Goal: Task Accomplishment & Management: Complete application form

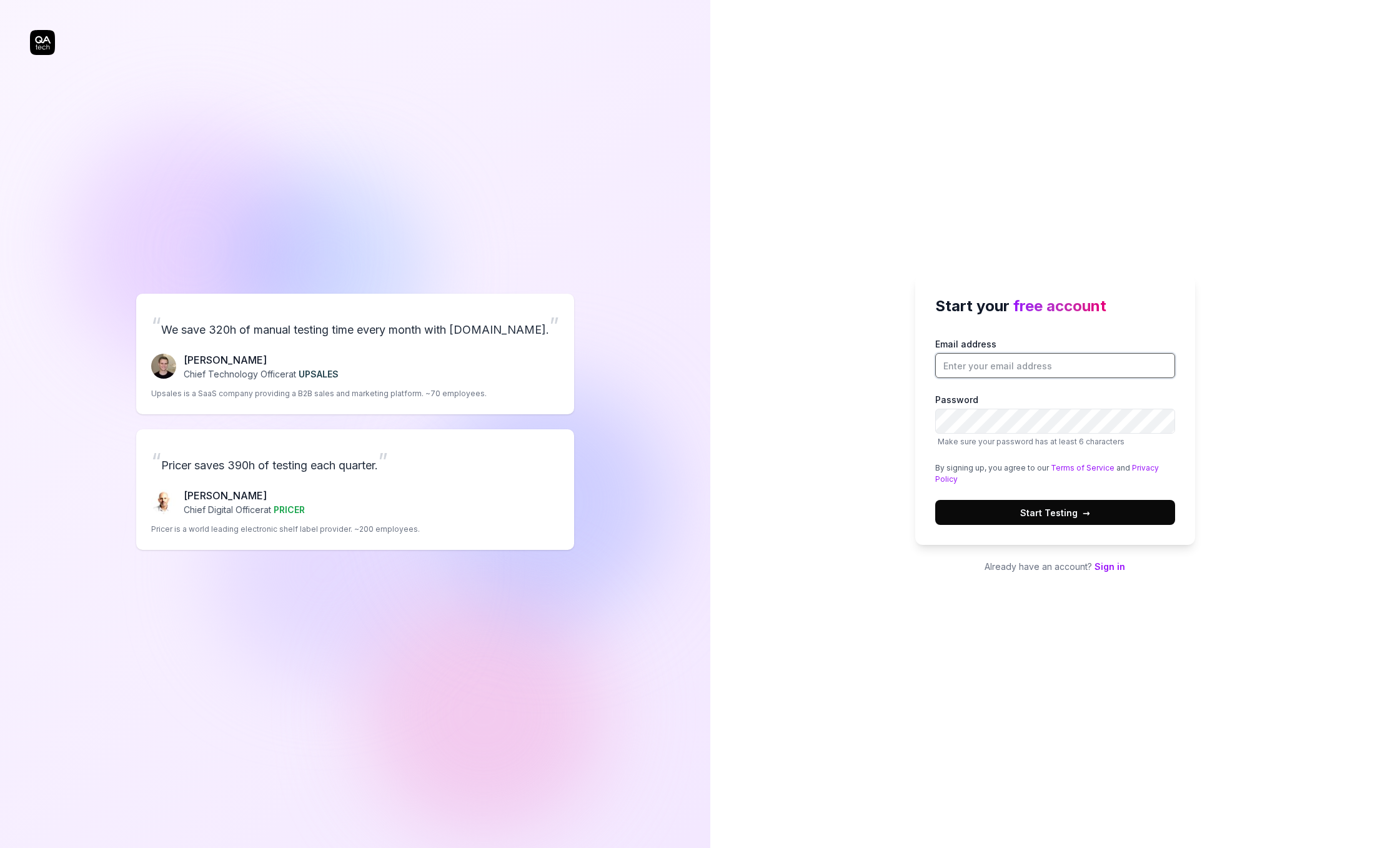
click at [984, 363] on input "Email address" at bounding box center [1055, 365] width 240 height 25
click at [1105, 568] on link "Sign in" at bounding box center [1110, 566] width 30 height 10
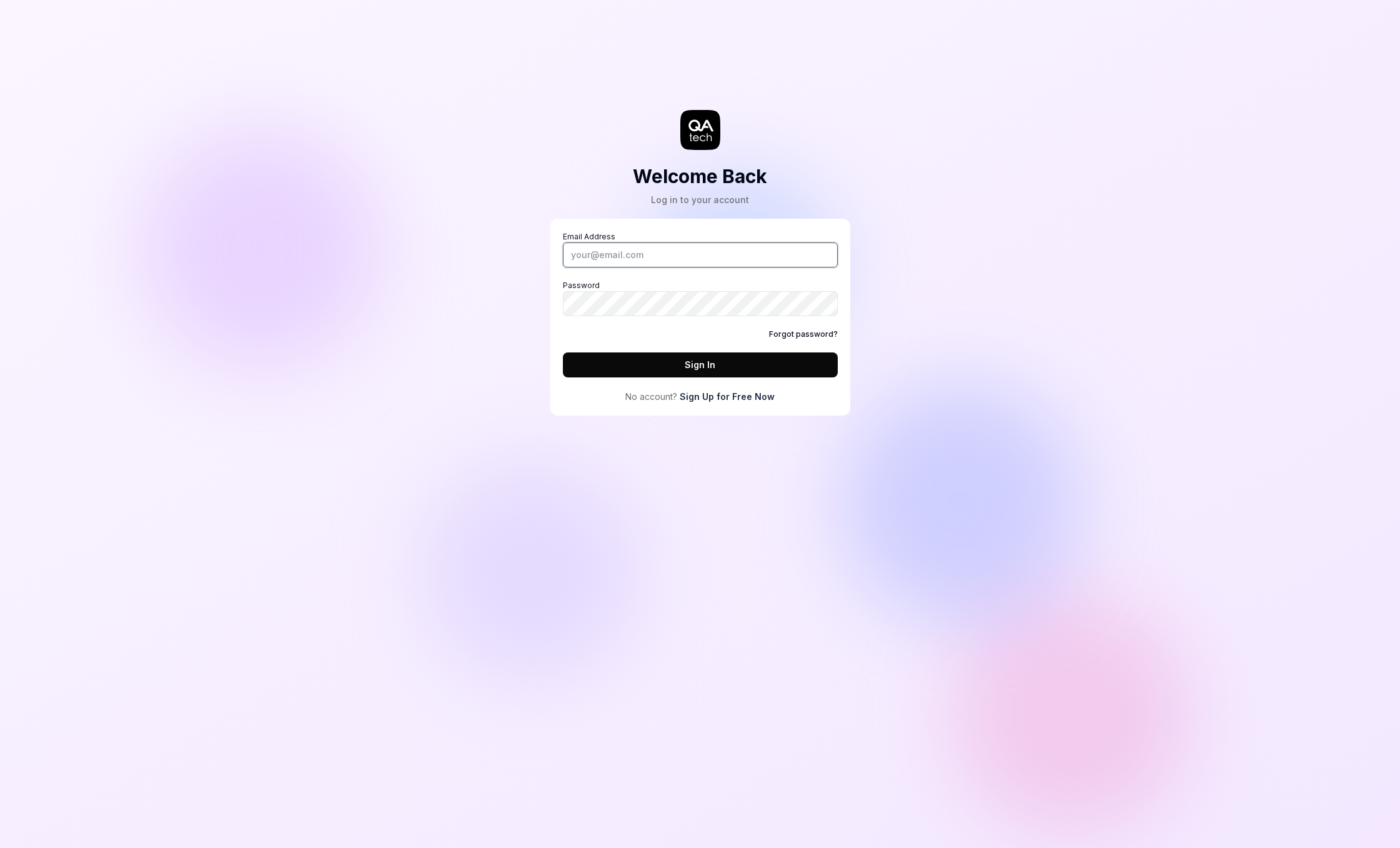
click at [748, 261] on input "Email Address" at bounding box center [700, 255] width 275 height 25
click at [740, 394] on link "Sign Up for Free Now" at bounding box center [727, 396] width 95 height 13
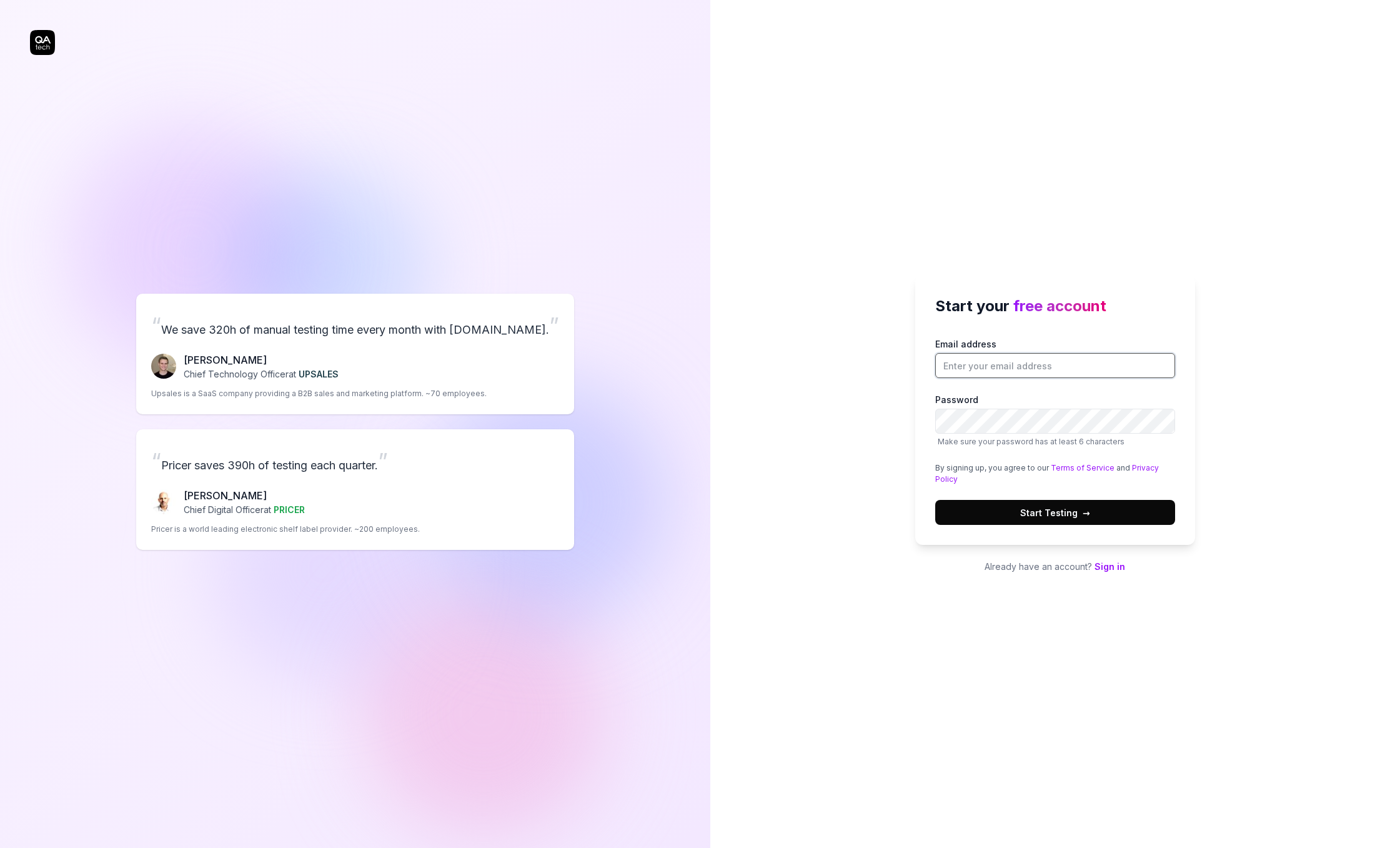
click at [1051, 361] on input "Email address" at bounding box center [1055, 365] width 240 height 25
type input "gabriele@simplycure.com"
click at [935, 500] on button "Start Testing →" at bounding box center [1055, 512] width 240 height 25
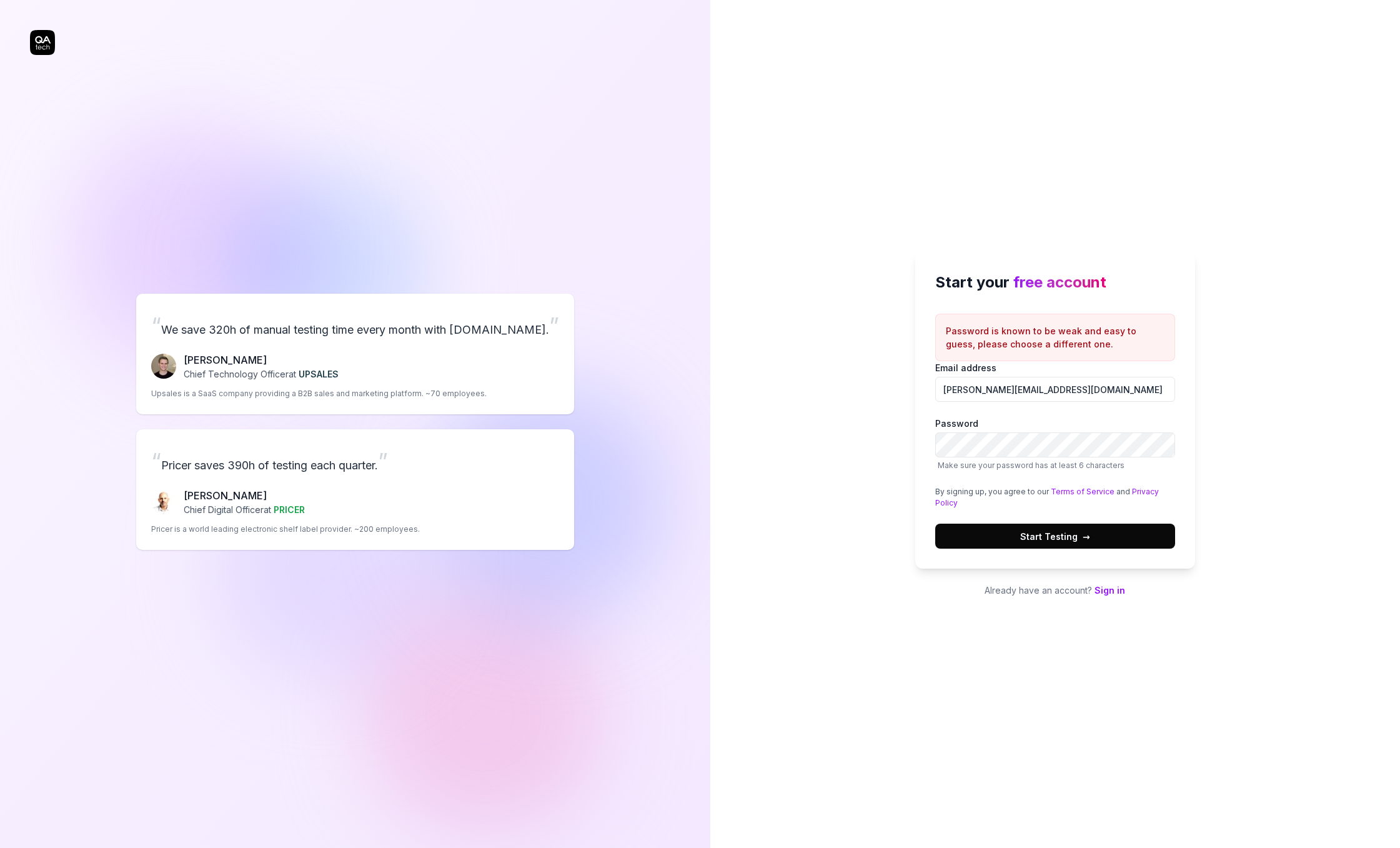
click at [1144, 537] on button "Start Testing →" at bounding box center [1055, 536] width 240 height 25
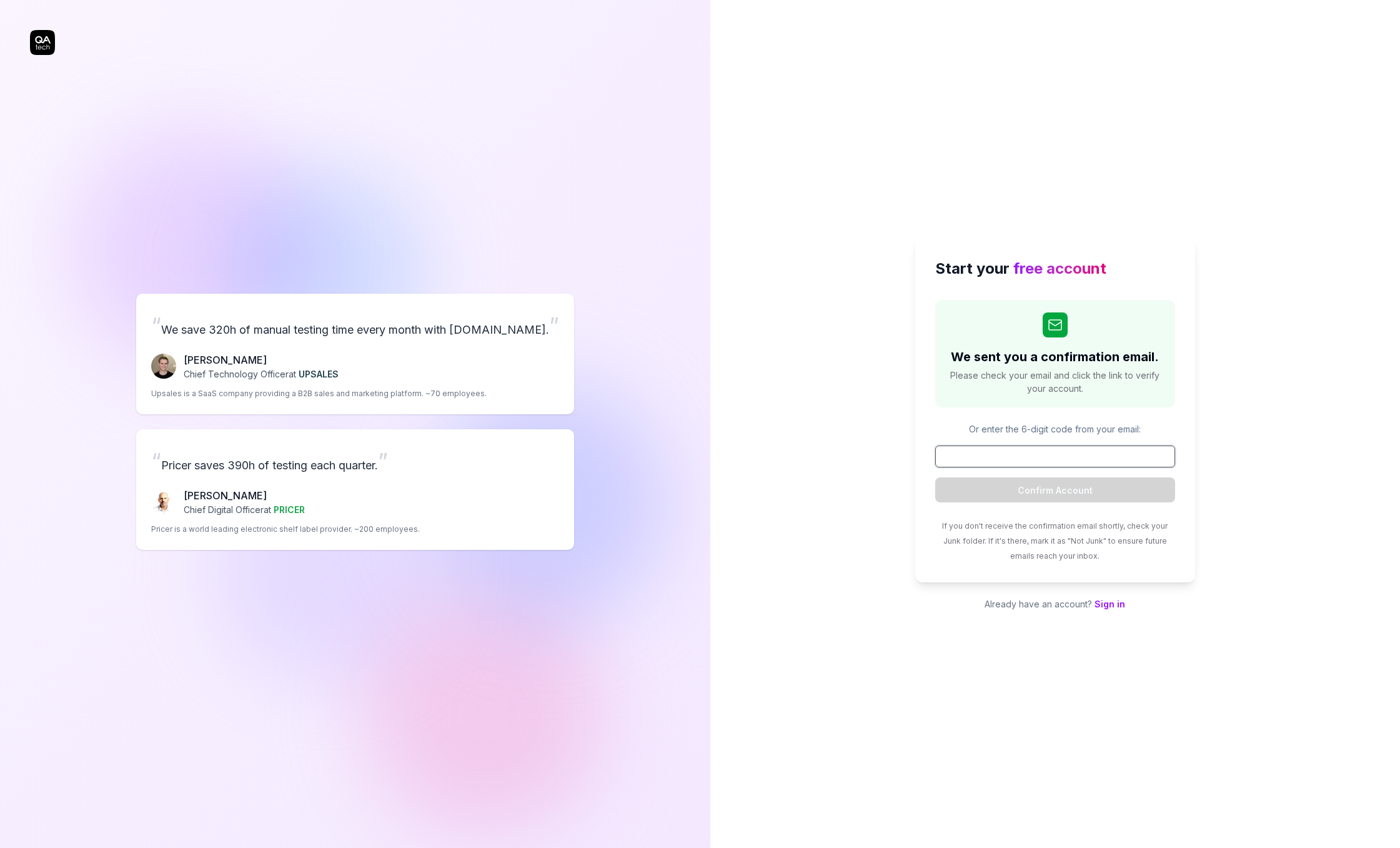
paste input "002965"
type input "002965"
click at [1103, 489] on button "Confirm Account" at bounding box center [1055, 489] width 240 height 25
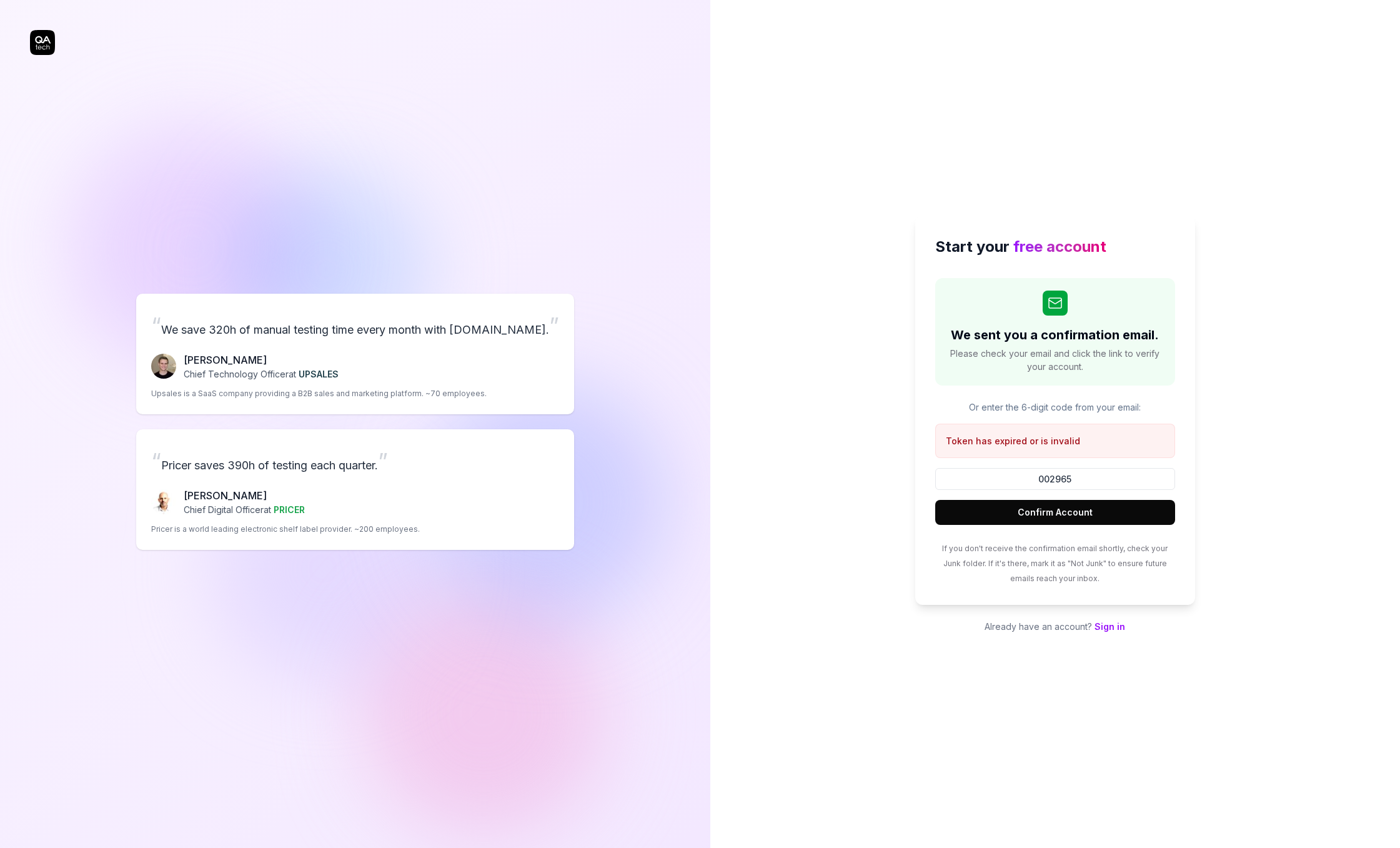
click at [605, 355] on div "“ We save 320h of manual testing time every month with QA.tech. ” Fredrik Seidl…" at bounding box center [355, 421] width 651 height 793
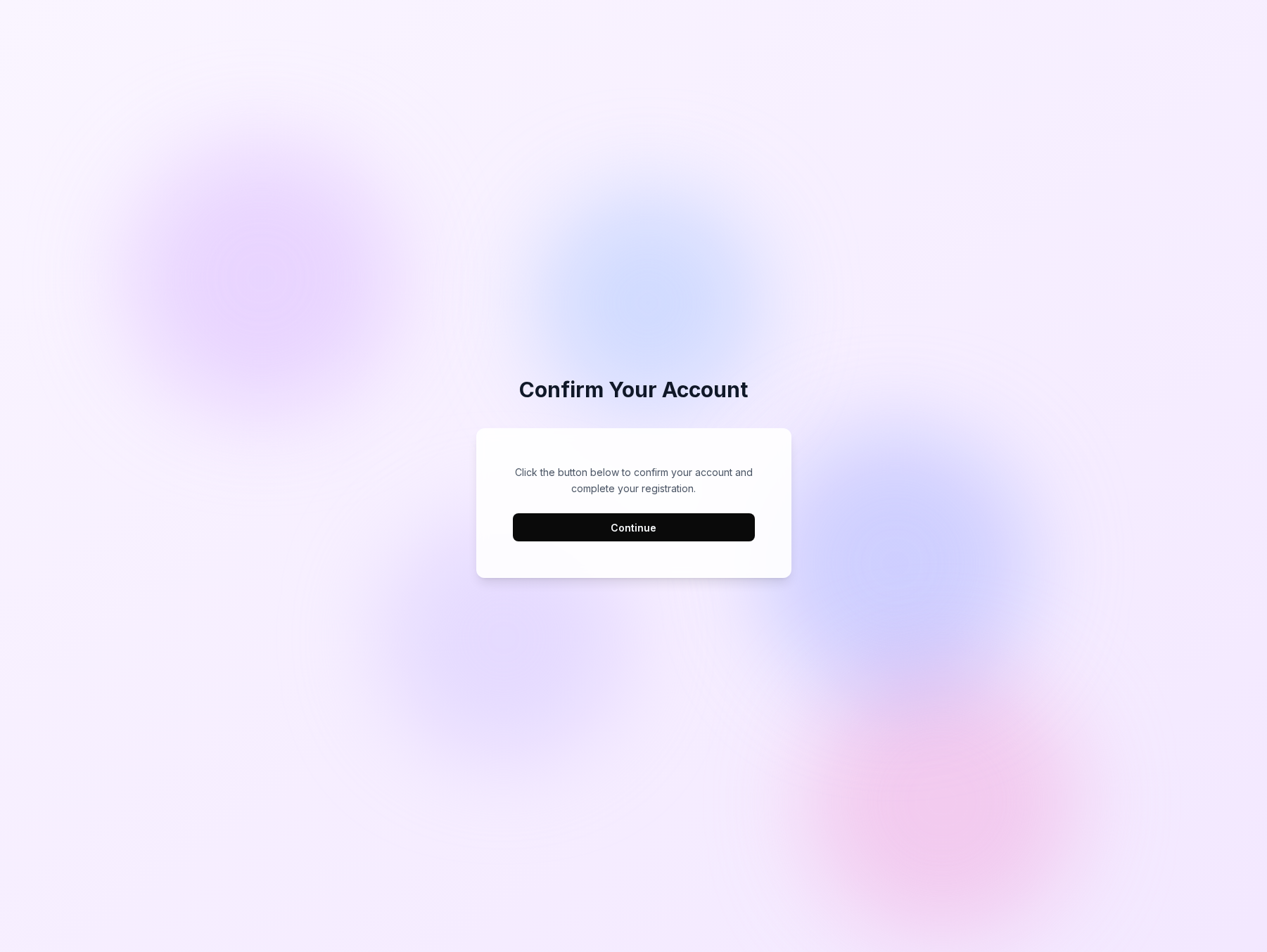
click at [675, 526] on button "Continue" at bounding box center [633, 527] width 242 height 28
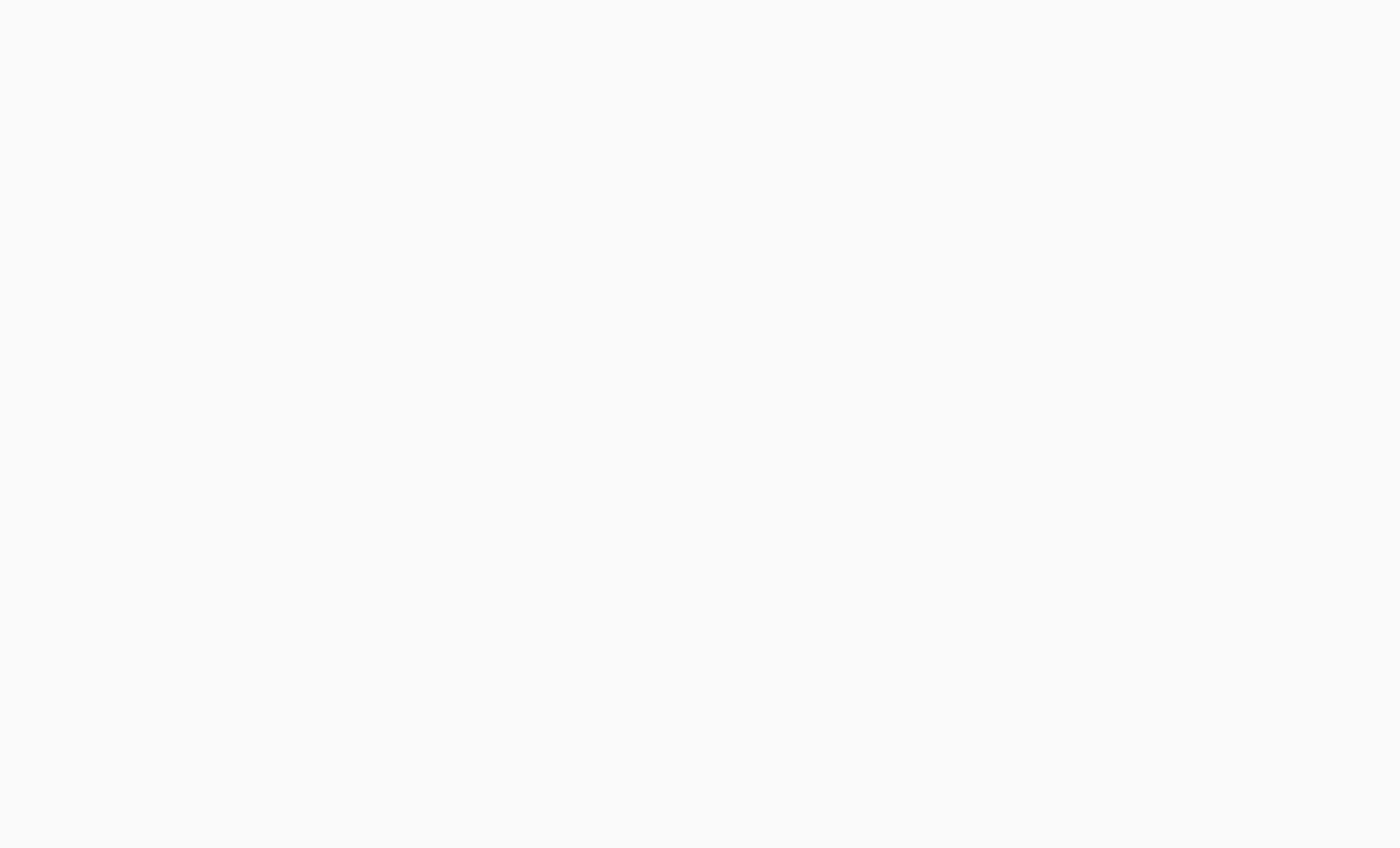
click at [150, 0] on html "[DOMAIN_NAME]" at bounding box center [700, 0] width 1400 height 0
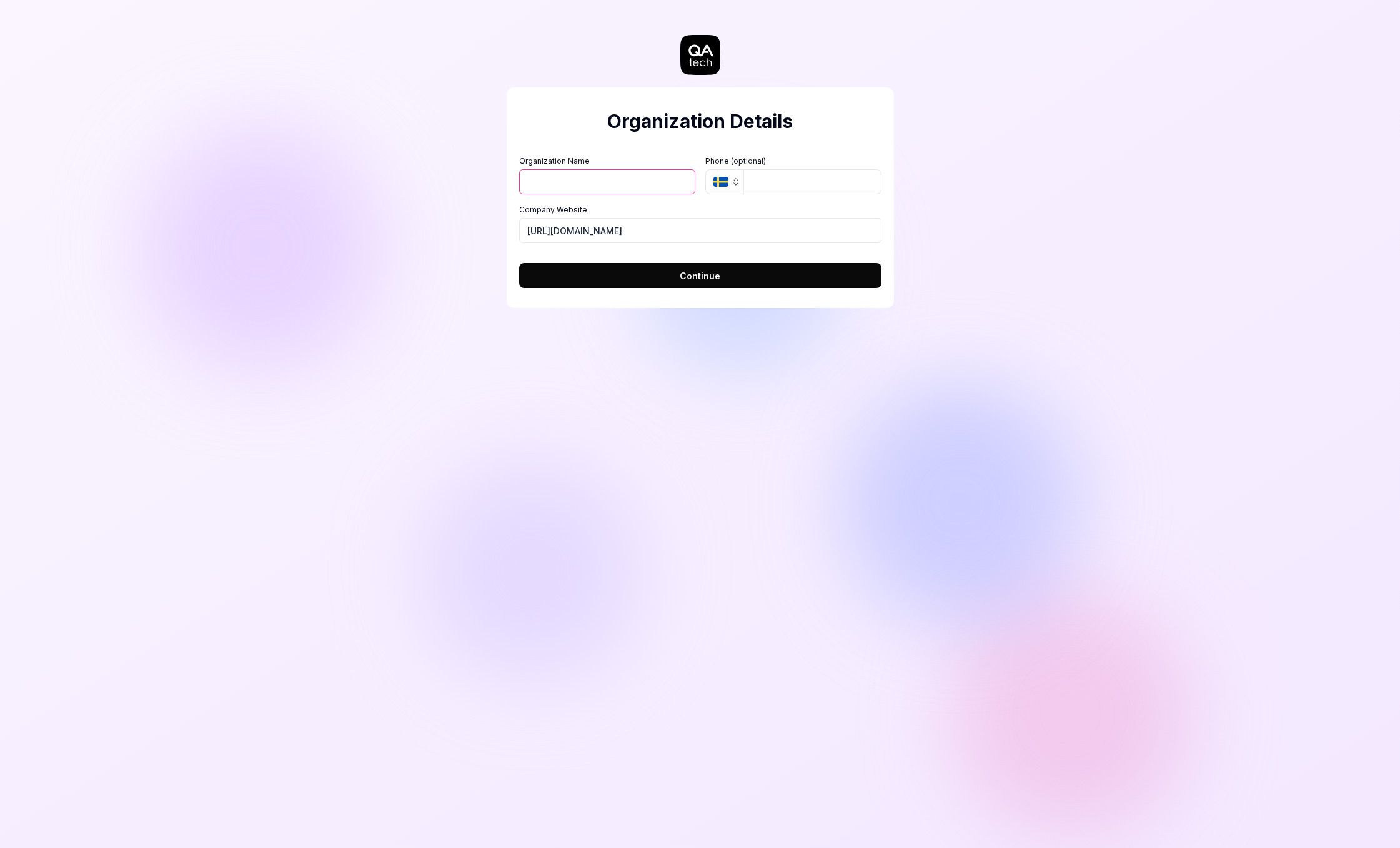
click at [589, 182] on input "Organization Name" at bounding box center [607, 181] width 176 height 25
type input "Simplycure"
click at [623, 231] on input "https://simplycure.com" at bounding box center [700, 230] width 363 height 25
click at [763, 182] on input "tel" at bounding box center [812, 181] width 138 height 25
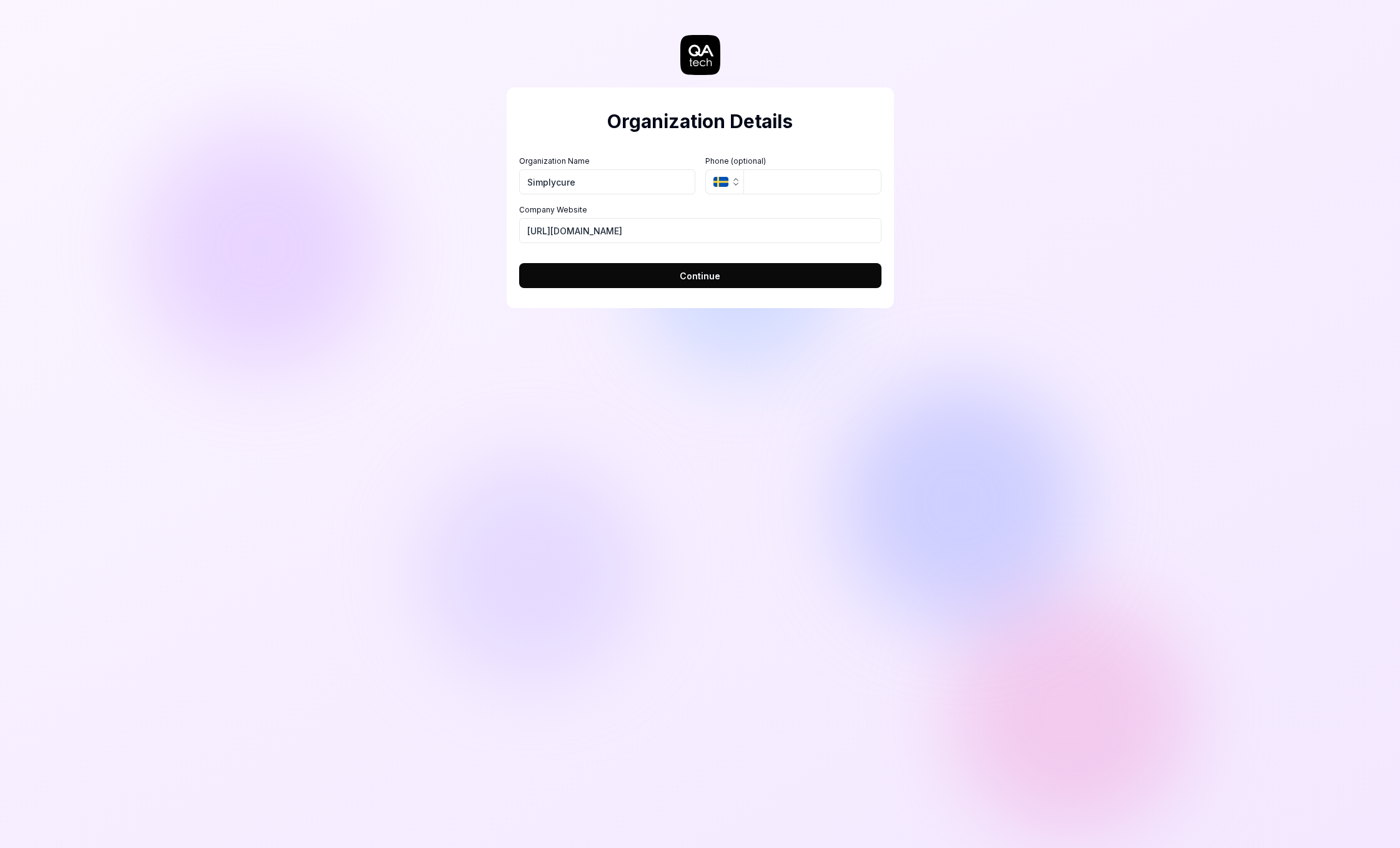
click at [722, 176] on button "SE" at bounding box center [724, 181] width 38 height 25
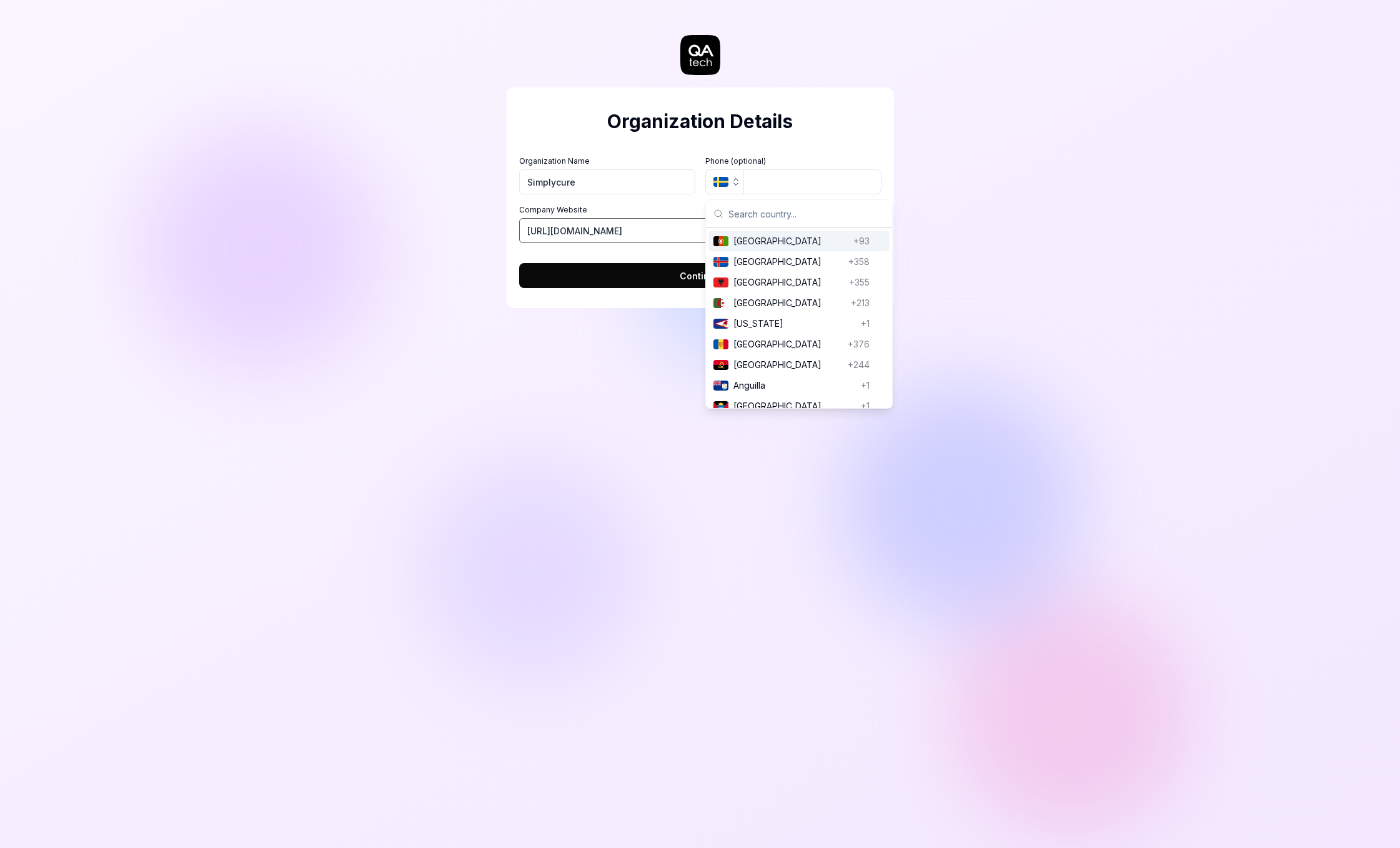
click at [667, 218] on input "https://simplycure.com" at bounding box center [700, 230] width 363 height 25
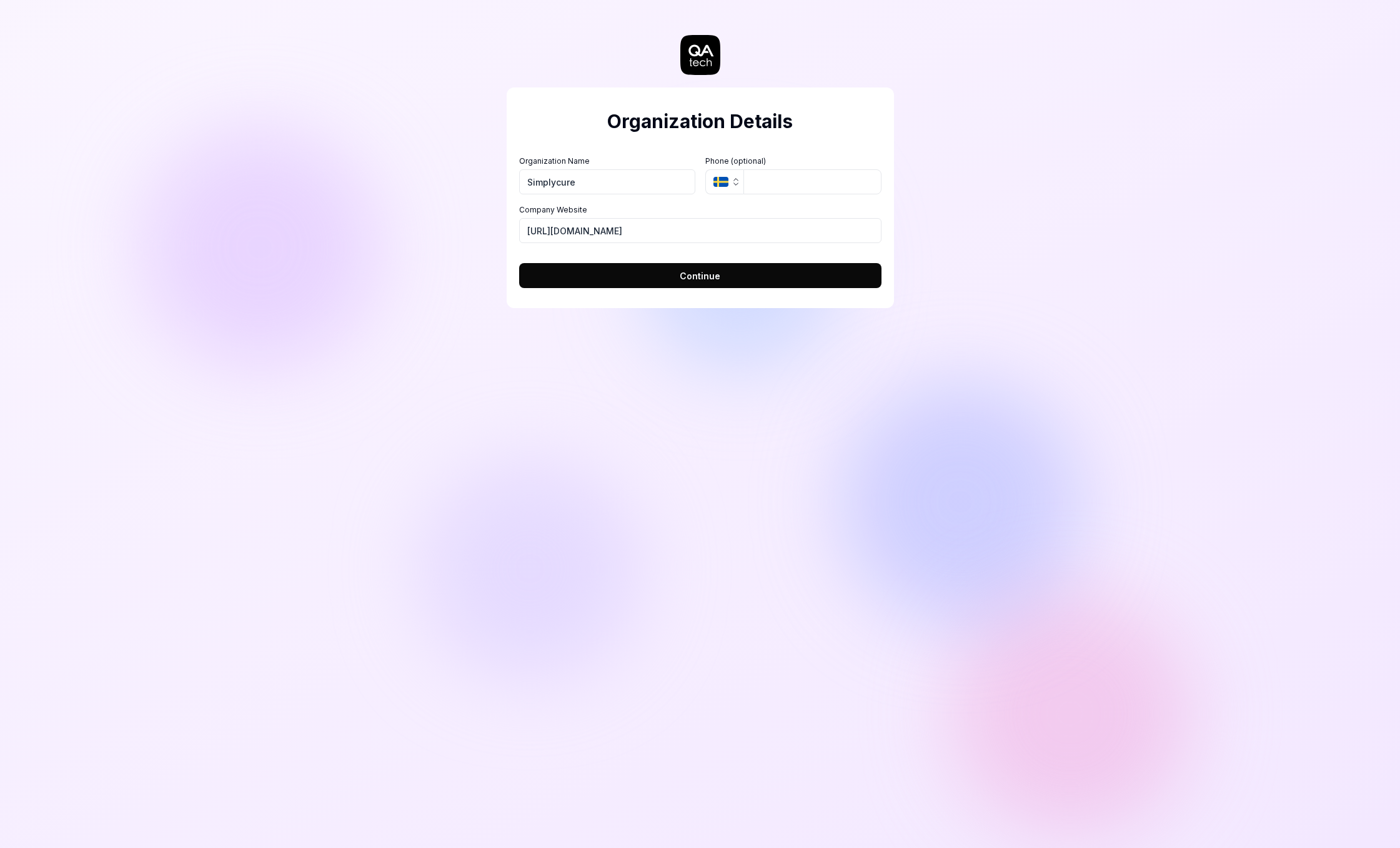
click at [685, 266] on button "Continue" at bounding box center [700, 275] width 363 height 25
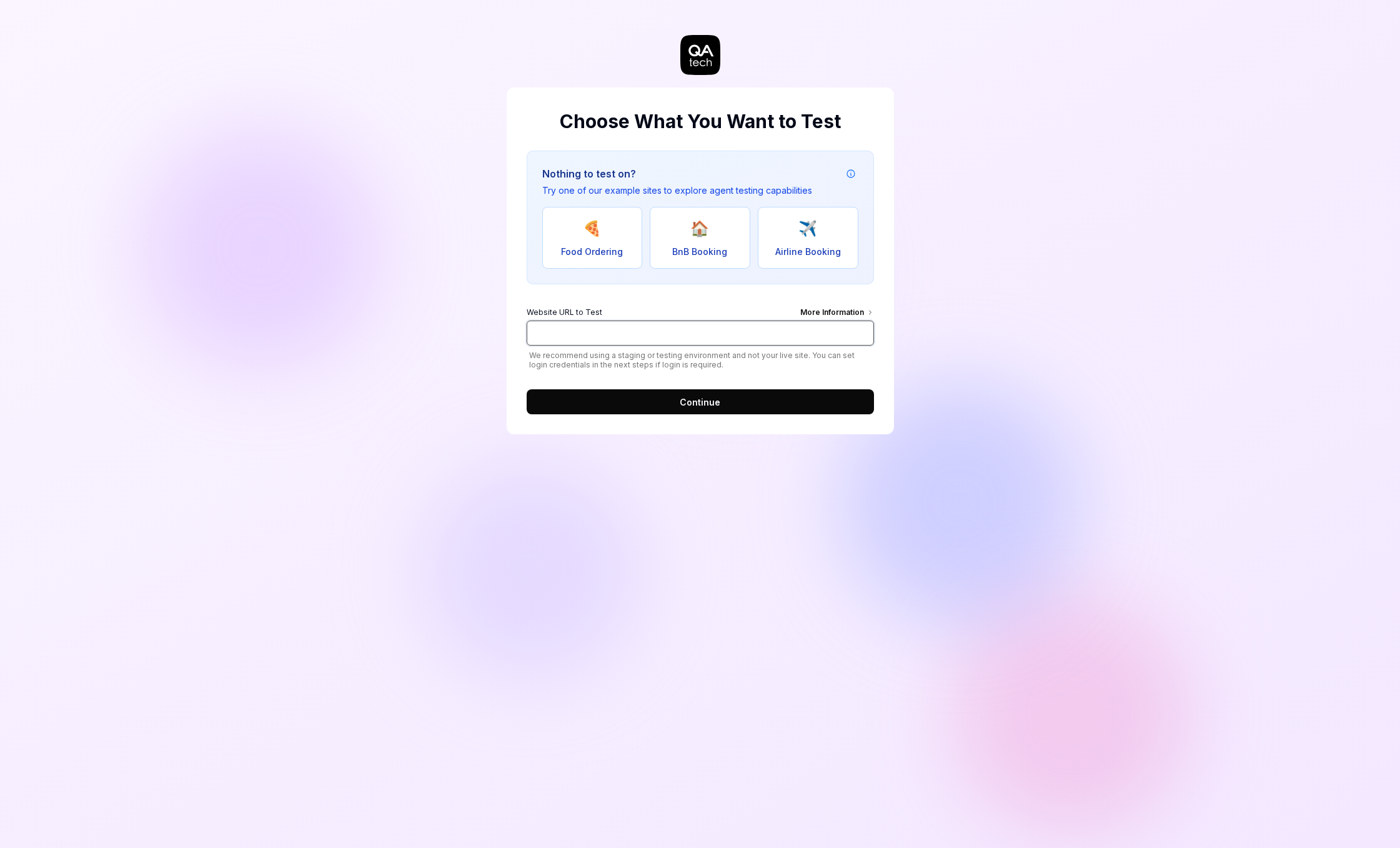
click at [679, 333] on input "Website URL to Test More Information" at bounding box center [700, 332] width 347 height 25
paste input "staging.app.simplycure.com/"
type input "https://staging.app.simplycure.com/"
click at [764, 392] on button "Continue" at bounding box center [700, 401] width 347 height 25
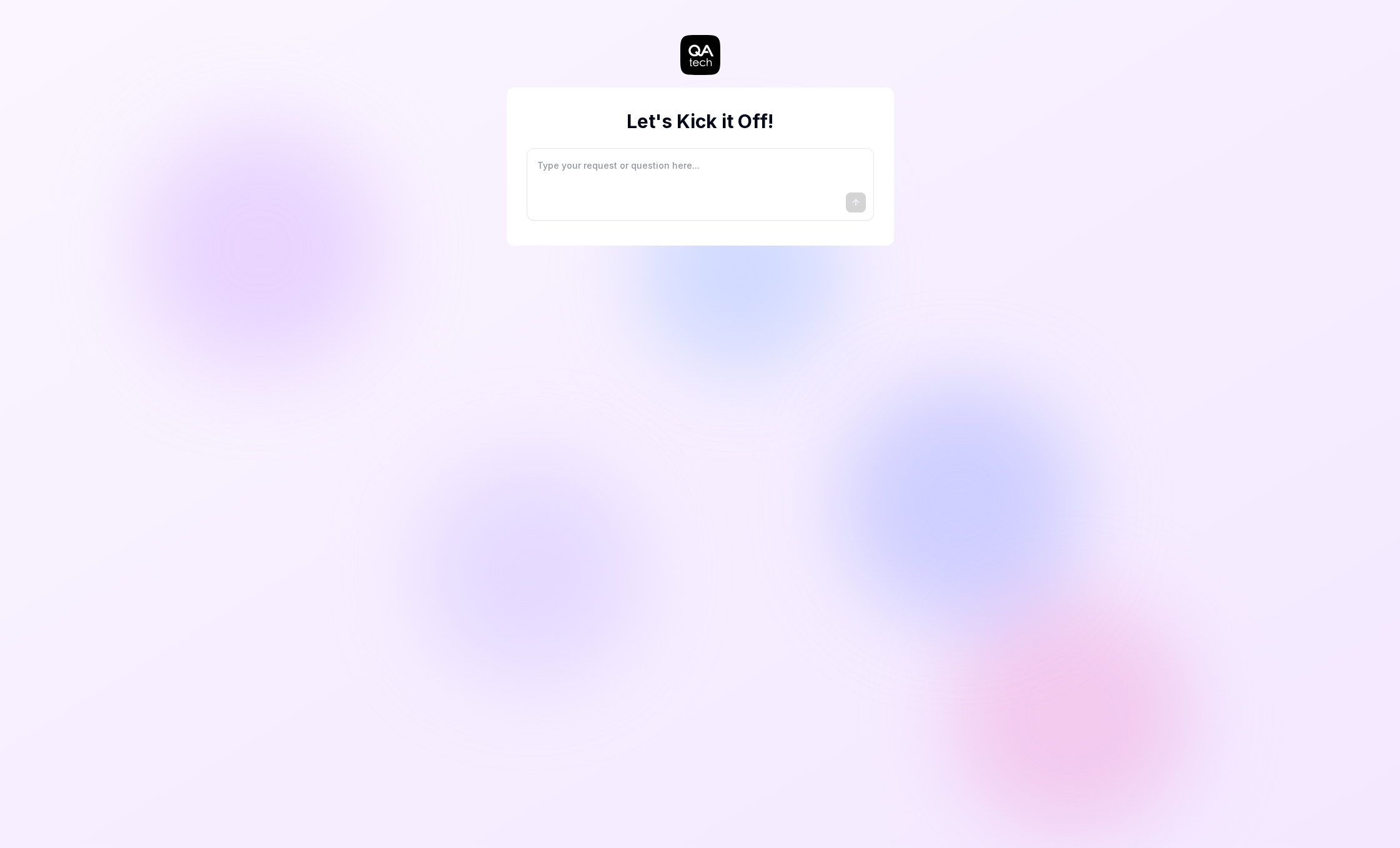
type textarea "*"
type textarea "I"
type textarea "*"
type textarea "I"
type textarea "*"
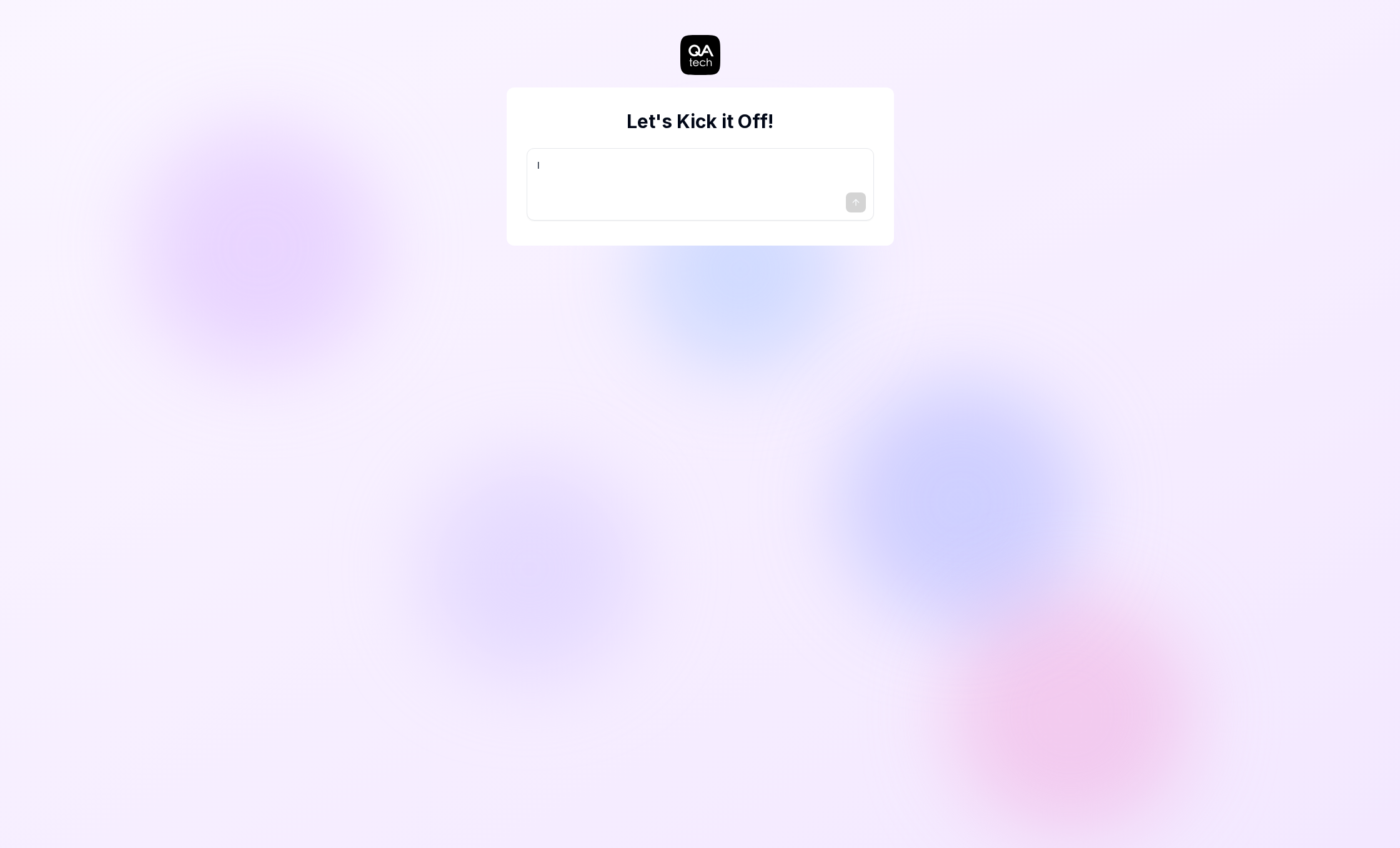
type textarea "I w"
type textarea "*"
type textarea "I wa"
type textarea "*"
type textarea "I wan"
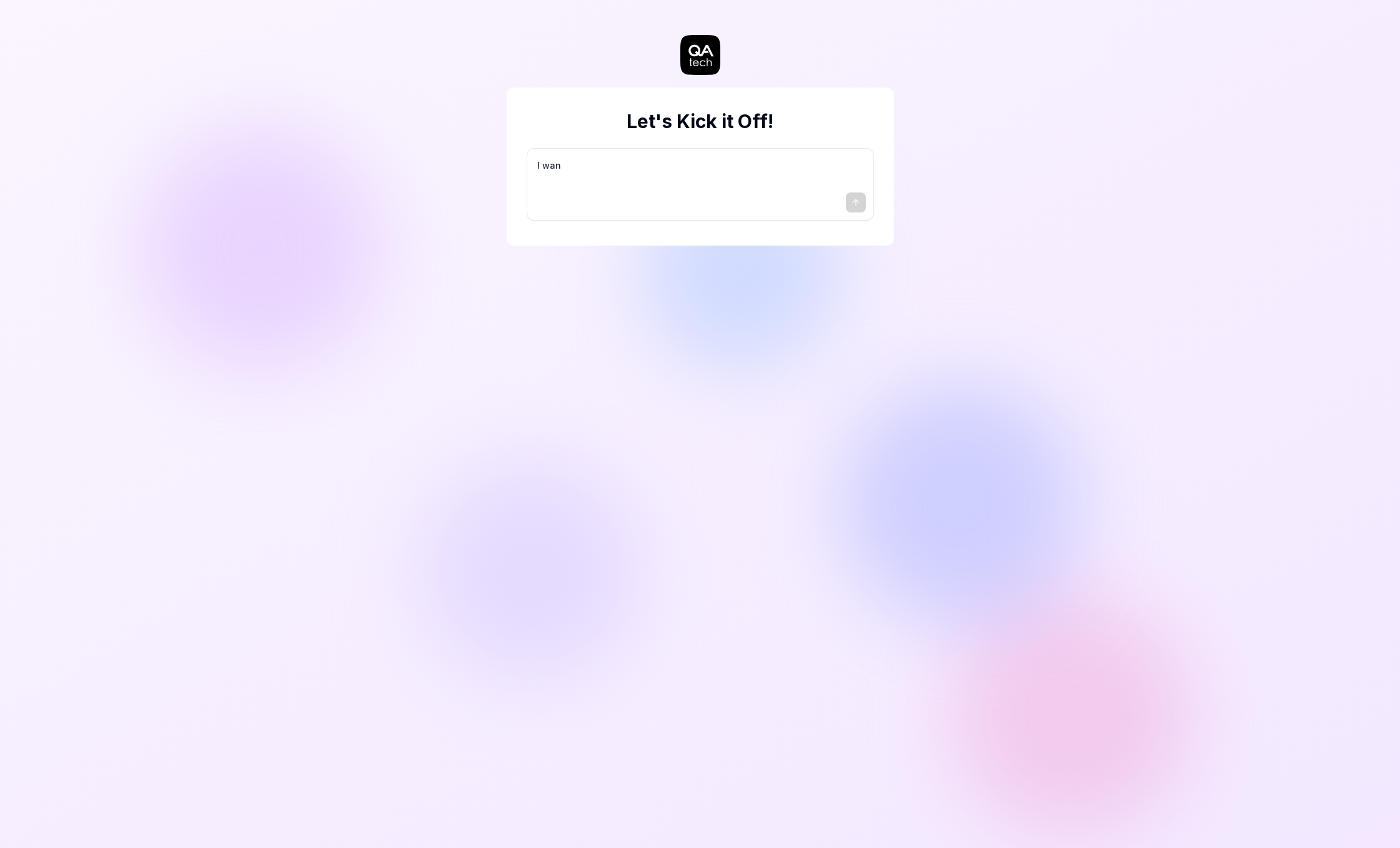
type textarea "*"
type textarea "I want"
type textarea "*"
type textarea "I want"
type textarea "*"
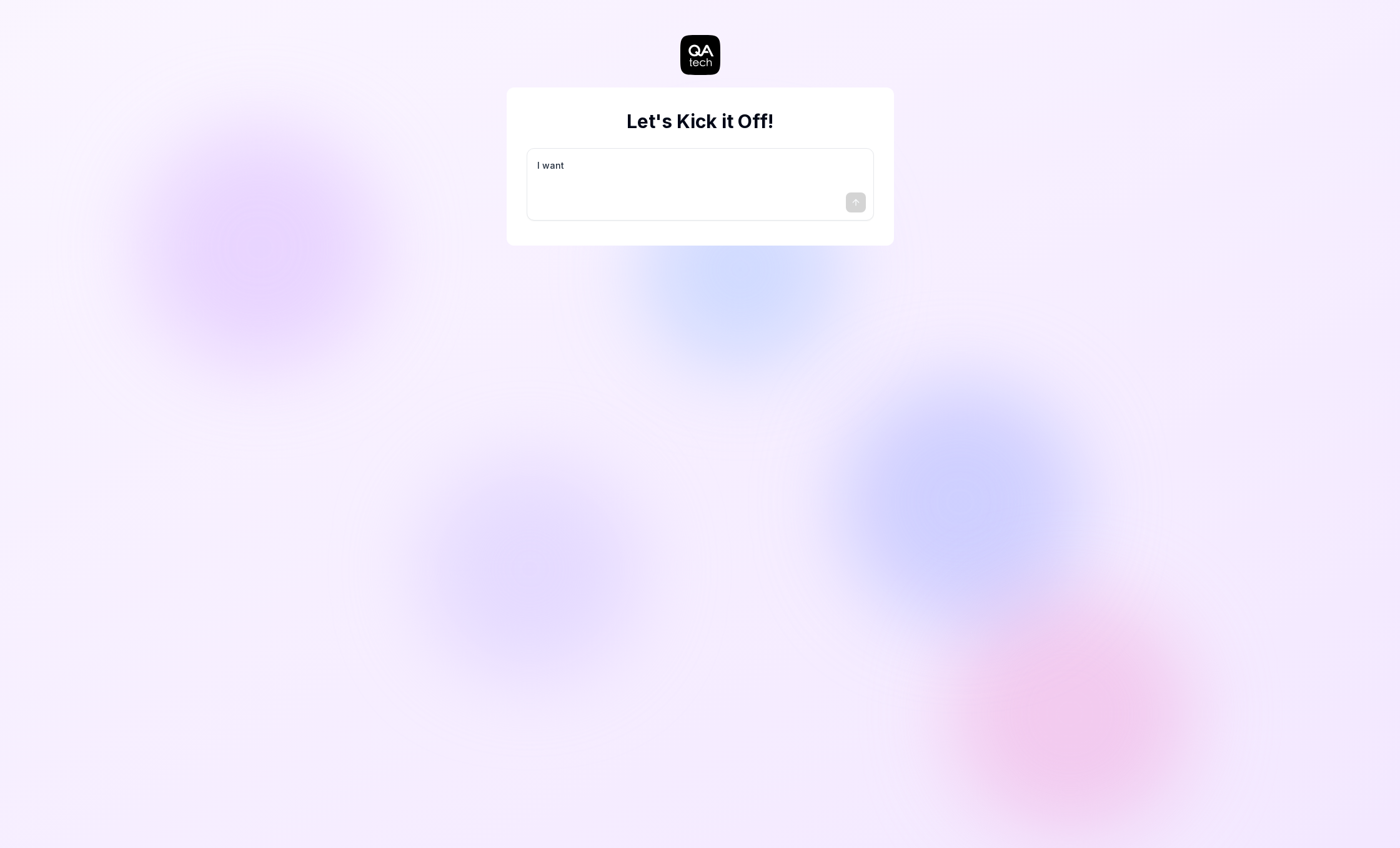
type textarea "I want a"
type textarea "*"
type textarea "I want a"
type textarea "*"
type textarea "I want a g"
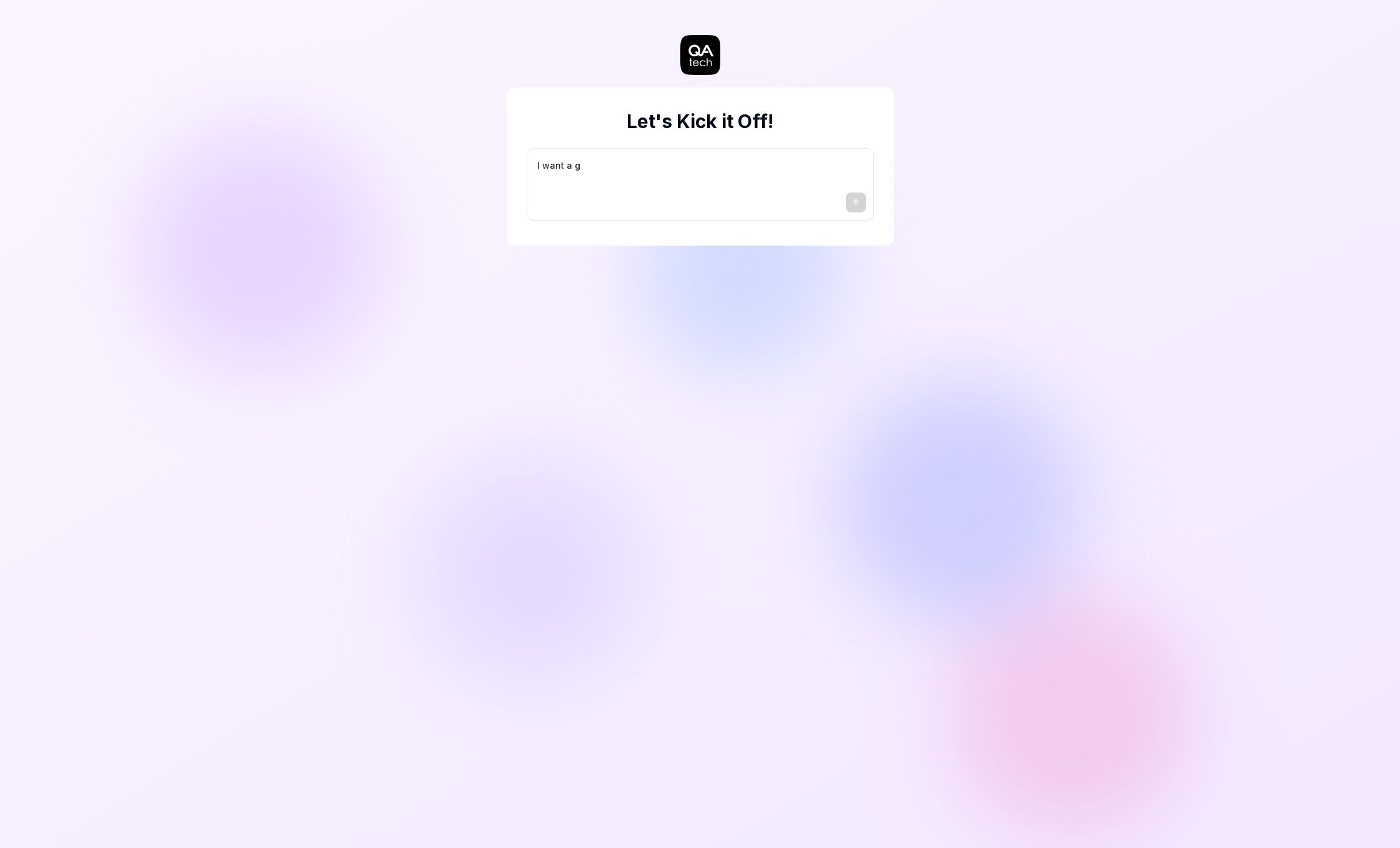
type textarea "*"
type textarea "I want a go"
type textarea "*"
type textarea "I want a goo"
type textarea "*"
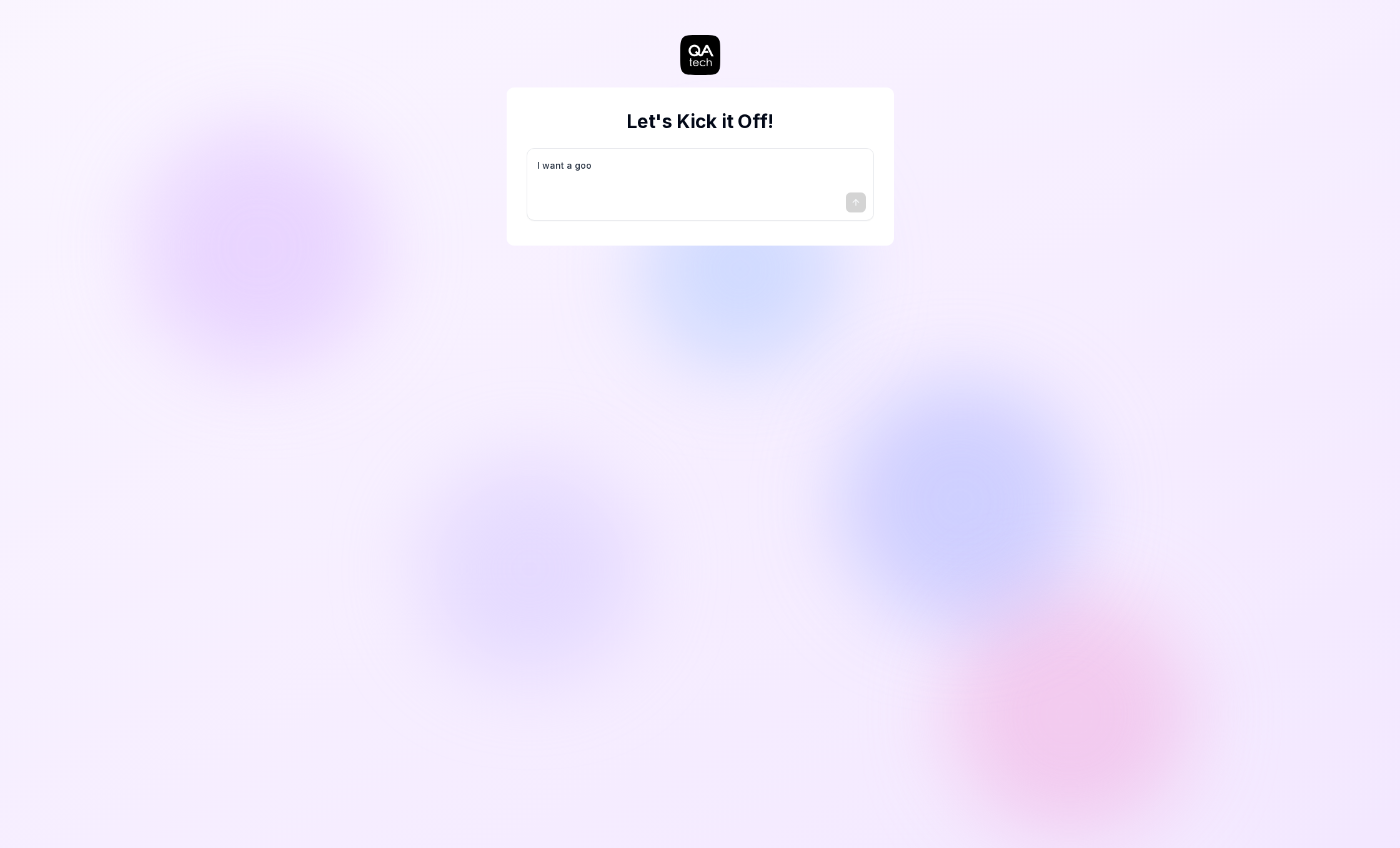
type textarea "I want a good"
type textarea "*"
type textarea "I want a good"
type textarea "*"
type textarea "I want a good t"
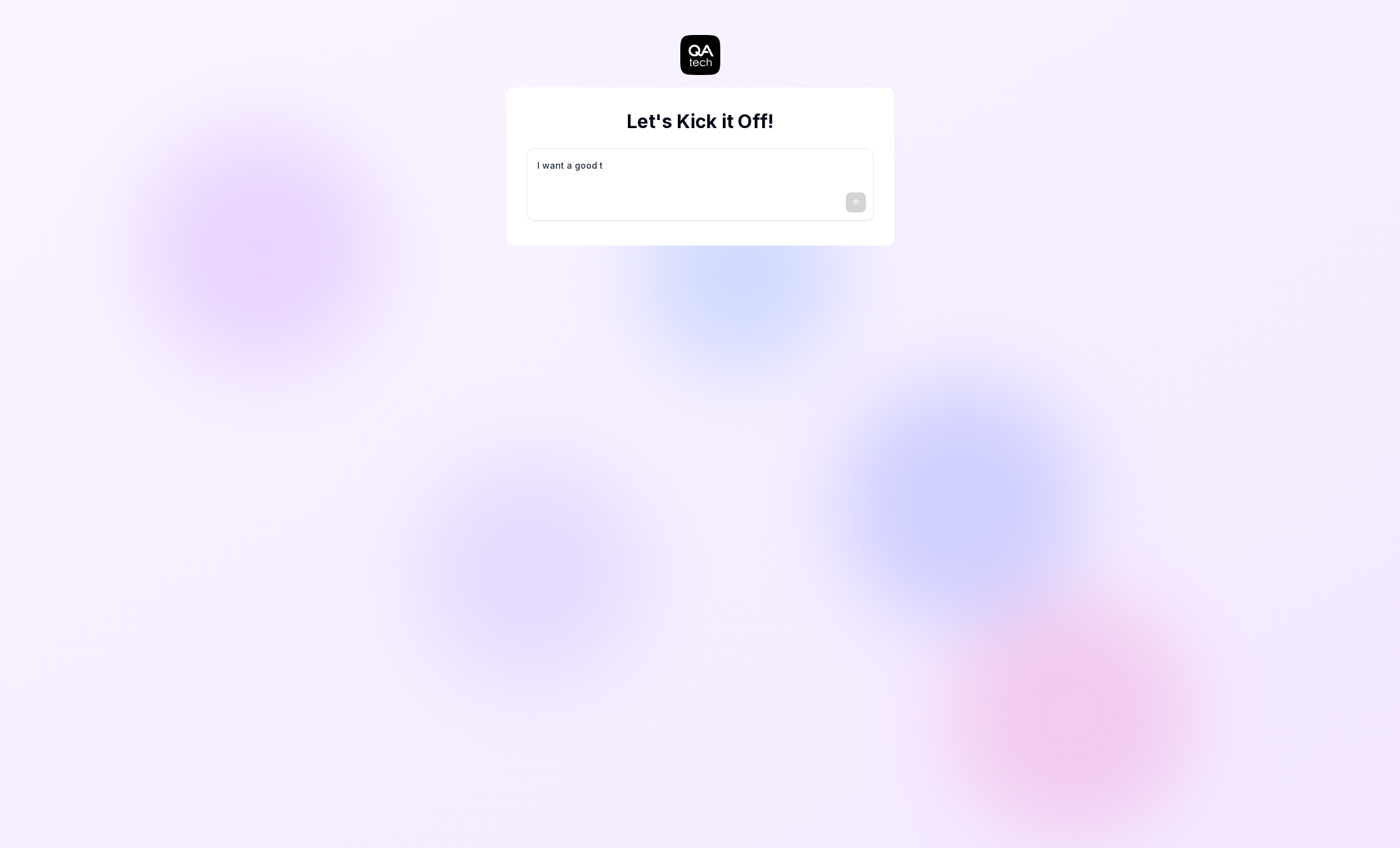
type textarea "*"
type textarea "I want a good te"
type textarea "*"
type textarea "I want a good tes"
type textarea "*"
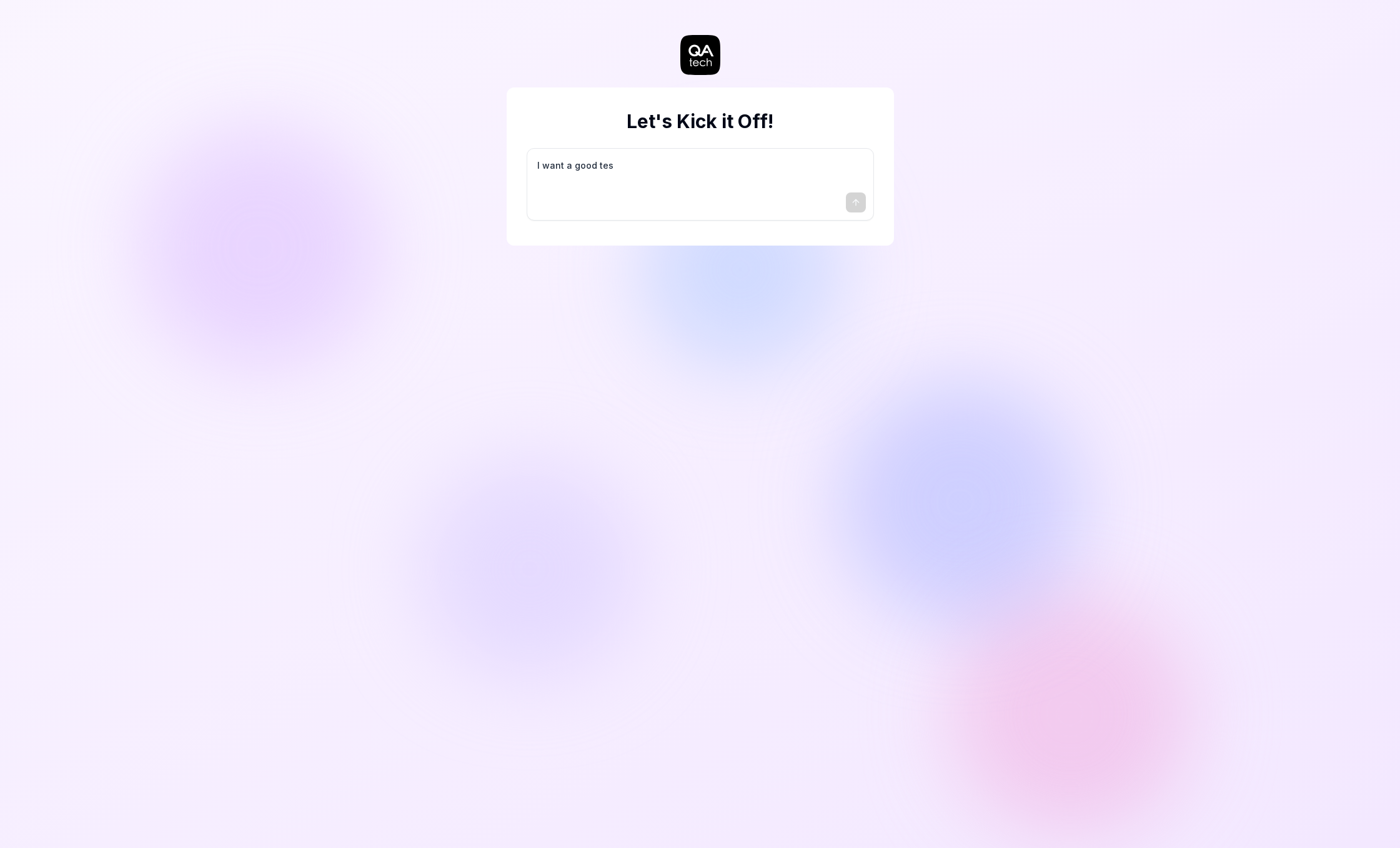
type textarea "I want a good test"
type textarea "*"
type textarea "I want a good test"
type textarea "*"
type textarea "I want a good test s"
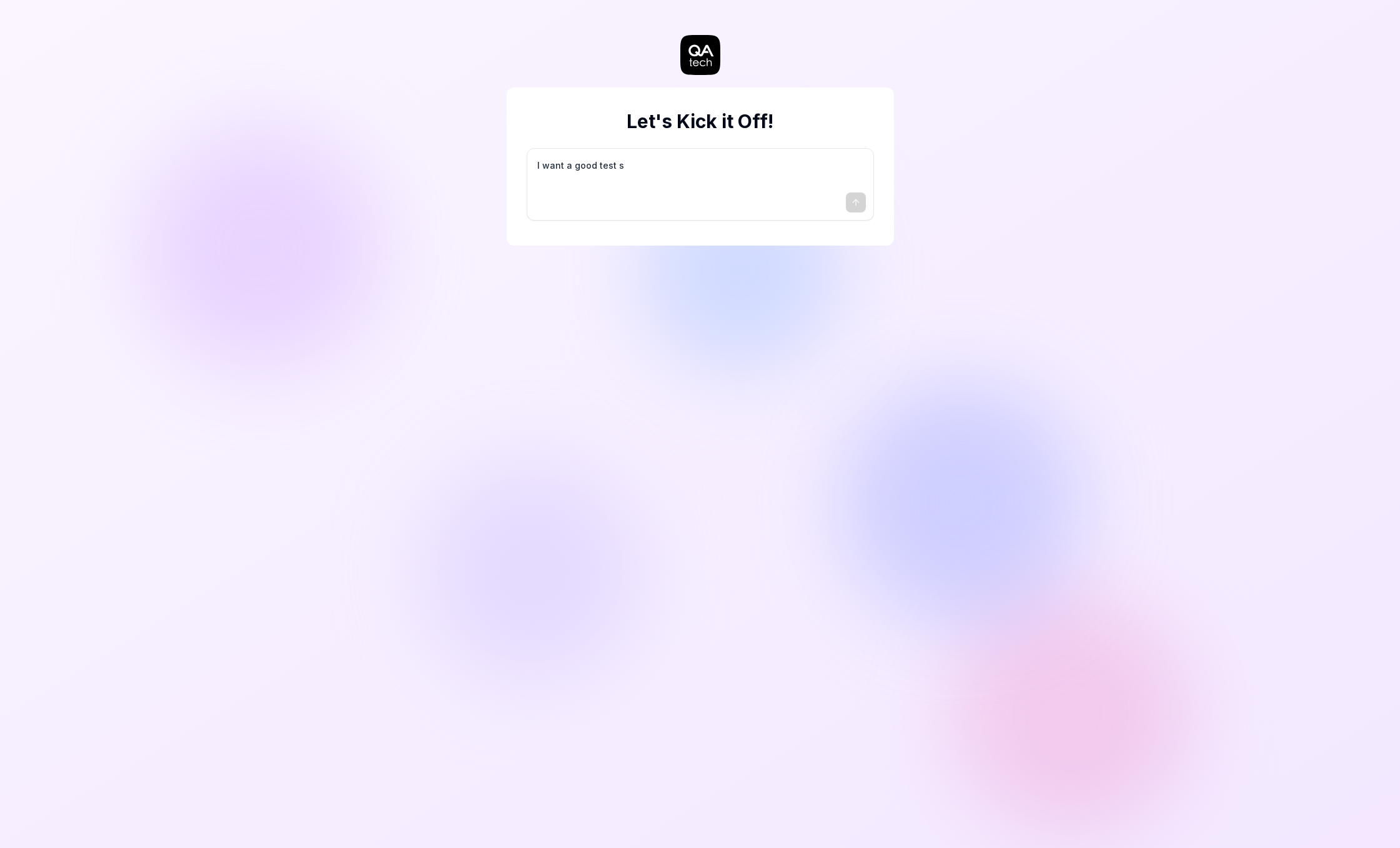
type textarea "*"
type textarea "I want a good test se"
type textarea "*"
type textarea "I want a good test set"
type textarea "*"
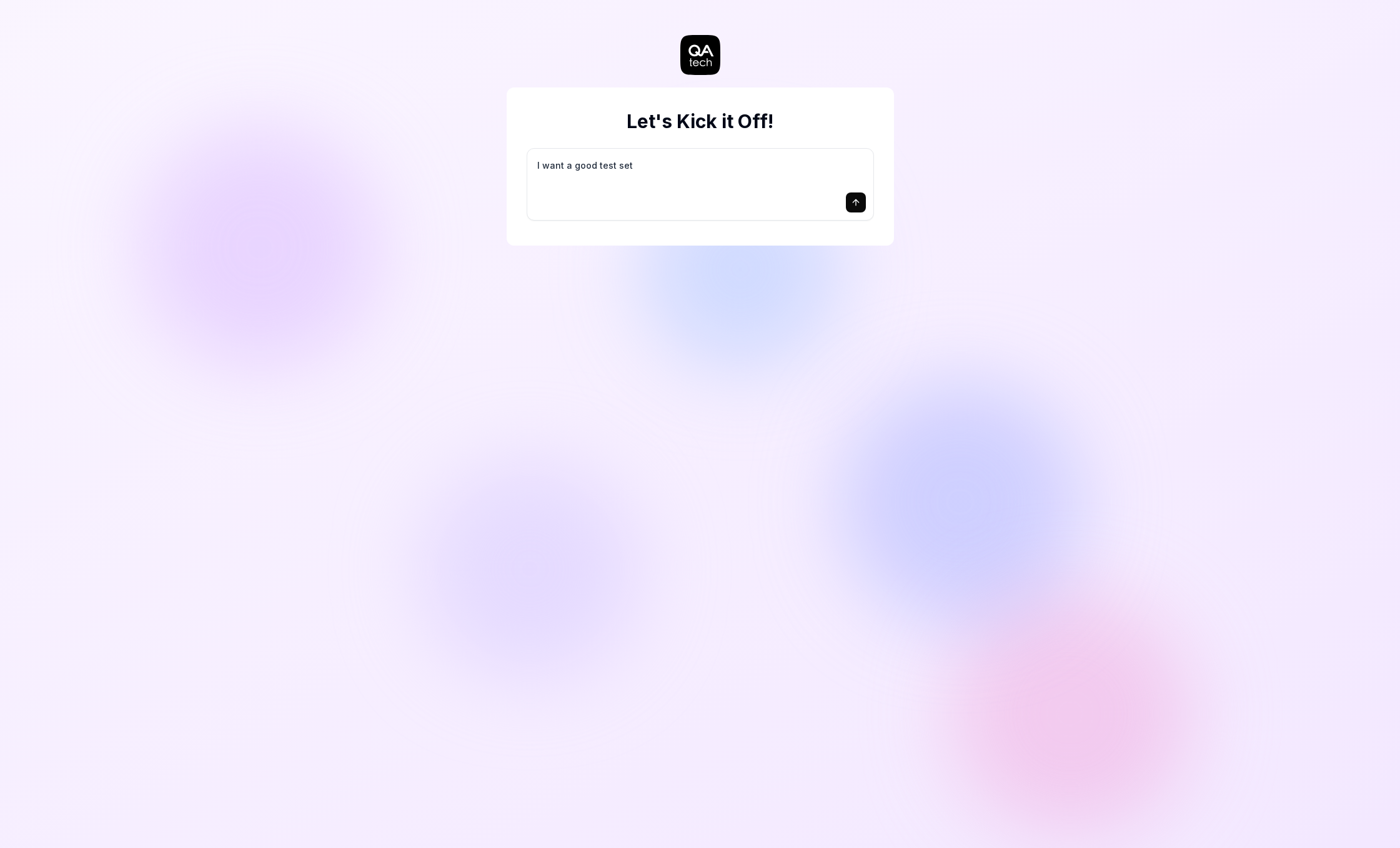
type textarea "I want a good test setu"
type textarea "*"
type textarea "I want a good test setup"
type textarea "*"
type textarea "I want a good test setup"
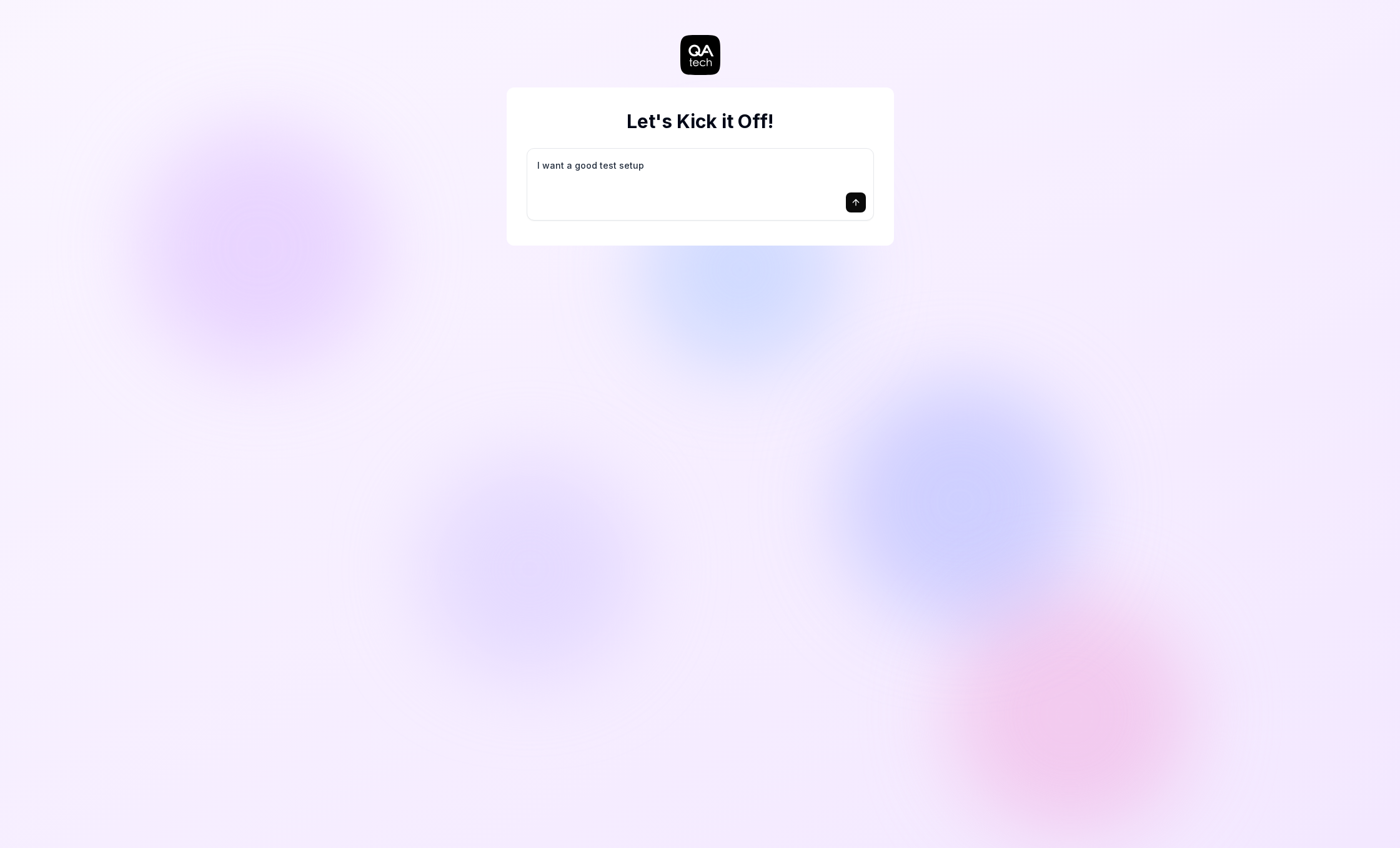
type textarea "*"
type textarea "I want a good test setup f"
type textarea "*"
type textarea "I want a good test setup fo"
type textarea "*"
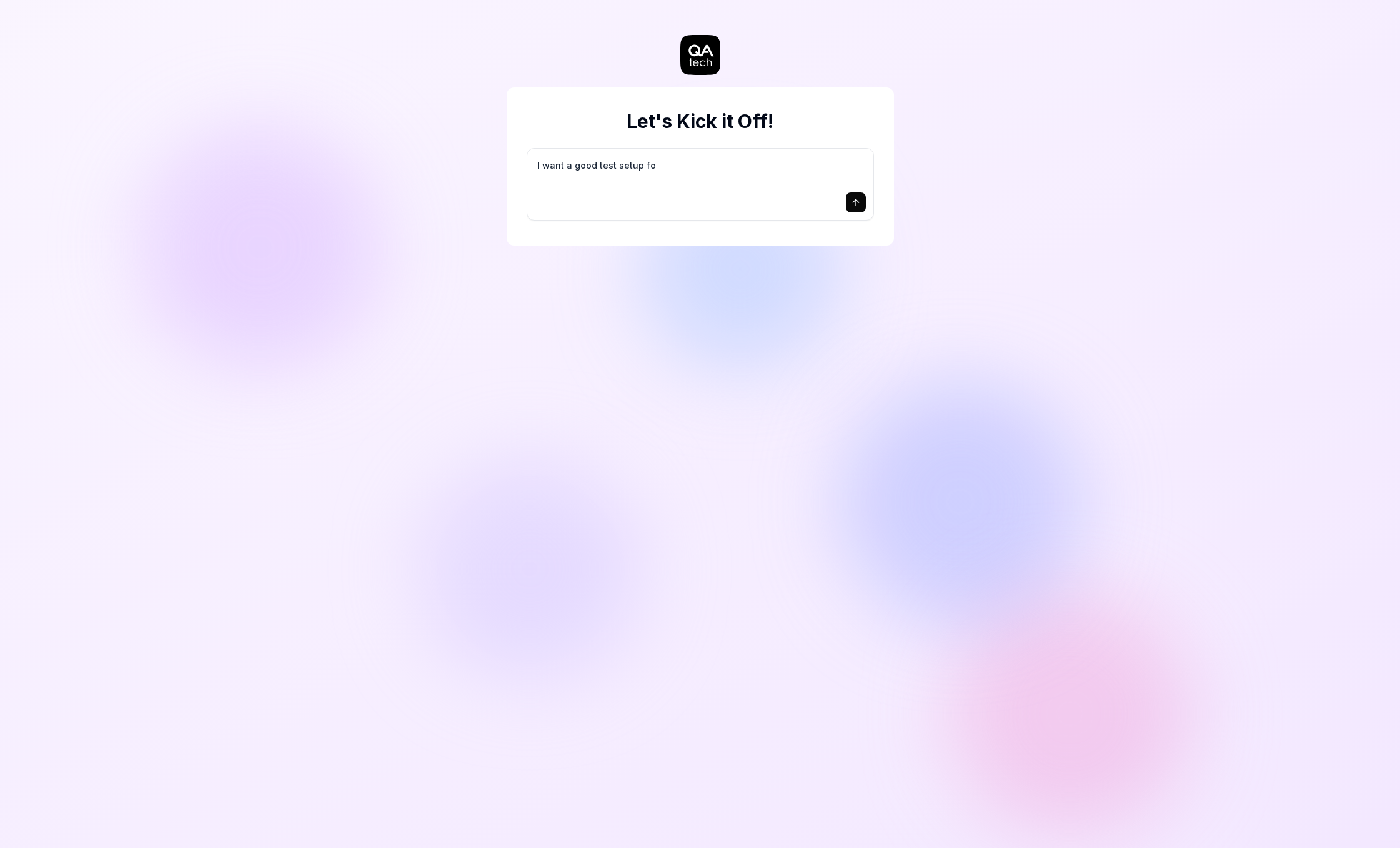
type textarea "I want a good test setup for"
type textarea "*"
type textarea "I want a good test setup for"
type textarea "*"
type textarea "I want a good test setup for m"
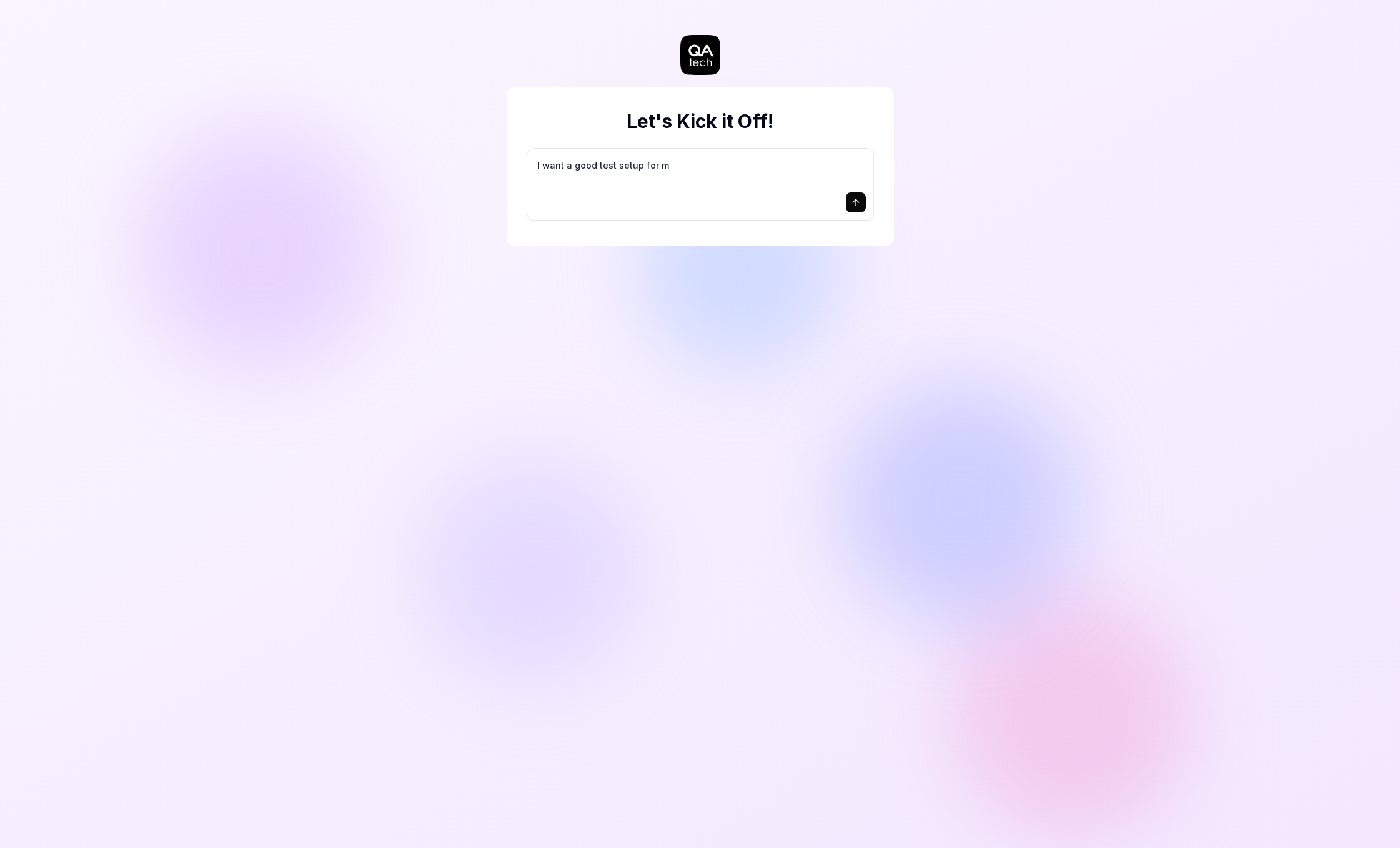
type textarea "*"
type textarea "I want a good test setup for my"
type textarea "*"
type textarea "I want a good test setup for my"
type textarea "*"
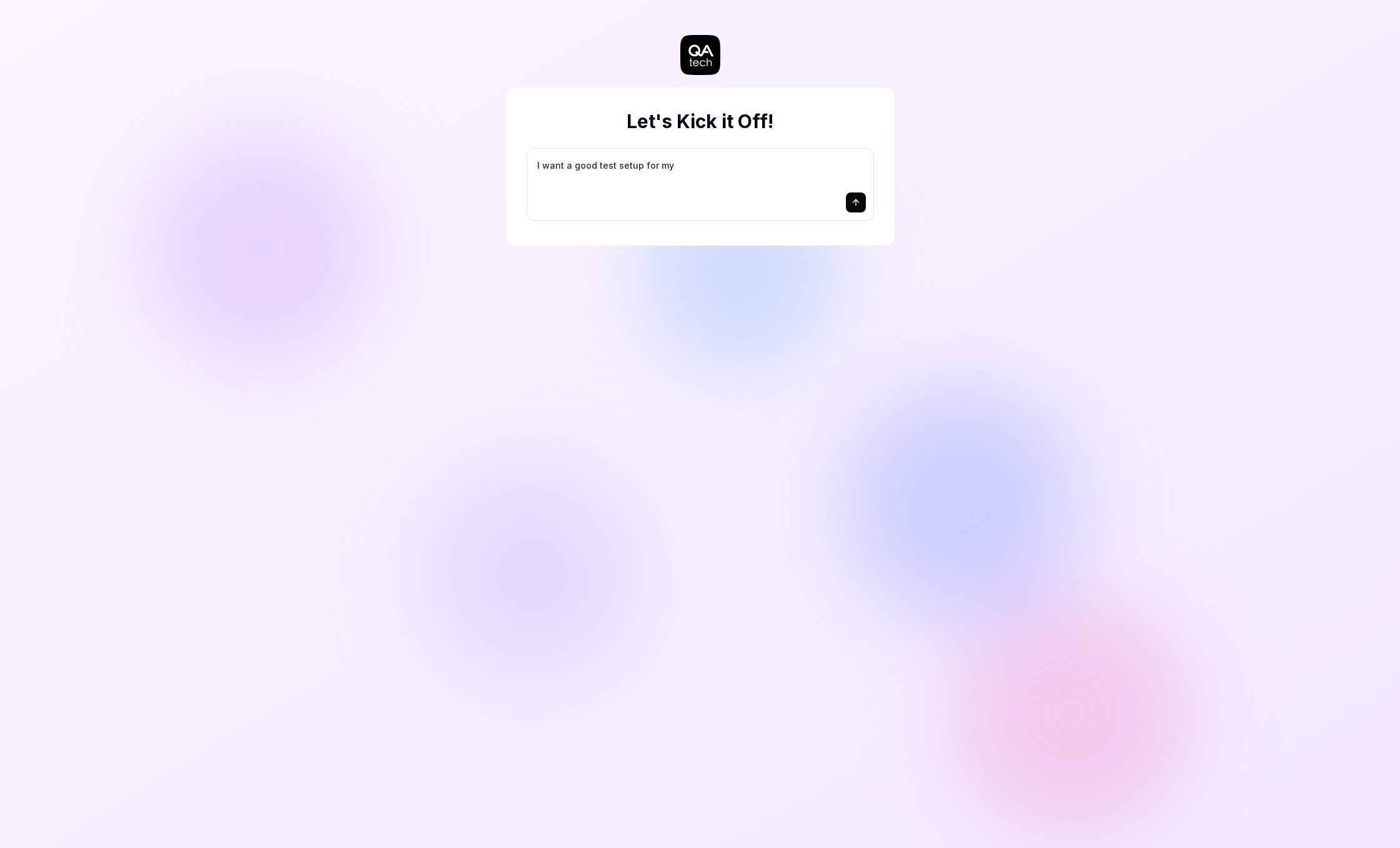
type textarea "I want a good test setup for my s"
type textarea "*"
type textarea "I want a good test setup for my si"
type textarea "*"
type textarea "I want a good test setup for my sit"
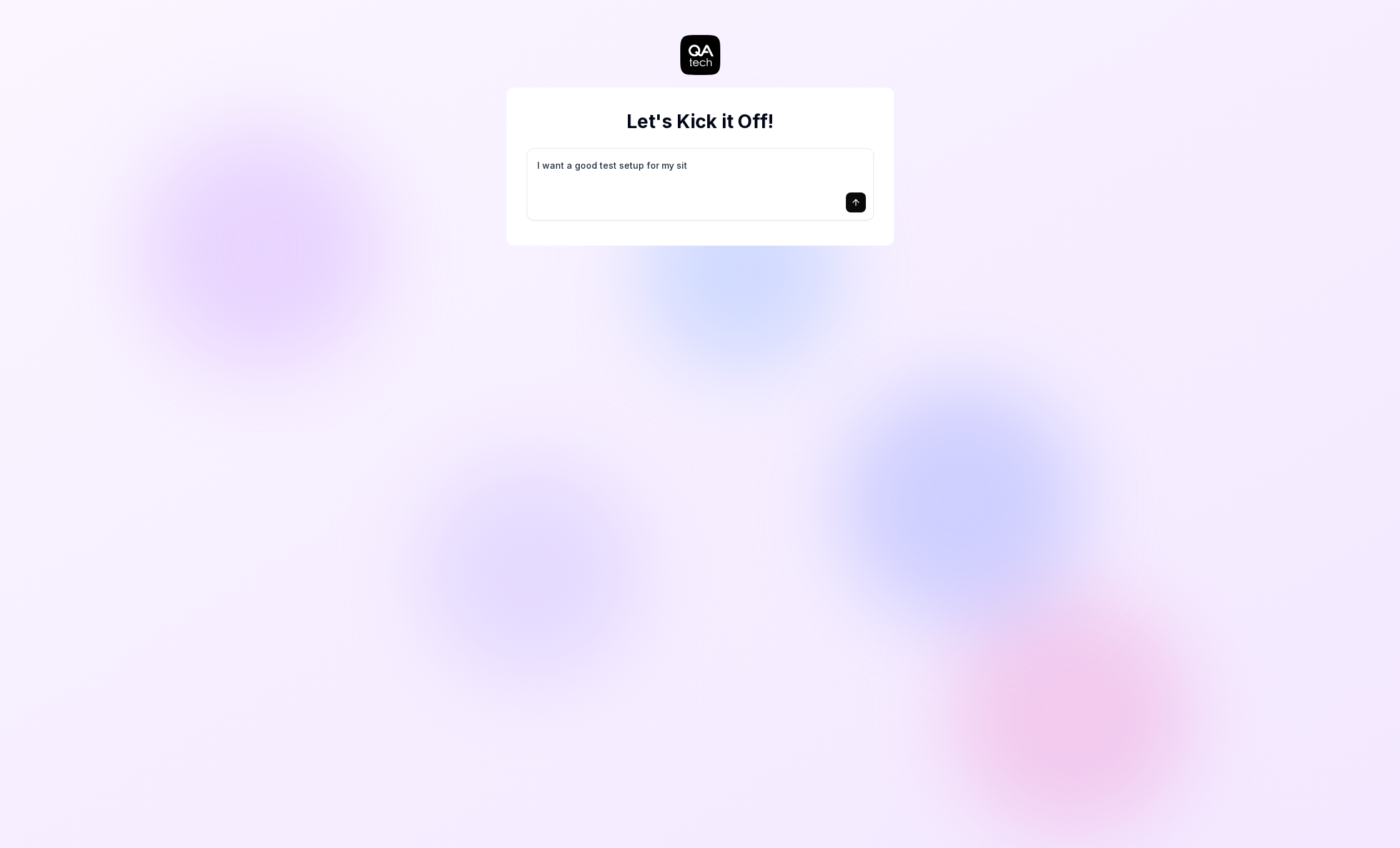
type textarea "*"
type textarea "I want a good test setup for my site"
type textarea "*"
type textarea "I want a good test setup for my site"
type textarea "*"
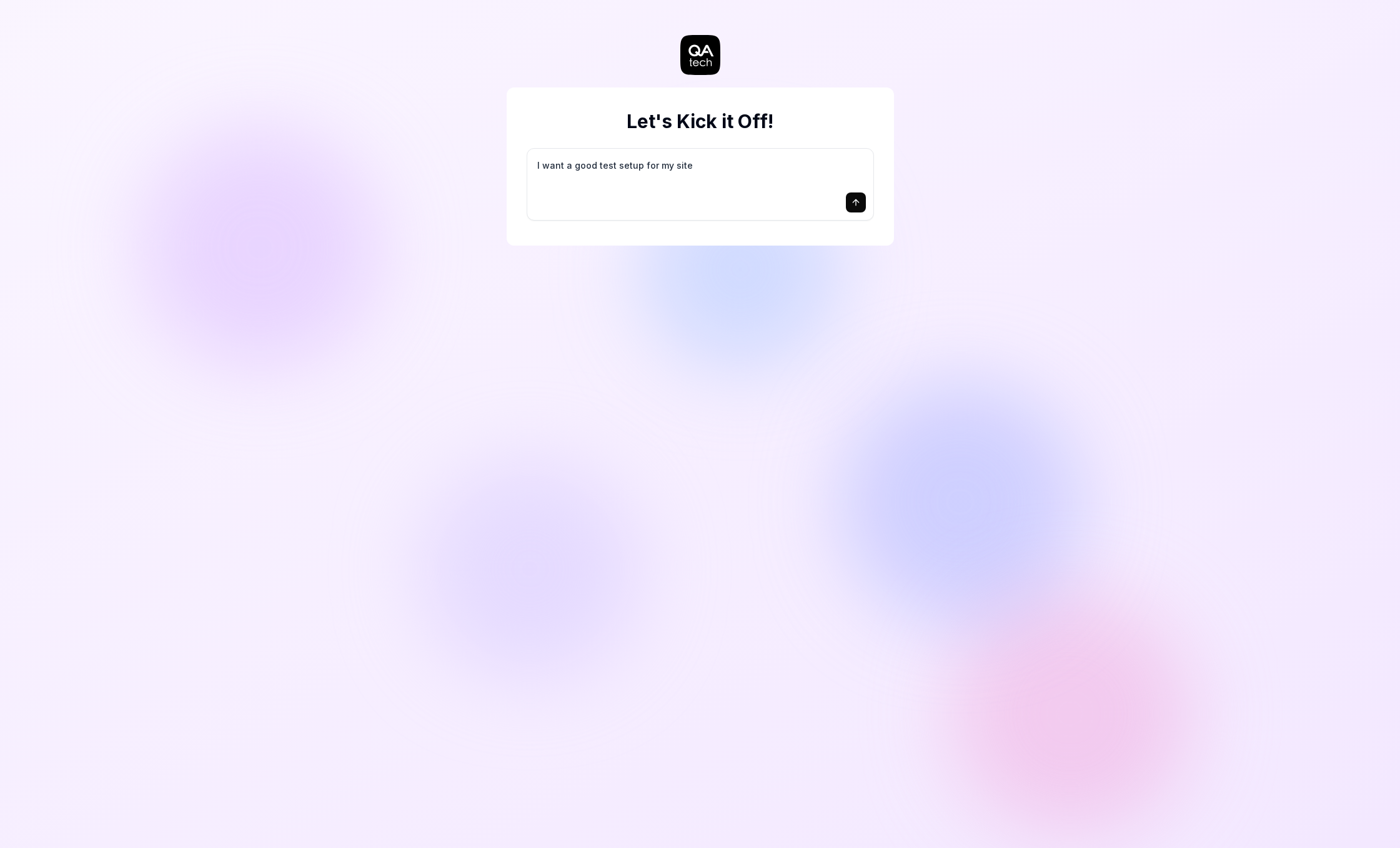
type textarea "I want a good test setup for my site -"
type textarea "*"
type textarea "I want a good test setup for my site -"
type textarea "*"
type textarea "I want a good test setup for my site - h"
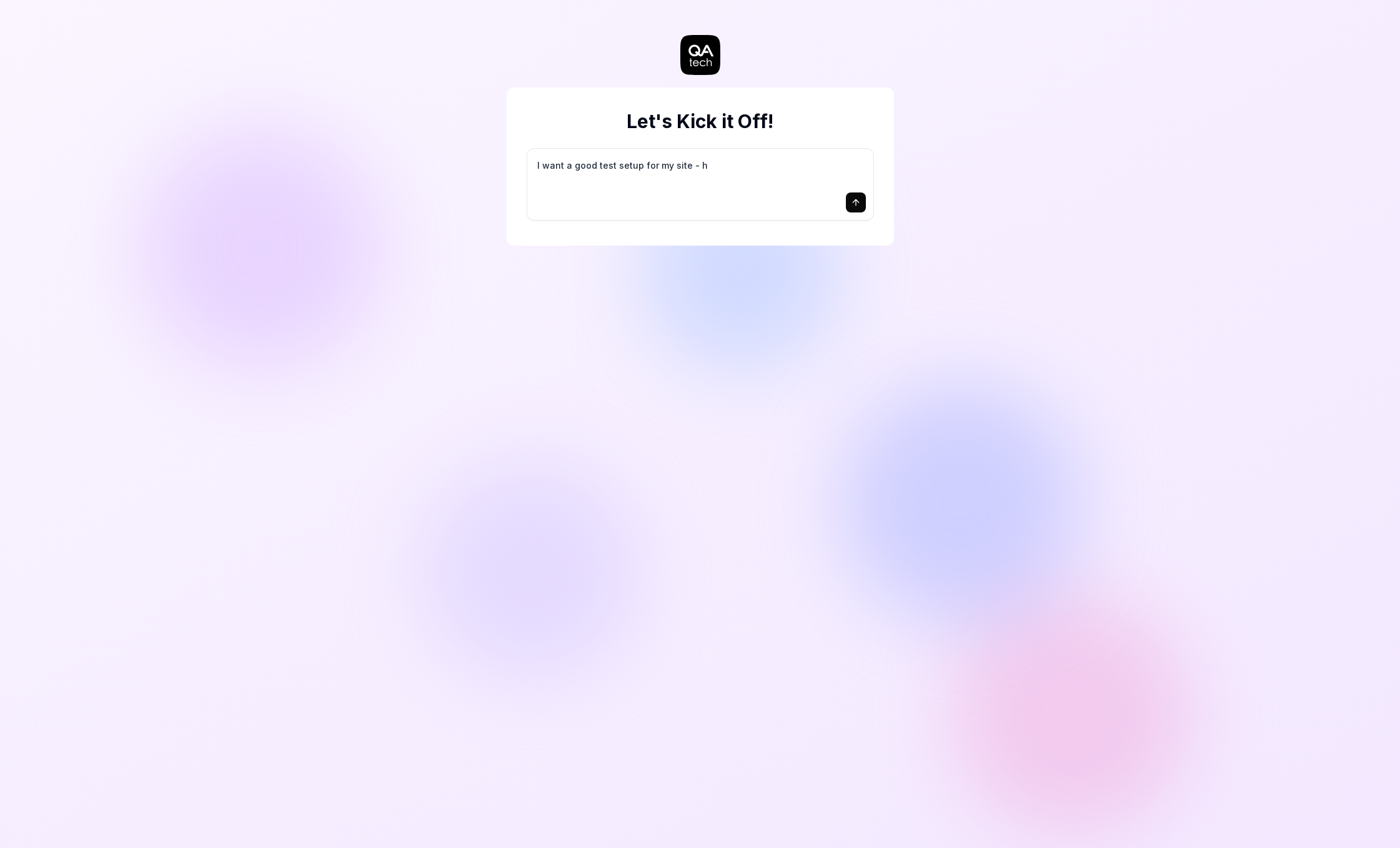
type textarea "*"
type textarea "I want a good test setup for my site - he"
type textarea "*"
type textarea "I want a good test setup for my site - hel"
type textarea "*"
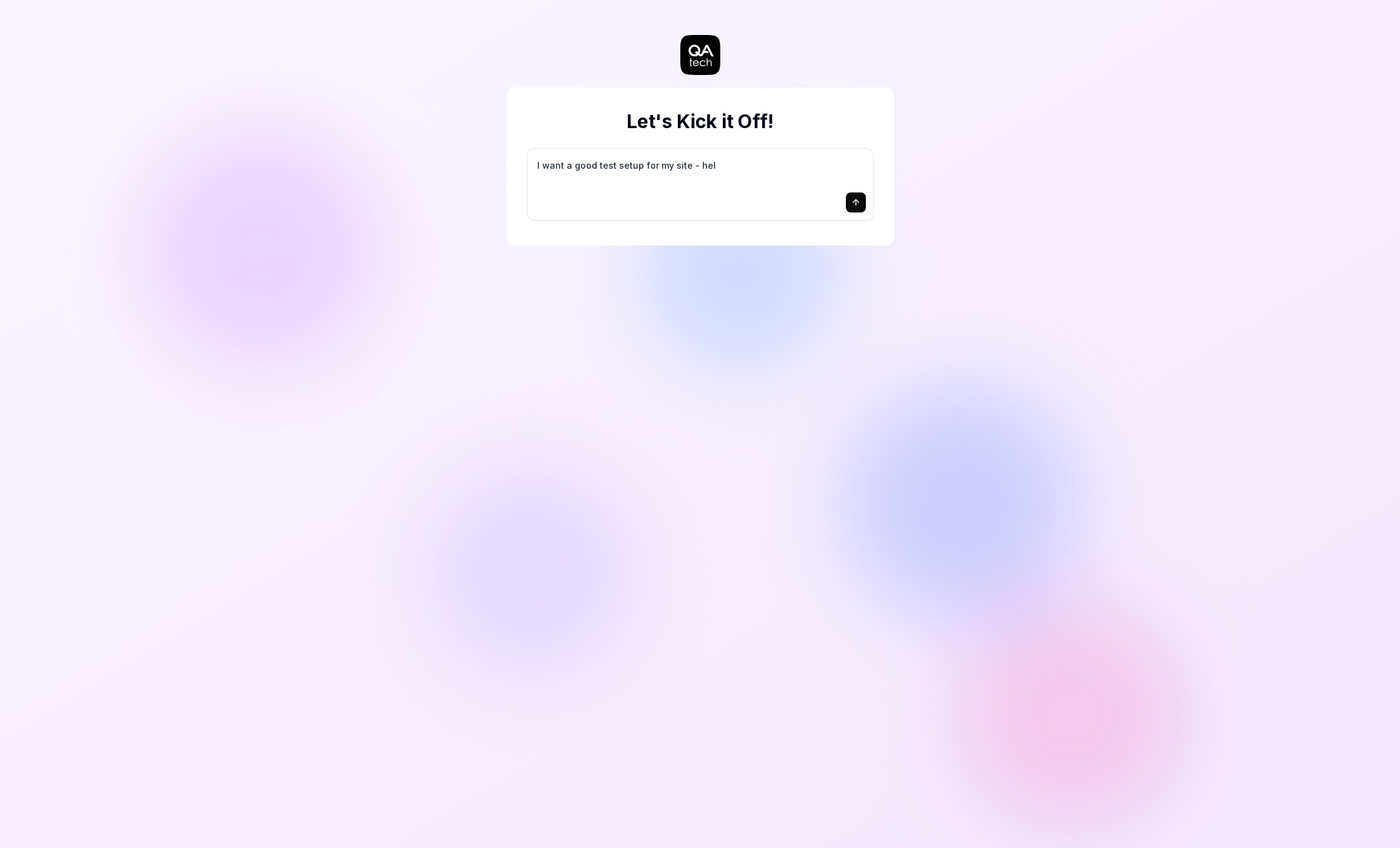
type textarea "I want a good test setup for my site - help"
type textarea "*"
type textarea "I want a good test setup for my site - help"
type textarea "*"
type textarea "I want a good test setup for my site - help m"
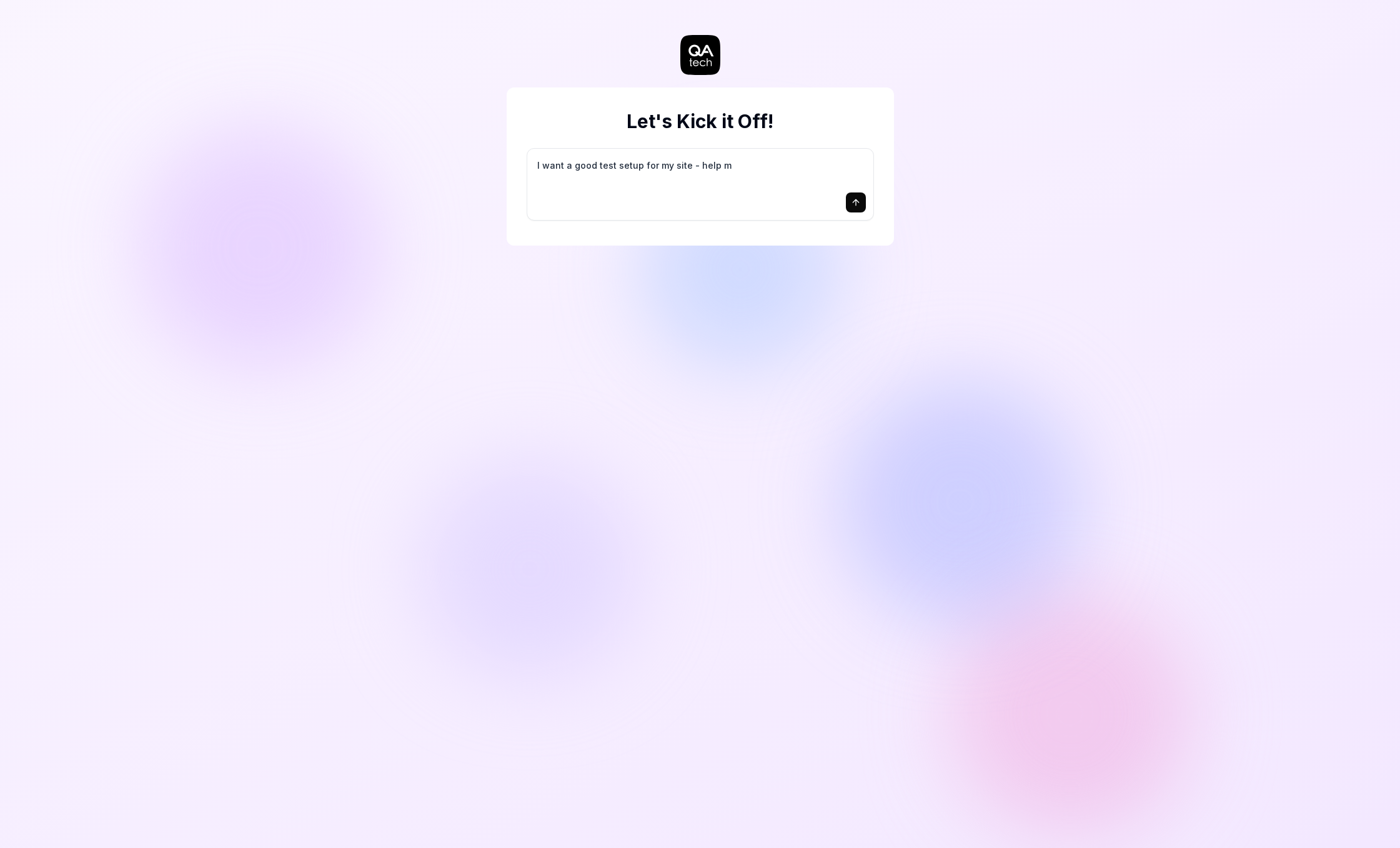
type textarea "*"
type textarea "I want a good test setup for my site - help me"
type textarea "*"
type textarea "I want a good test setup for my site - help me"
type textarea "*"
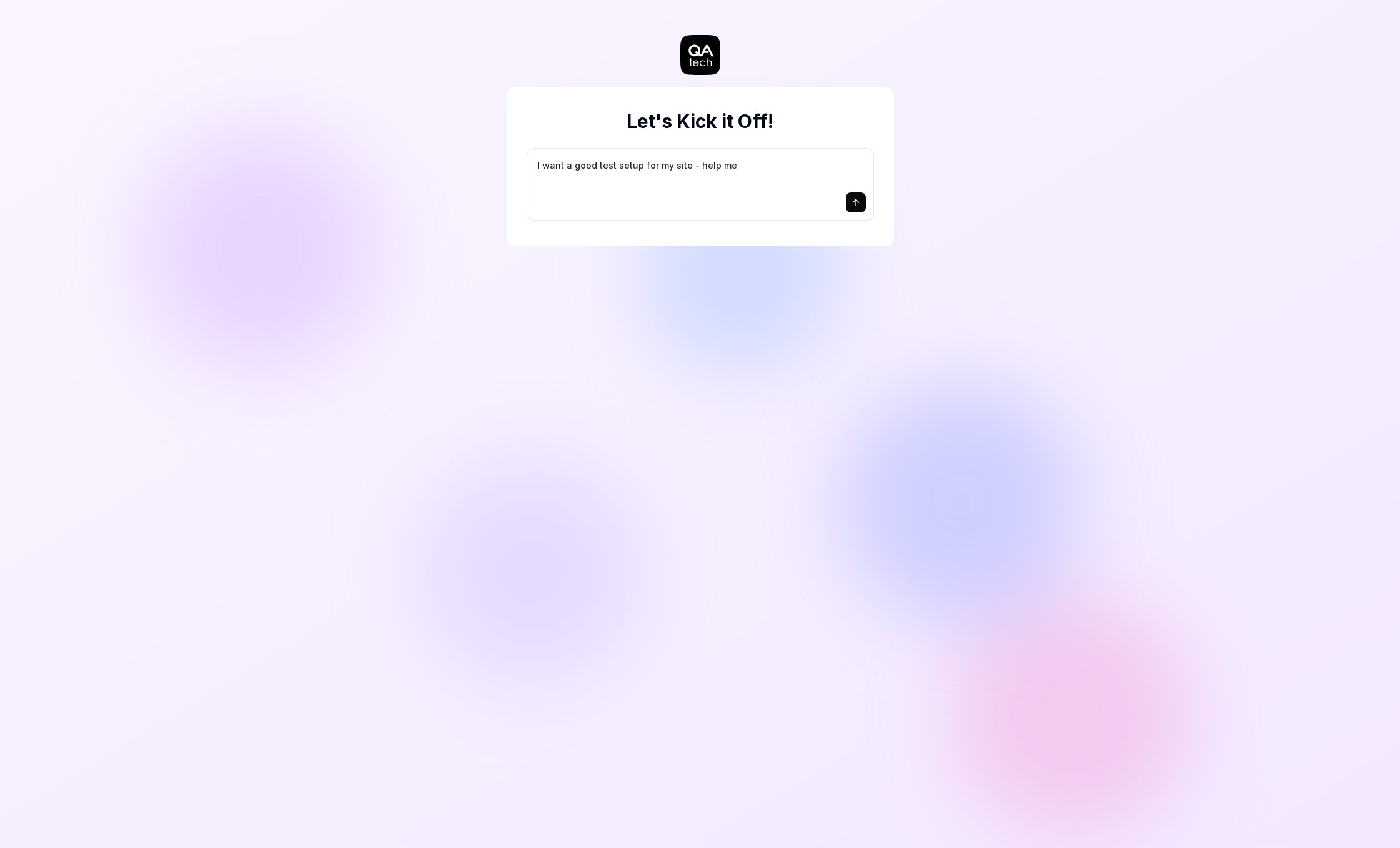
type textarea "I want a good test setup for my site - help me c"
type textarea "*"
type textarea "I want a good test setup for my site - help me cr"
type textarea "*"
type textarea "I want a good test setup for my site - help me cre"
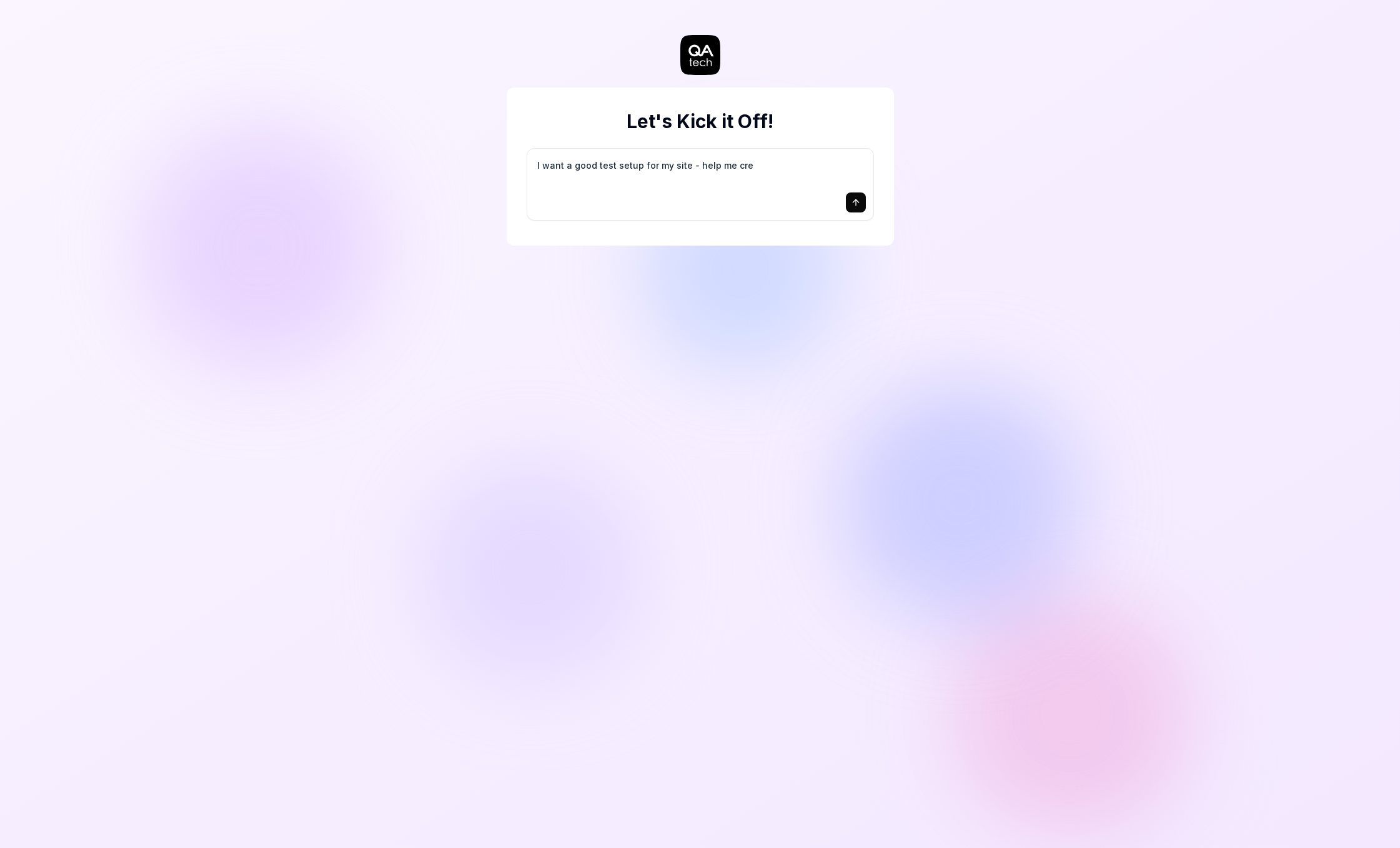
type textarea "*"
type textarea "I want a good test setup for my site - help me crea"
type textarea "*"
type textarea "I want a good test setup for my site - help me creat"
type textarea "*"
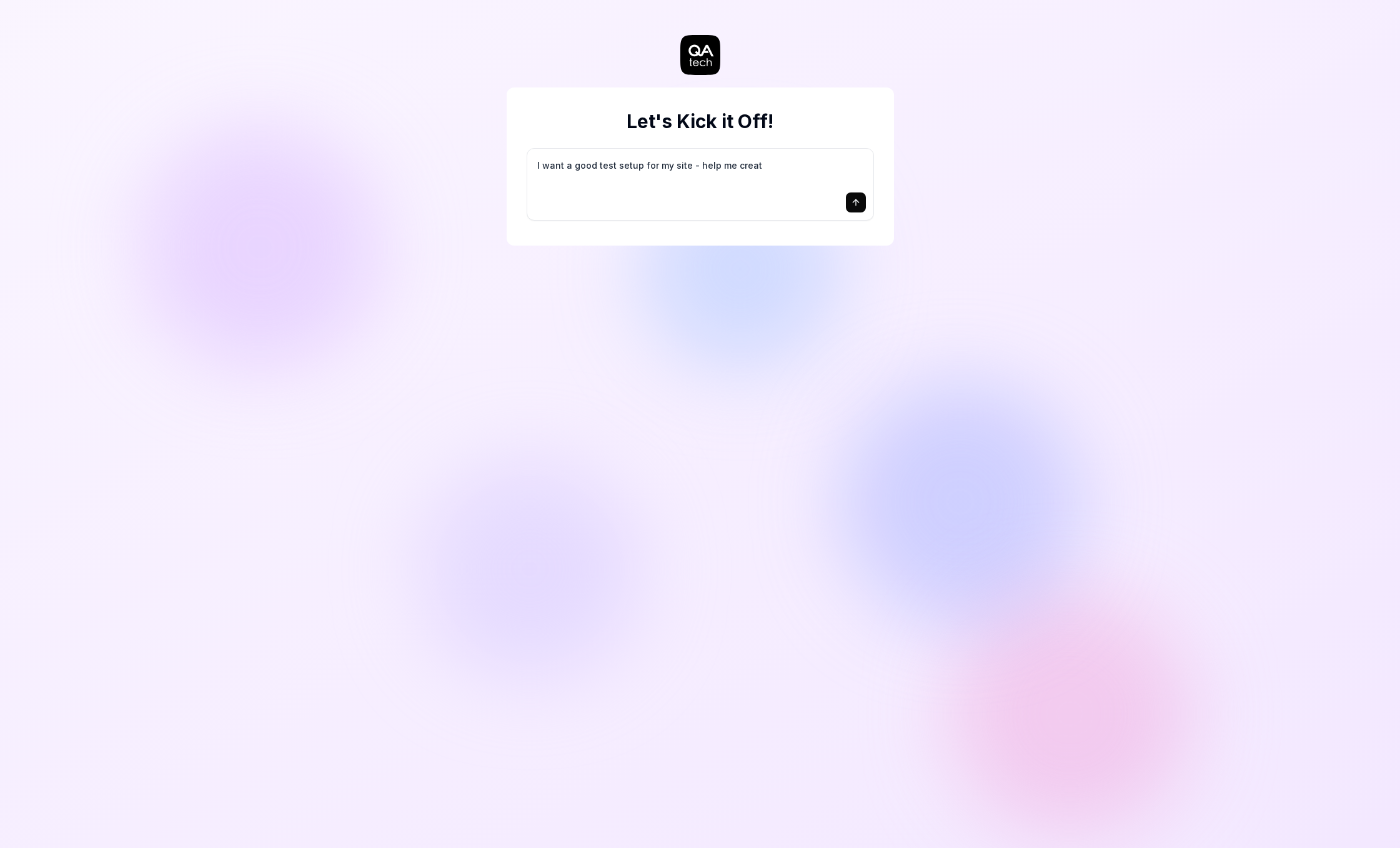
type textarea "I want a good test setup for my site - help me create"
type textarea "*"
type textarea "I want a good test setup for my site - help me create"
type textarea "*"
type textarea "I want a good test setup for my site - help me create t"
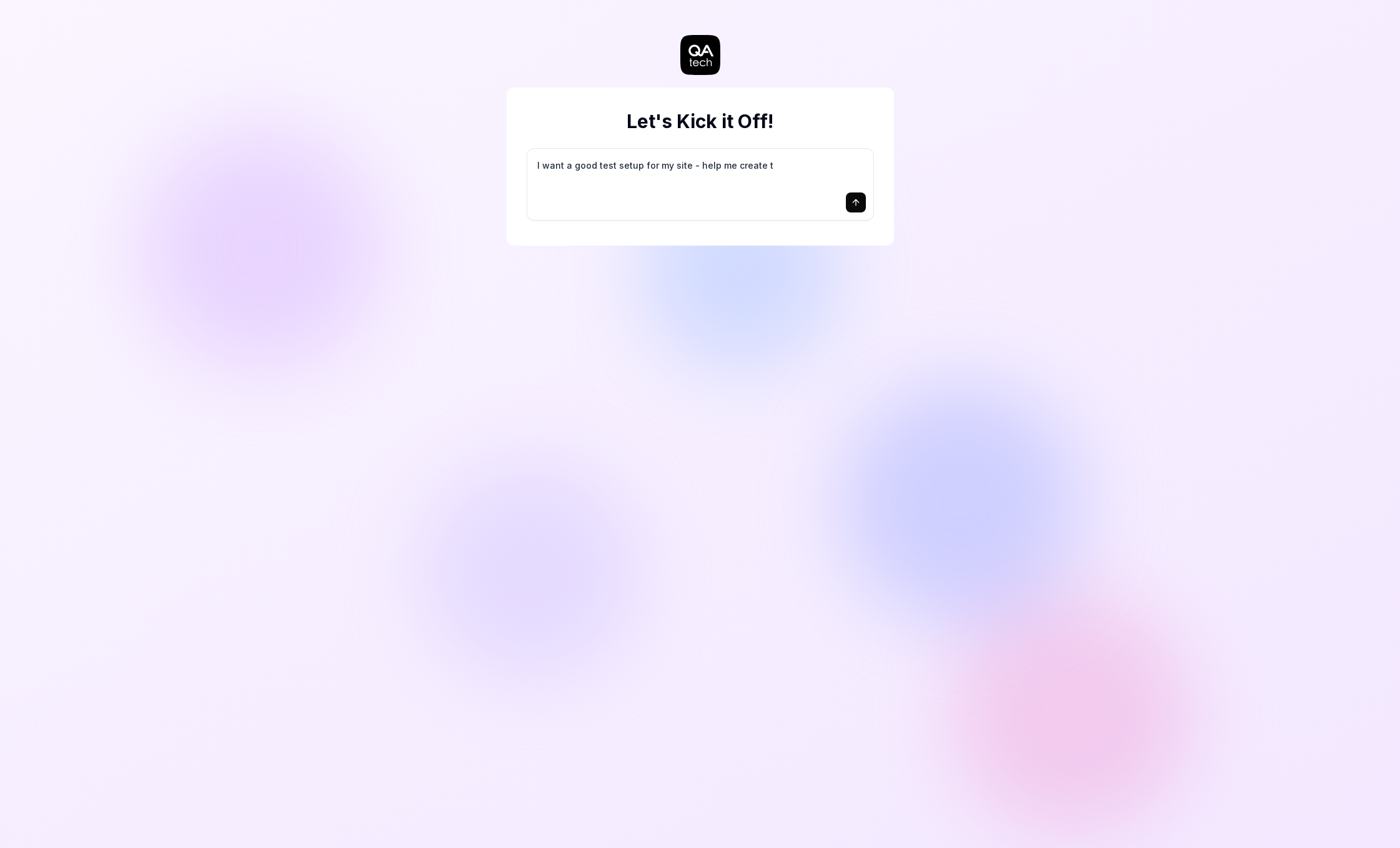
type textarea "*"
type textarea "I want a good test setup for my site - help me create th"
type textarea "*"
type textarea "I want a good test setup for my site - help me create the"
type textarea "*"
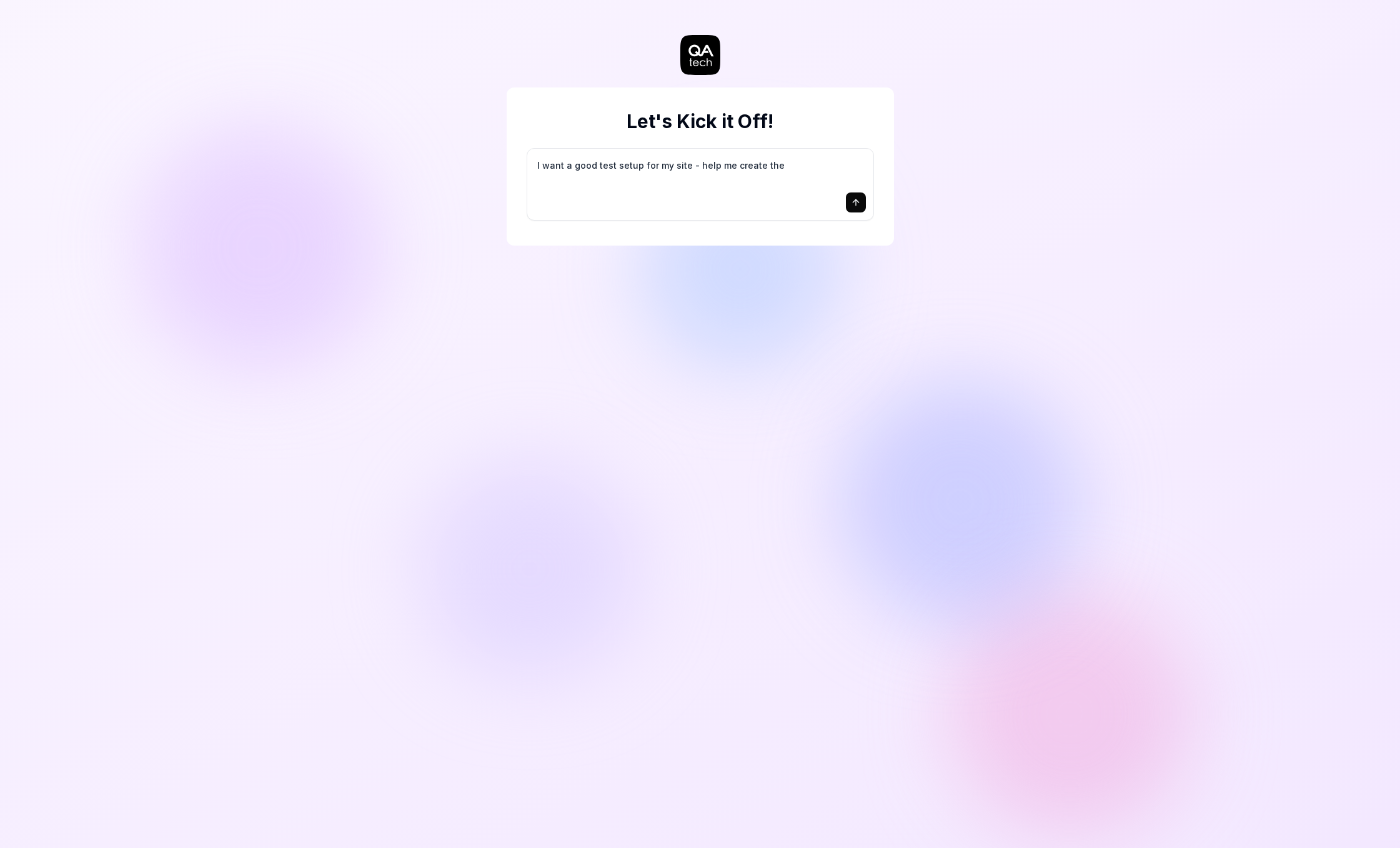
type textarea "I want a good test setup for my site - help me create the"
type textarea "*"
type textarea "I want a good test setup for my site - help me create the f"
type textarea "*"
type textarea "I want a good test setup for my site - help me create the fi"
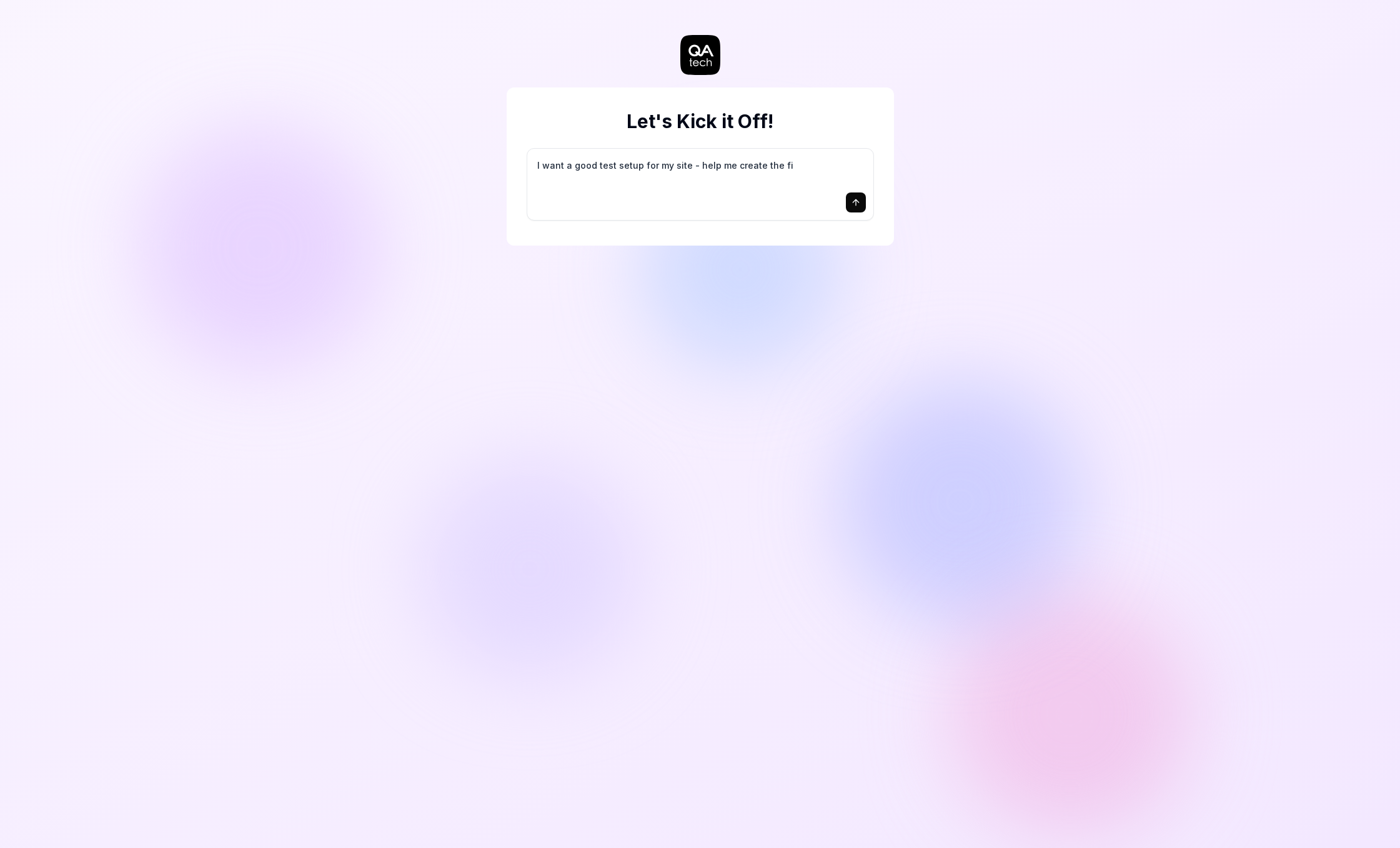
type textarea "*"
type textarea "I want a good test setup for my site - help me create the fir"
type textarea "*"
type textarea "I want a good test setup for my site - help me create the firs"
type textarea "*"
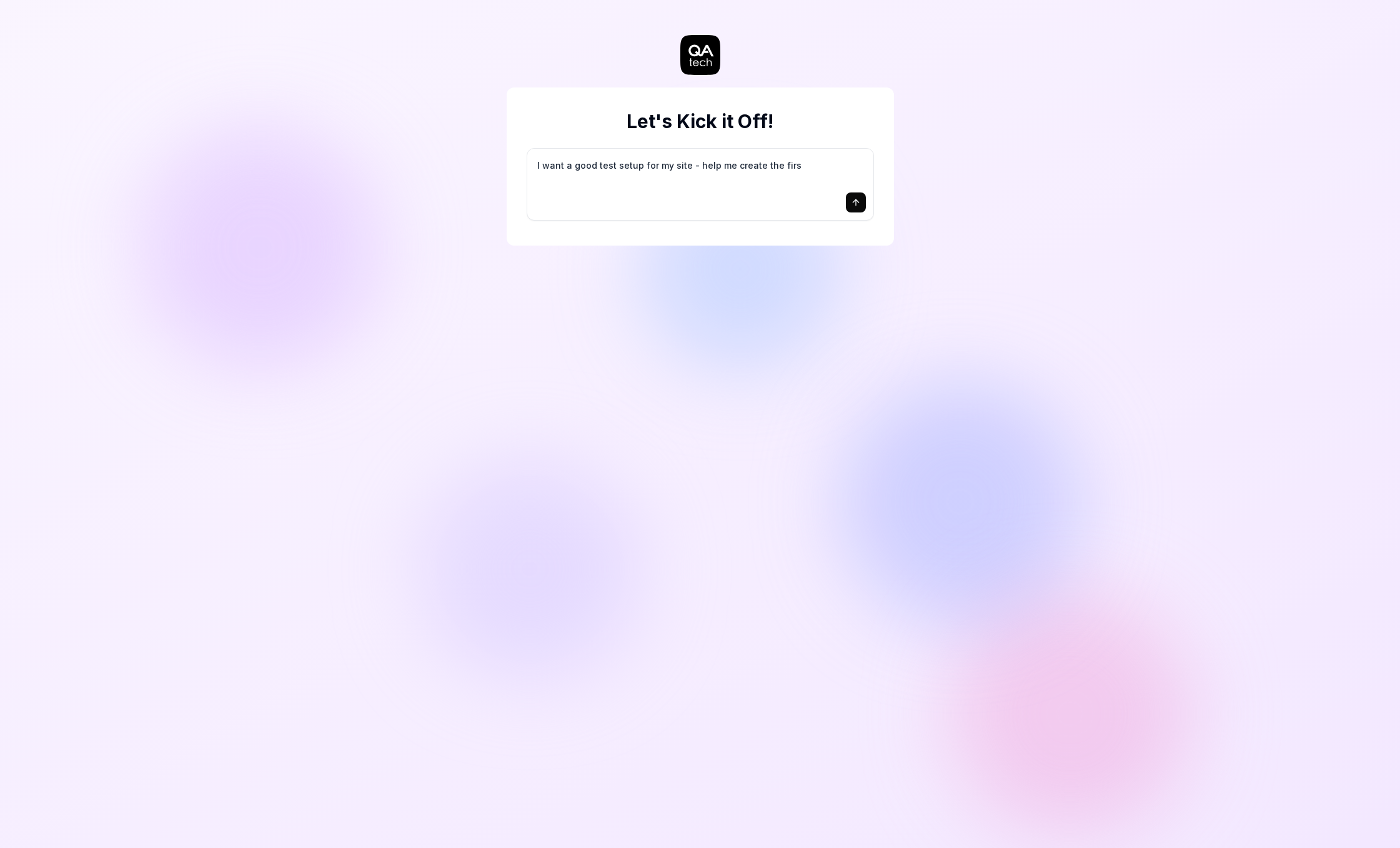
type textarea "I want a good test setup for my site - help me create the first"
type textarea "*"
type textarea "I want a good test setup for my site - help me create the first"
type textarea "*"
type textarea "I want a good test setup for my site - help me create the first 3"
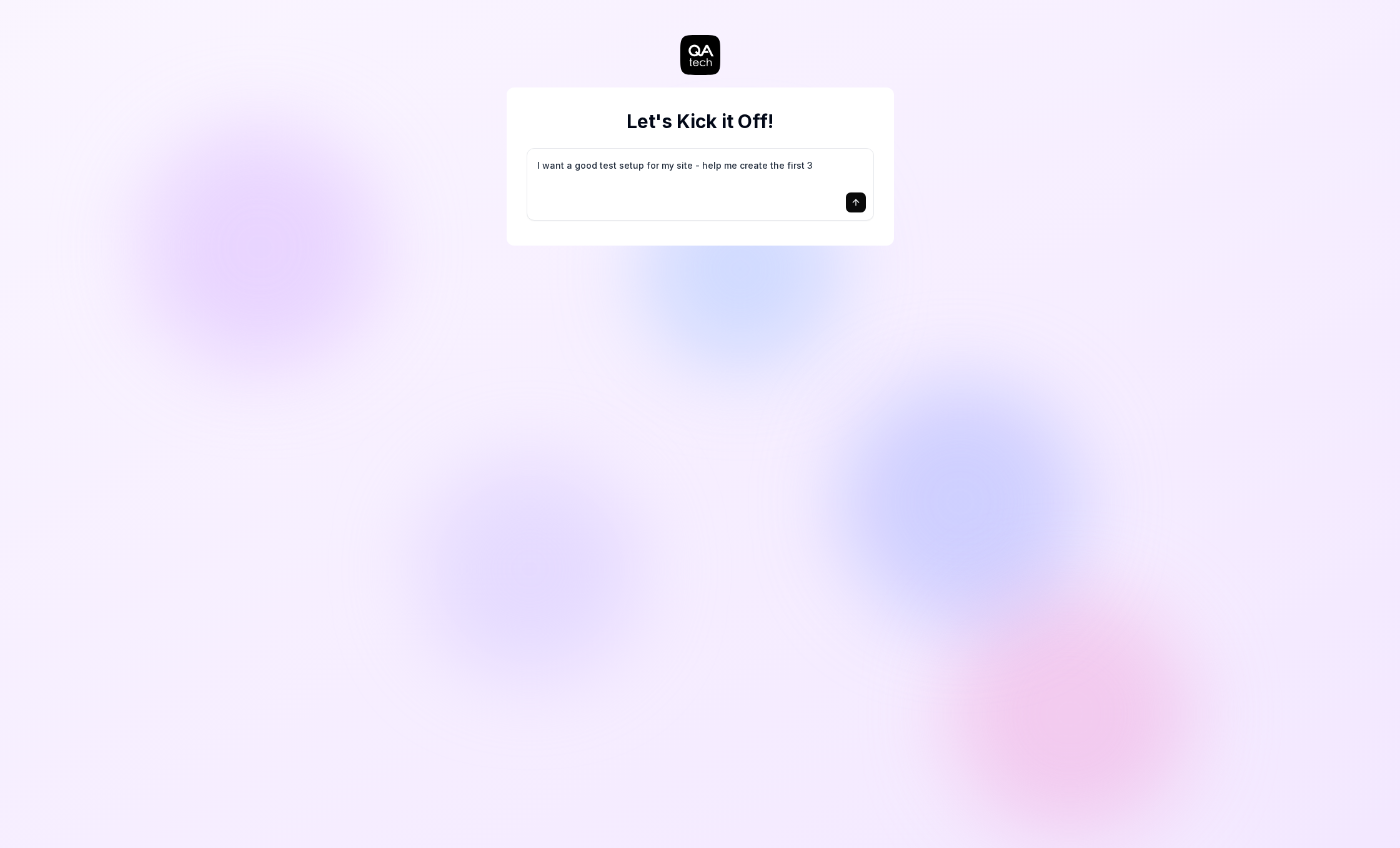
type textarea "*"
type textarea "I want a good test setup for my site - help me create the first 3-"
type textarea "*"
type textarea "I want a good test setup for my site - help me create the first 3-5"
type textarea "*"
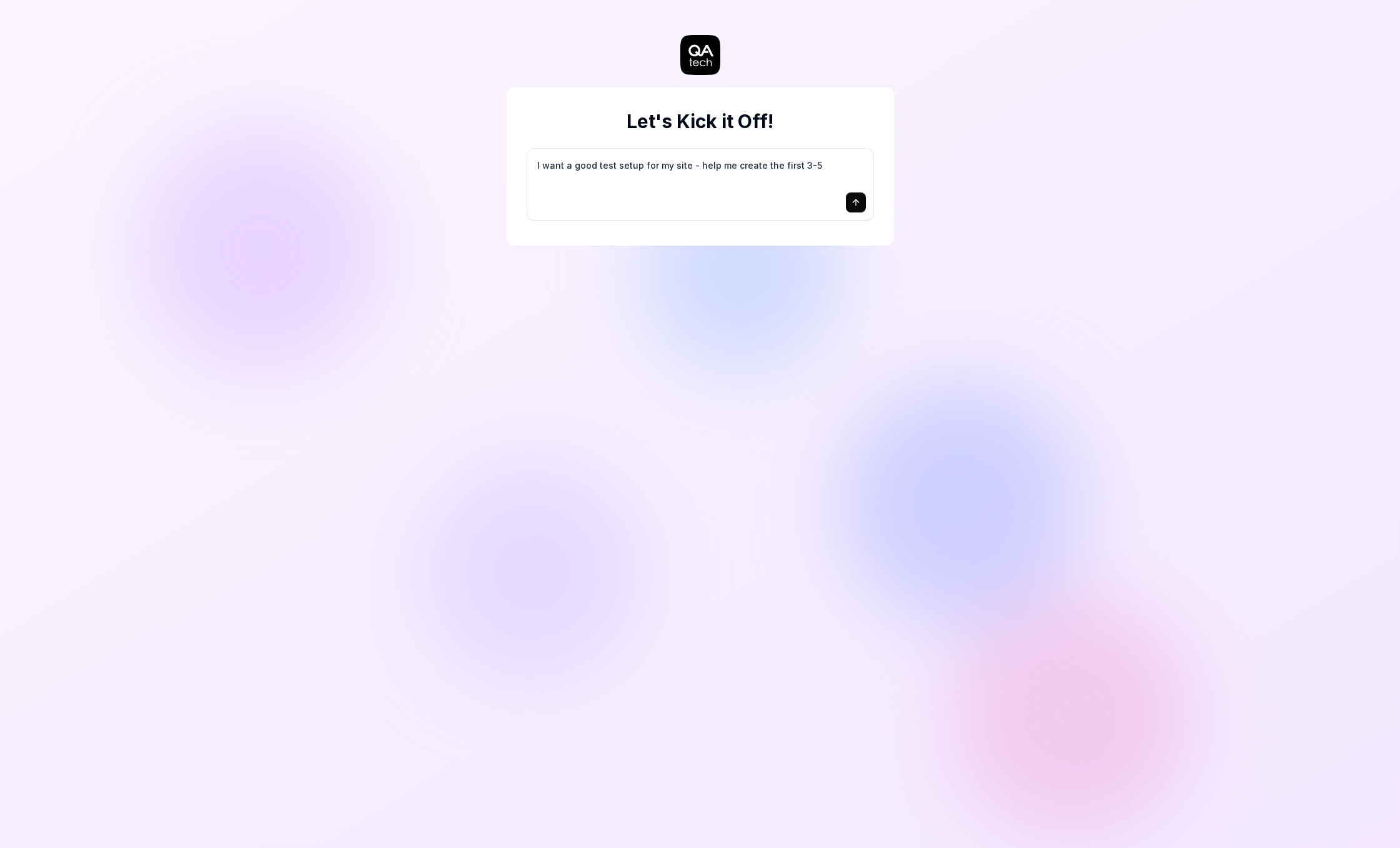
type textarea "I want a good test setup for my site - help me create the first 3-5"
type textarea "*"
type textarea "I want a good test setup for my site - help me create the first 3-5 t"
type textarea "*"
type textarea "I want a good test setup for my site - help me create the first 3-5 te"
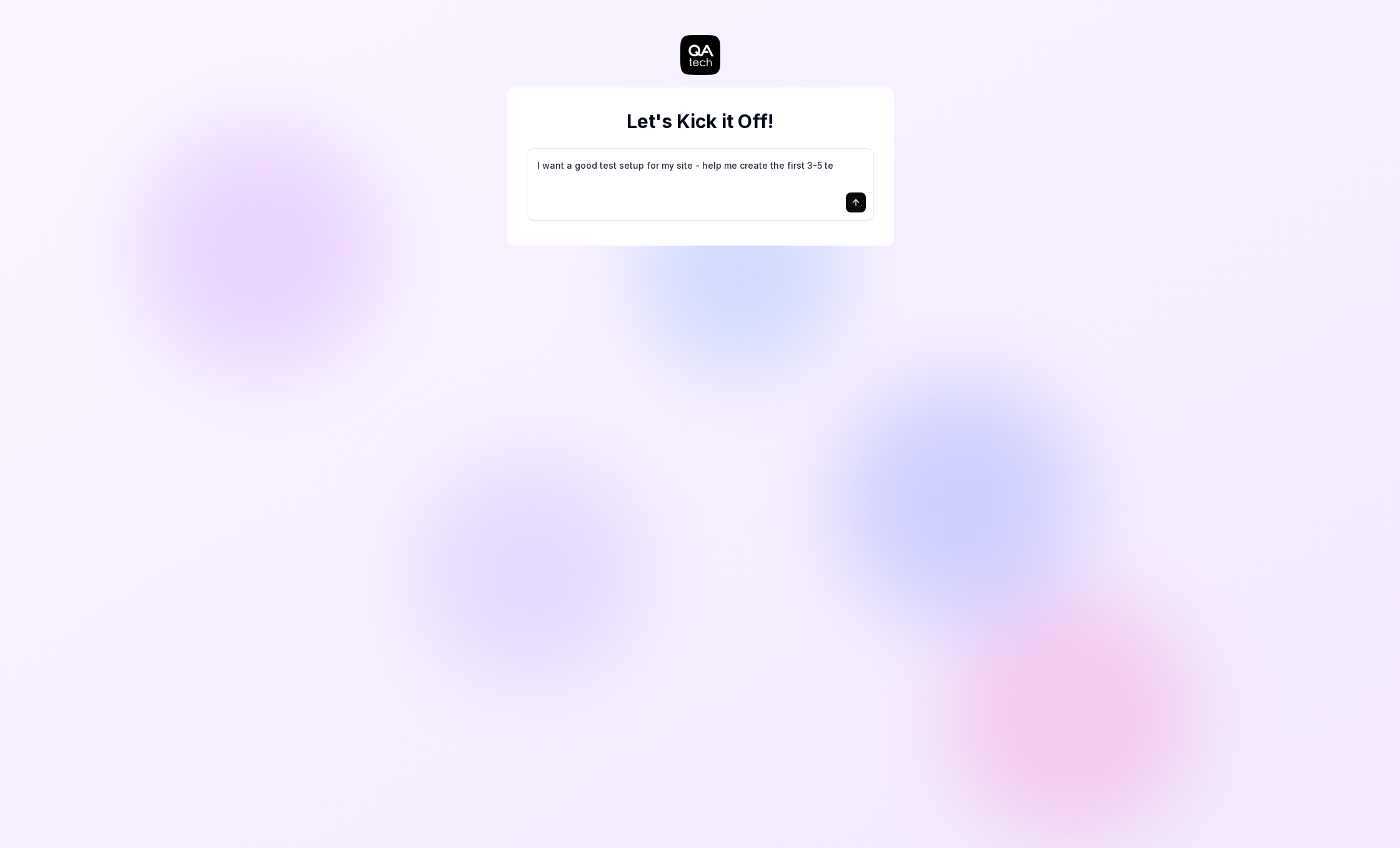
type textarea "*"
type textarea "I want a good test setup for my site - help me create the first 3-5 tes"
type textarea "*"
type textarea "I want a good test setup for my site - help me create the first 3-5 test"
type textarea "*"
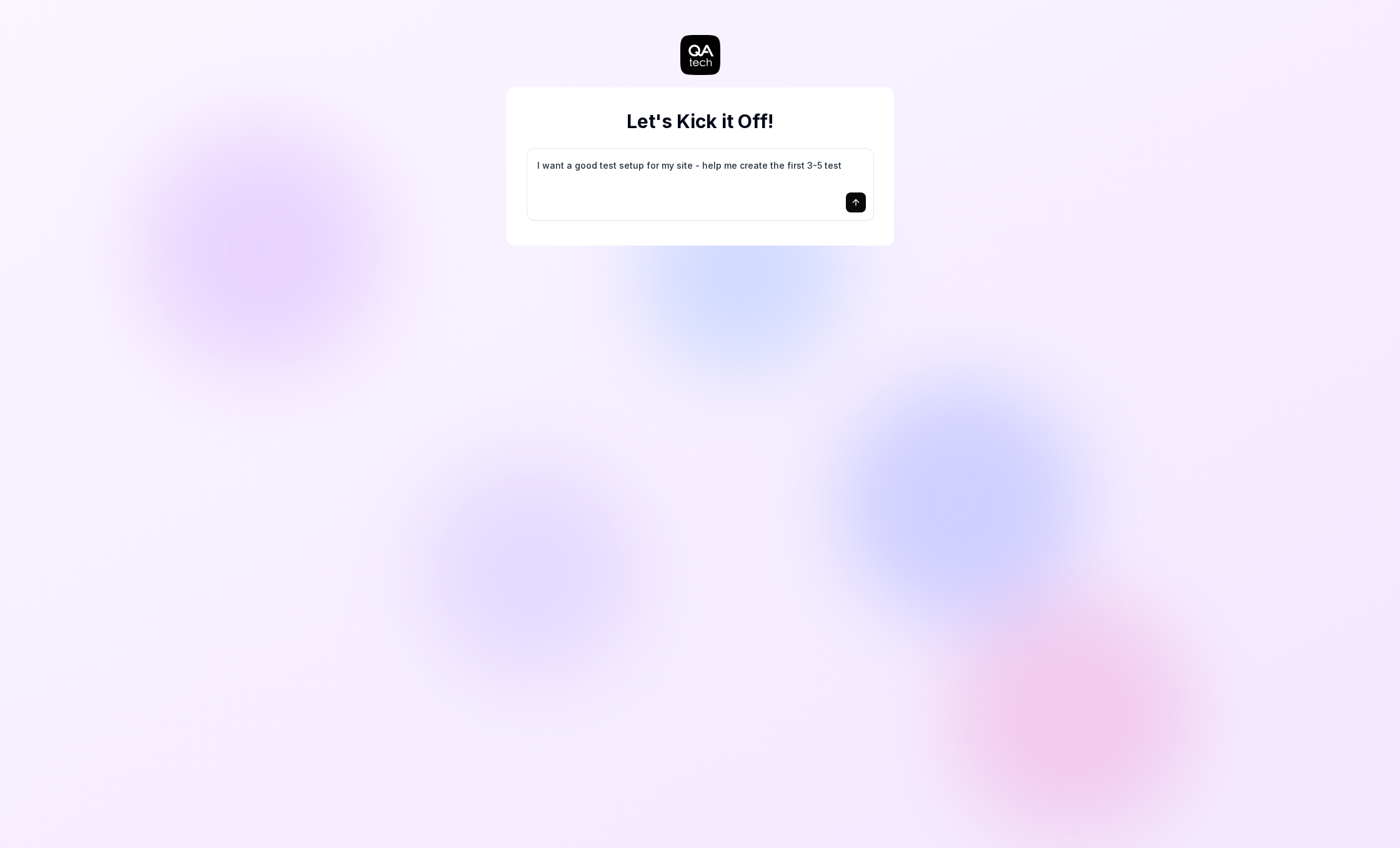
type textarea "I want a good test setup for my site - help me create the first 3-5 test"
type textarea "*"
type textarea "I want a good test setup for my site - help me create the first 3-5 test c"
type textarea "*"
type textarea "I want a good test setup for my site - help me create the first 3-5 test ca"
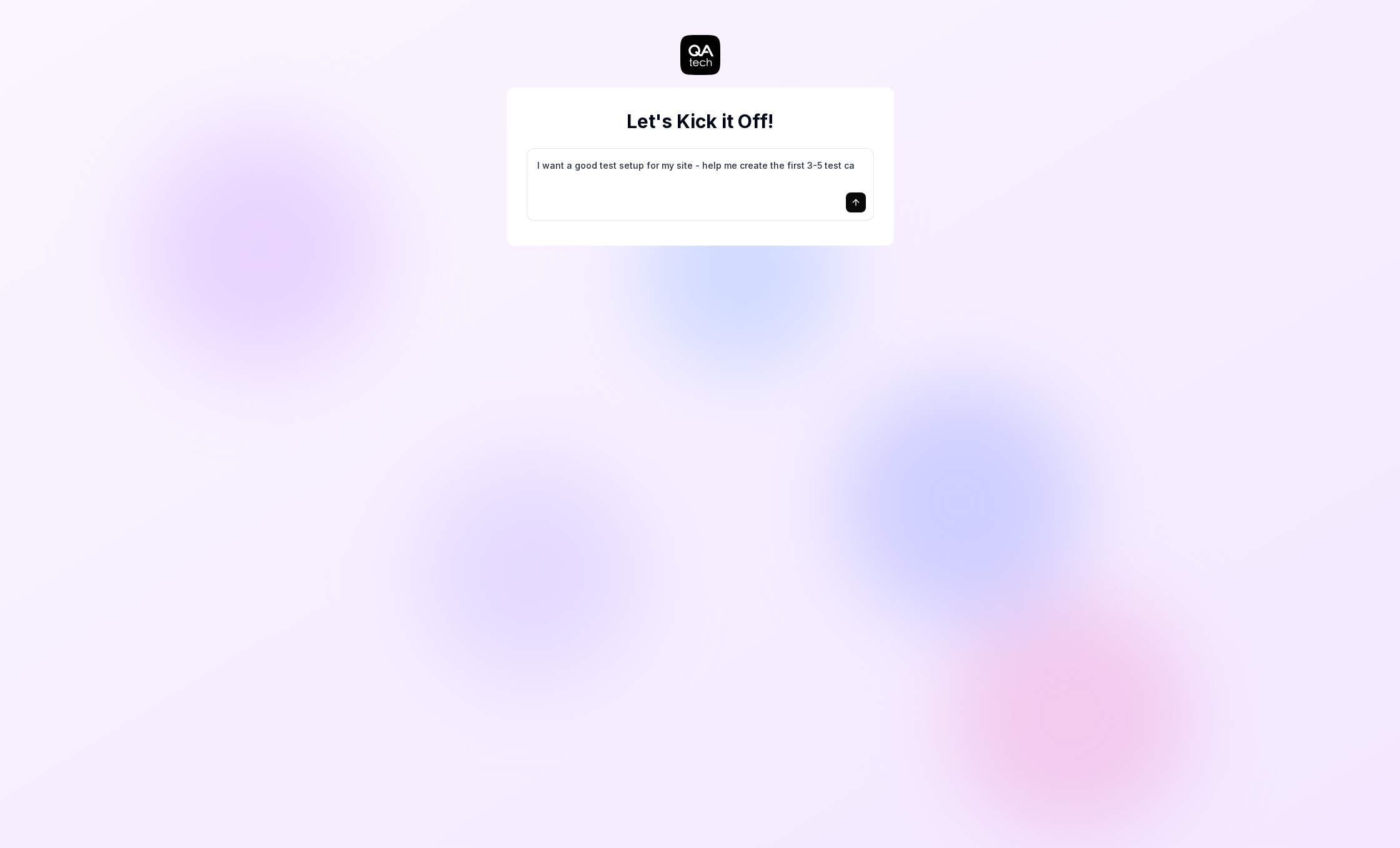
type textarea "*"
type textarea "I want a good test setup for my site - help me create the first 3-5 test cas"
type textarea "*"
type textarea "I want a good test setup for my site - help me create the first 3-5 test case"
type textarea "*"
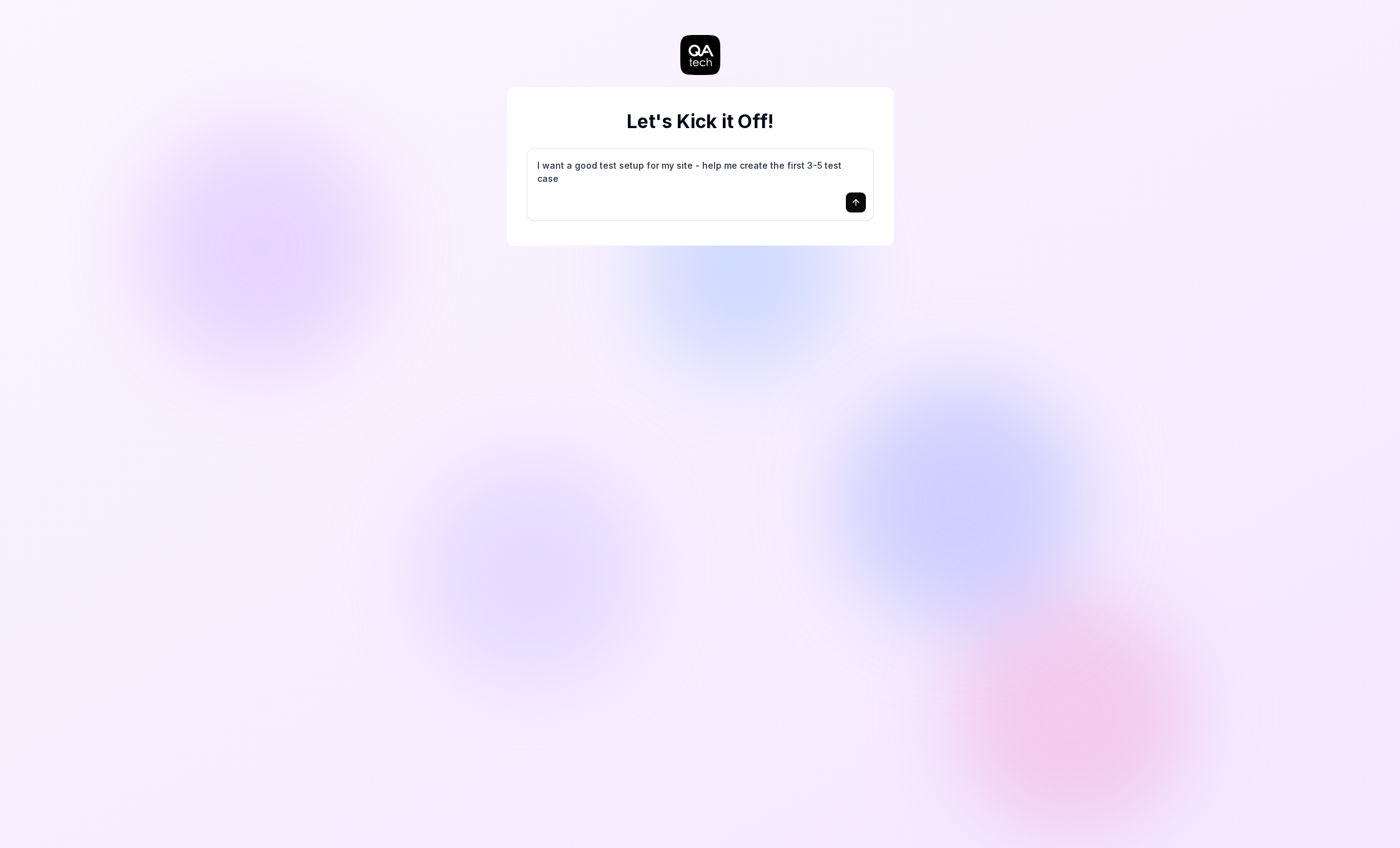
type textarea "I want a good test setup for my site - help me create the first 3-5 test cases"
click at [781, 166] on textarea "I want a good test setup for my site - help me create the first 3-5 test cases" at bounding box center [700, 172] width 331 height 31
click at [669, 168] on textarea "I want a good test setup for my site - help me create the first 3-5 test cases" at bounding box center [700, 172] width 331 height 31
type textarea "*"
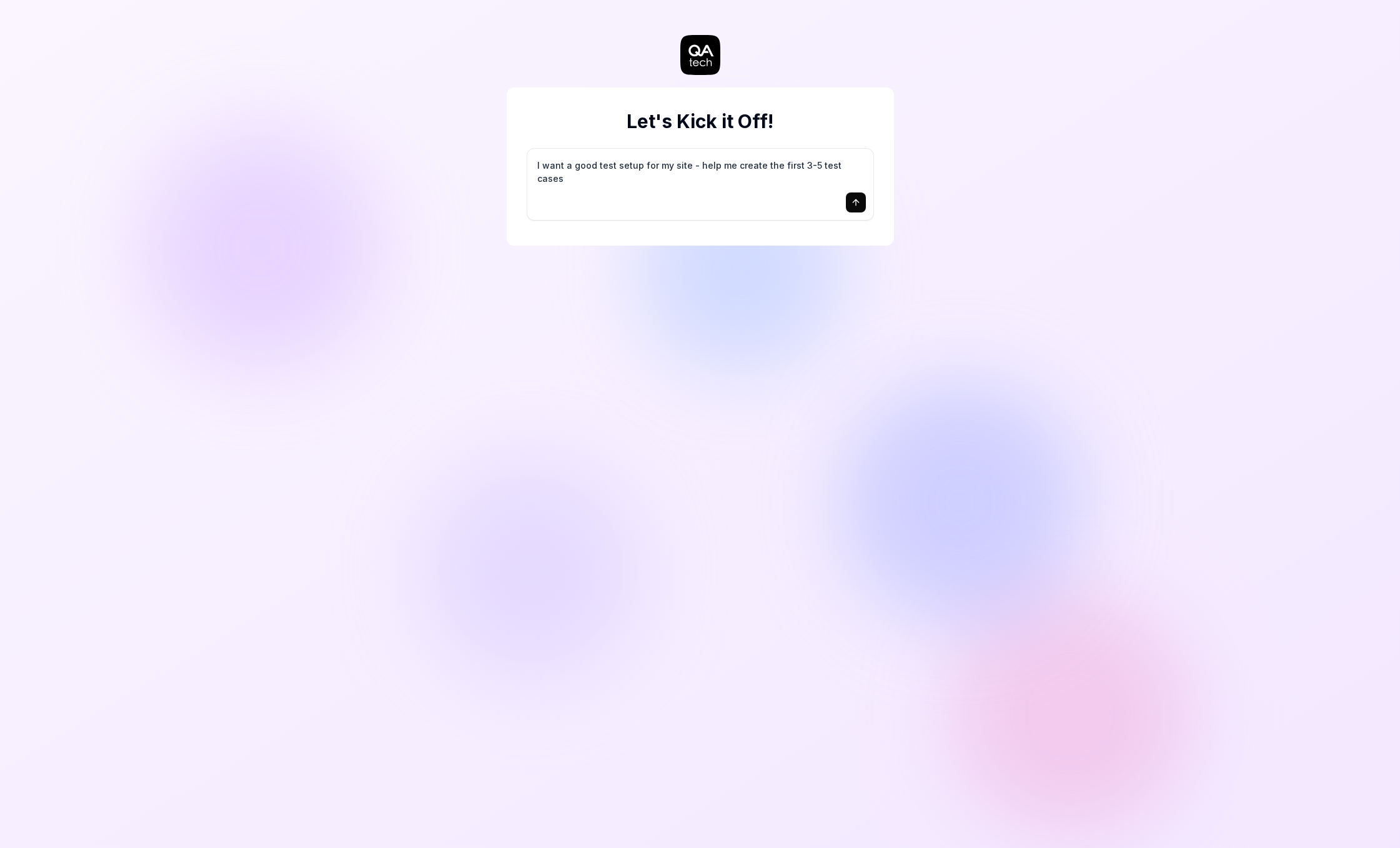
type textarea "I want a good test setup for my s - help me create the first 3-5 test cases"
type textarea "*"
type textarea "I want a good test setup for my sa - help me create the first 3-5 test cases"
type textarea "*"
type textarea "I want a good test setup for my saa - help me create the first 3-5 test cases"
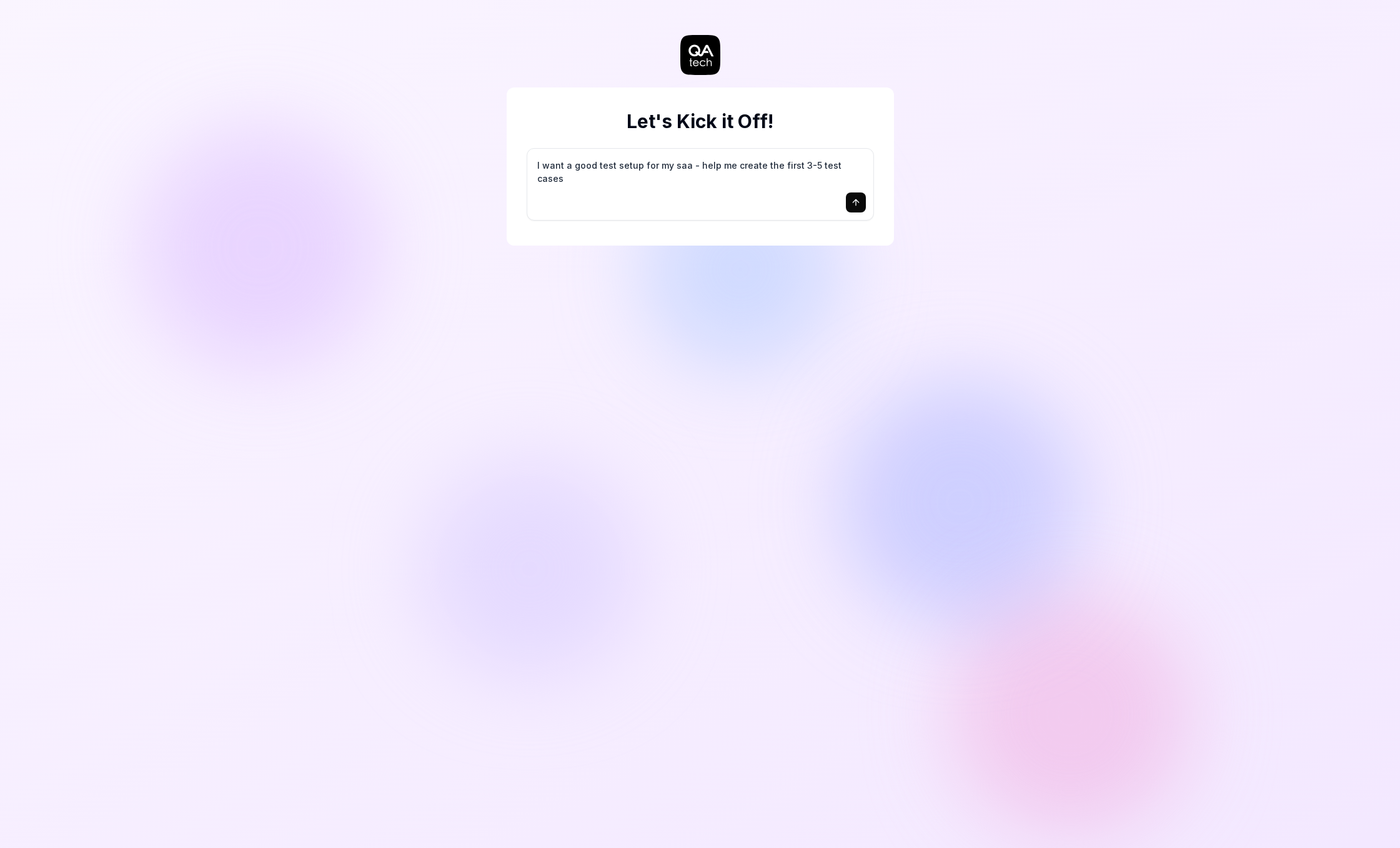
type textarea "*"
type textarea "I want a good test setup for my saas - help me create the first 3-5 test cases"
click at [858, 205] on icon "submit" at bounding box center [856, 202] width 10 height 10
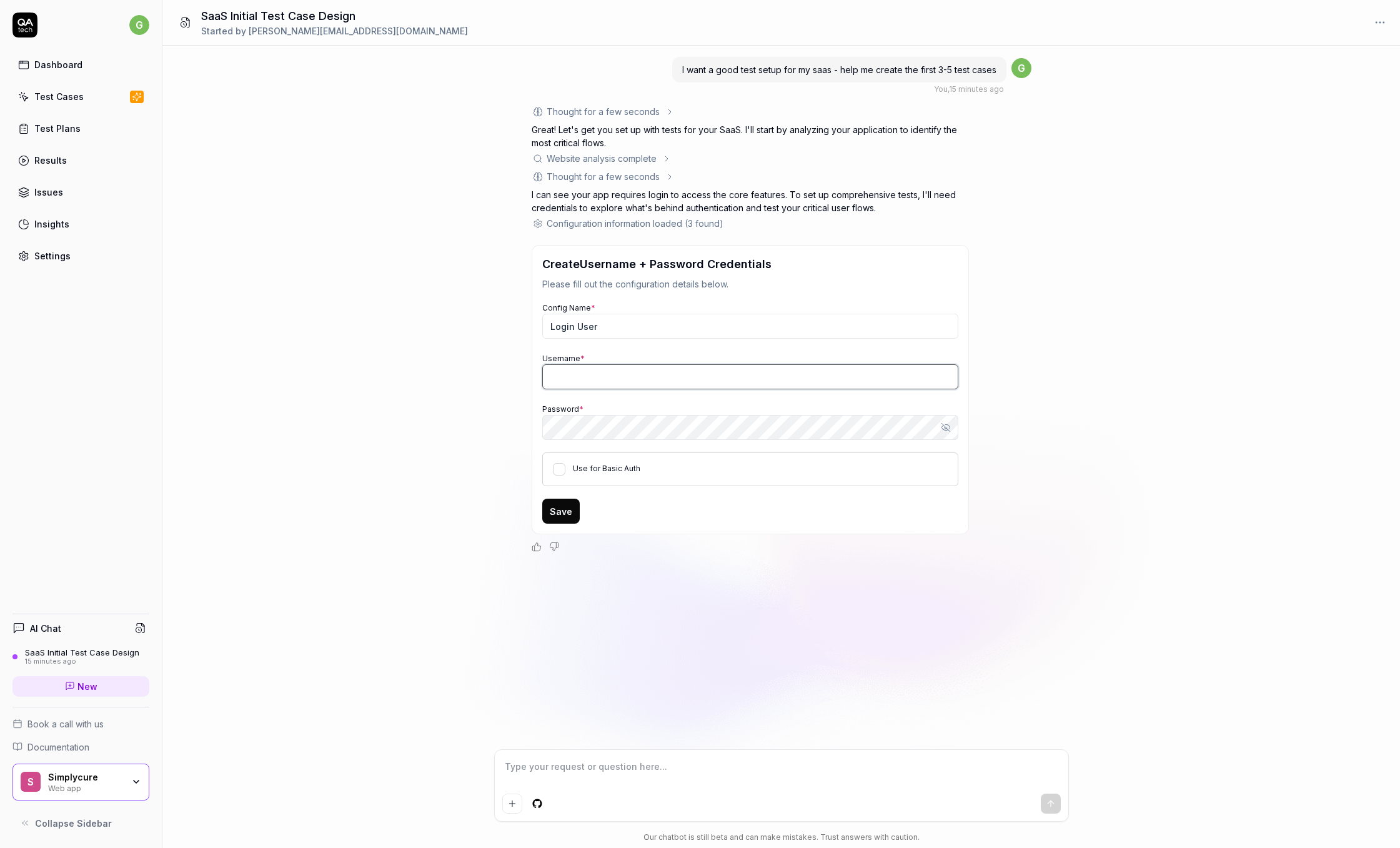
click at [597, 372] on input "Username *" at bounding box center [750, 376] width 416 height 25
type textarea "*"
paste input "qa-tech@simplycure.com"
type input "qa-tech@simplycure.com"
type textarea "*"
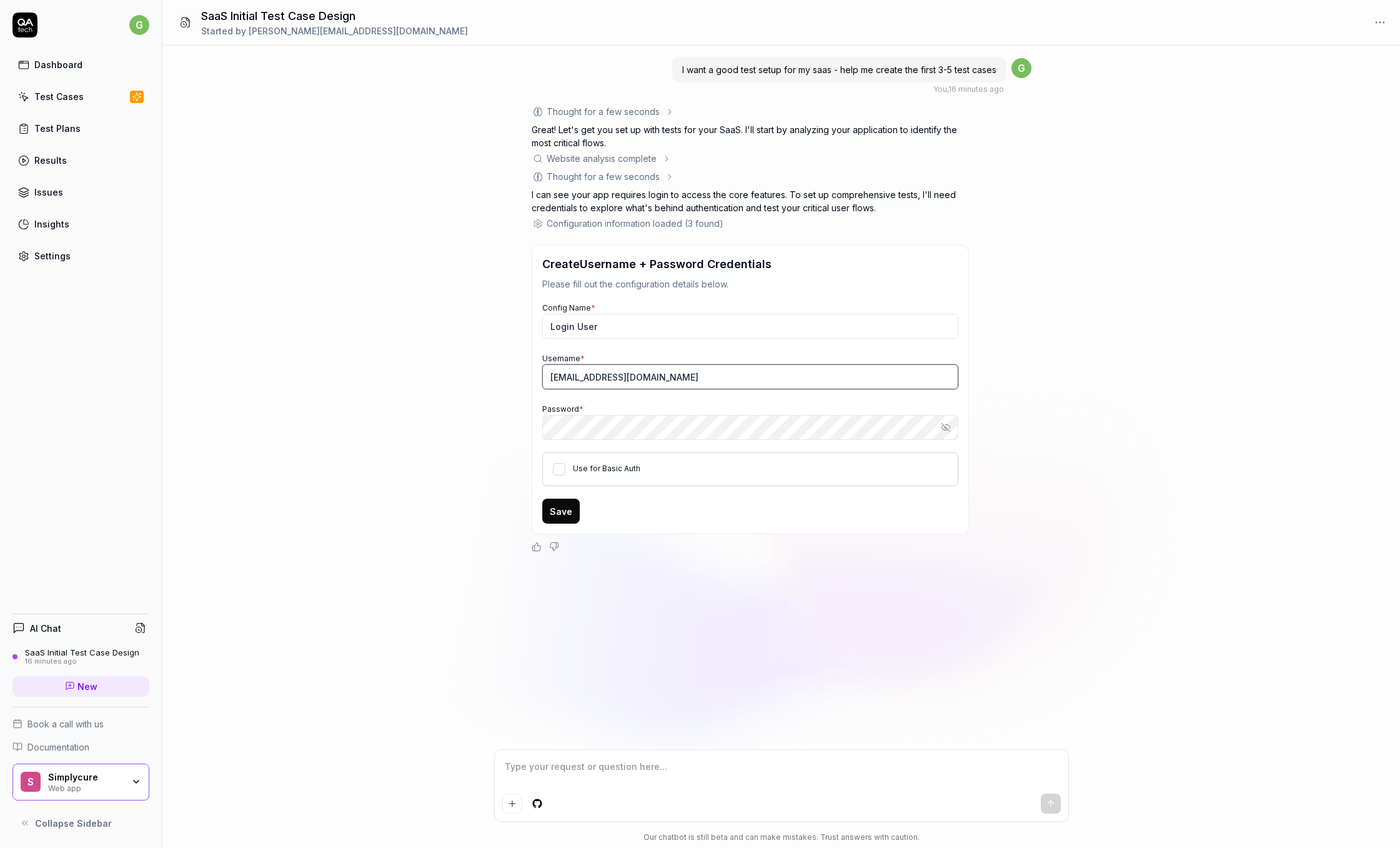
type input "qa-tech@simplycure.com"
click at [946, 427] on icon "button" at bounding box center [946, 427] width 10 height 10
click at [943, 425] on icon "button" at bounding box center [946, 426] width 8 height 6
click at [630, 468] on label "Use for Basic Auth" at bounding box center [606, 469] width 68 height 10
click at [565, 468] on button "Use for Basic Auth" at bounding box center [559, 470] width 13 height 13
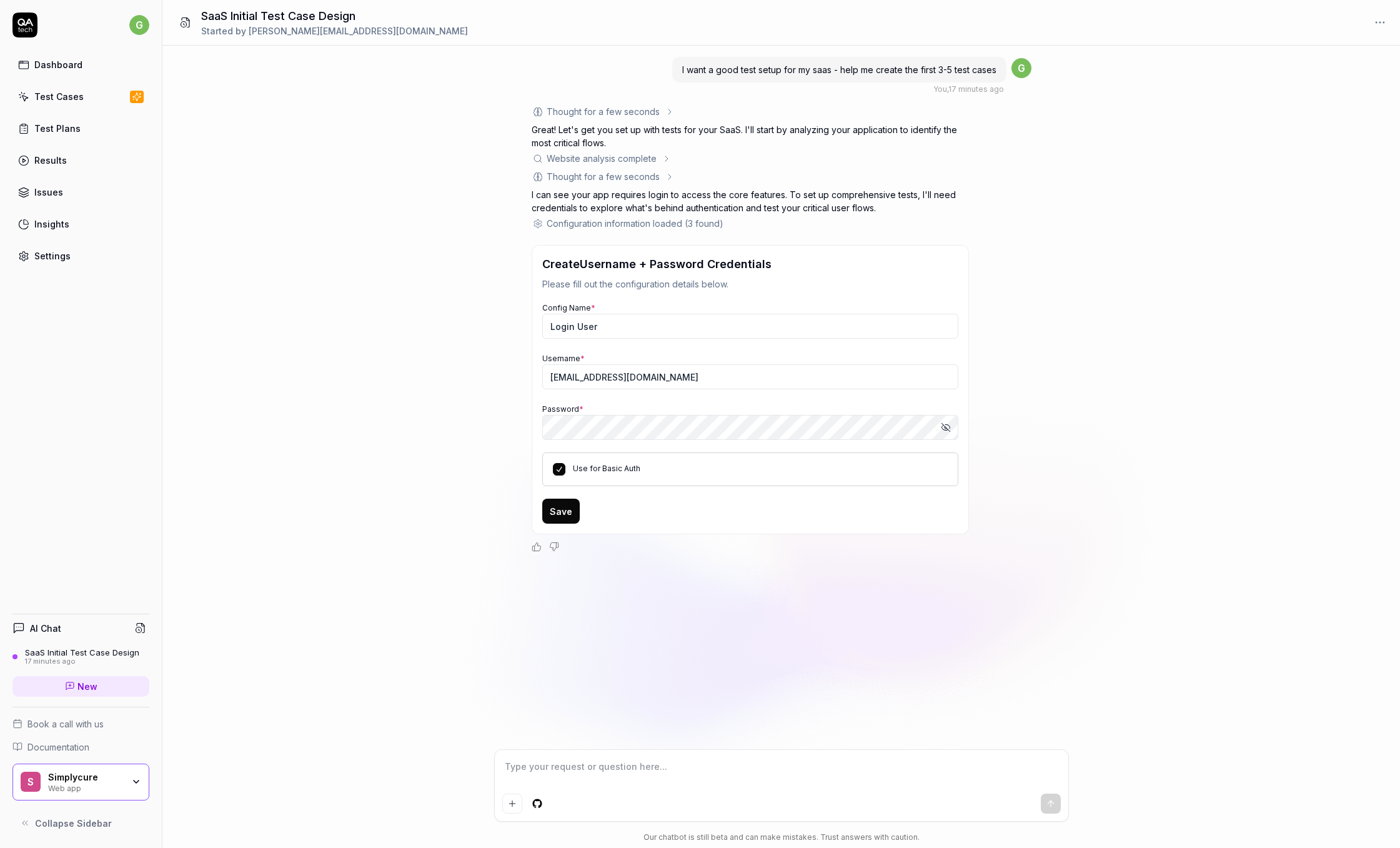
click at [558, 497] on form "Config Name * Login User Username * qa-tech@simplycure.com Password * Show pass…" at bounding box center [750, 411] width 416 height 223
click at [558, 513] on button "Save" at bounding box center [561, 510] width 38 height 25
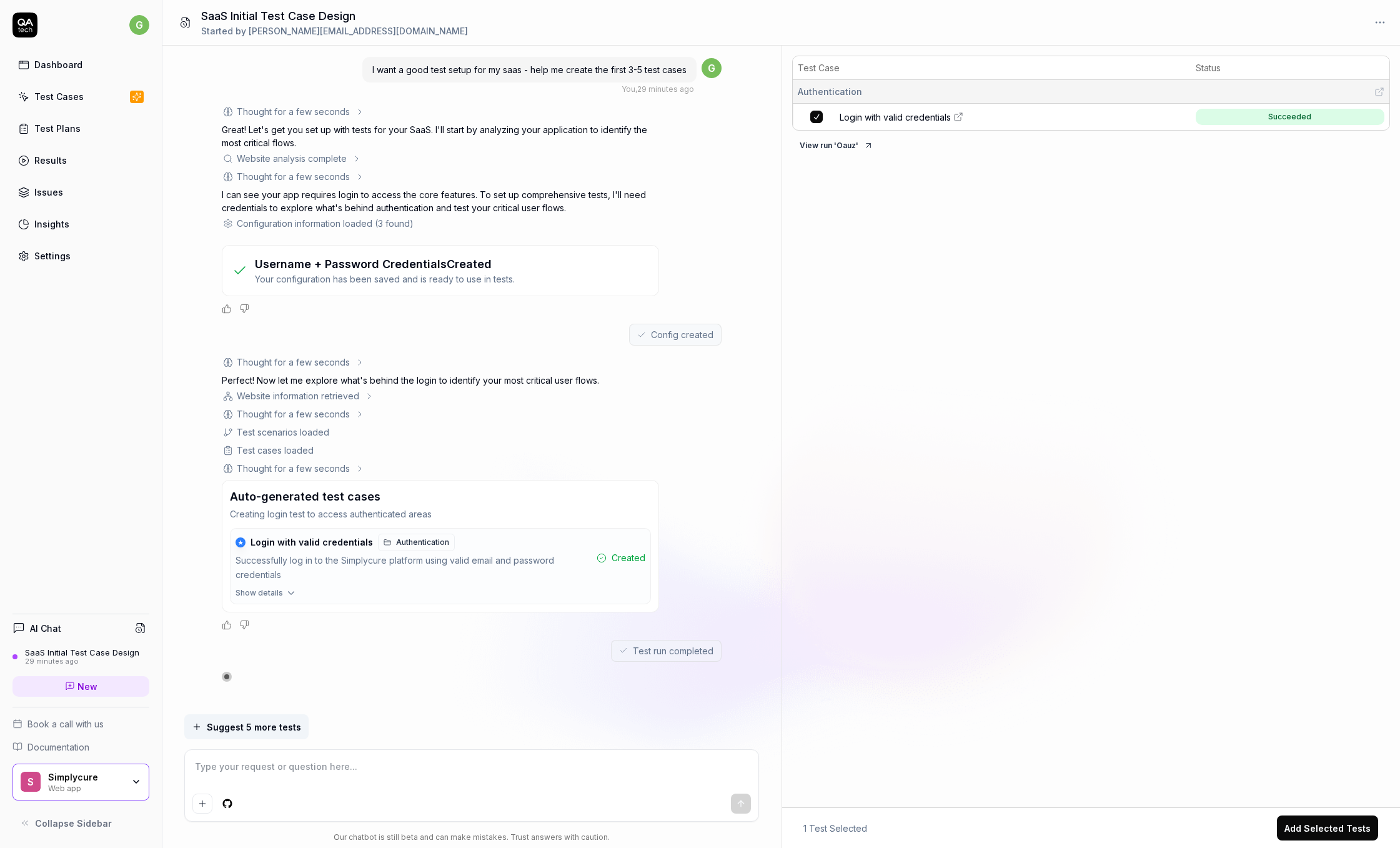
click at [285, 730] on span "Suggest 5 more tests" at bounding box center [254, 727] width 94 height 13
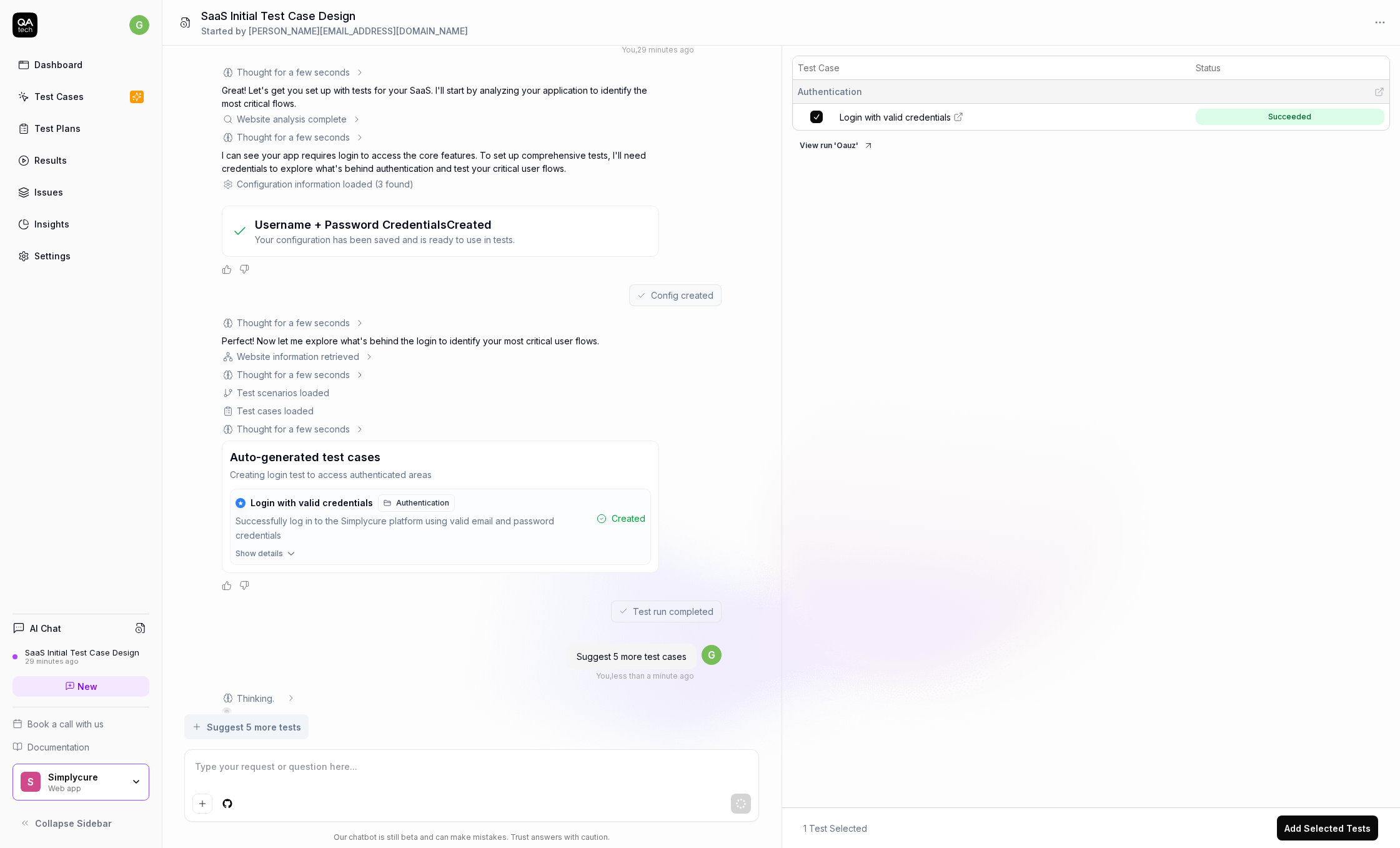
scroll to position [55, 0]
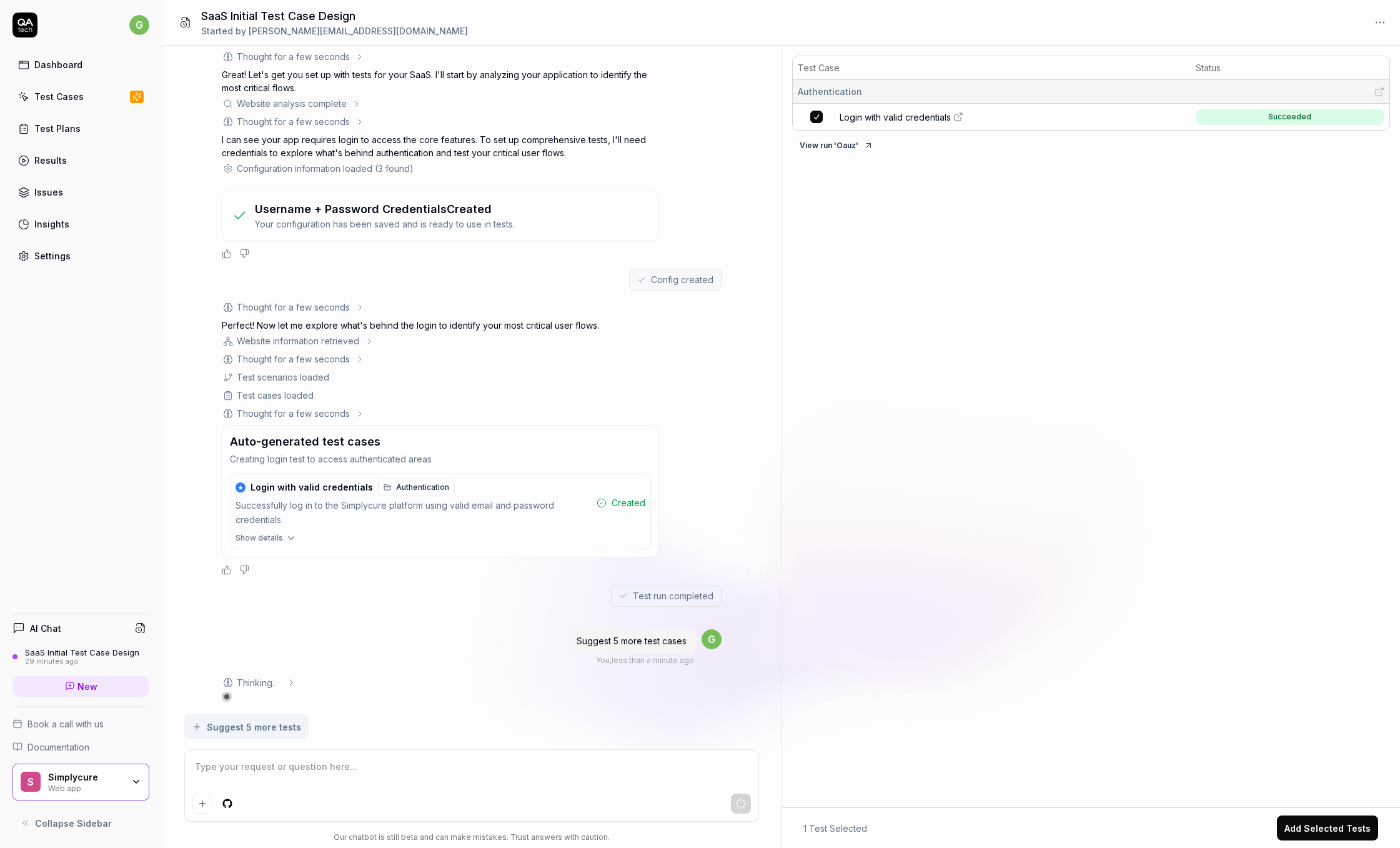
click at [292, 683] on icon at bounding box center [291, 682] width 10 height 10
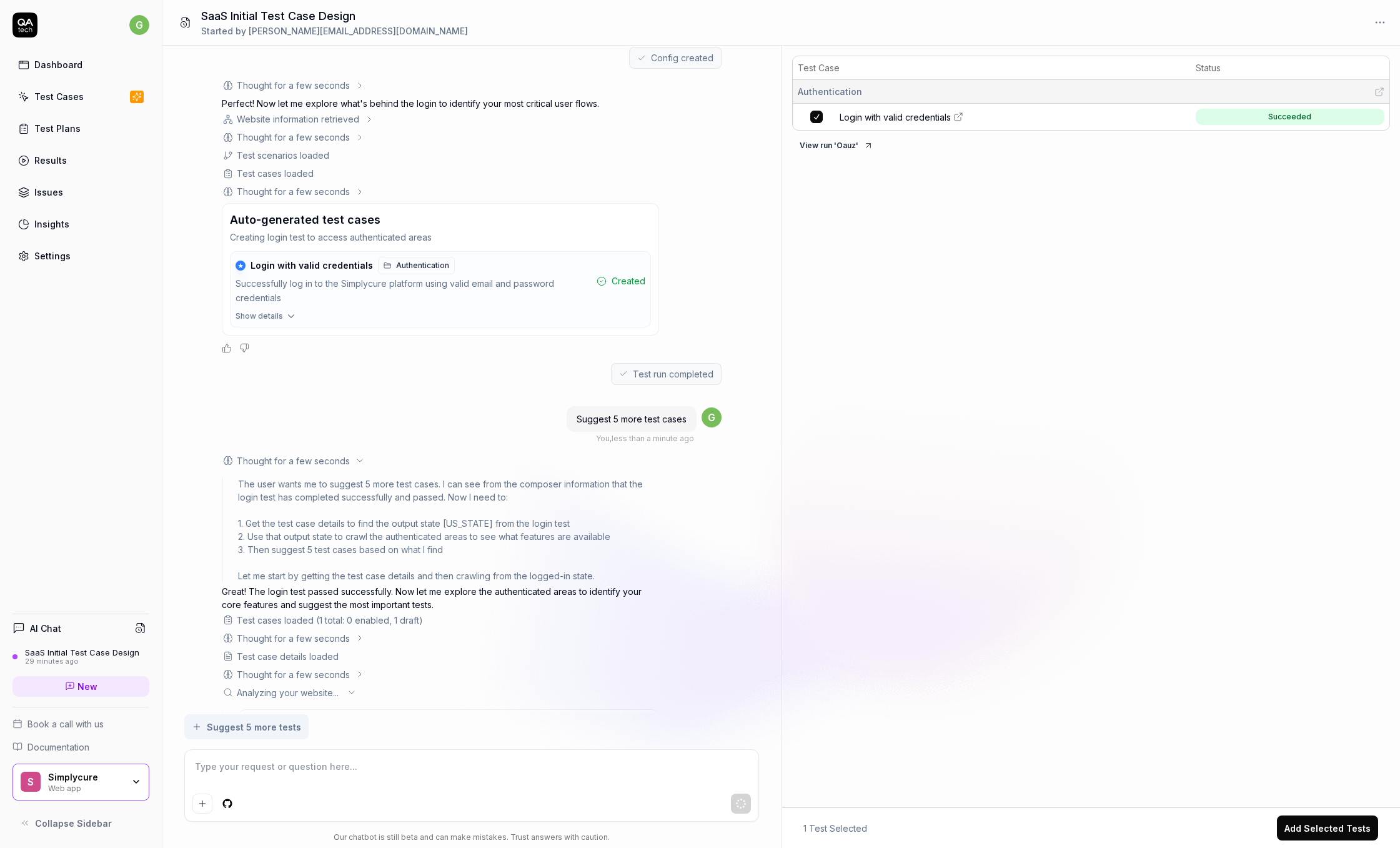
scroll to position [355, 0]
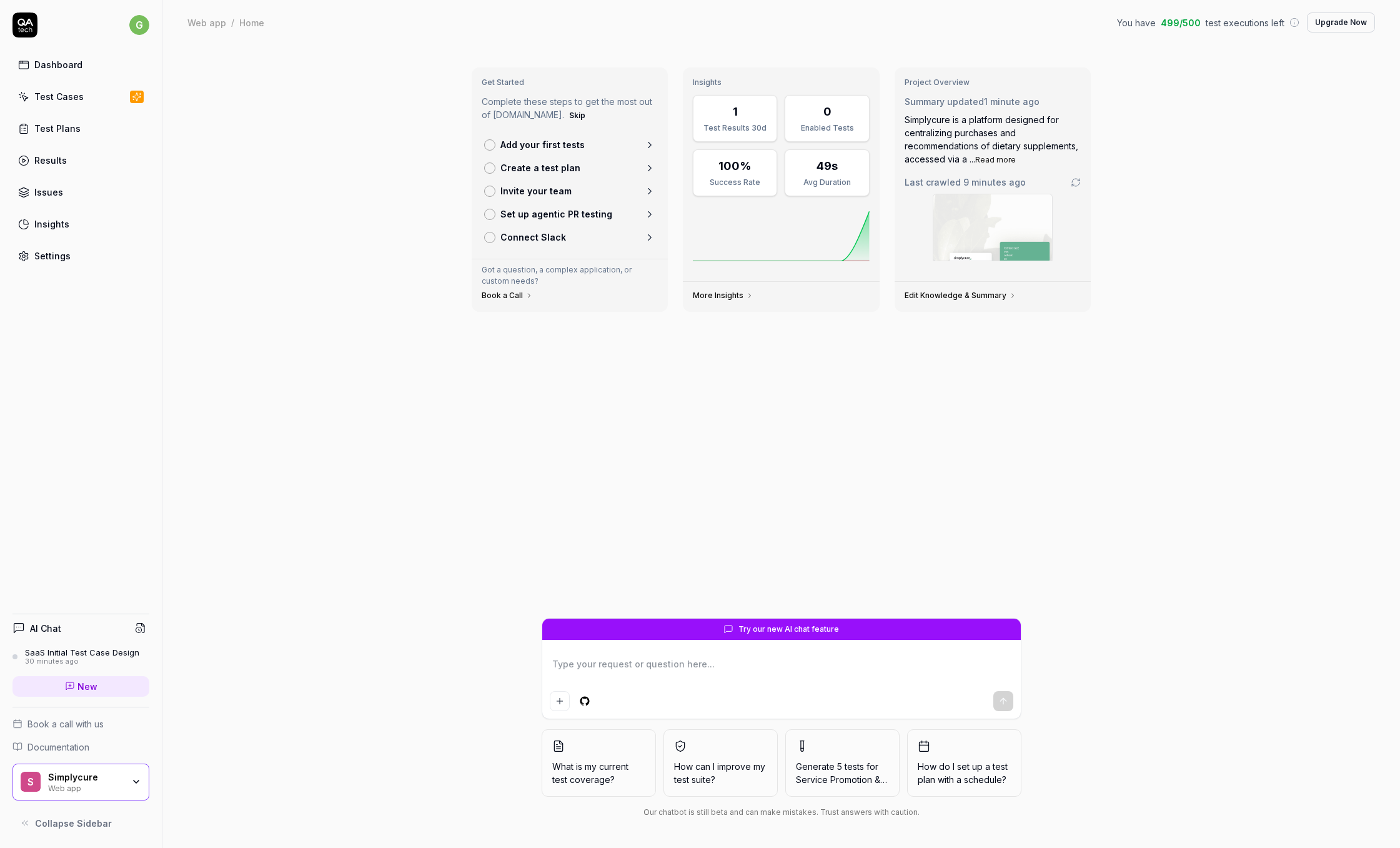
click at [76, 105] on link "Test Cases" at bounding box center [81, 97] width 137 height 25
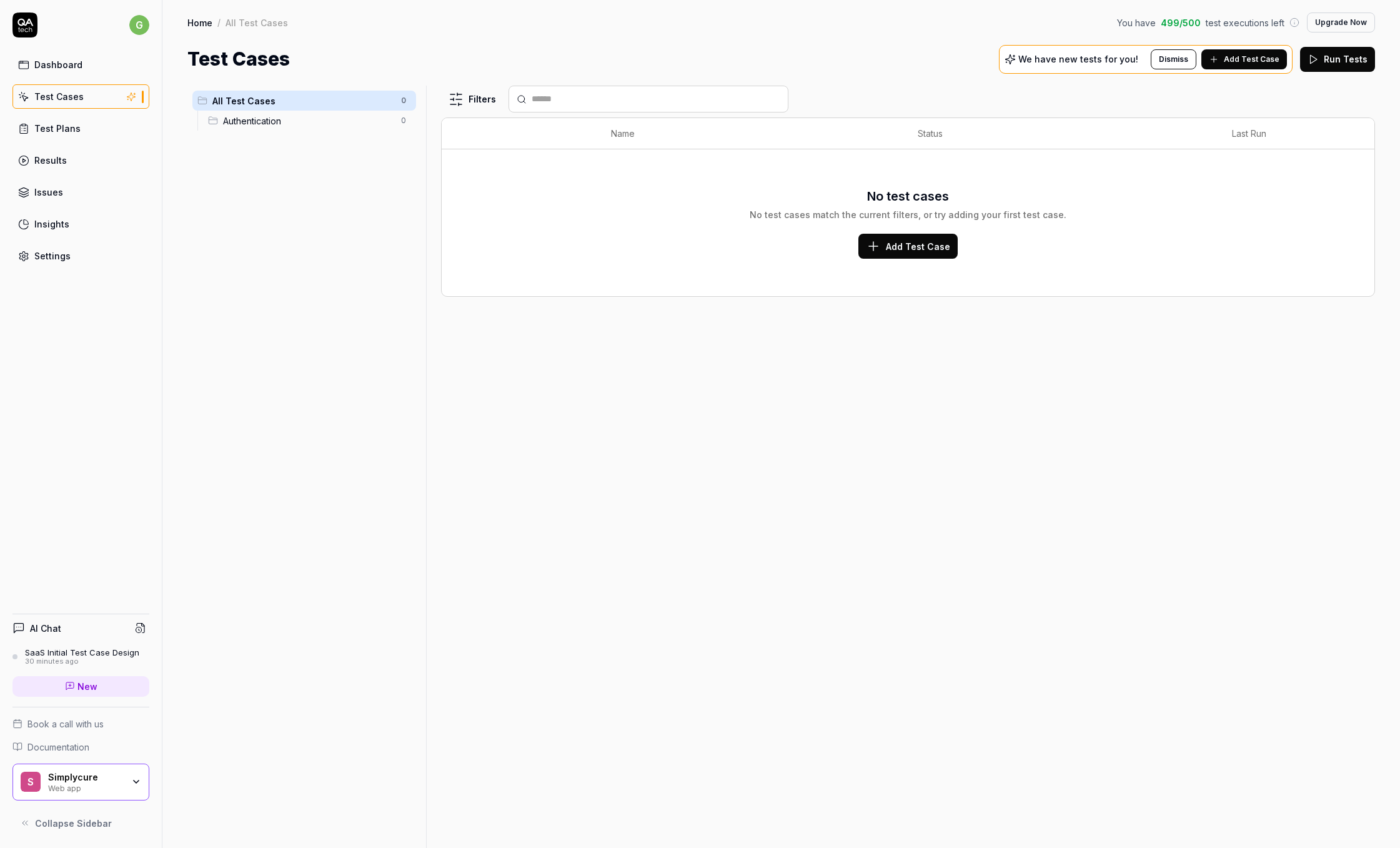
click at [227, 127] on div "Authentication 0" at bounding box center [309, 120] width 213 height 20
click at [76, 67] on div "Dashboard" at bounding box center [58, 65] width 48 height 13
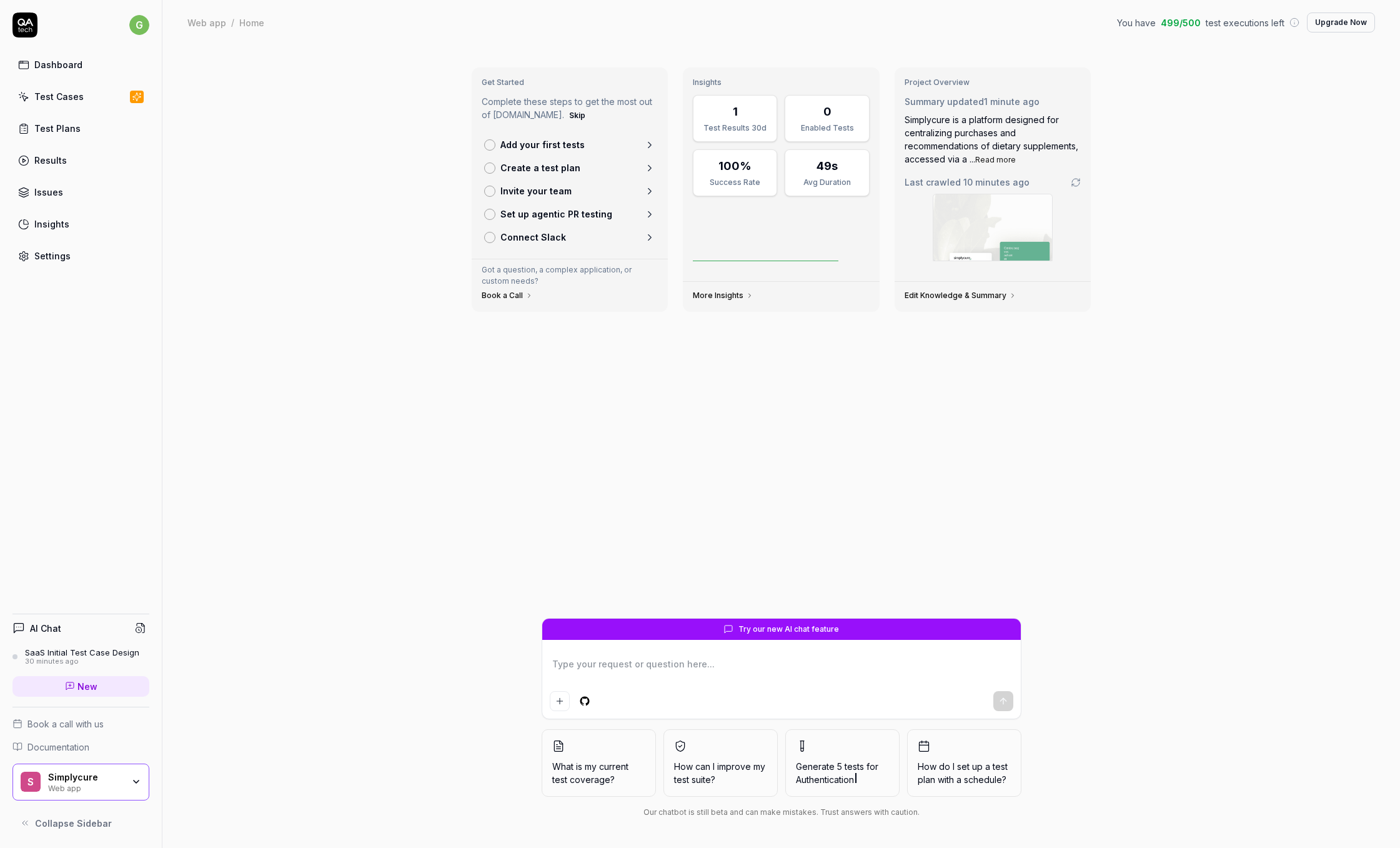
click at [81, 129] on link "Test Plans" at bounding box center [81, 129] width 137 height 25
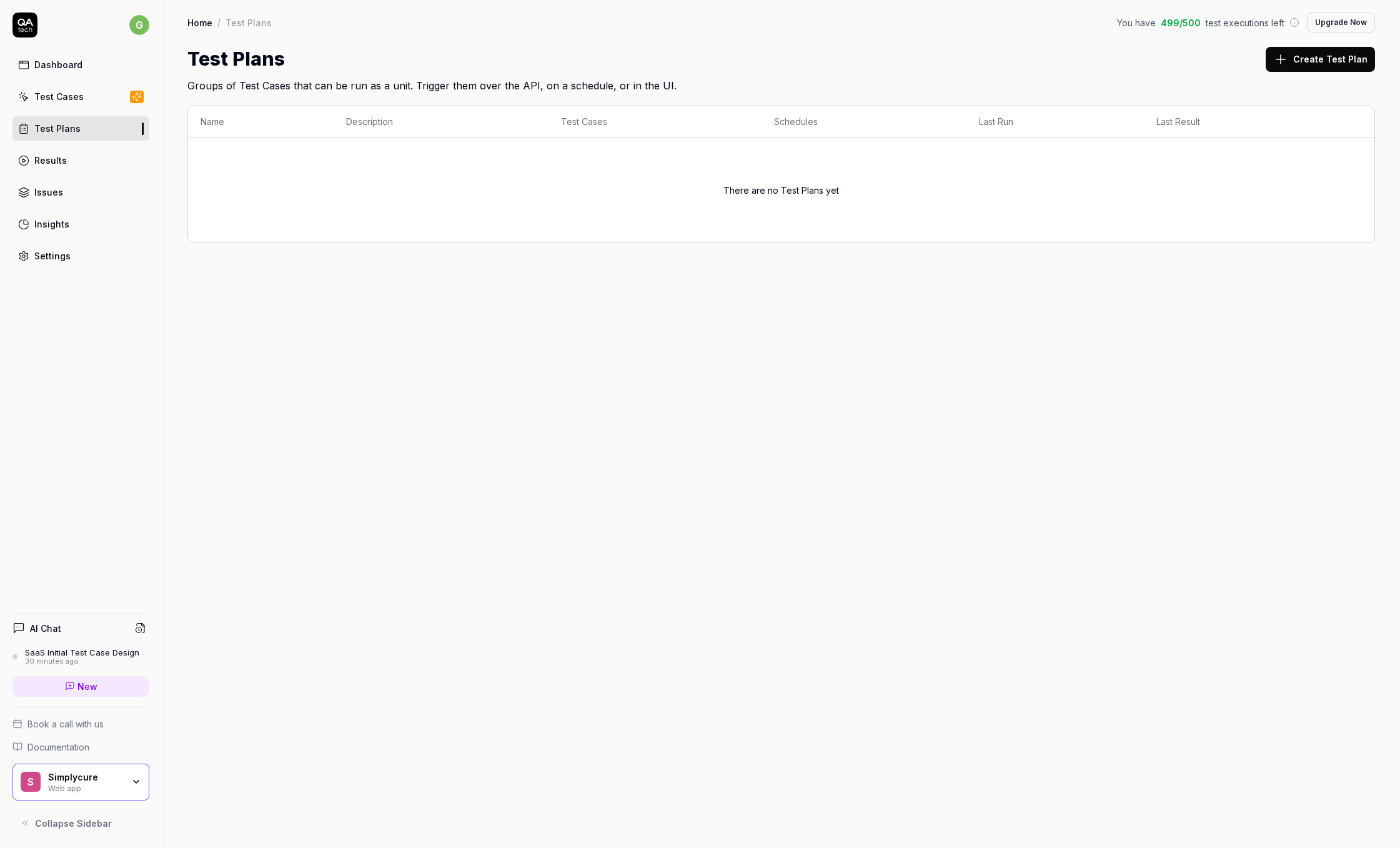
click at [81, 66] on link "Dashboard" at bounding box center [81, 65] width 137 height 25
click at [88, 101] on link "Test Cases" at bounding box center [81, 97] width 137 height 25
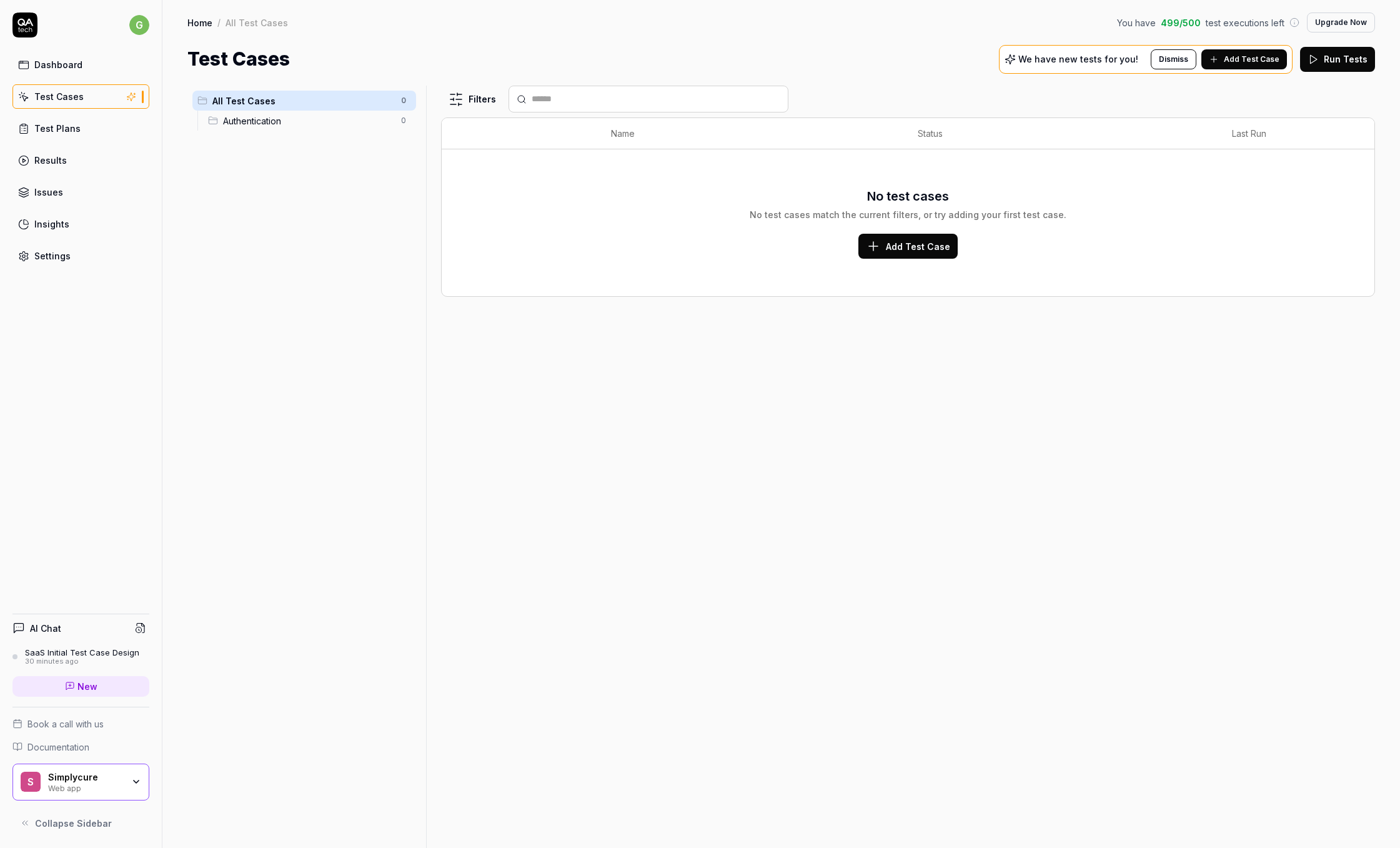
click at [88, 71] on link "Dashboard" at bounding box center [81, 65] width 137 height 25
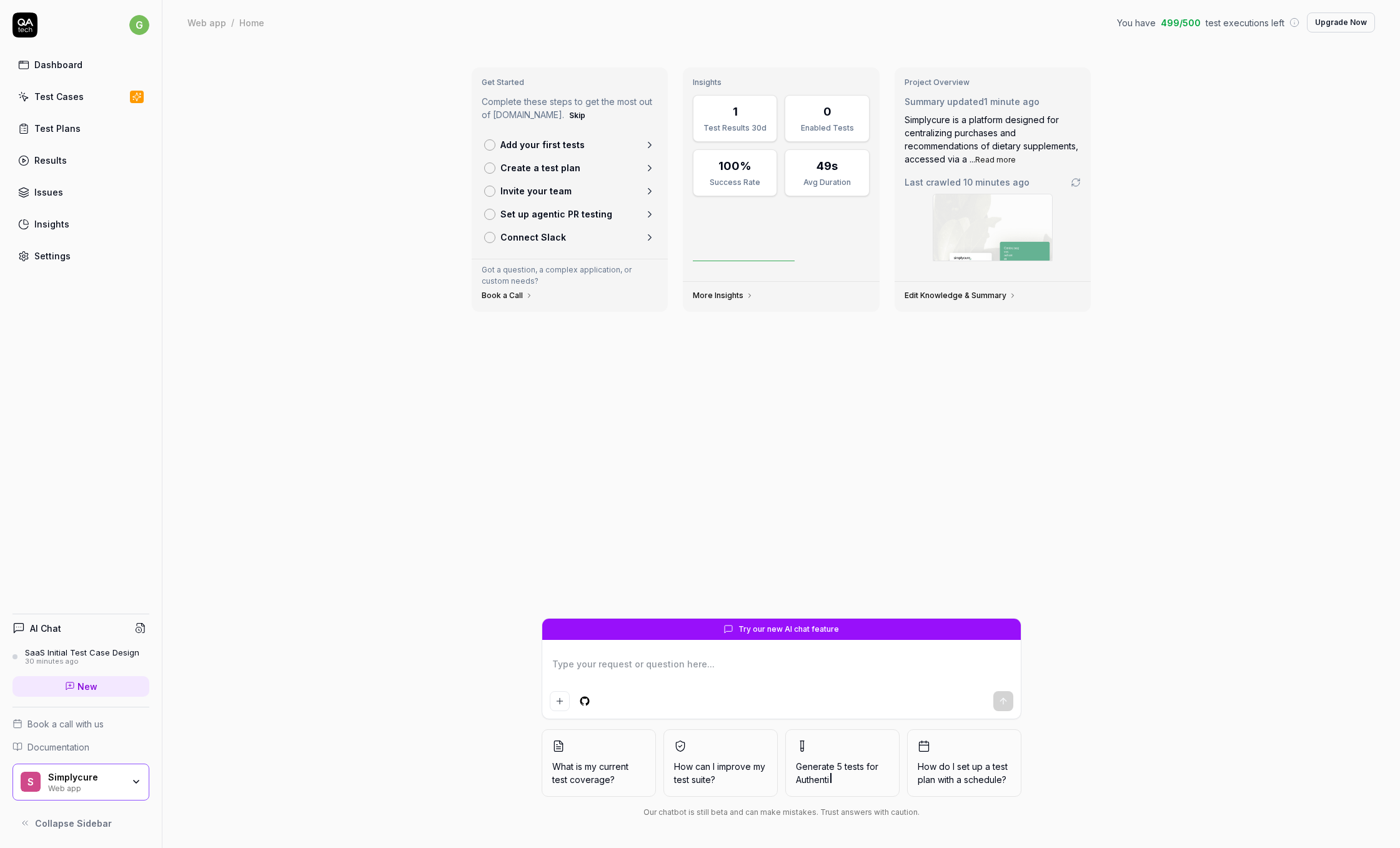
click at [614, 149] on link "Add your first tests" at bounding box center [570, 145] width 182 height 23
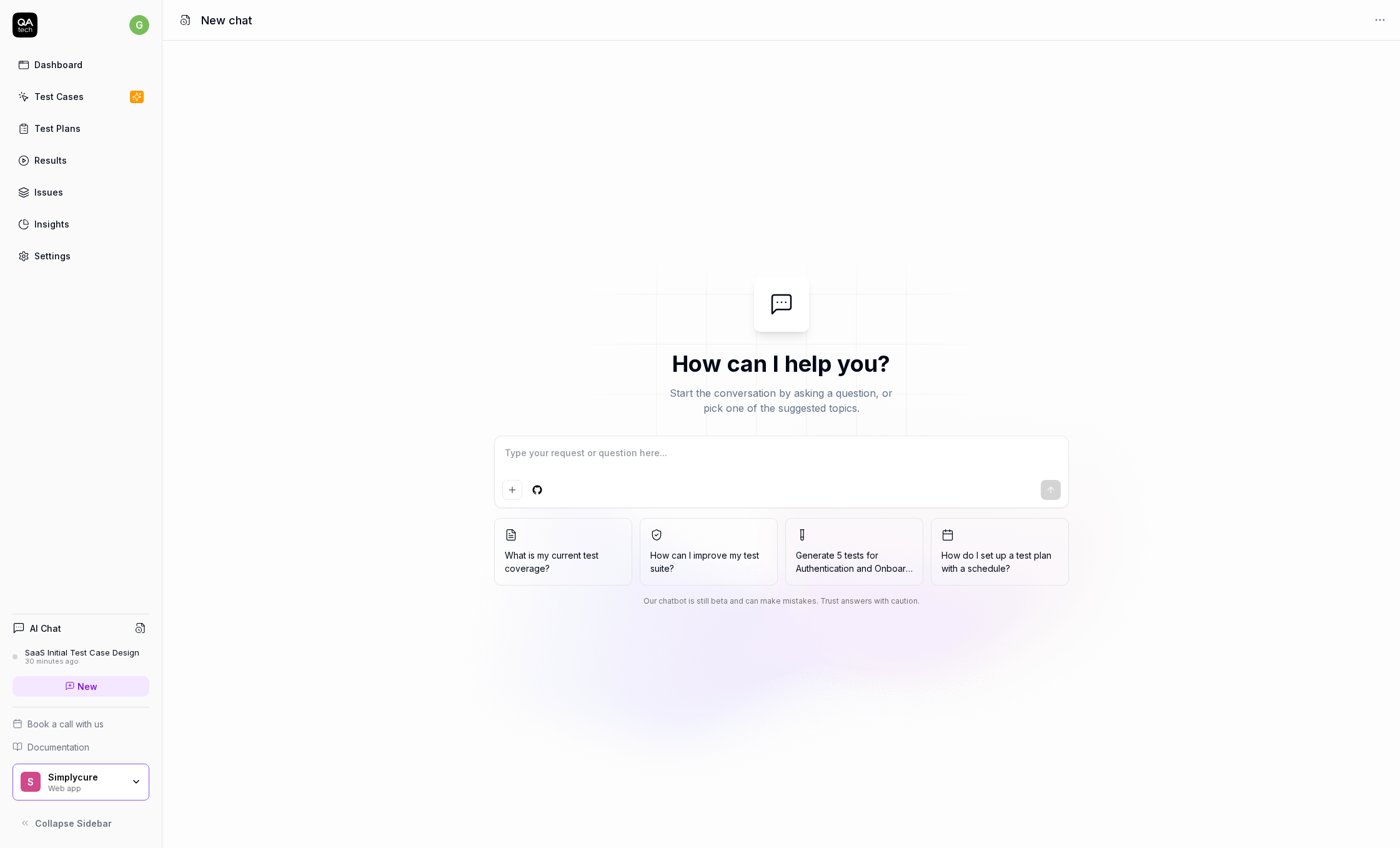
click at [78, 656] on div "SaaS Initial Test Case Design" at bounding box center [81, 652] width 114 height 10
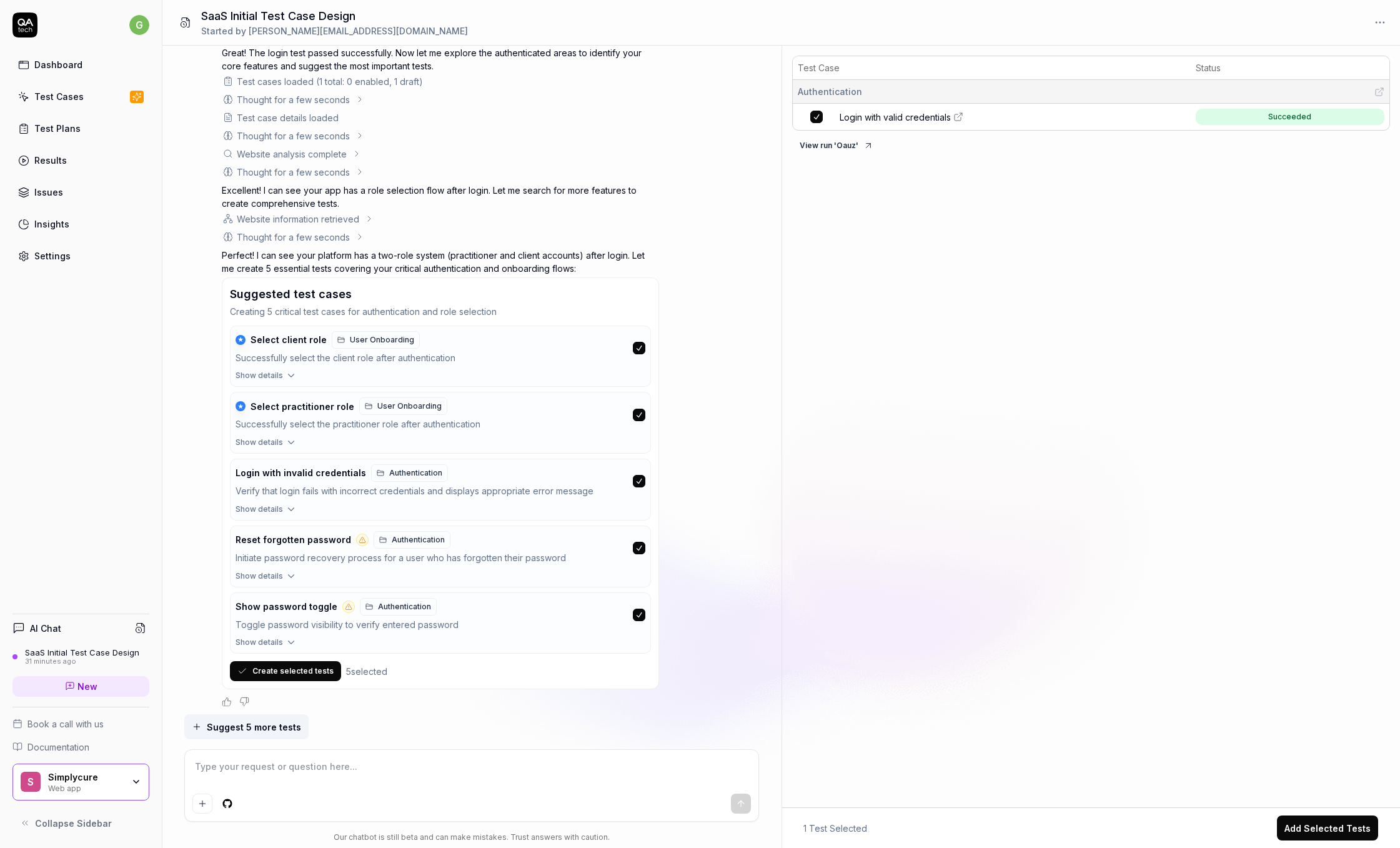
scroll to position [707, 0]
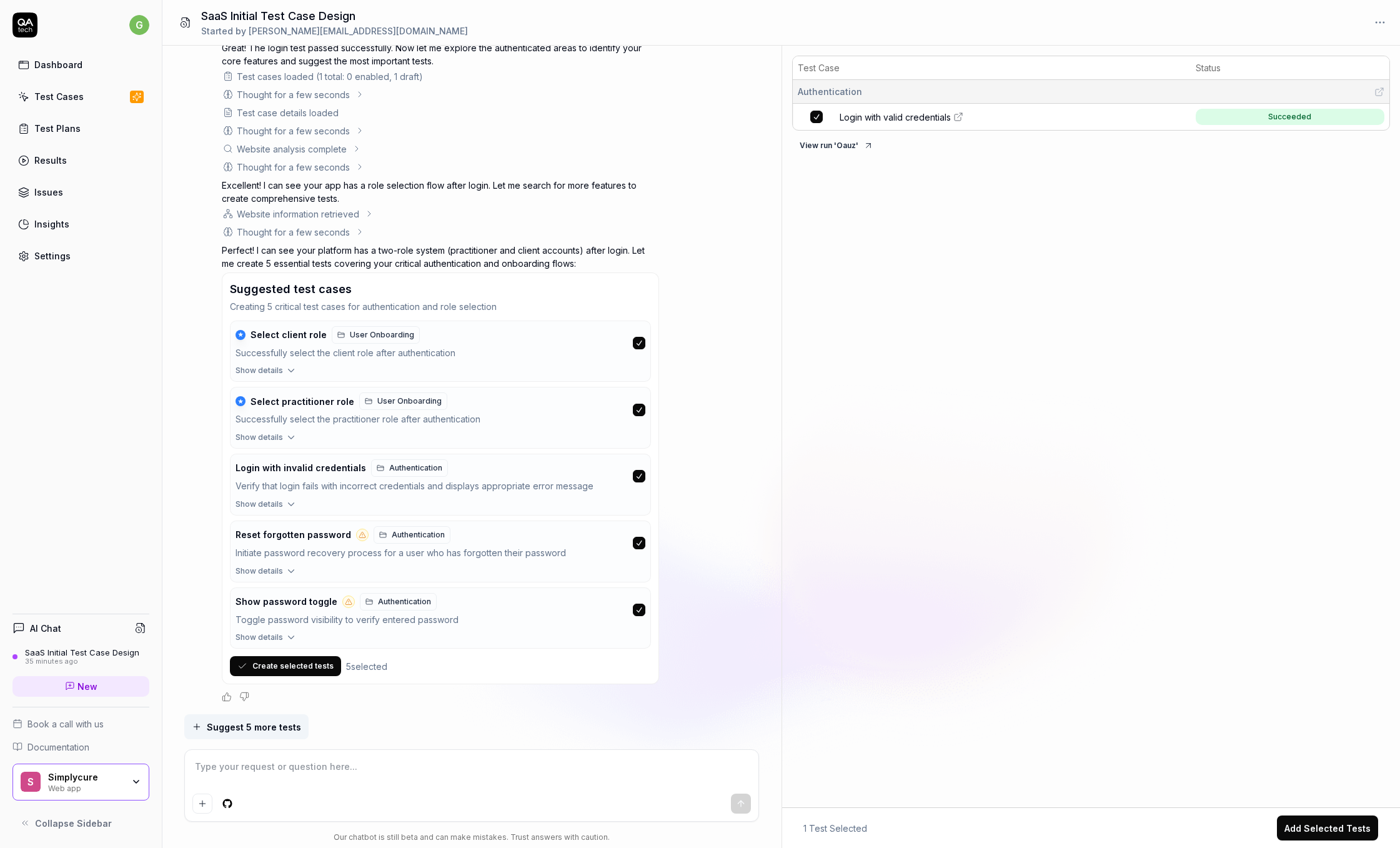
click at [639, 545] on button "button" at bounding box center [640, 543] width 13 height 13
click at [643, 610] on button "button" at bounding box center [640, 610] width 13 height 13
click at [642, 341] on button "button" at bounding box center [640, 343] width 13 height 13
click at [642, 344] on button "button" at bounding box center [640, 343] width 13 height 13
click at [320, 671] on button "Create selected tests" at bounding box center [285, 666] width 111 height 20
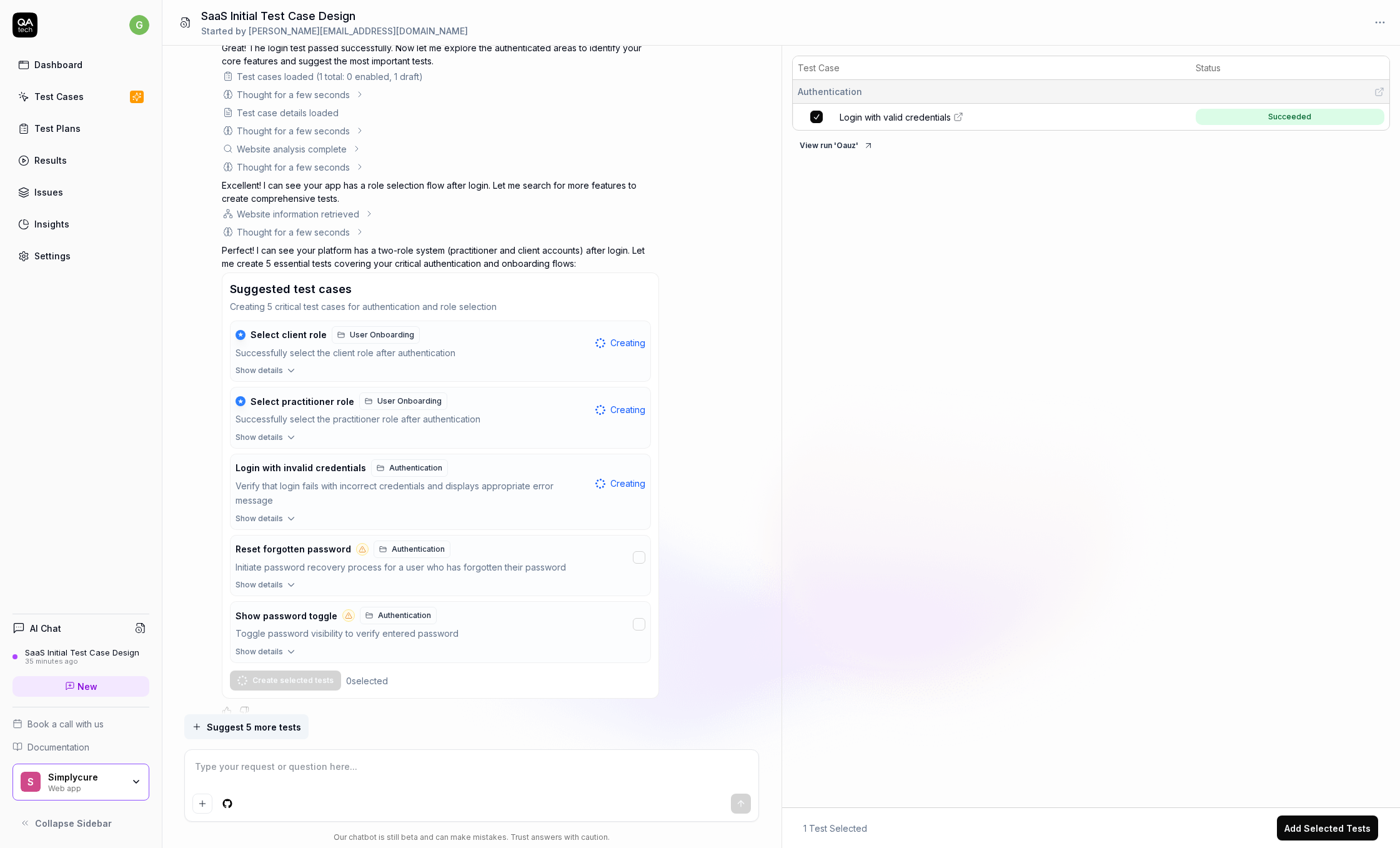
scroll to position [722, 0]
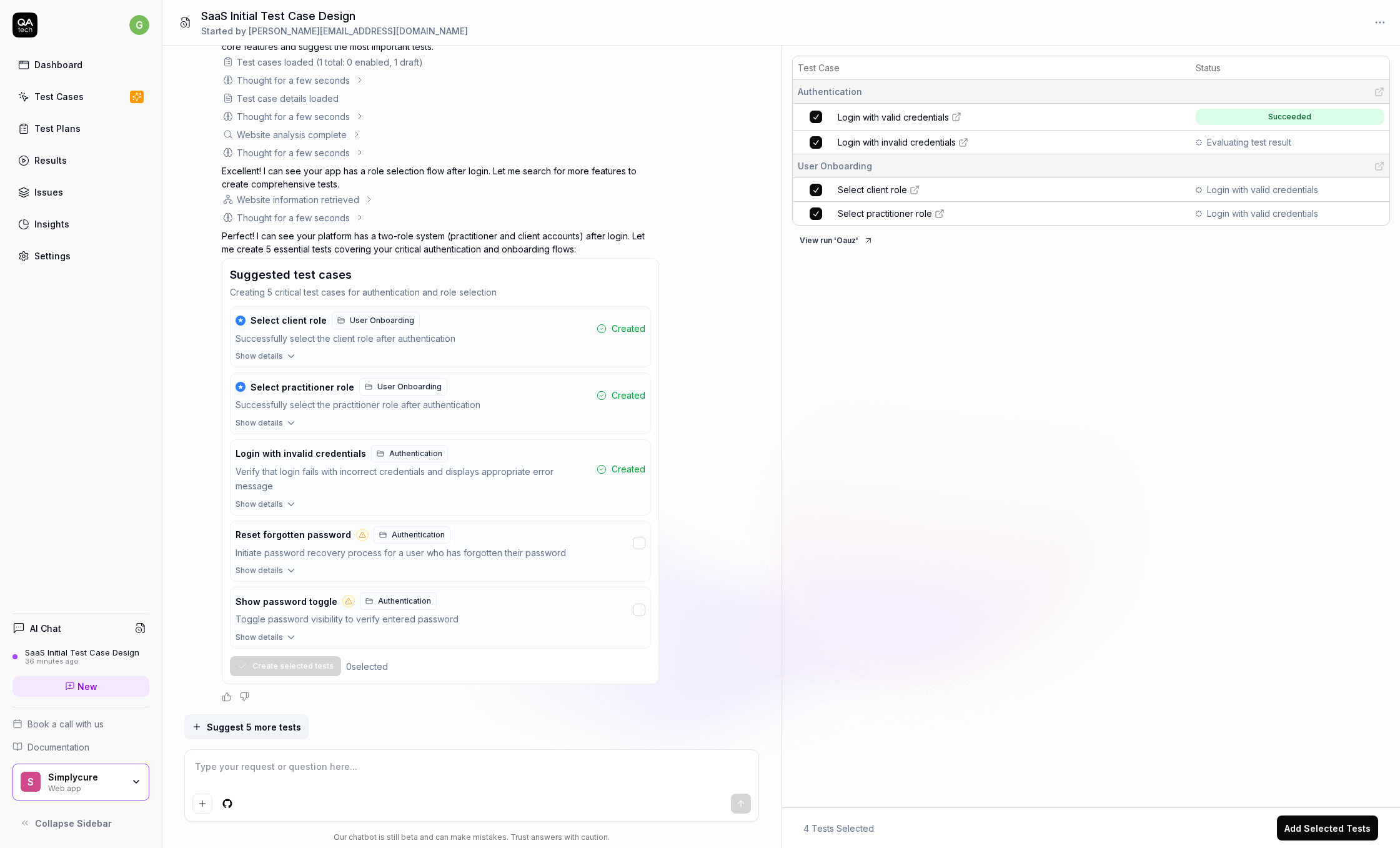
click at [492, 759] on textarea at bounding box center [471, 772] width 558 height 31
type textarea "*"
type textarea "I"
type textarea "*"
type textarea "I"
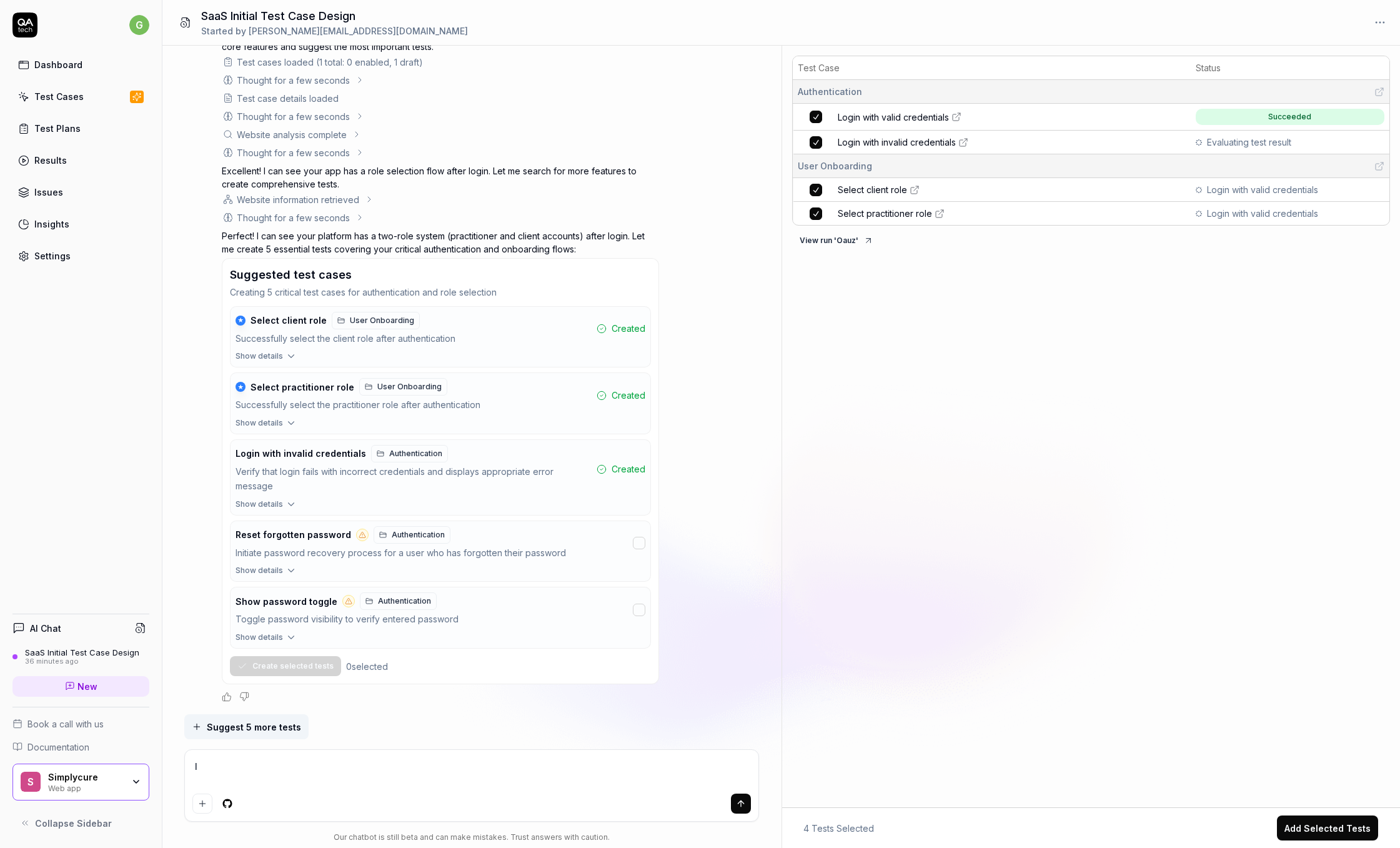
type textarea "*"
type textarea "I ao"
type textarea "*"
type textarea "I aou"
type textarea "*"
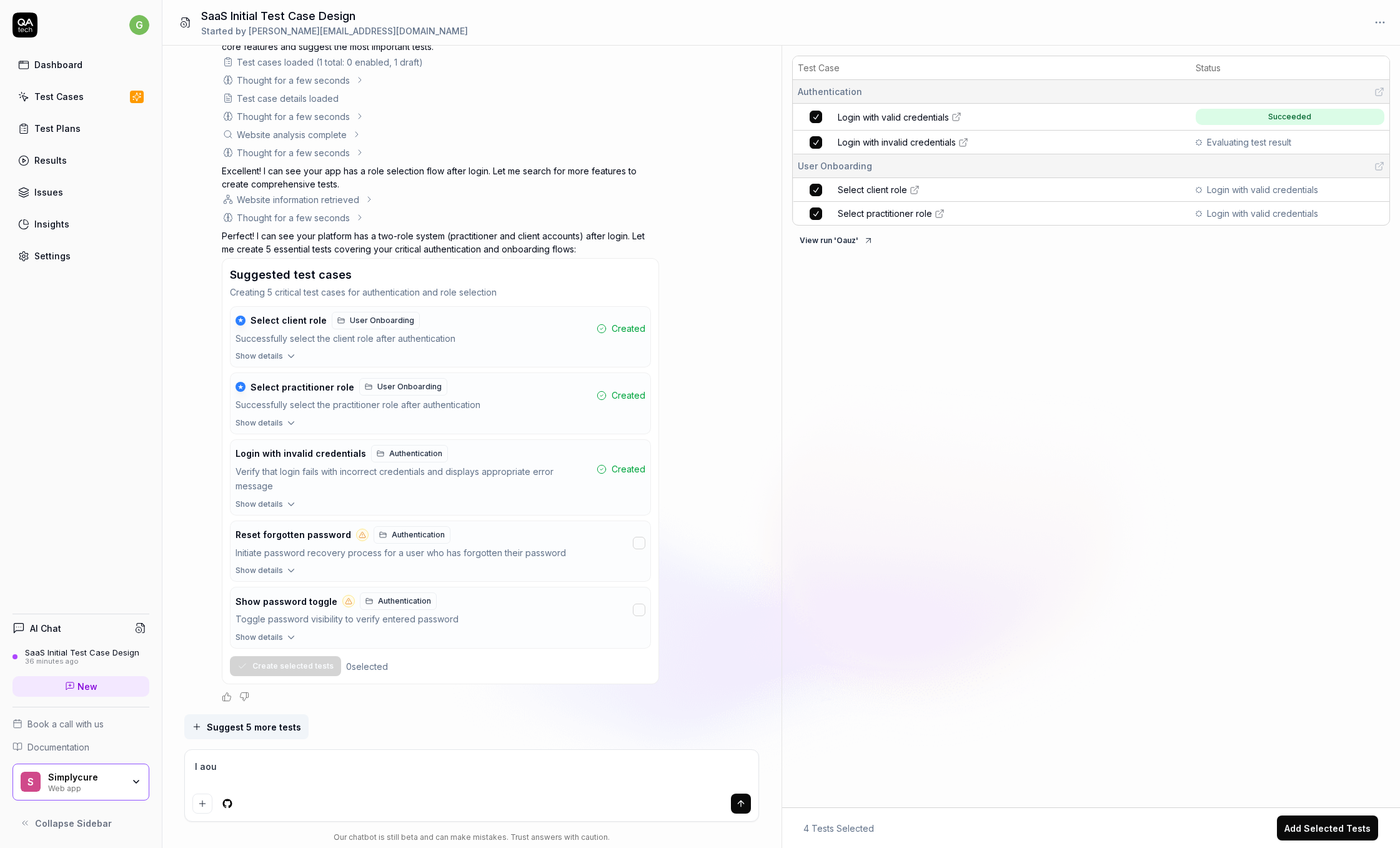
type textarea "I ao"
type textarea "*"
type textarea "I a"
type textarea "*"
type textarea "I"
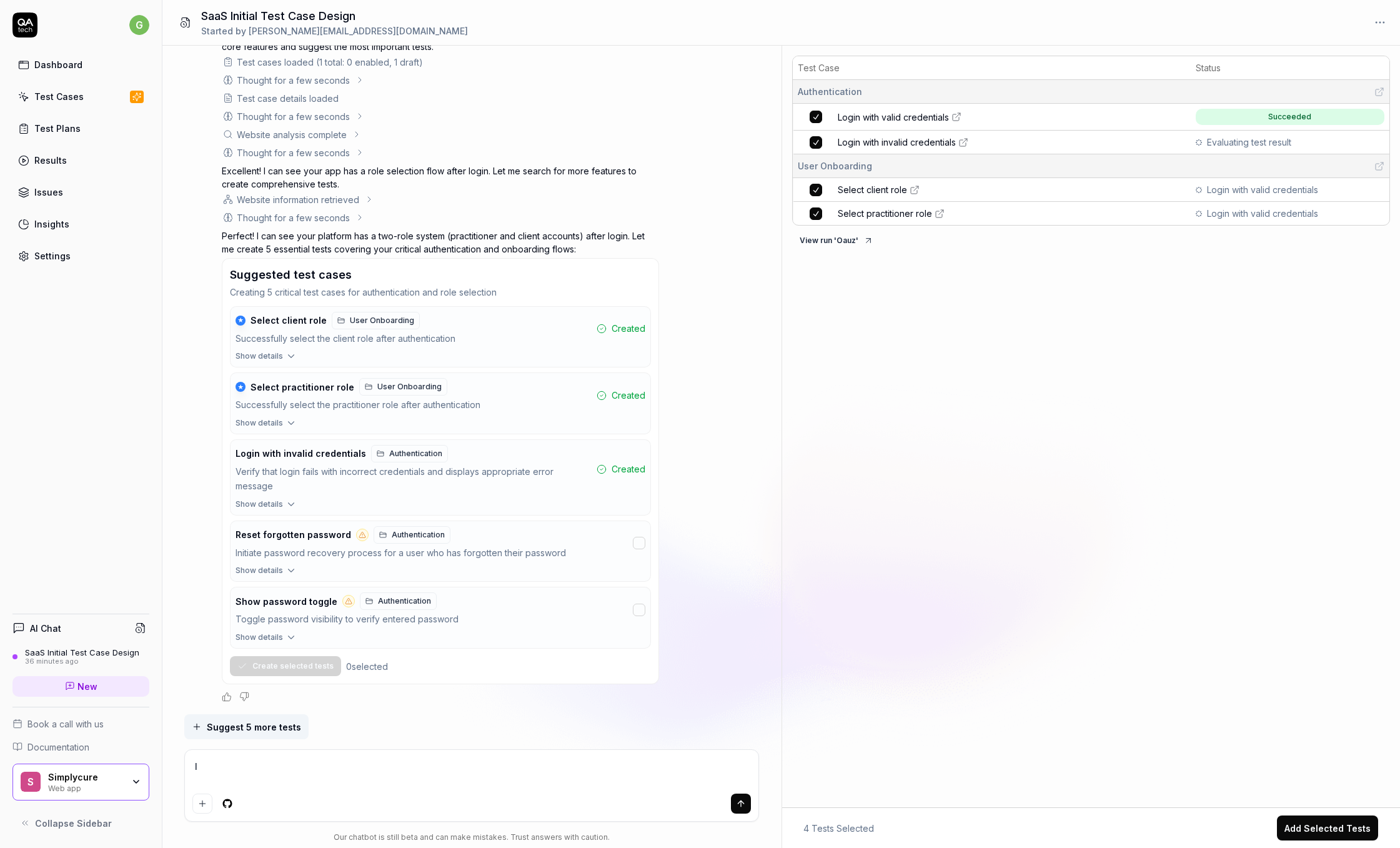
type textarea "*"
type textarea "I o"
type textarea "*"
type textarea "I ow"
type textarea "*"
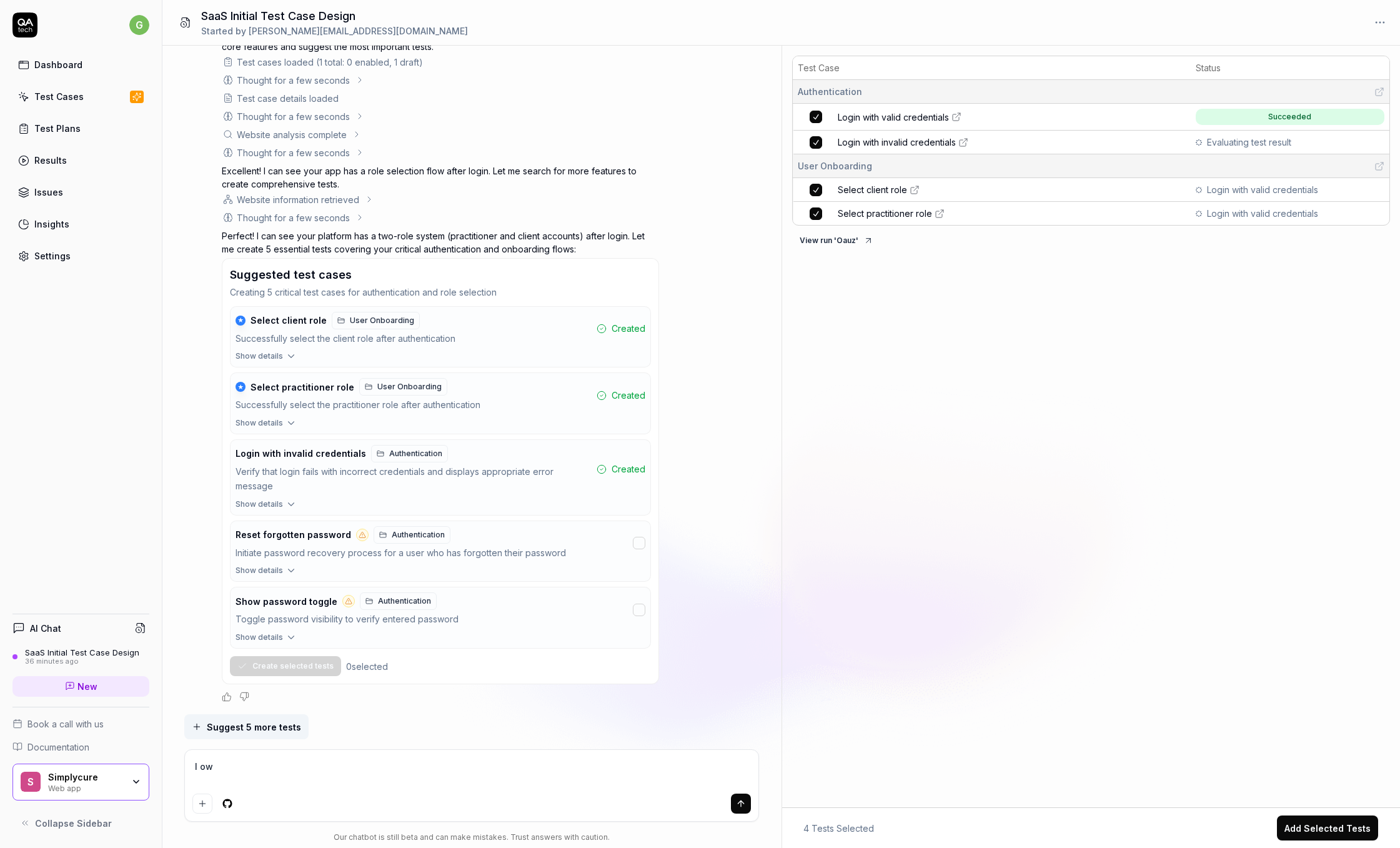
type textarea "I owu"
type textarea "*"
type textarea "I owul"
type textarea "*"
type textarea "I owu"
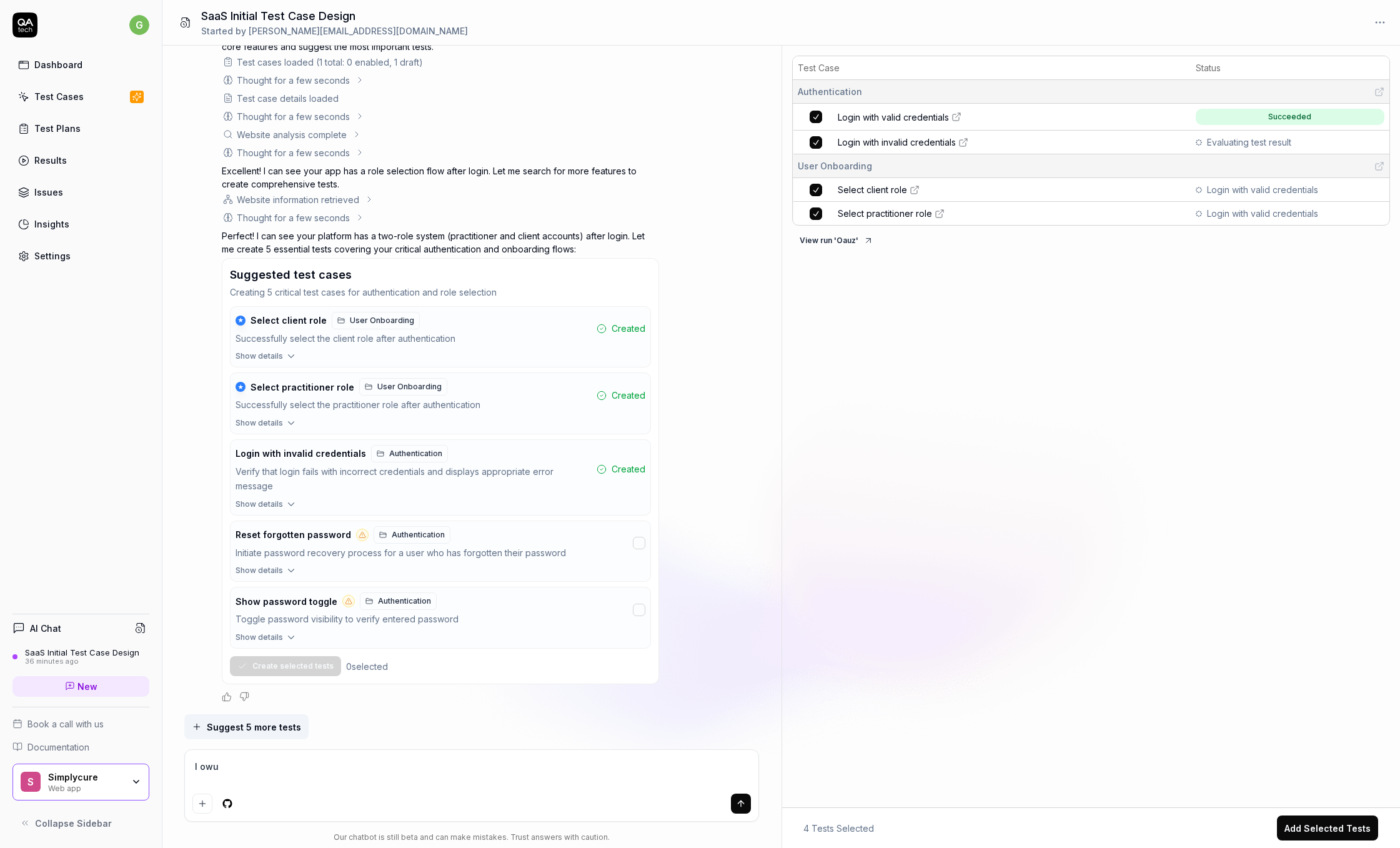
type textarea "*"
type textarea "I ow"
type textarea "*"
type textarea "I o"
type textarea "*"
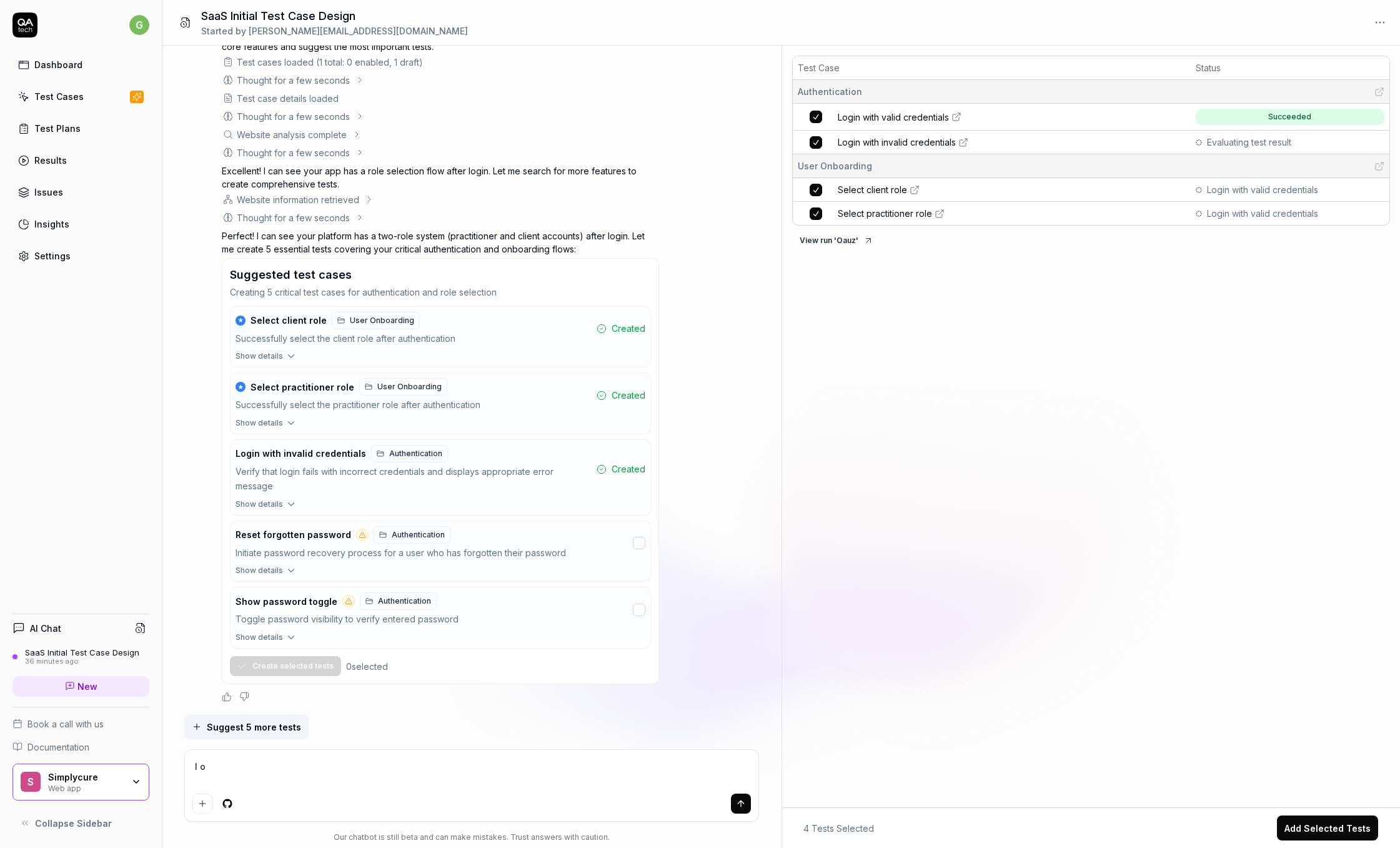
type textarea "I"
type textarea "*"
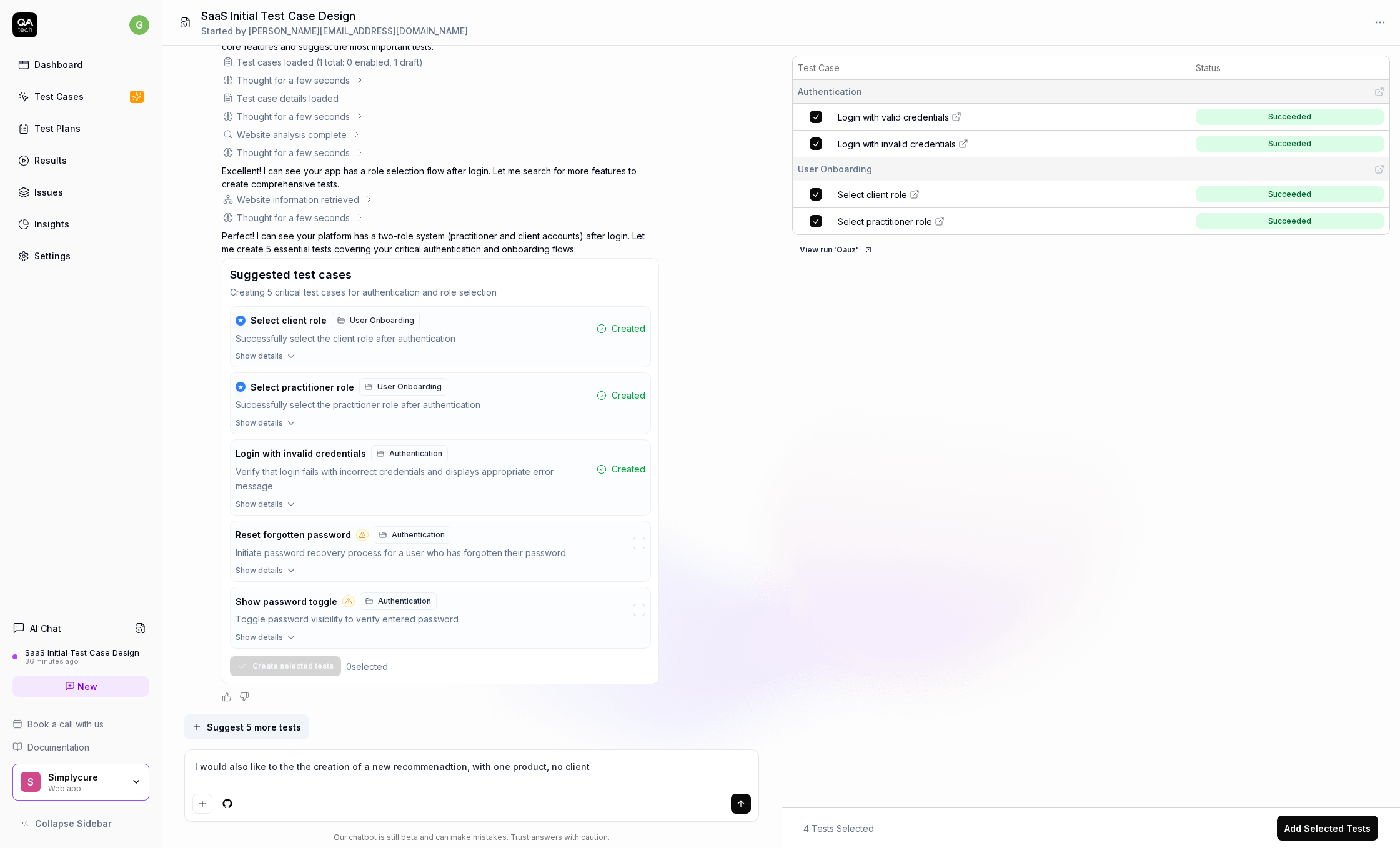
click at [455, 770] on textarea "I would also like to the the creation of a new recommenadtion, with one product…" at bounding box center [471, 772] width 558 height 31
click at [429, 763] on textarea "I would also like to the the creation of a new recommenadtion" at bounding box center [471, 772] width 558 height 31
click at [738, 802] on icon "submit" at bounding box center [741, 803] width 10 height 10
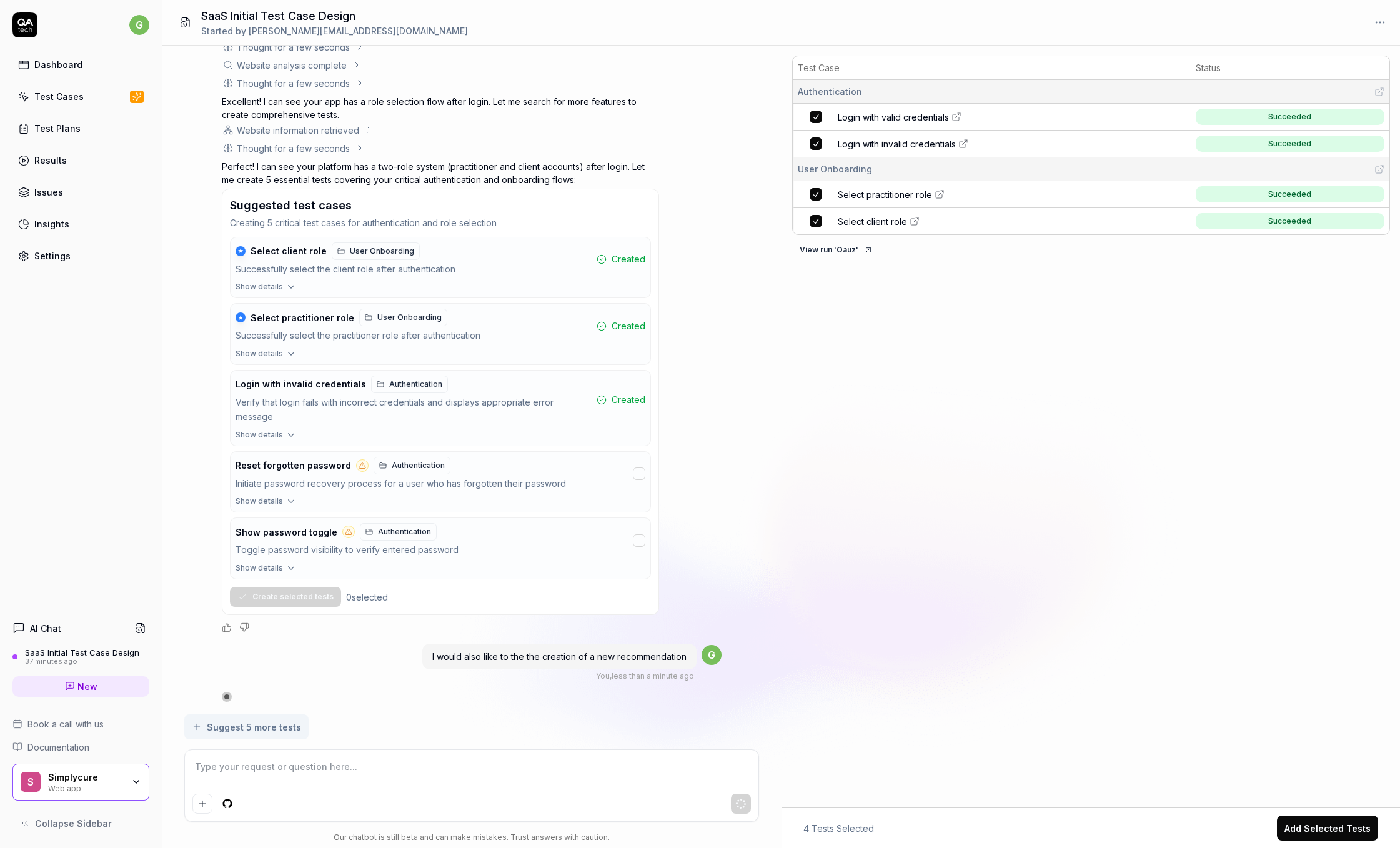
scroll to position [807, 0]
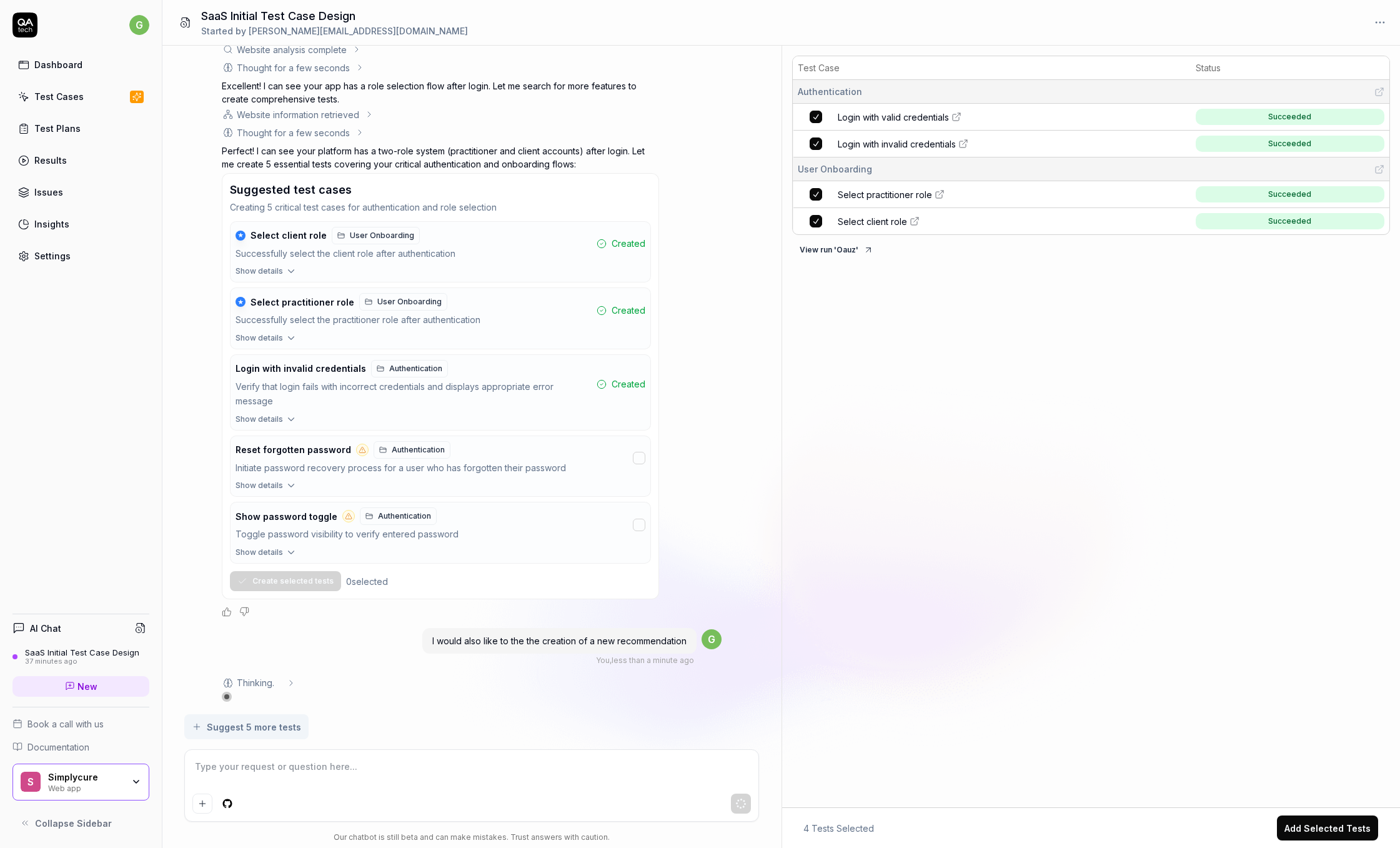
click at [935, 196] on icon at bounding box center [940, 194] width 10 height 10
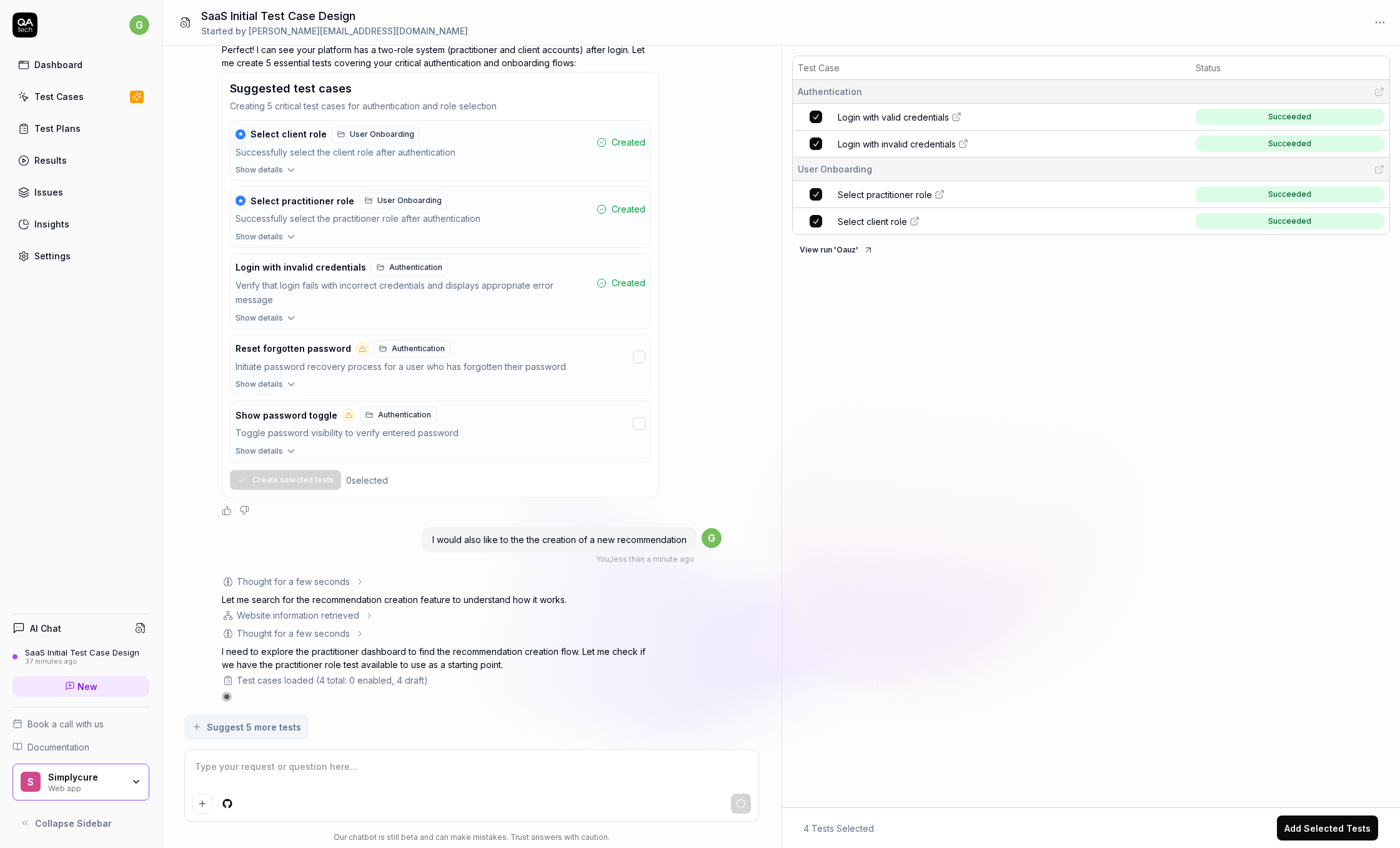
scroll to position [924, 0]
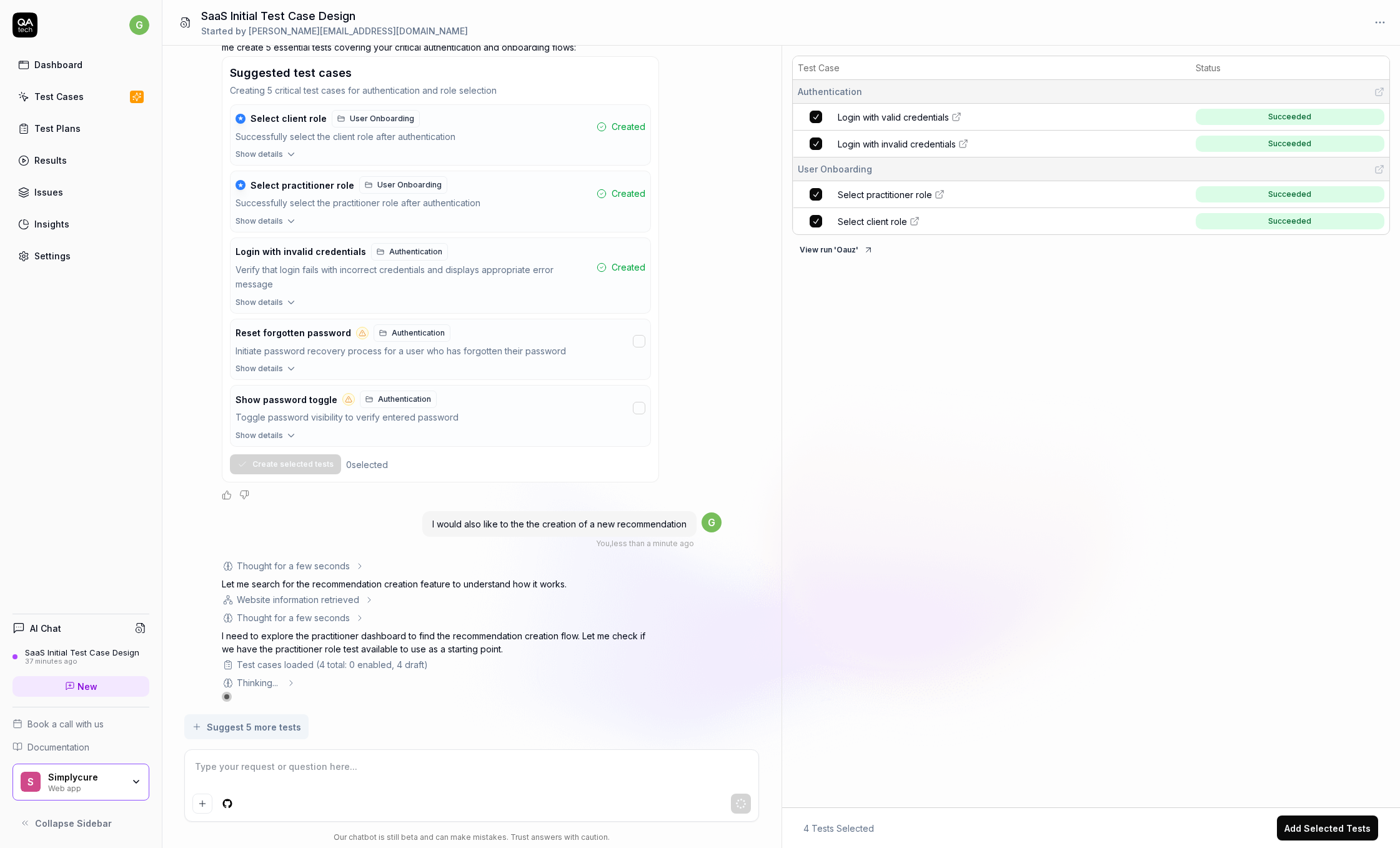
click at [934, 200] on link "Select practitioner role" at bounding box center [1013, 195] width 351 height 13
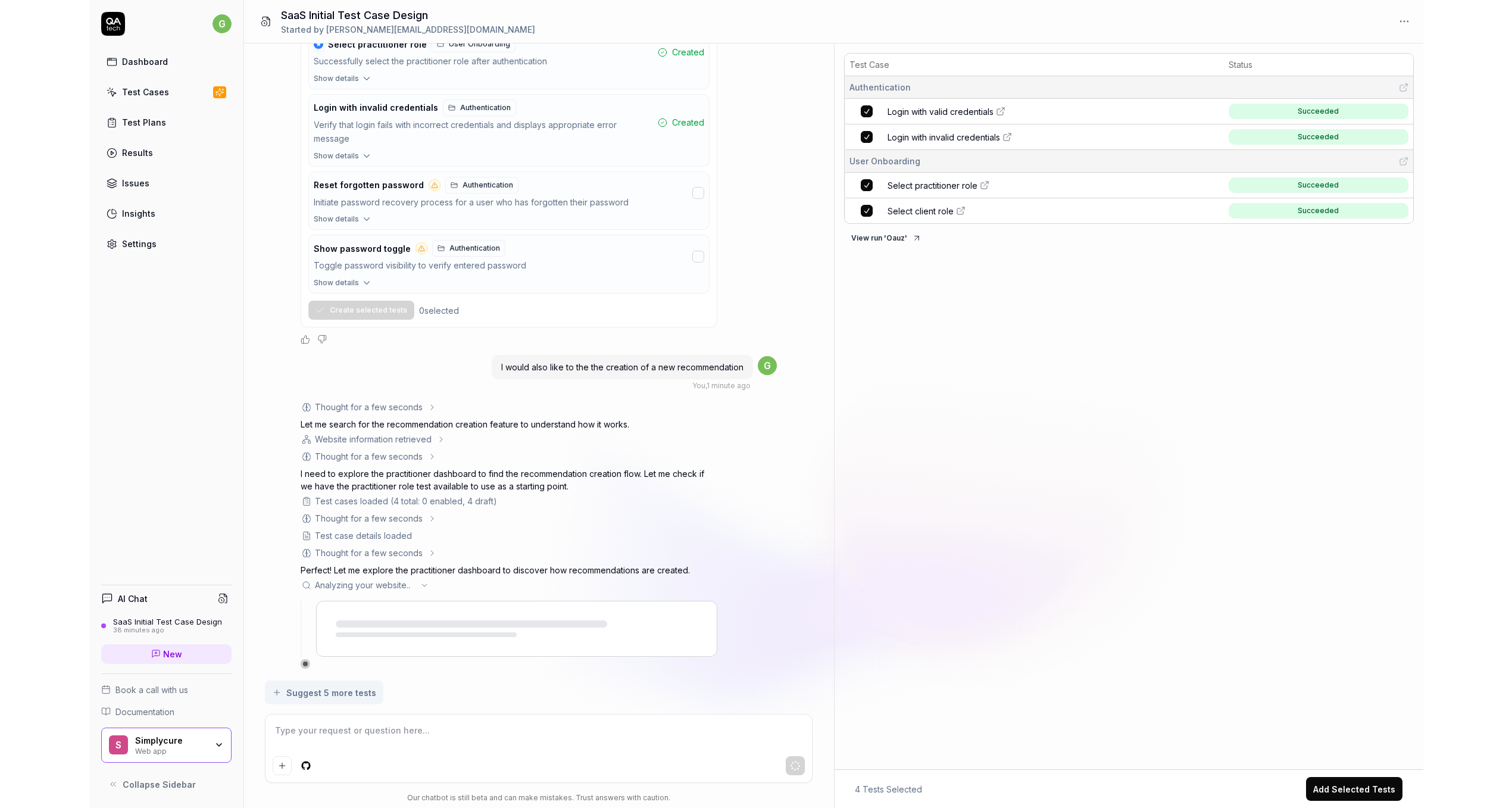
scroll to position [1029, 0]
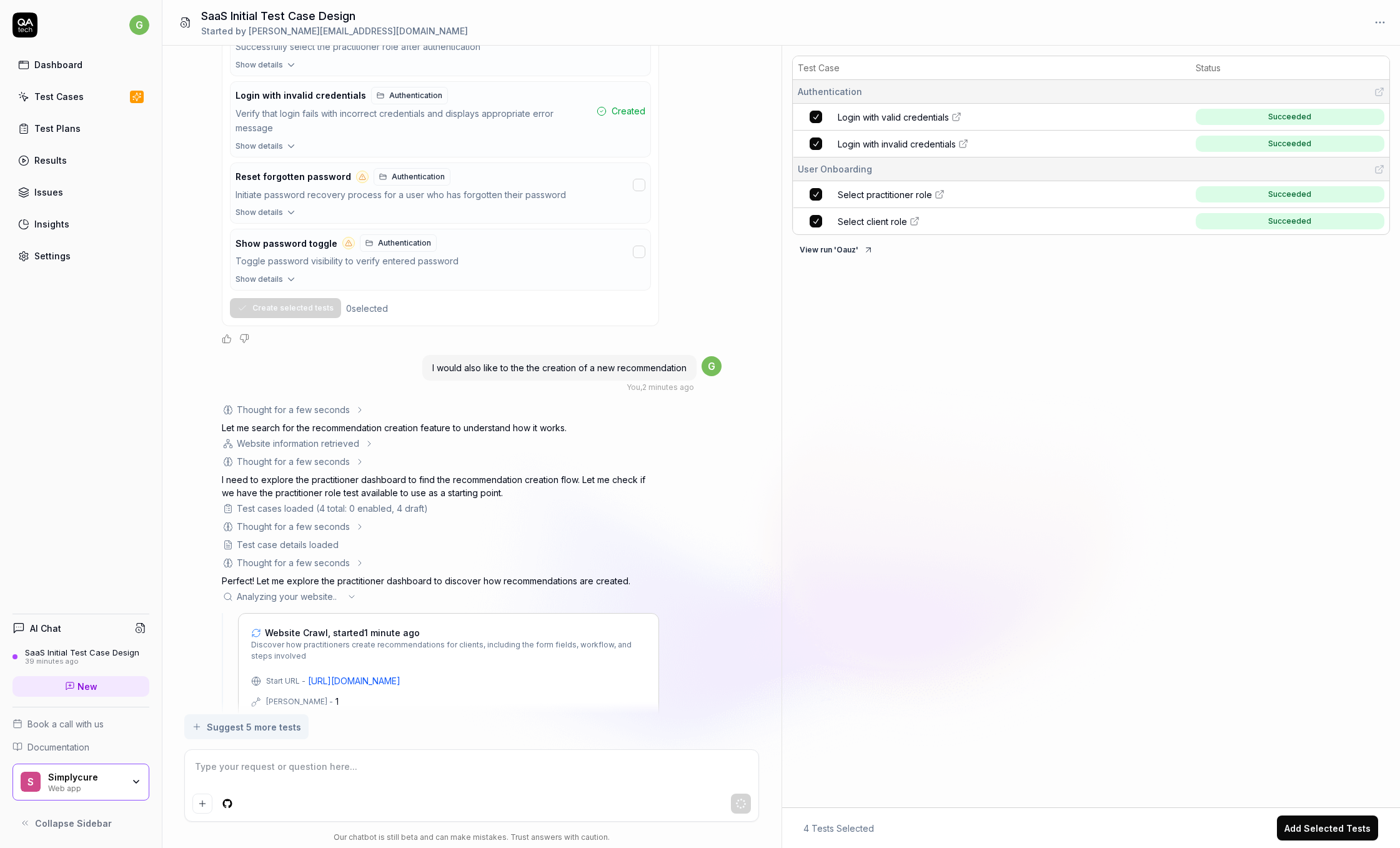
click at [458, 236] on div "Show password toggle Authentication" at bounding box center [431, 243] width 392 height 18
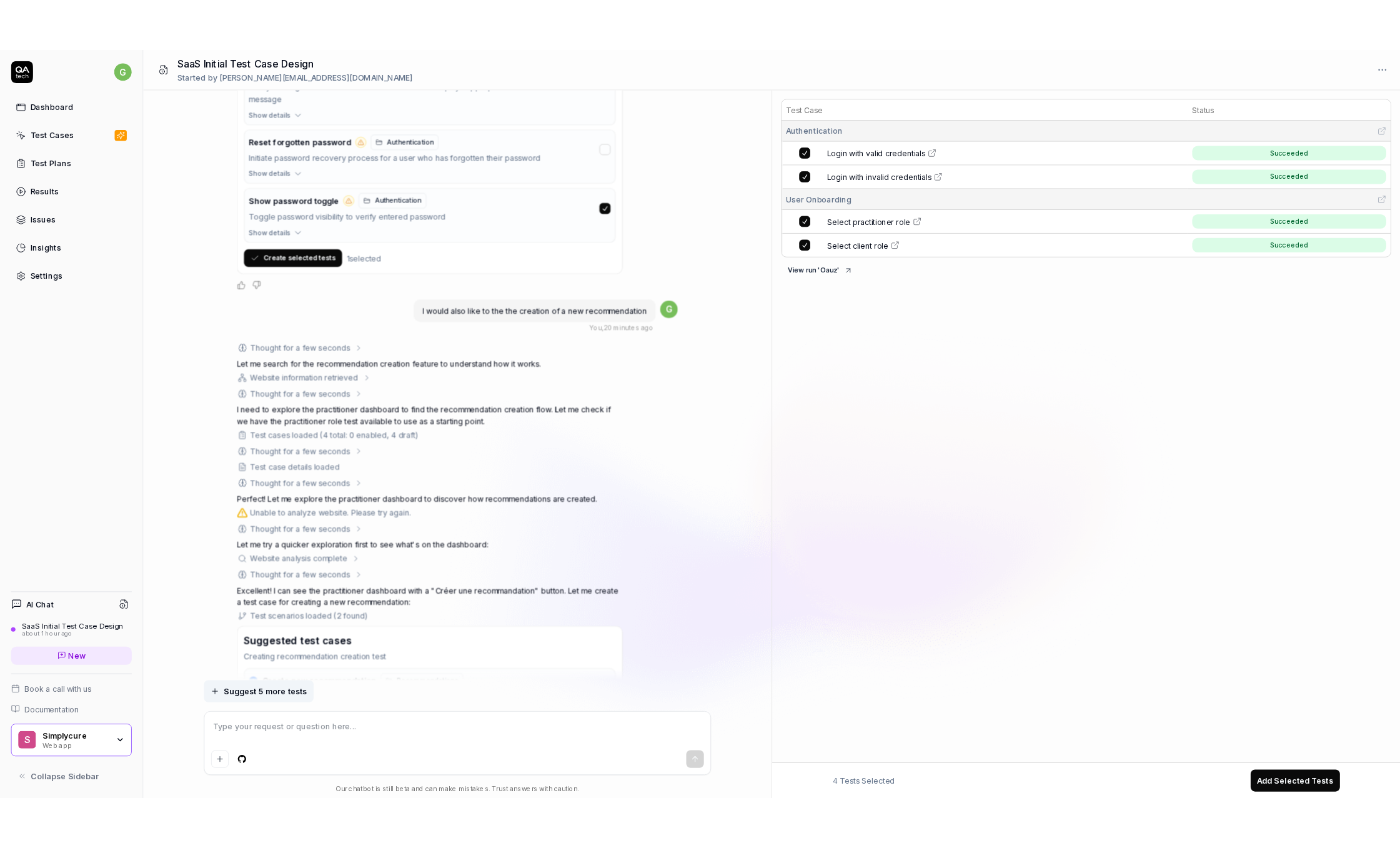
scroll to position [1266, 0]
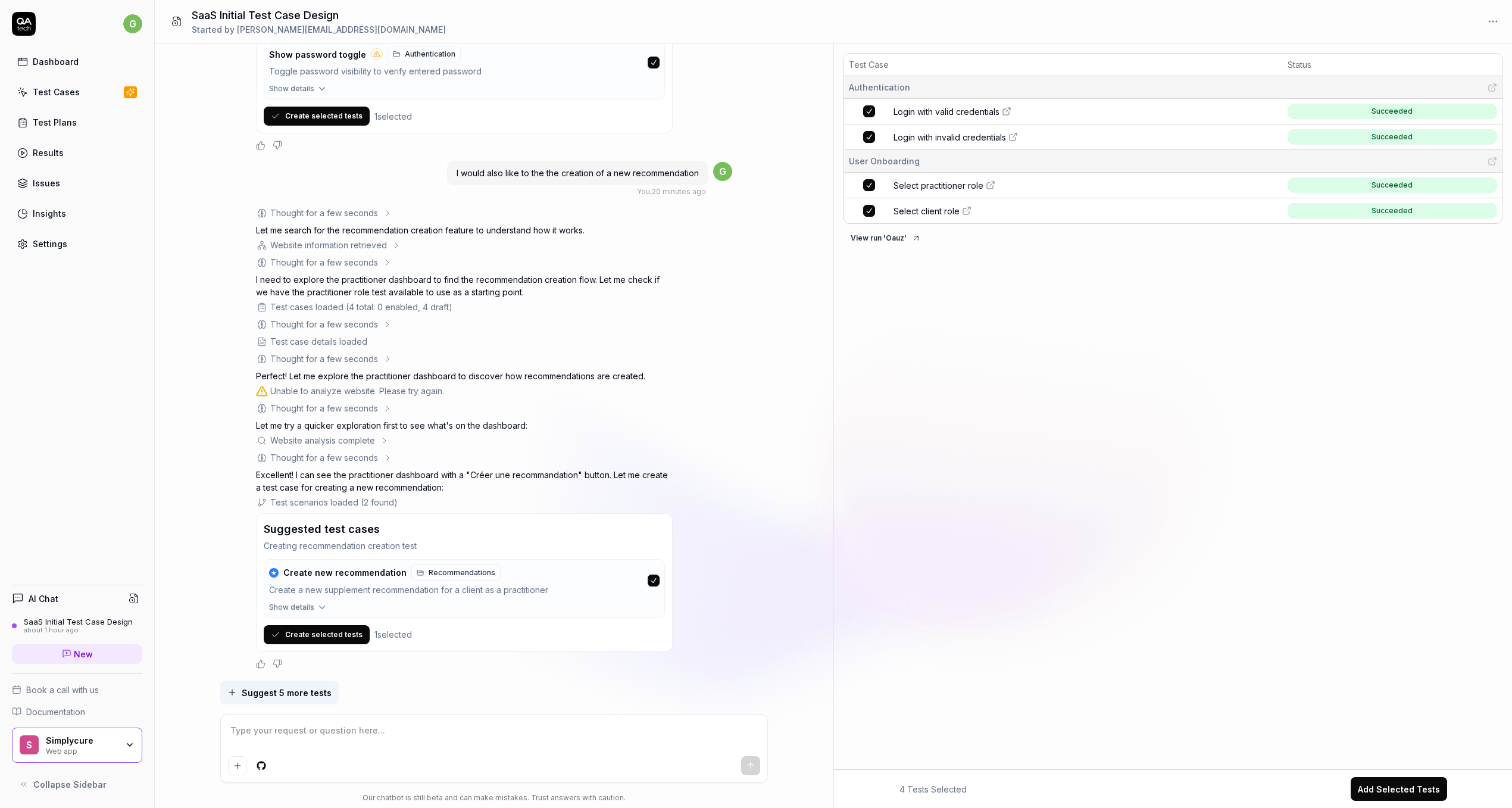
click at [336, 641] on button "Create selected tests" at bounding box center [317, 635] width 106 height 19
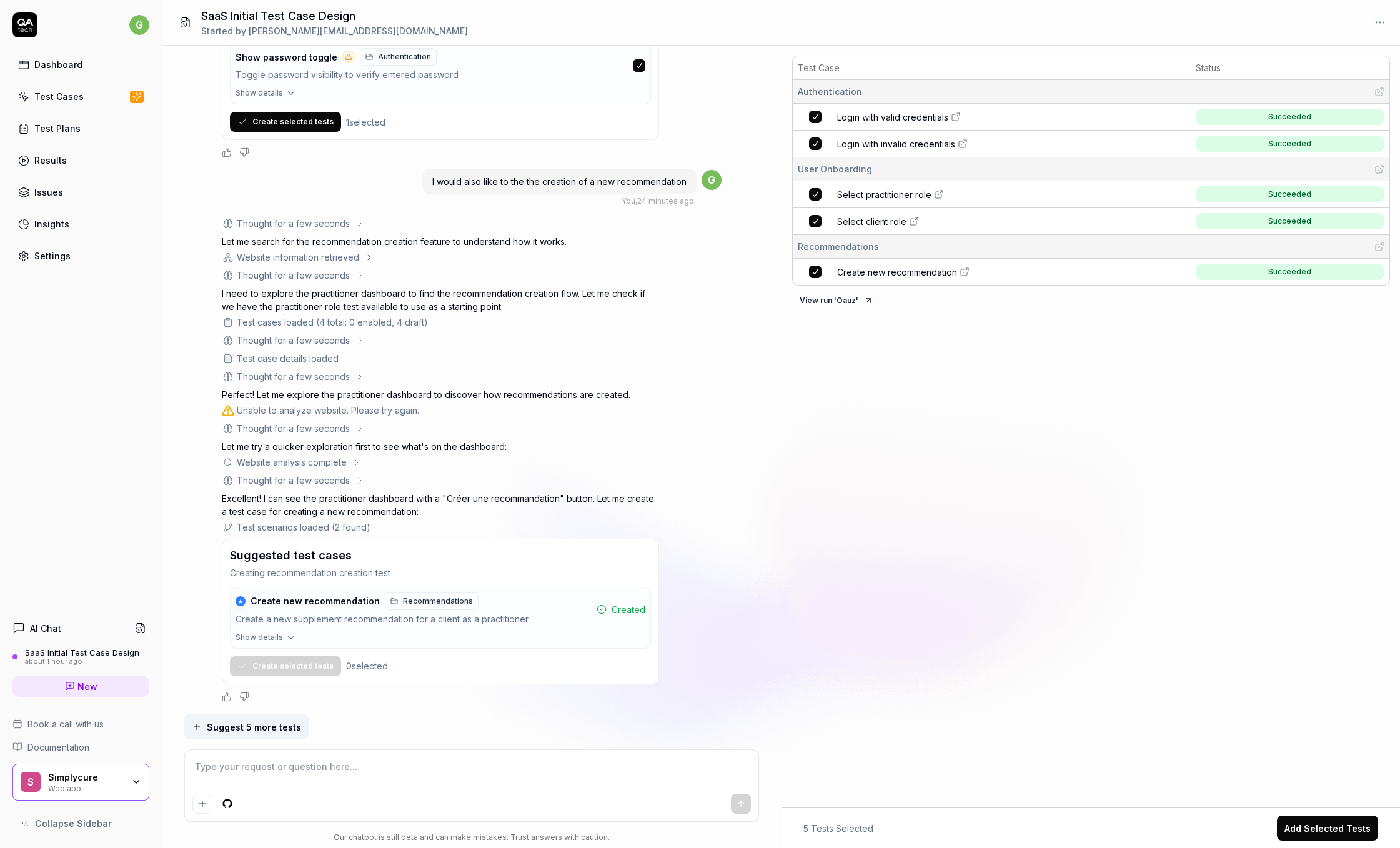
click at [1090, 277] on link "Create new recommendation" at bounding box center [1013, 272] width 351 height 13
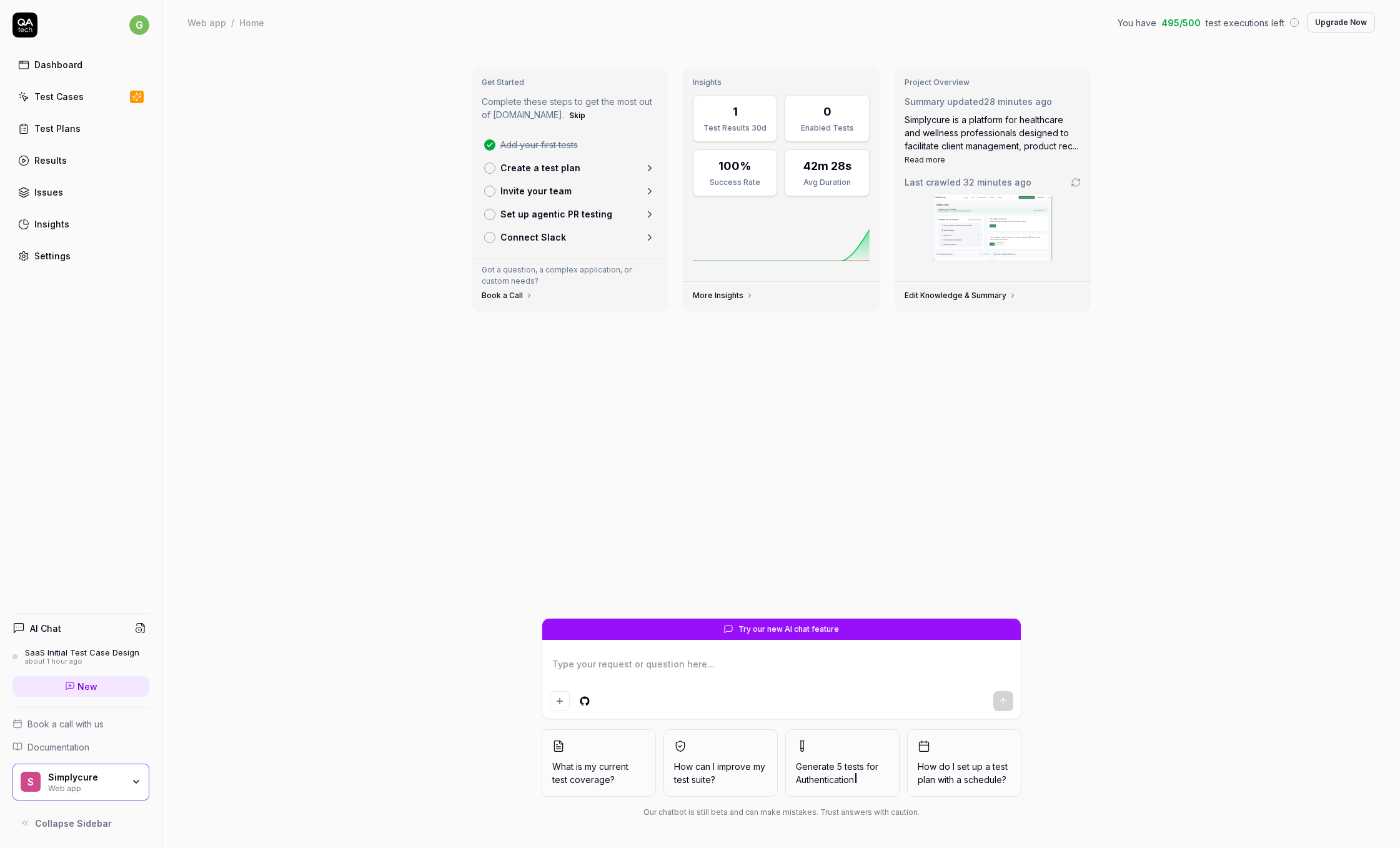
click at [342, 399] on div "Get Started Complete these steps to get the most out of QA.tech. Skip Add your …" at bounding box center [781, 446] width 1238 height 802
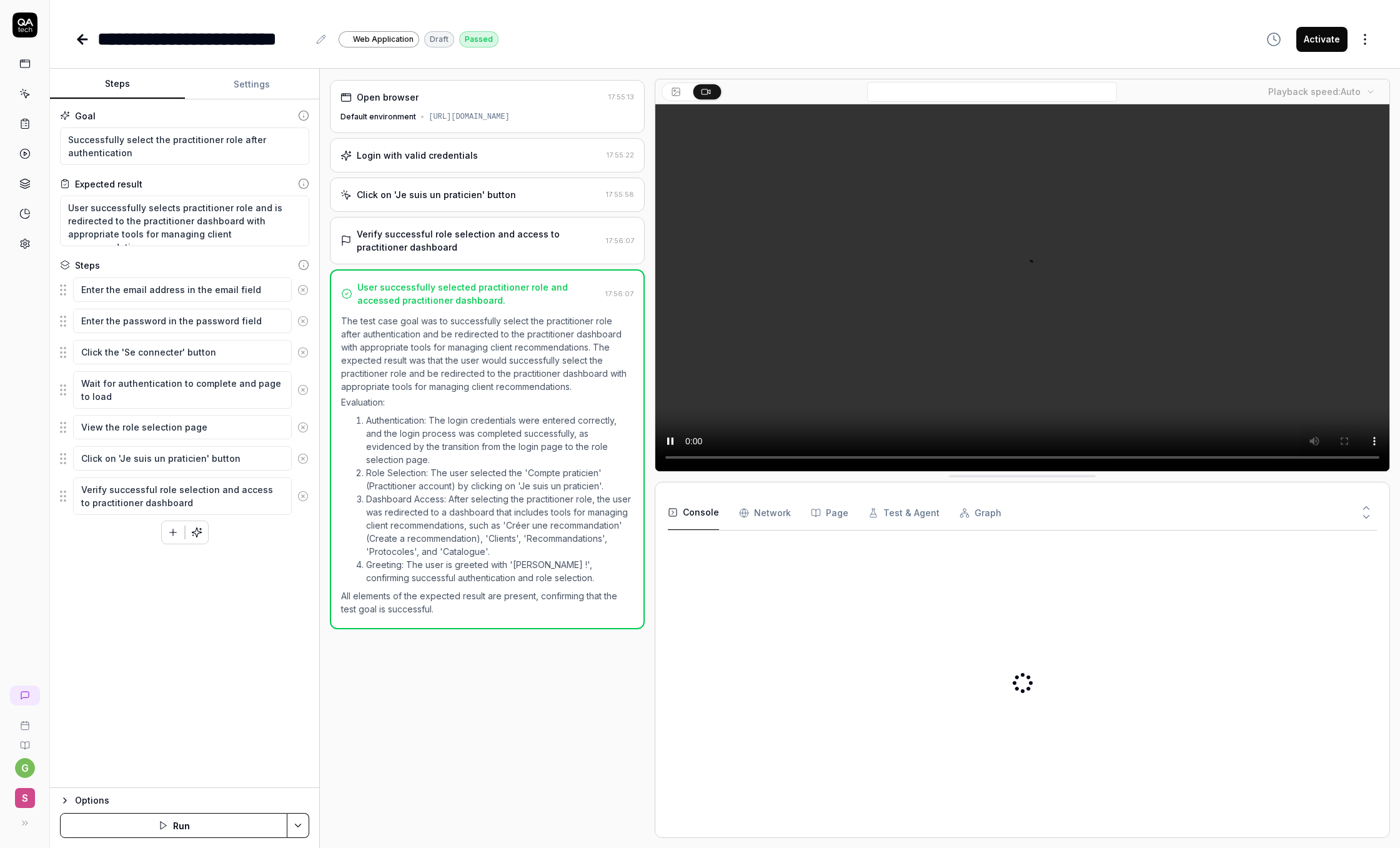
type textarea "*"
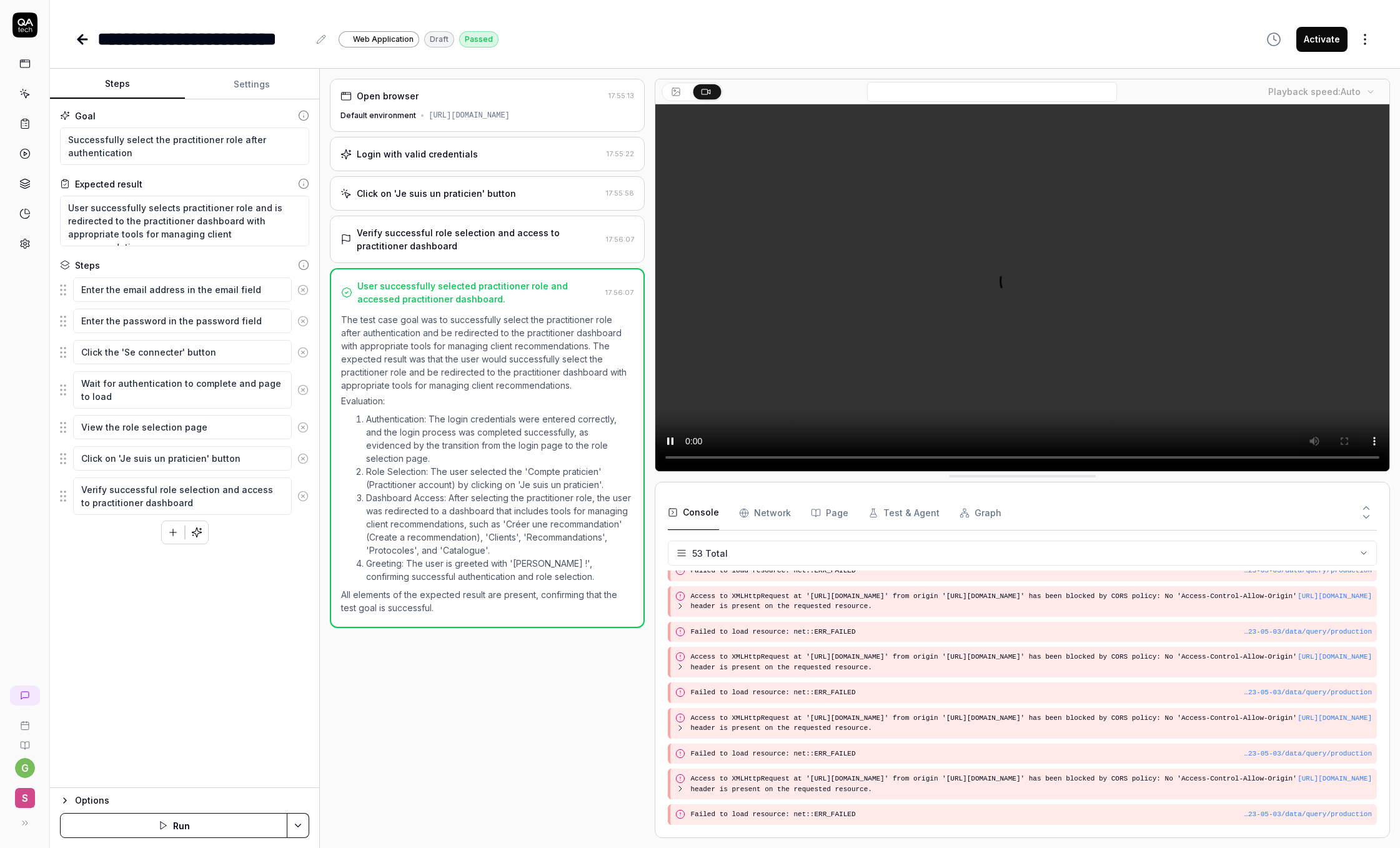
scroll to position [1442, 0]
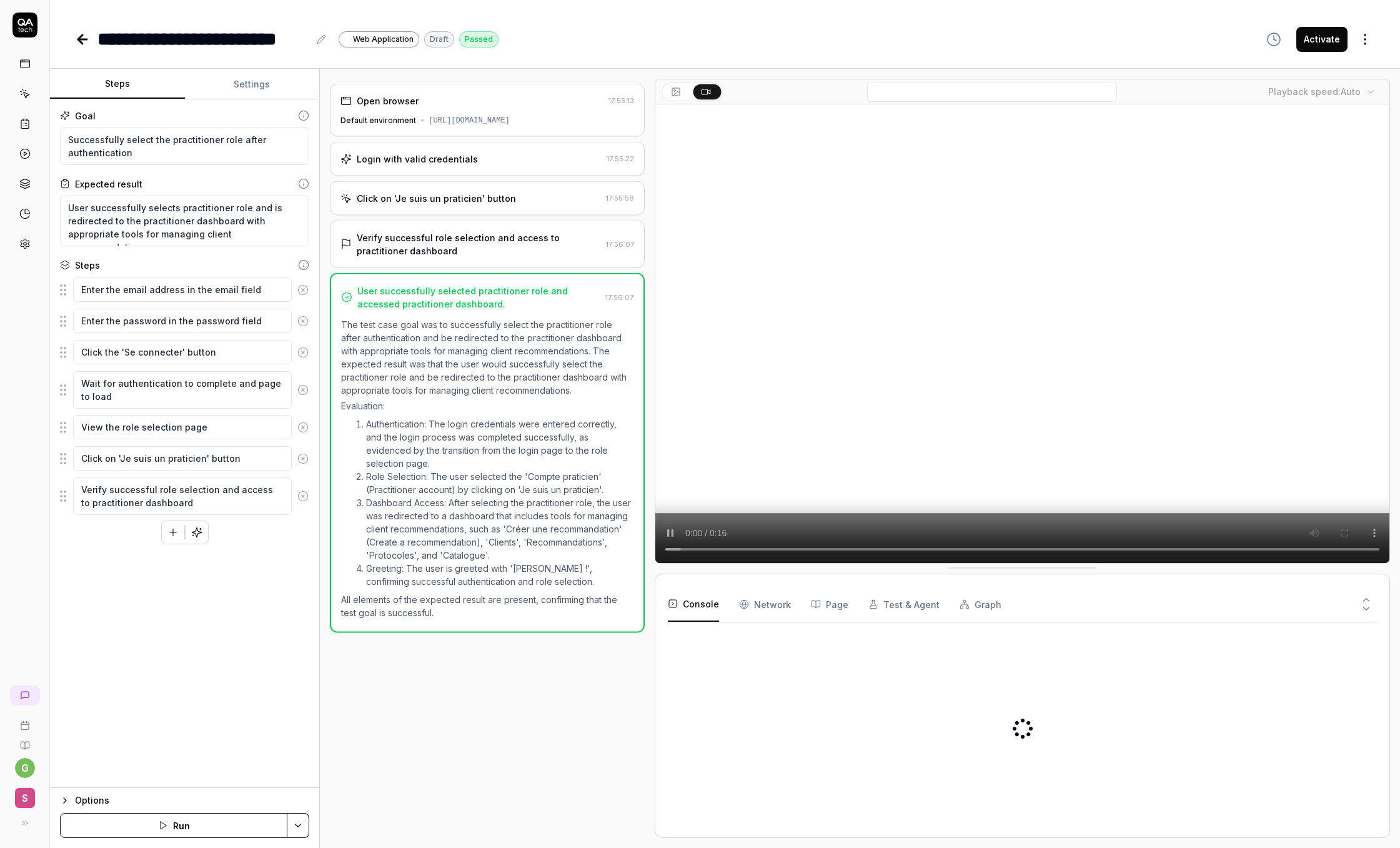
type textarea "*"
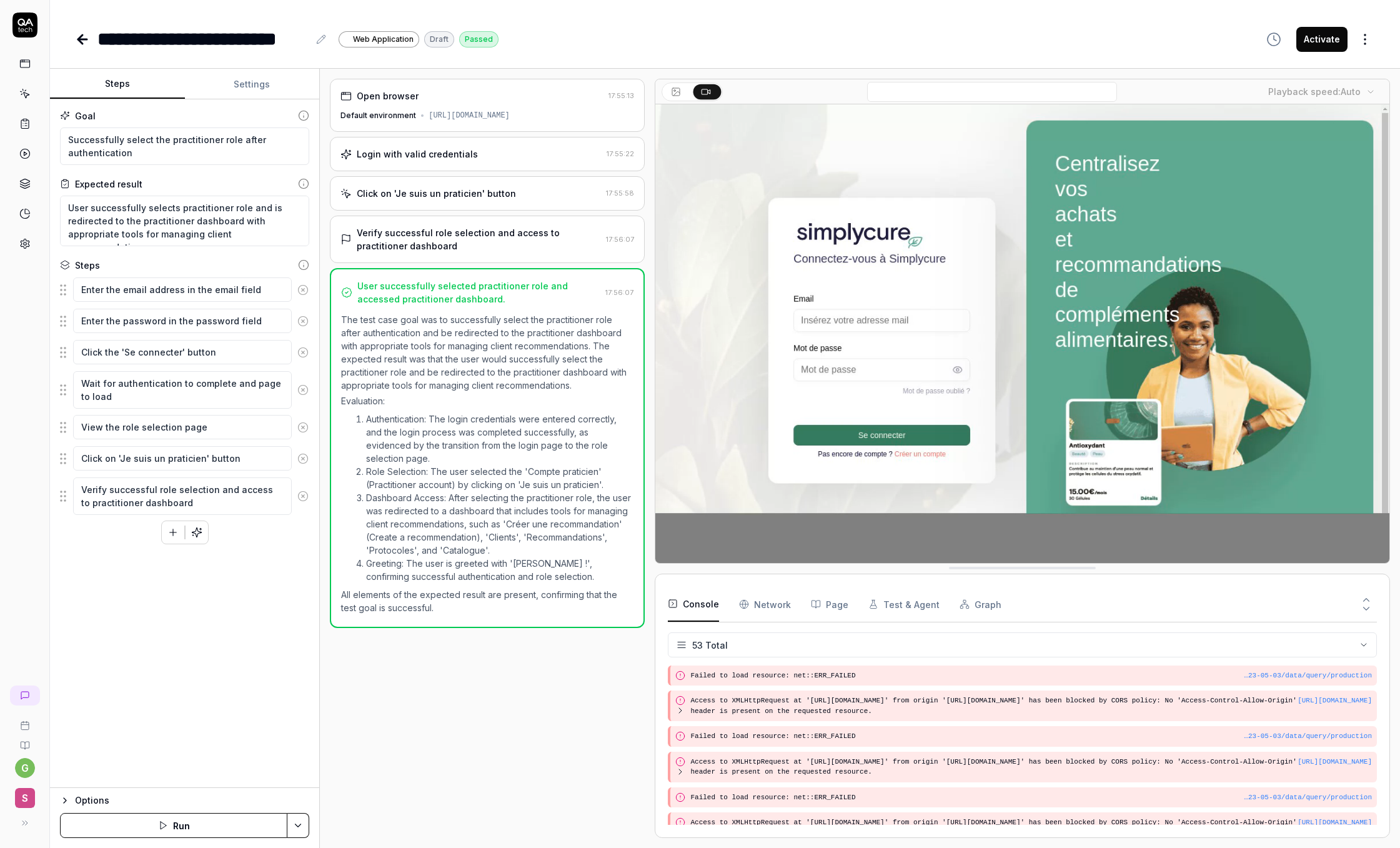
scroll to position [1442, 0]
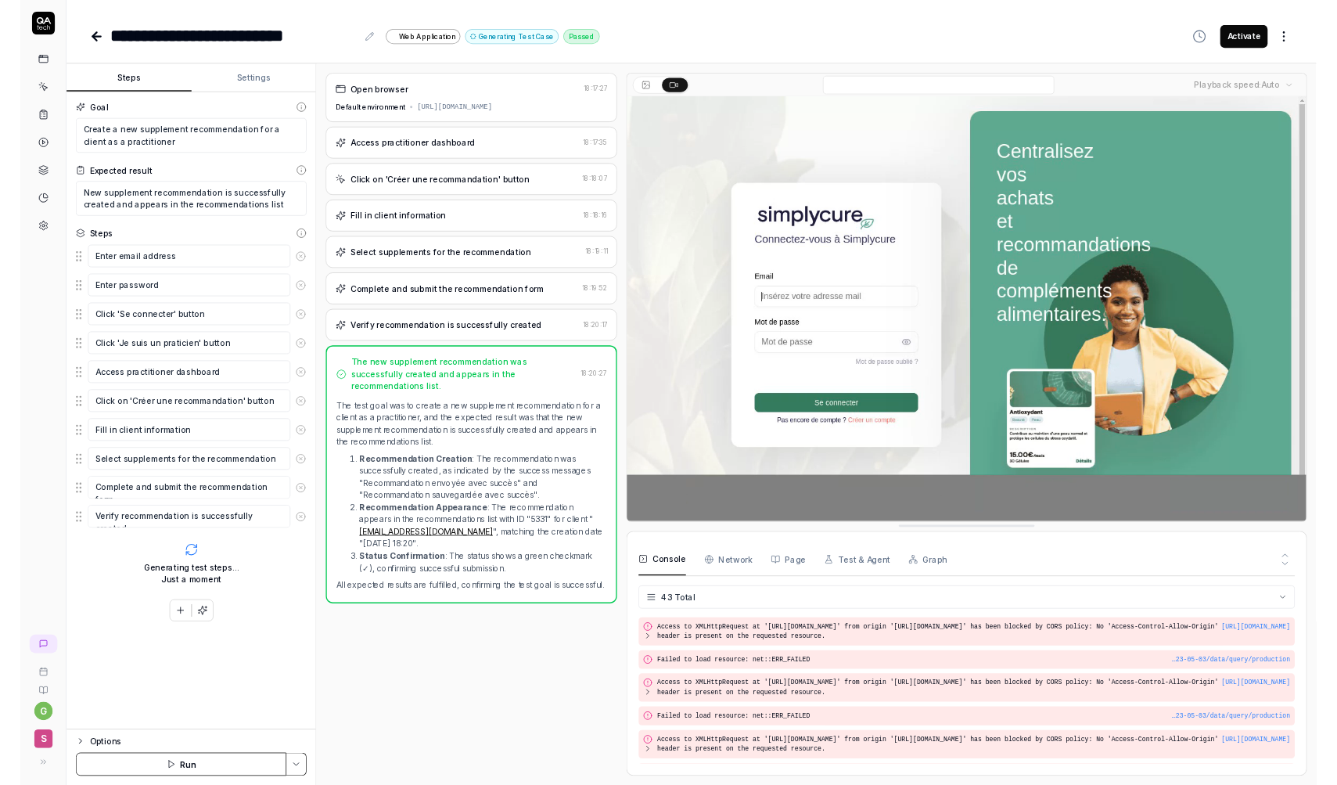
scroll to position [1412, 0]
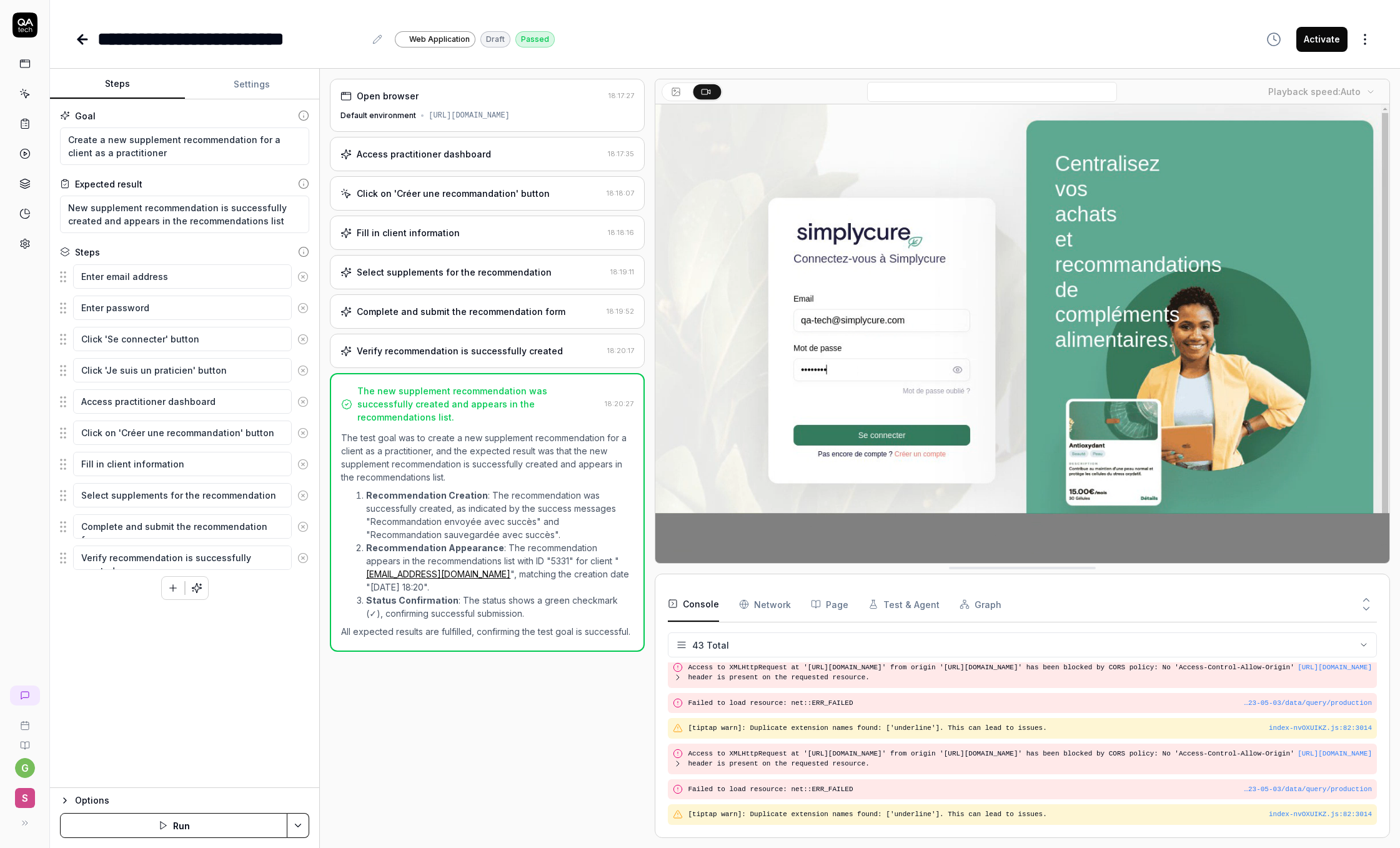
click at [1022, 355] on video at bounding box center [1022, 334] width 734 height 458
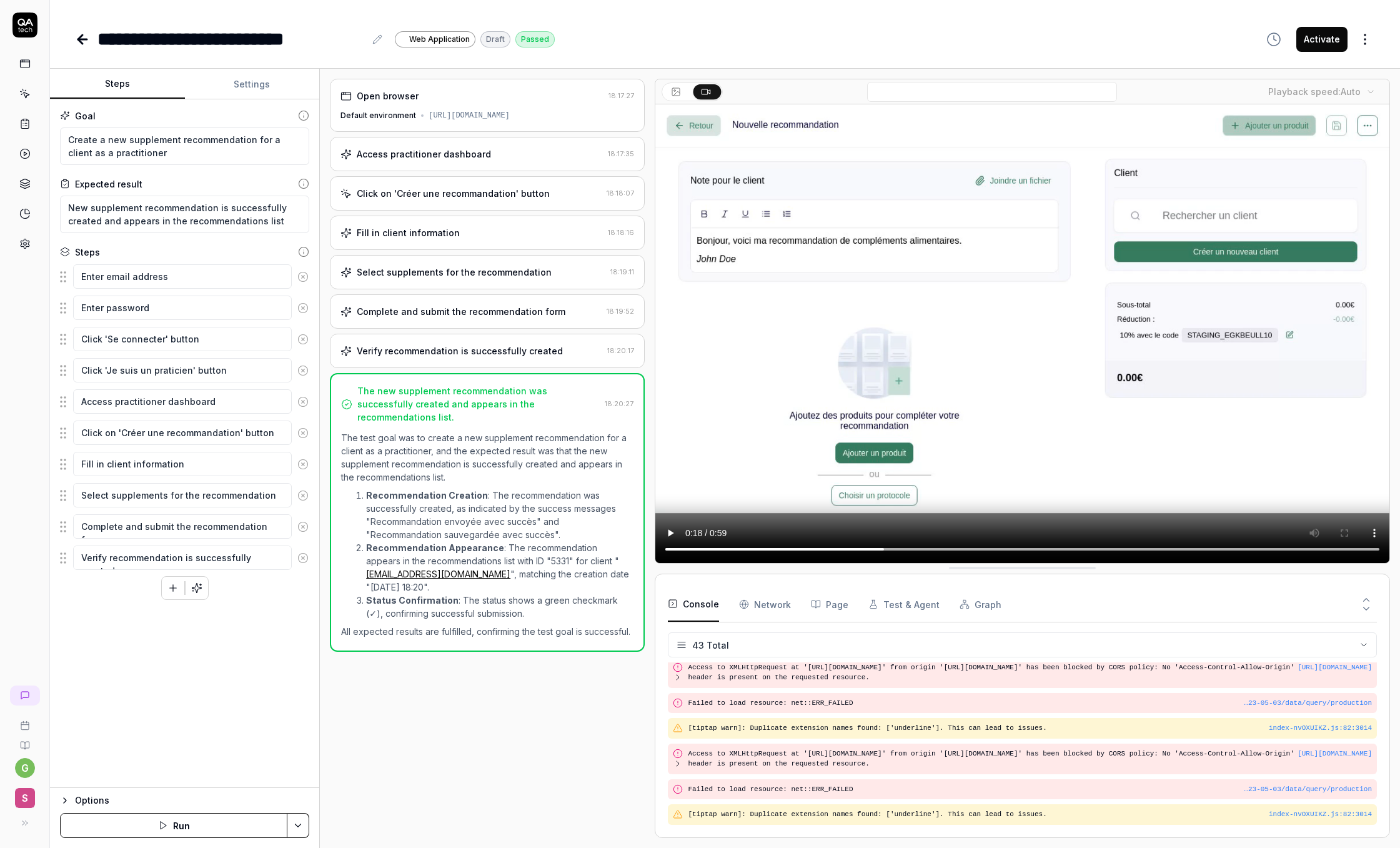
click at [1022, 355] on video at bounding box center [1022, 334] width 734 height 458
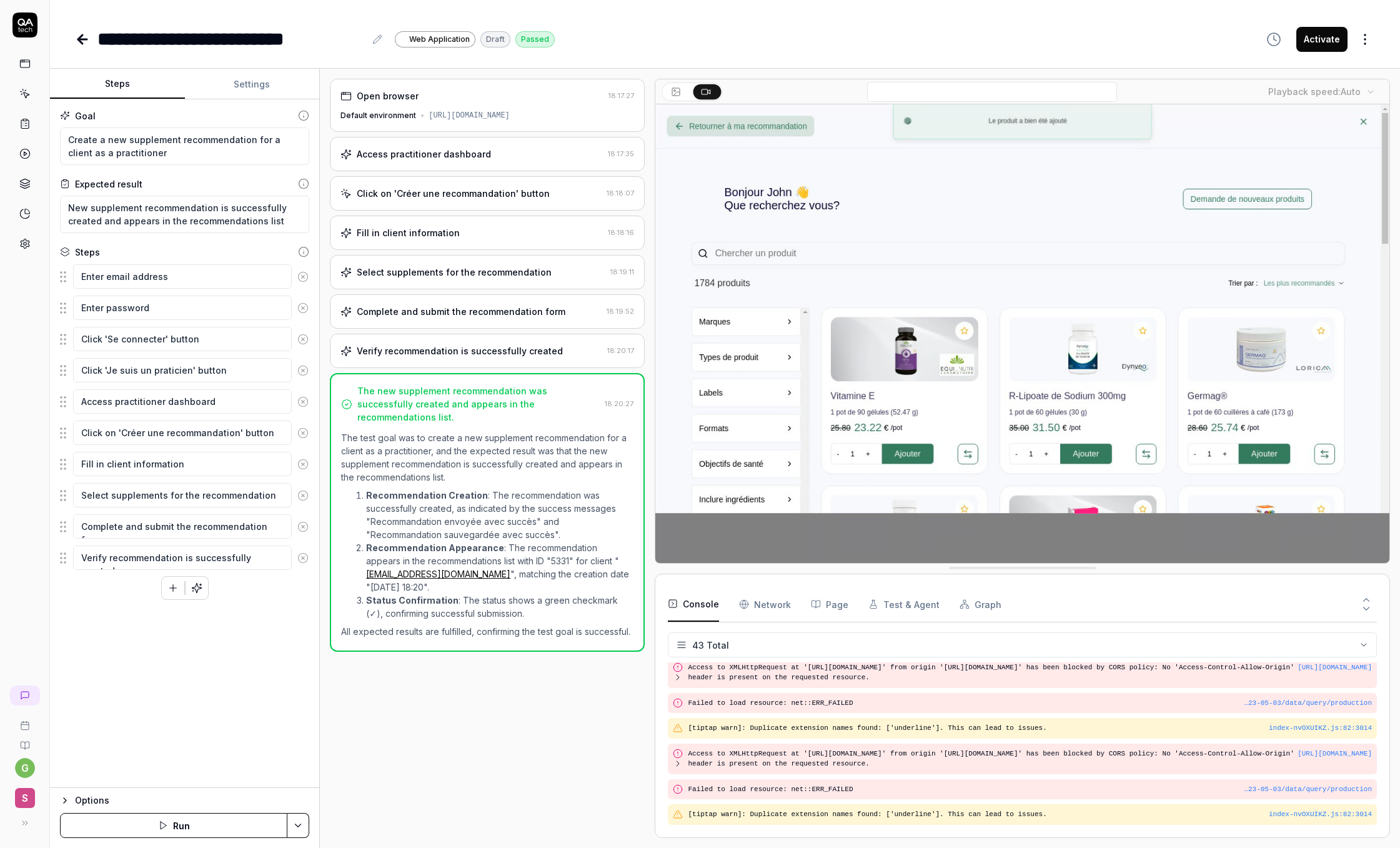
click at [1022, 355] on video at bounding box center [1022, 334] width 734 height 458
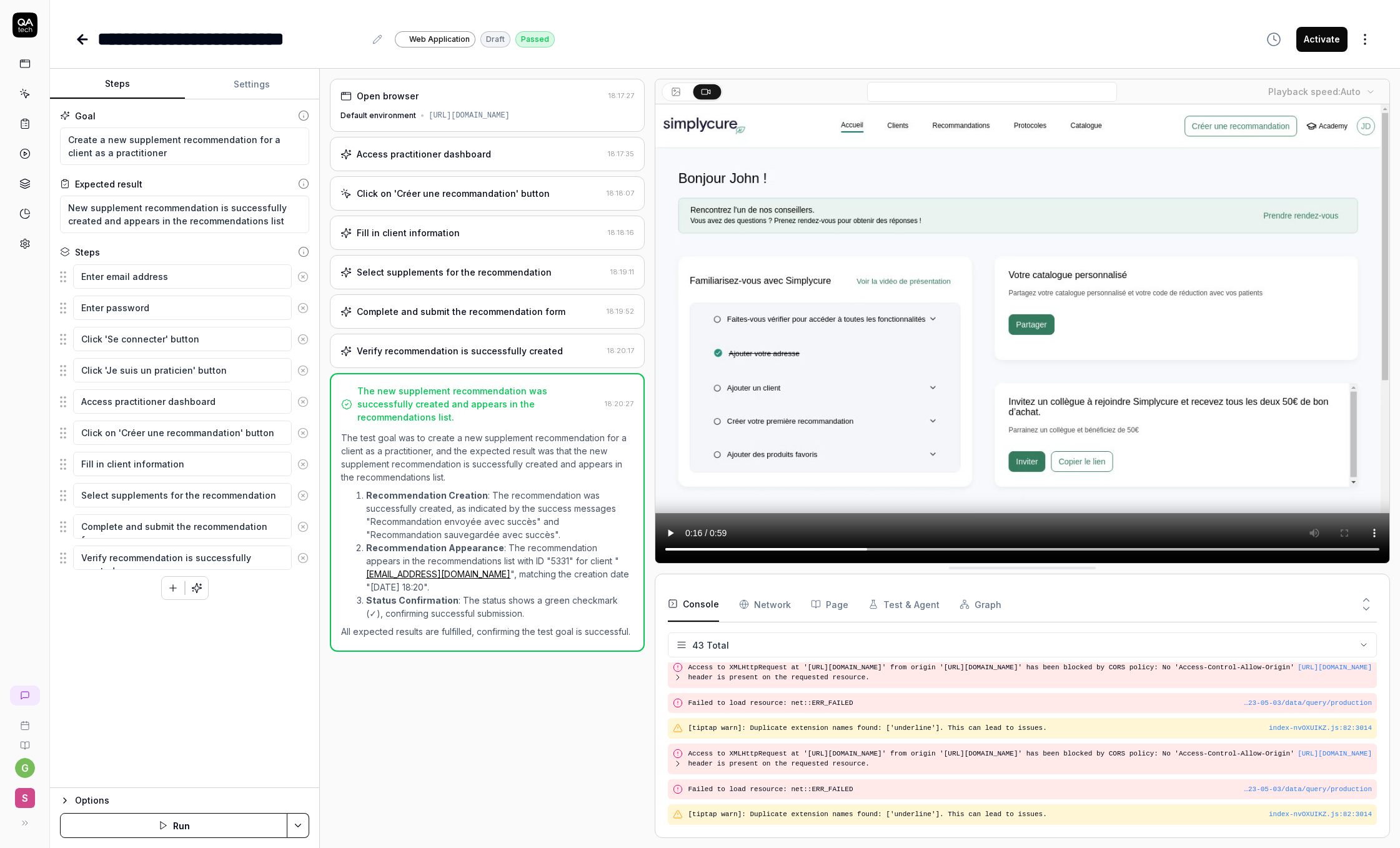
click at [1022, 353] on video at bounding box center [1022, 334] width 734 height 458
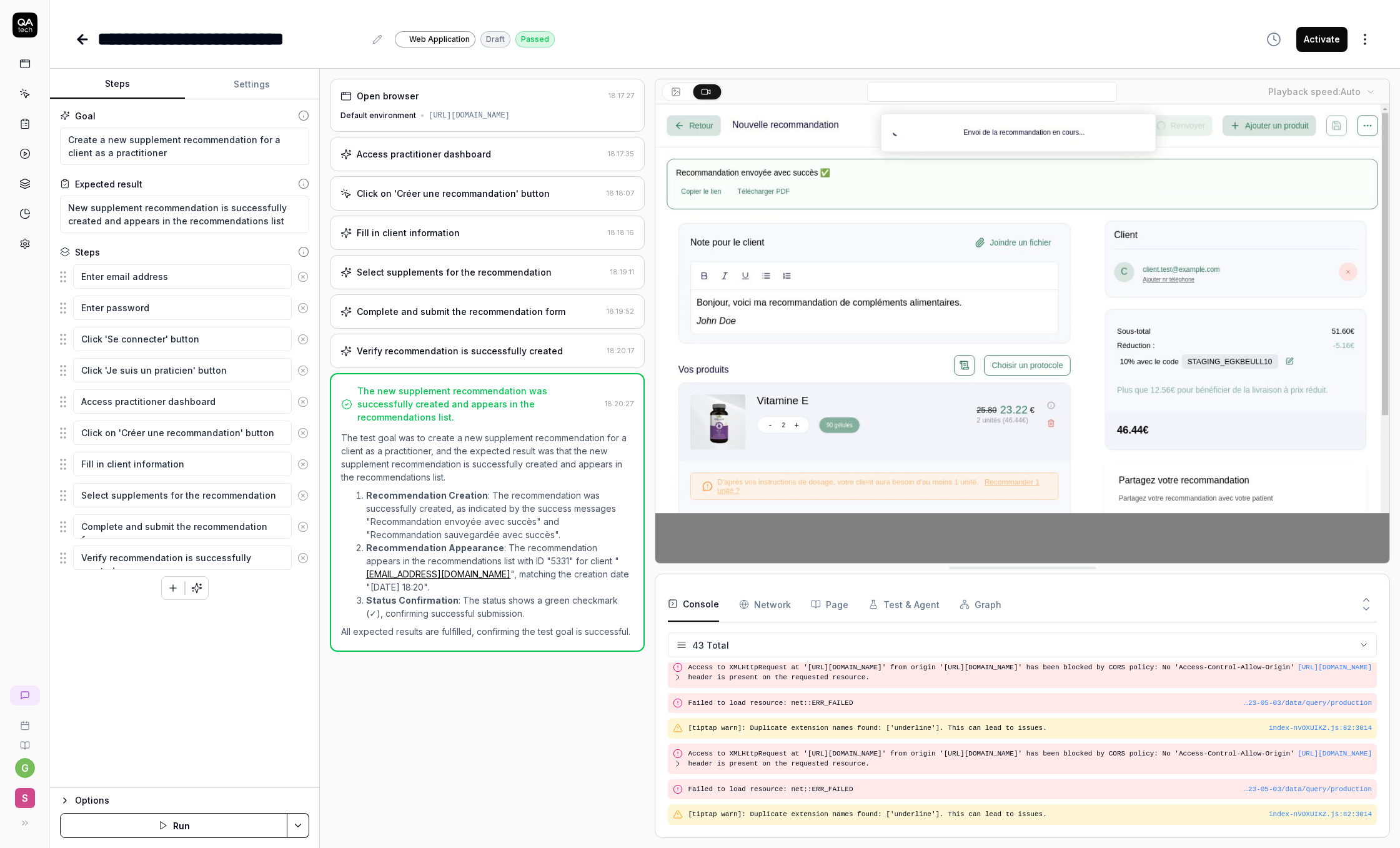
click at [1022, 353] on video at bounding box center [1022, 334] width 734 height 458
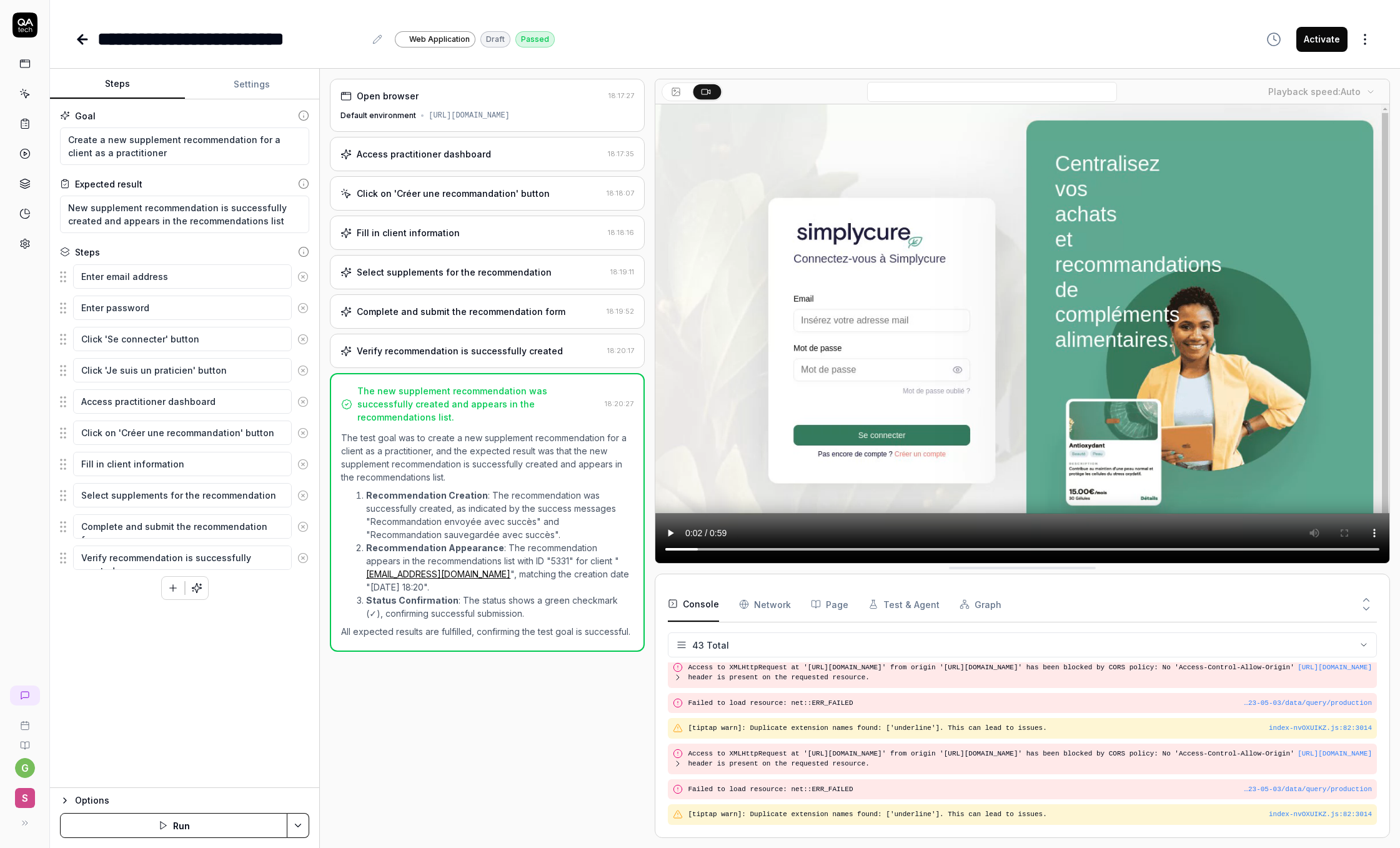
click at [1022, 353] on video at bounding box center [1022, 334] width 734 height 458
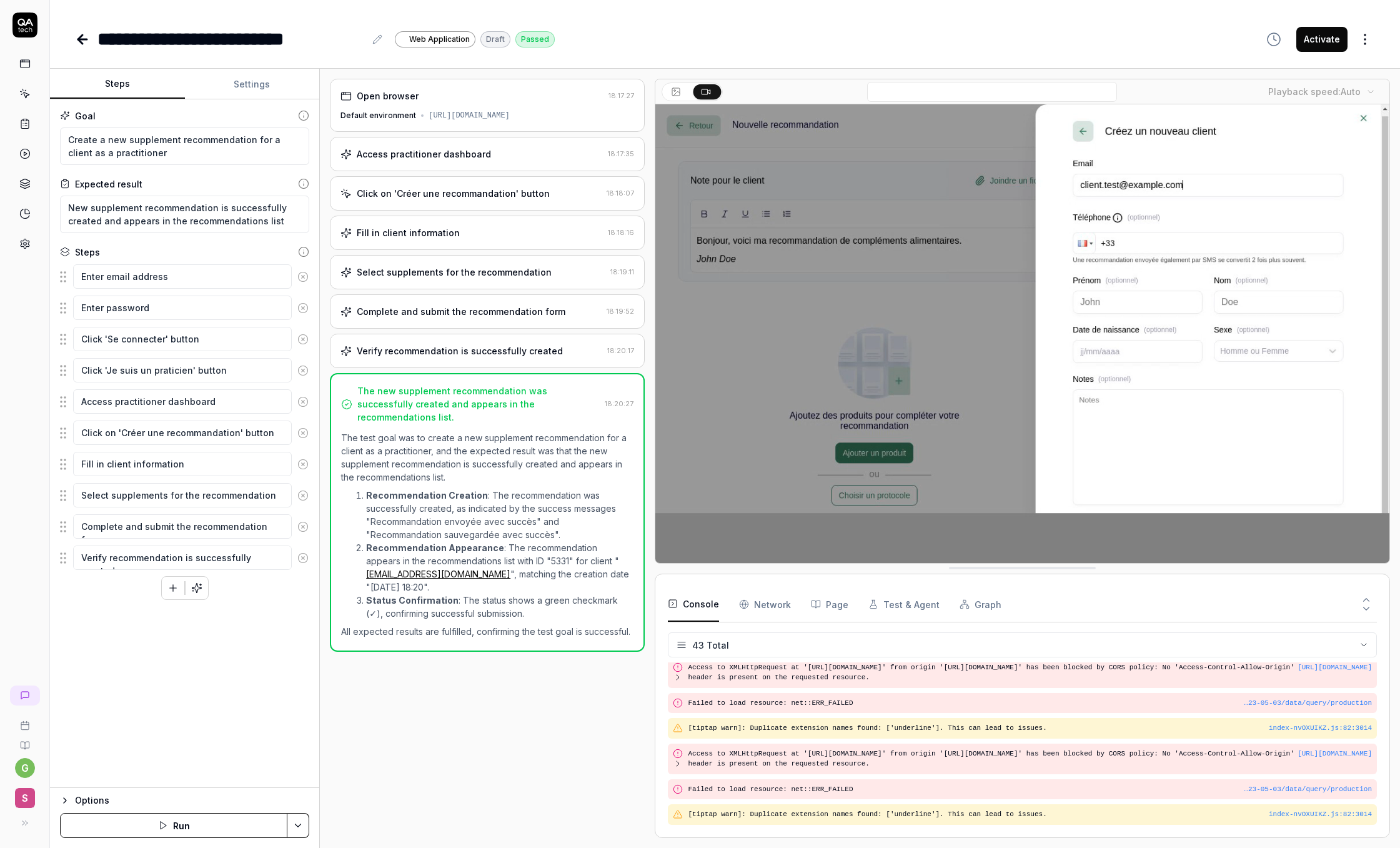
click at [1022, 353] on video at bounding box center [1022, 334] width 734 height 458
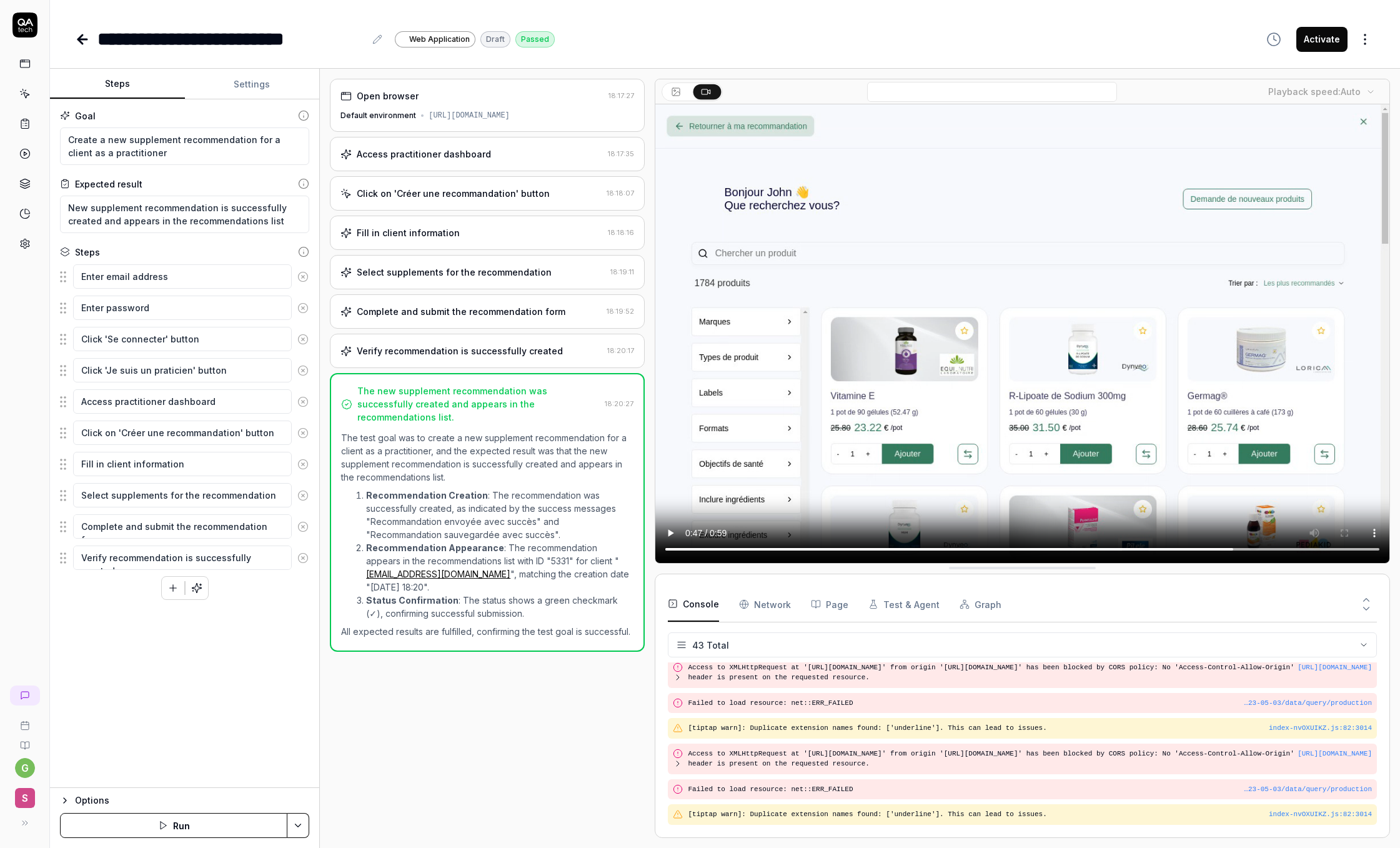
click at [1368, 42] on html "**********" at bounding box center [700, 424] width 1400 height 848
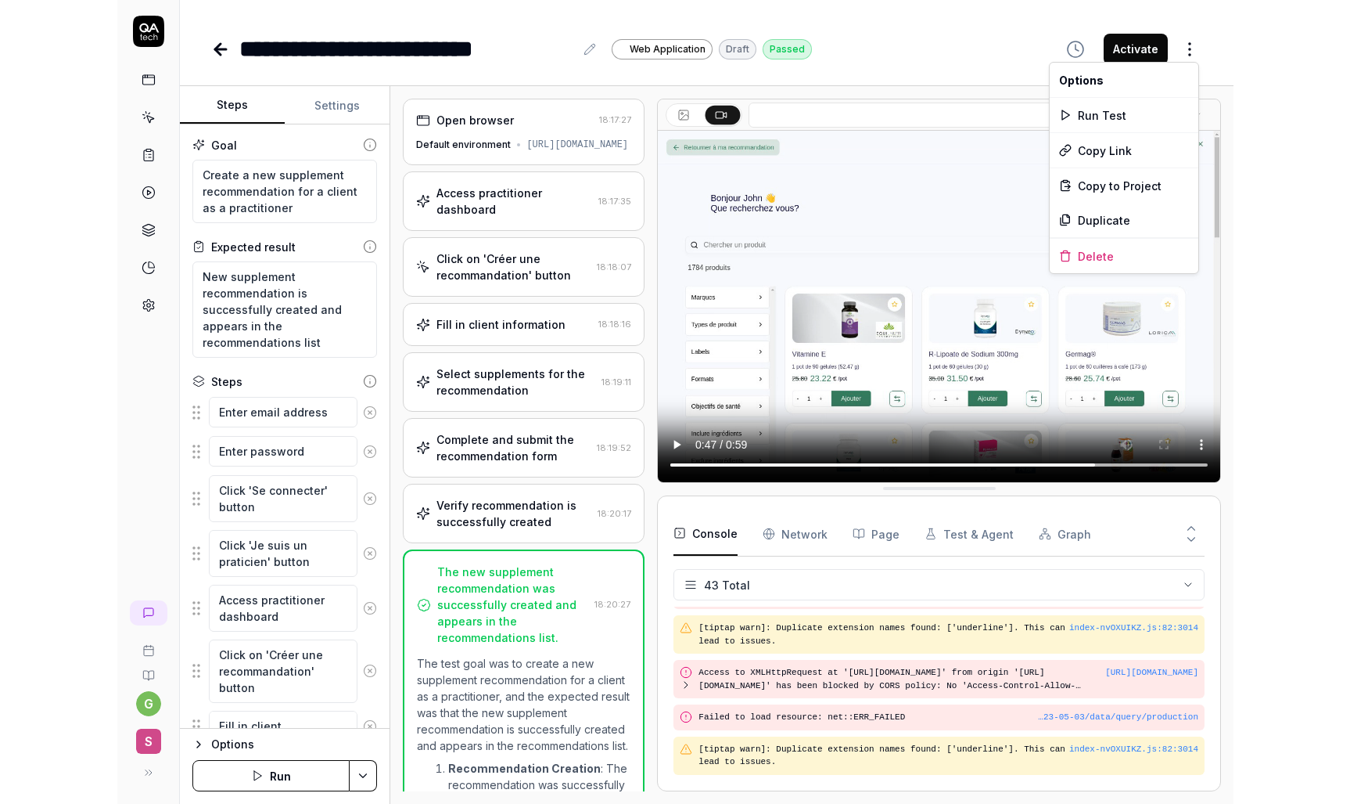
scroll to position [1520, 0]
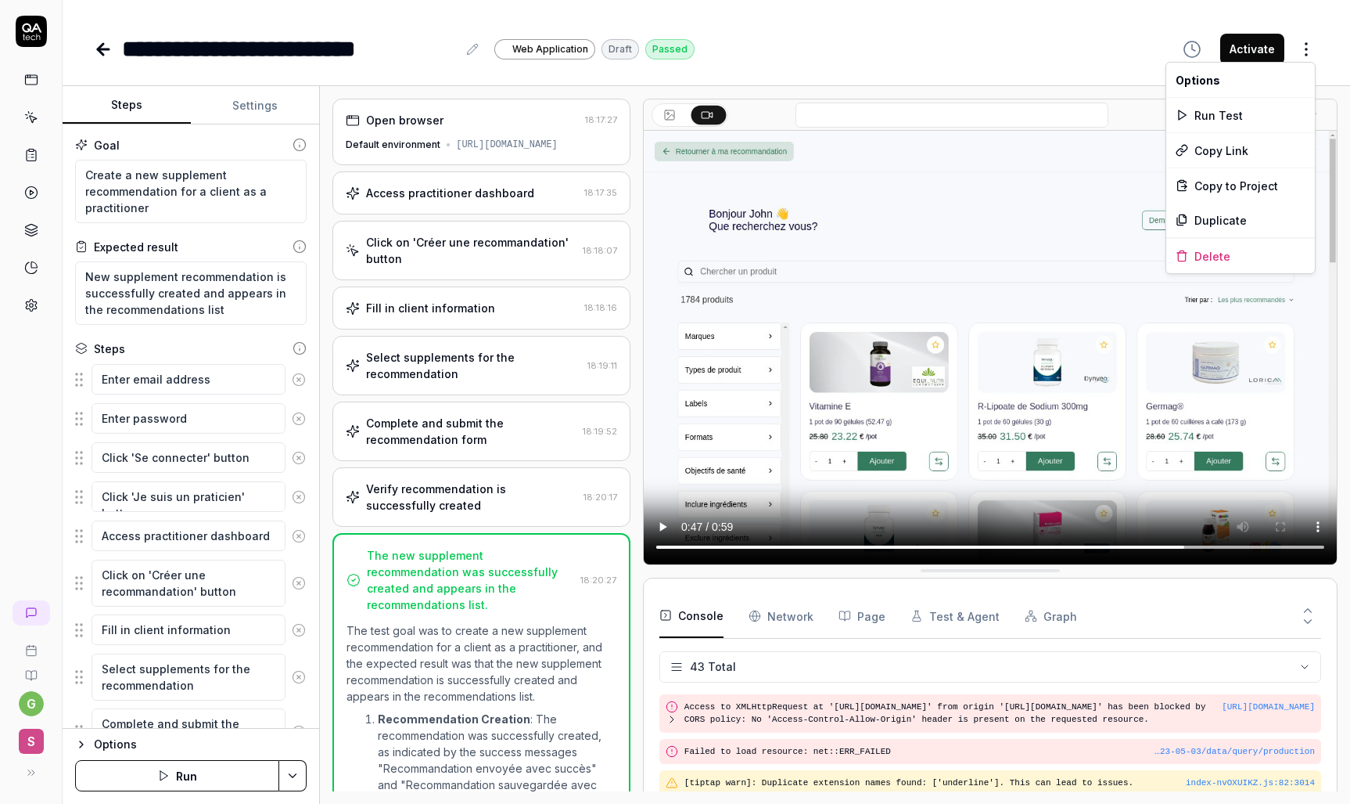
click at [663, 527] on html "**********" at bounding box center [675, 402] width 1350 height 804
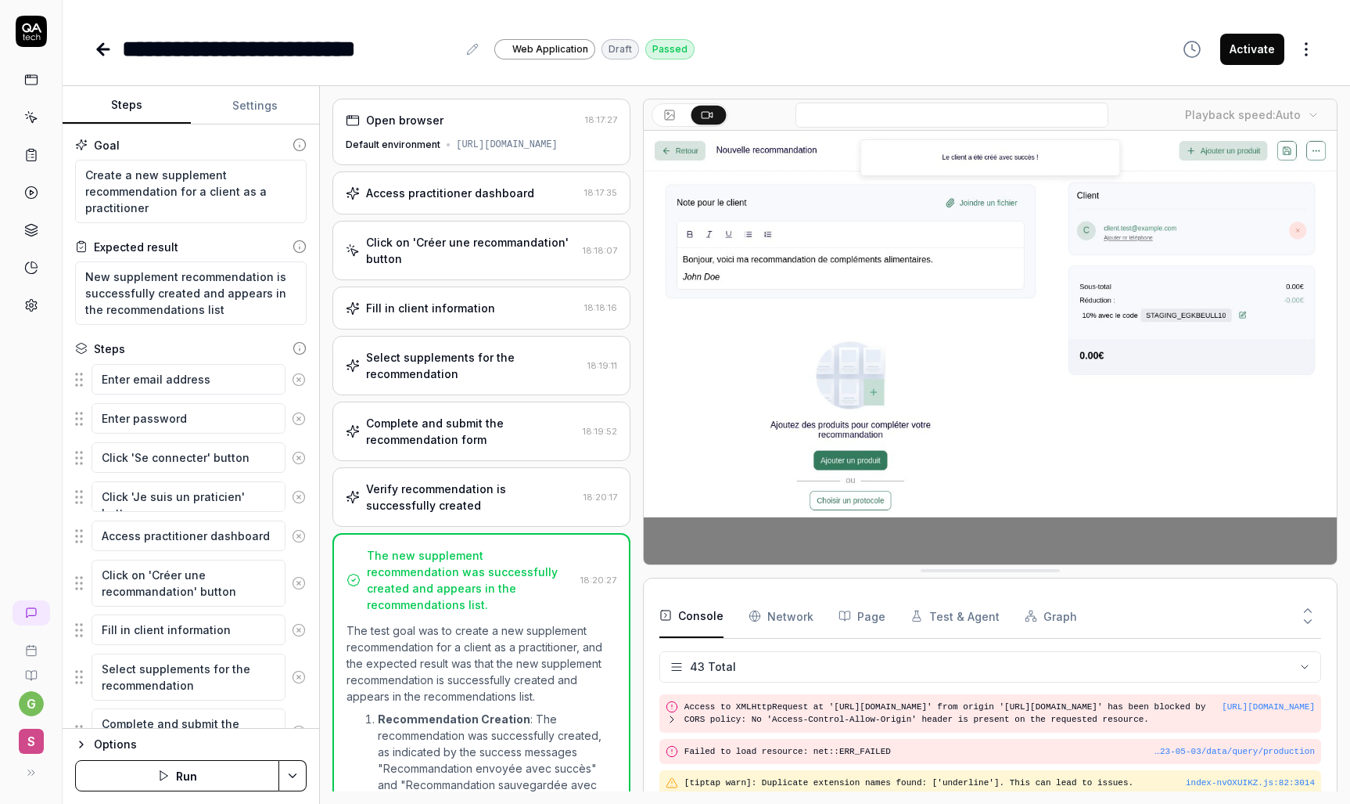
click at [738, 451] on video at bounding box center [990, 347] width 693 height 433
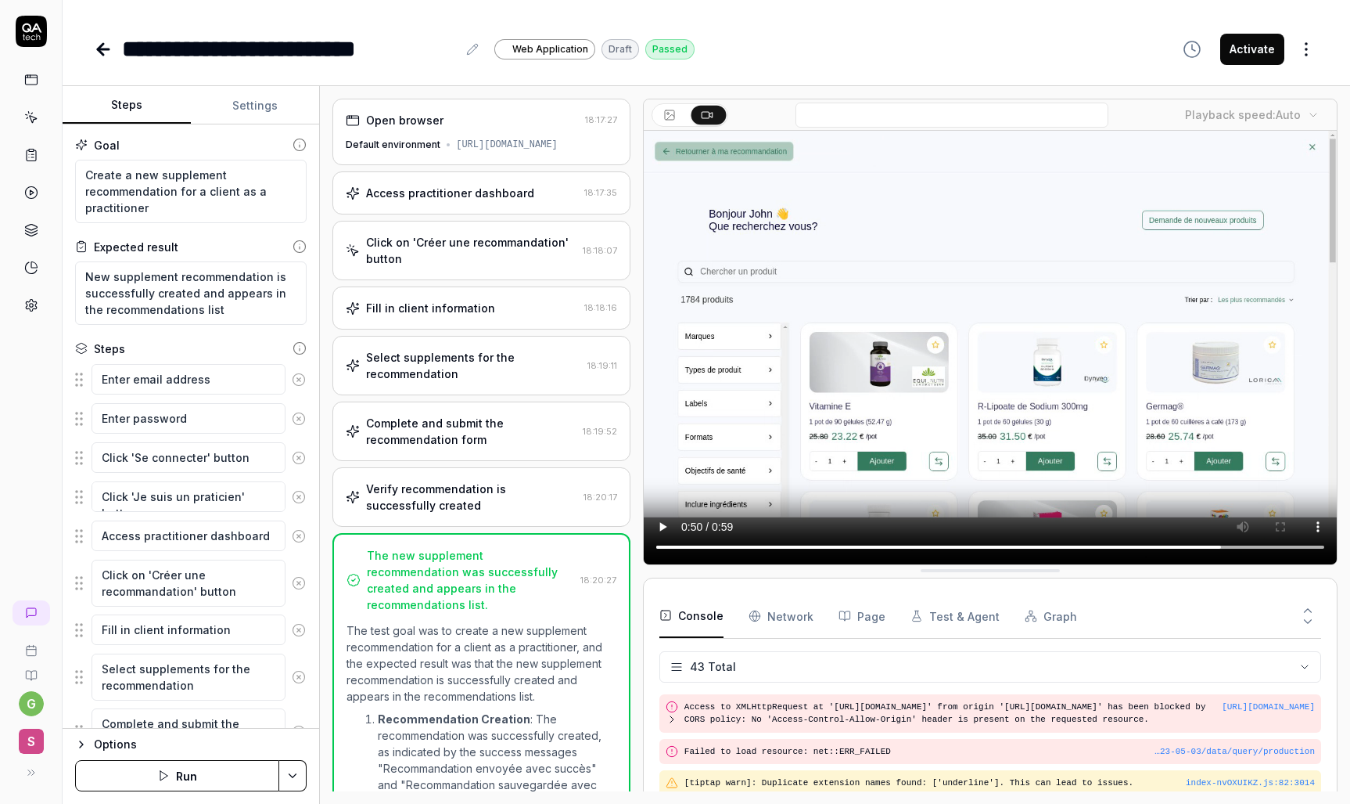
scroll to position [203, 0]
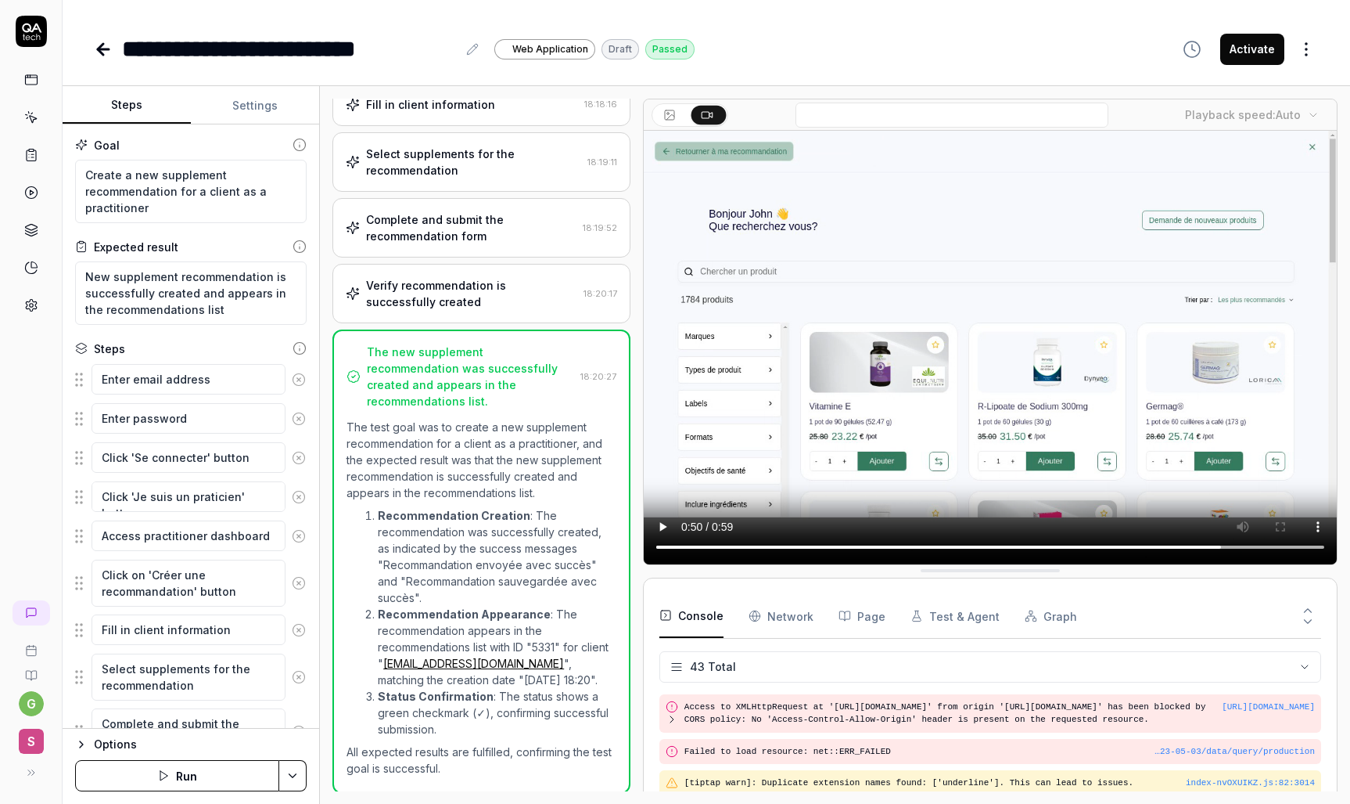
click at [25, 76] on rect at bounding box center [31, 79] width 12 height 9
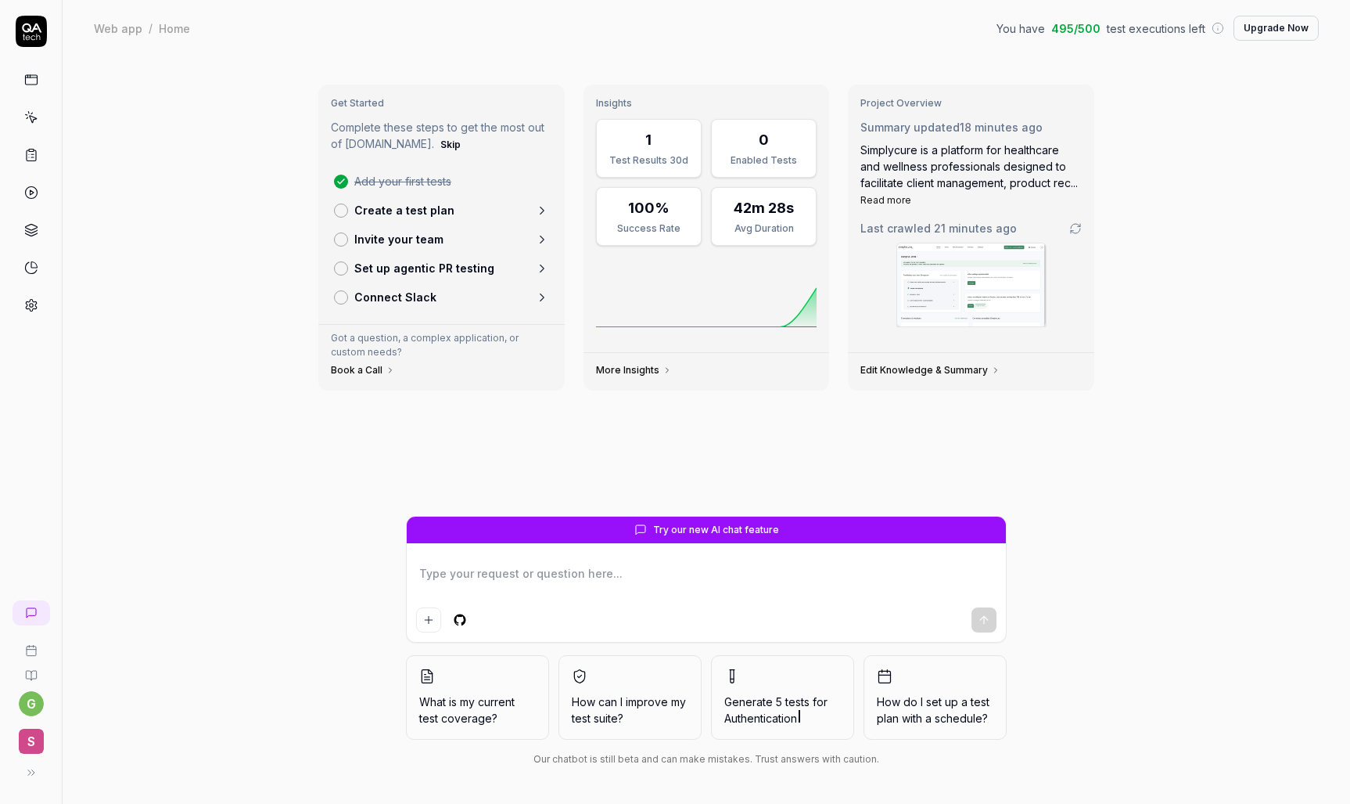
click at [430, 180] on div "Add your first tests Create a test plan Invite your team Set up agentic PR test…" at bounding box center [441, 239] width 221 height 145
click at [31, 618] on icon at bounding box center [31, 612] width 13 height 13
type textarea "*"
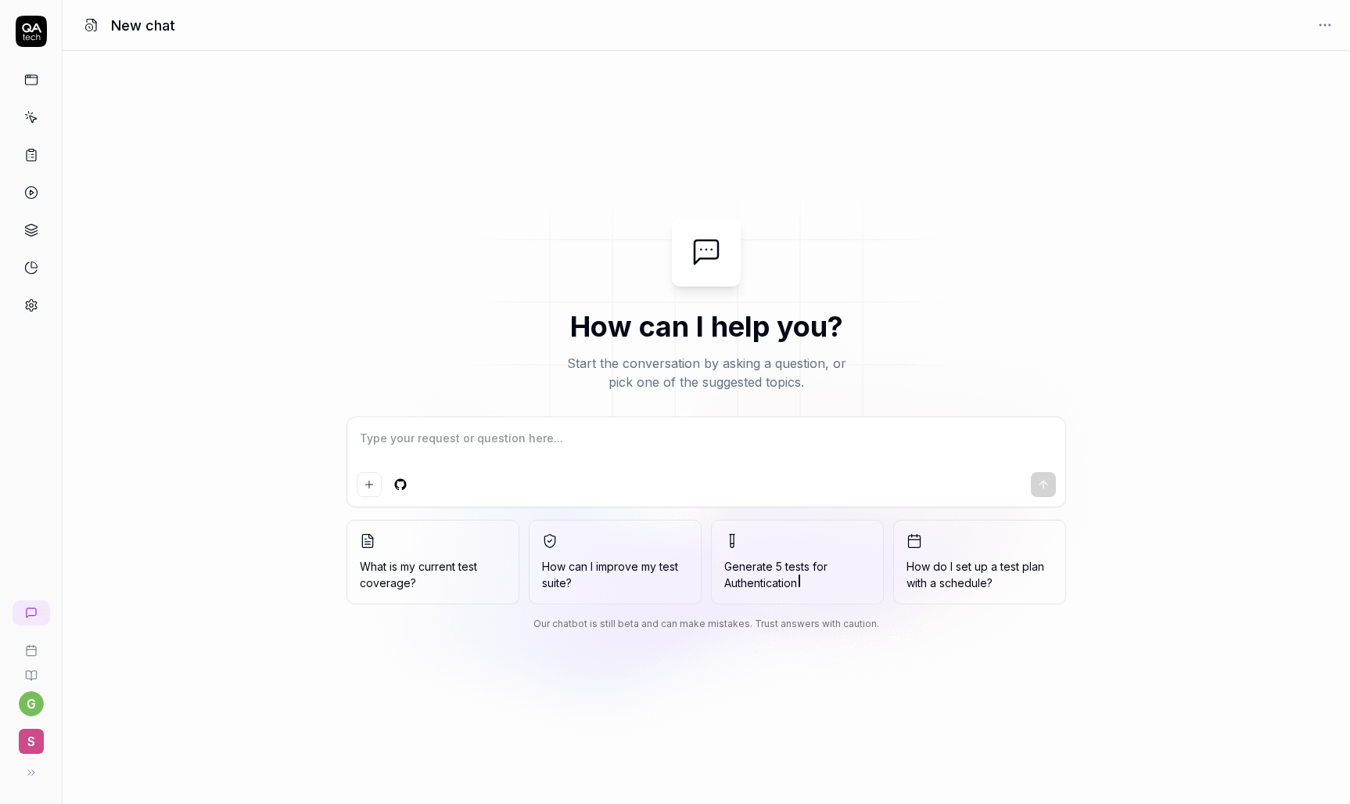
click at [33, 734] on span "S" at bounding box center [31, 740] width 25 height 25
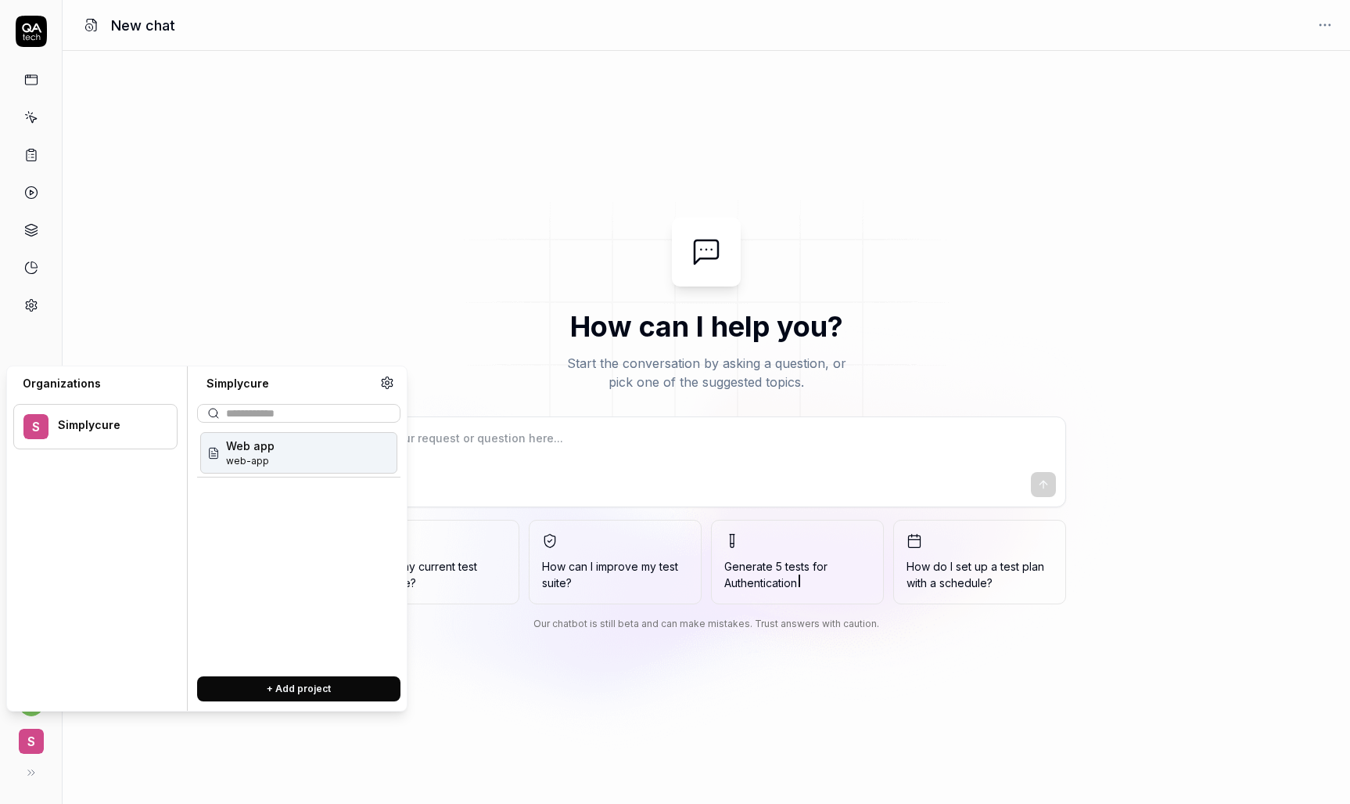
click at [33, 734] on span "S" at bounding box center [31, 740] width 25 height 25
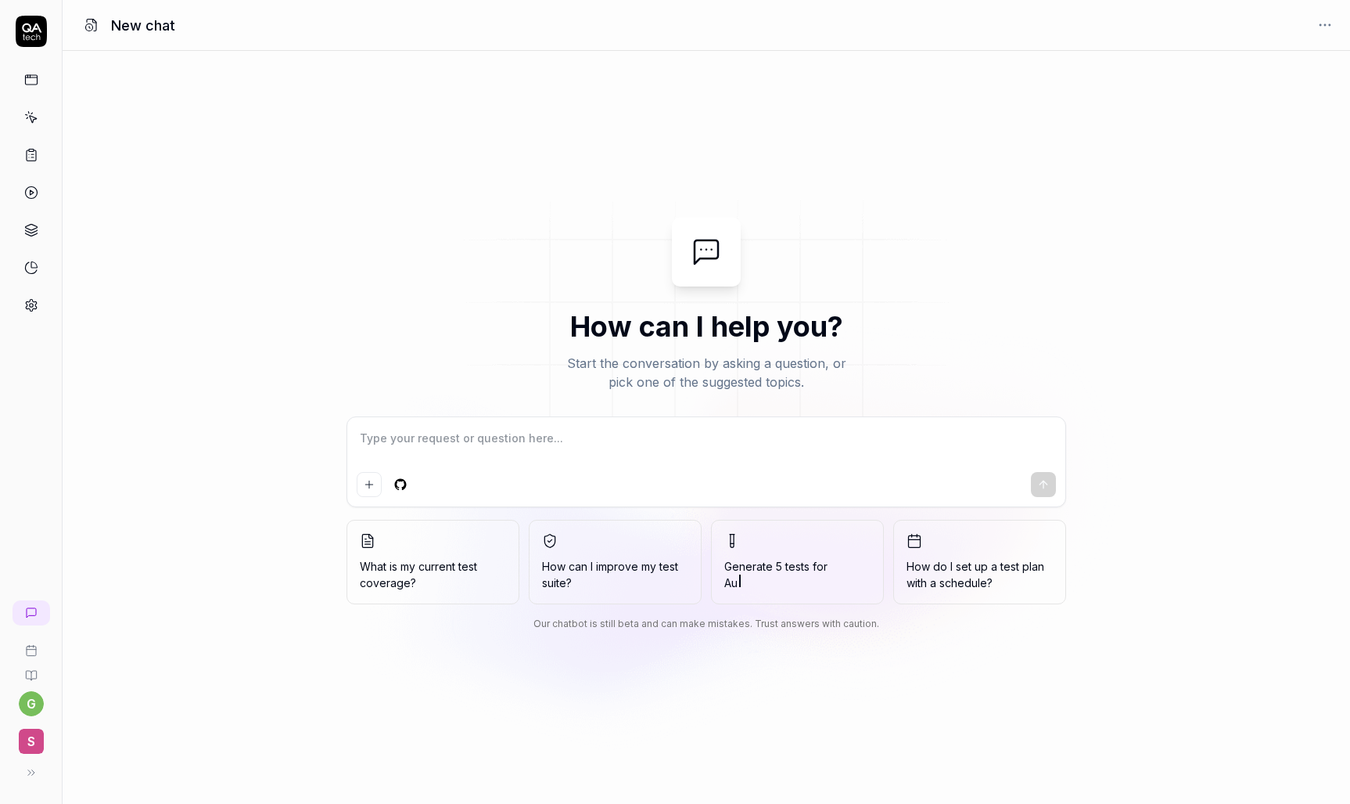
click at [35, 735] on span "S" at bounding box center [31, 740] width 25 height 25
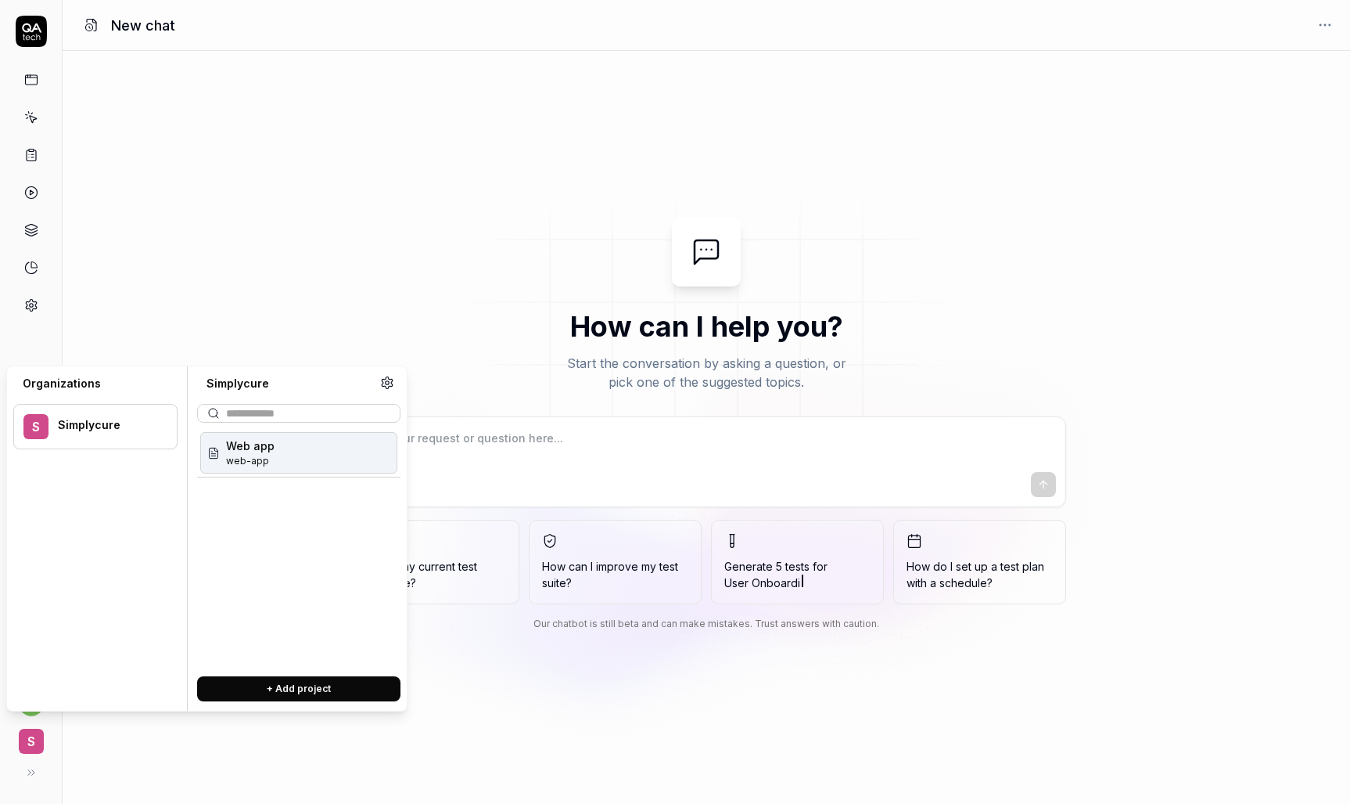
click at [336, 451] on div "Web app web-app" at bounding box center [298, 452] width 197 height 41
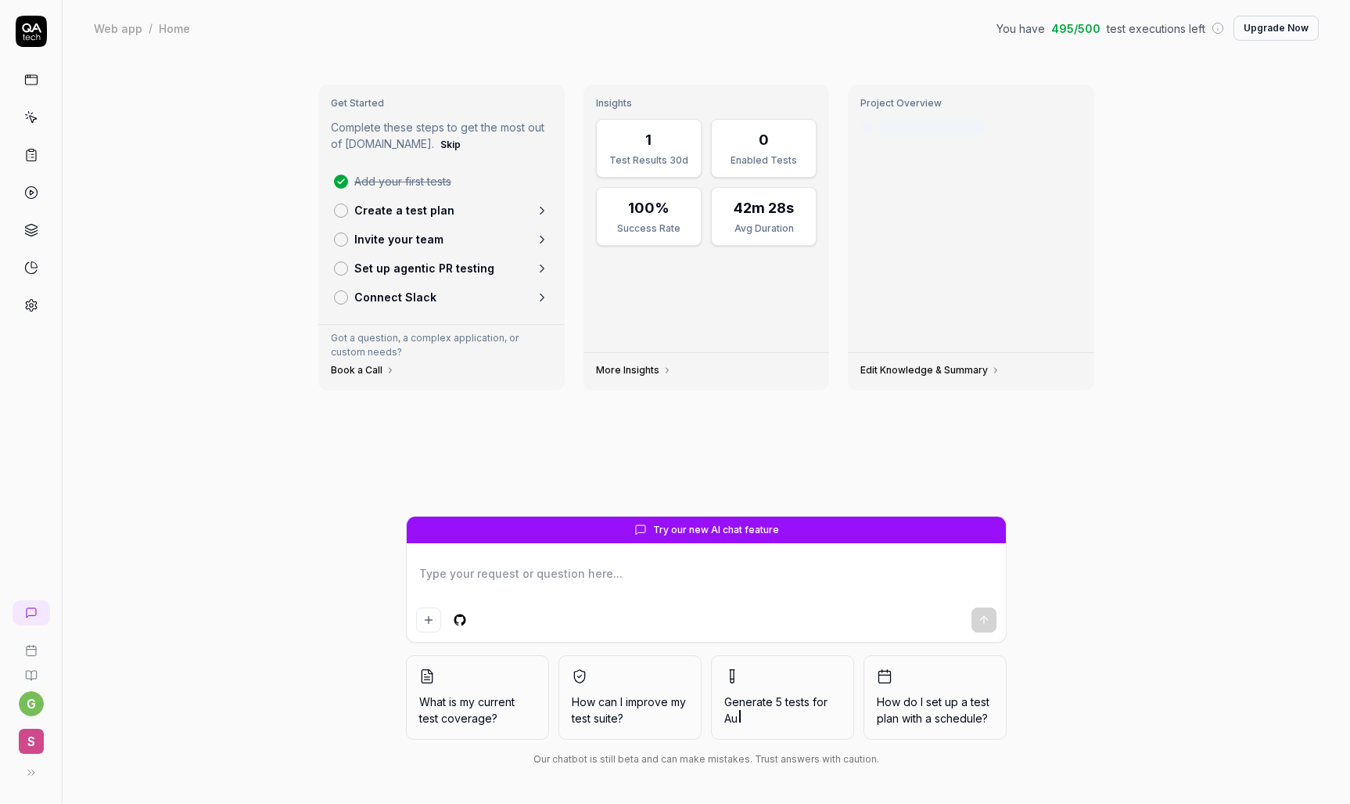
click at [29, 652] on icon at bounding box center [31, 650] width 13 height 13
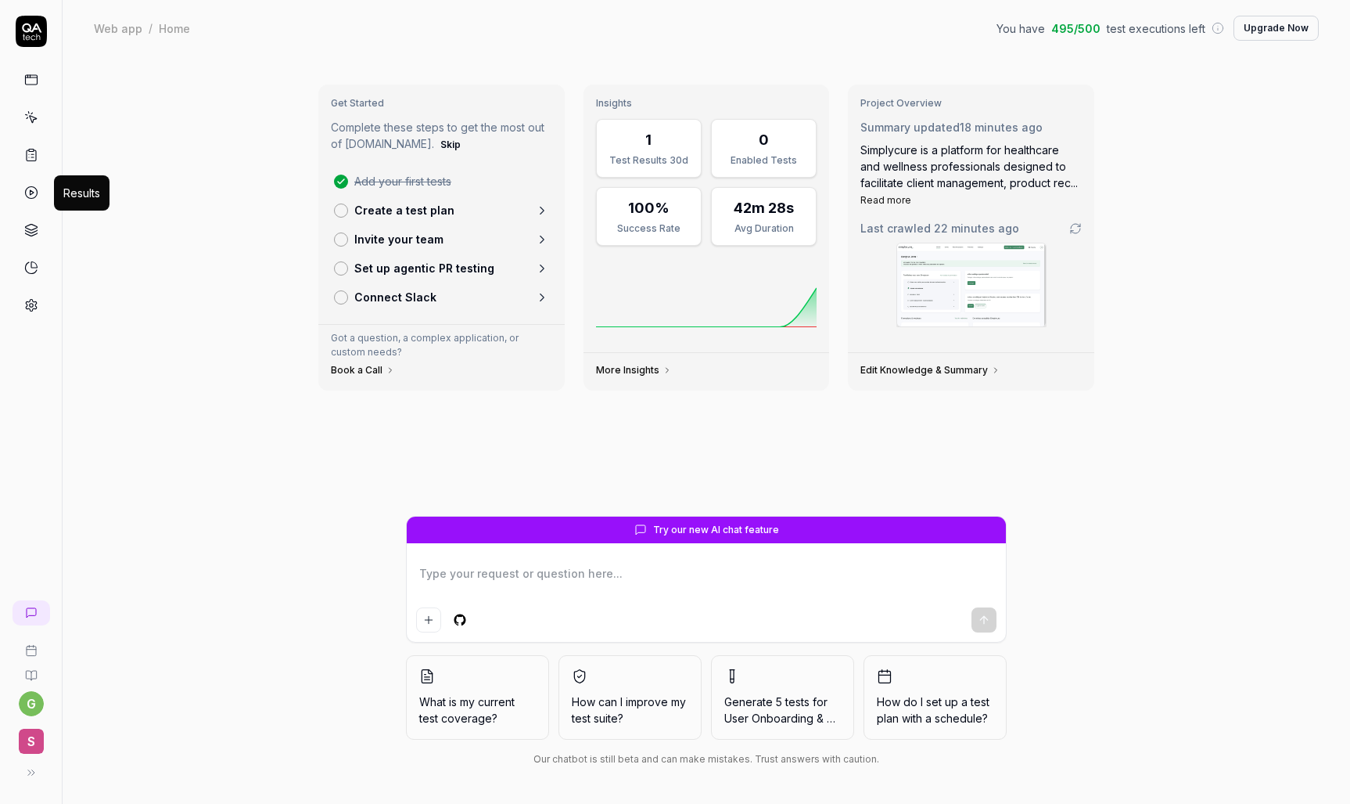
click at [32, 188] on icon at bounding box center [31, 192] width 14 height 14
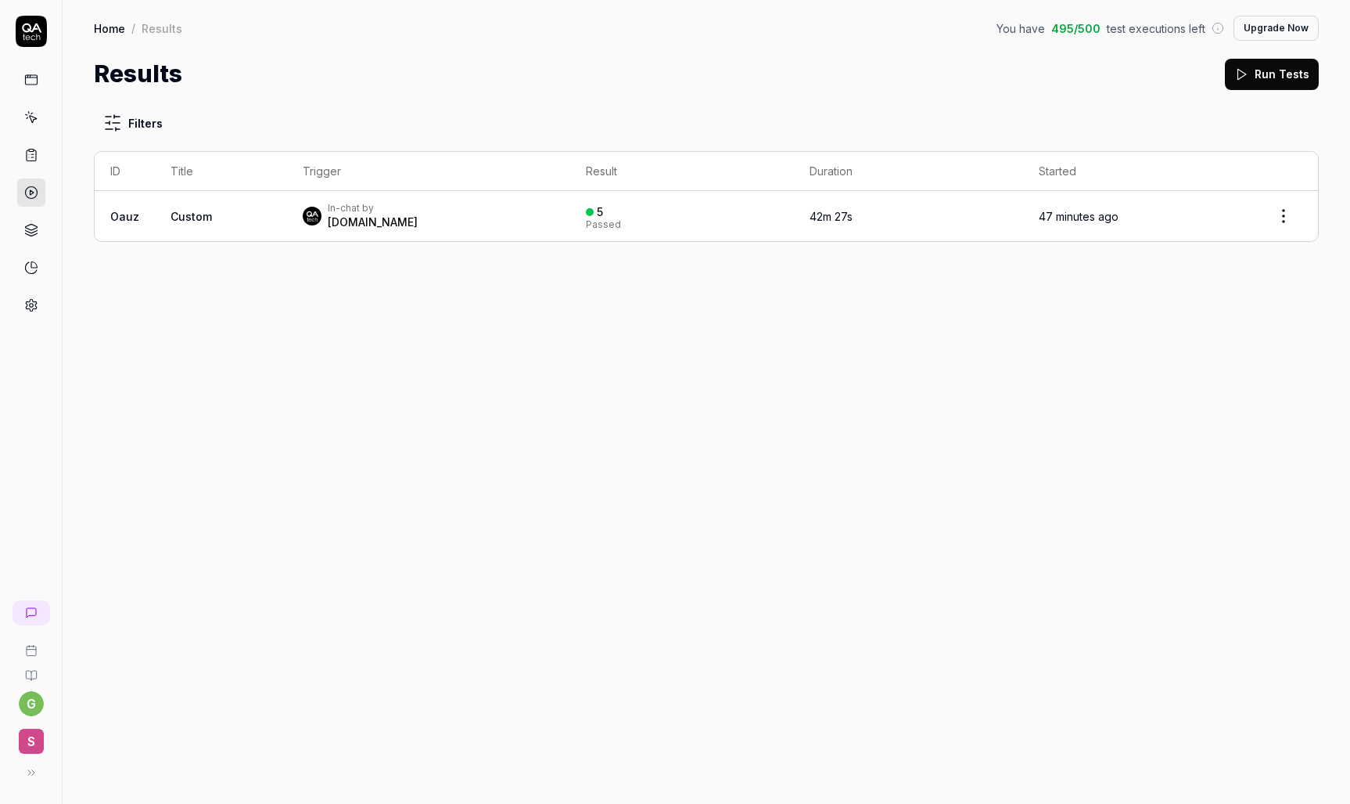
click at [395, 205] on div "In-chat by [DOMAIN_NAME]" at bounding box center [429, 216] width 252 height 28
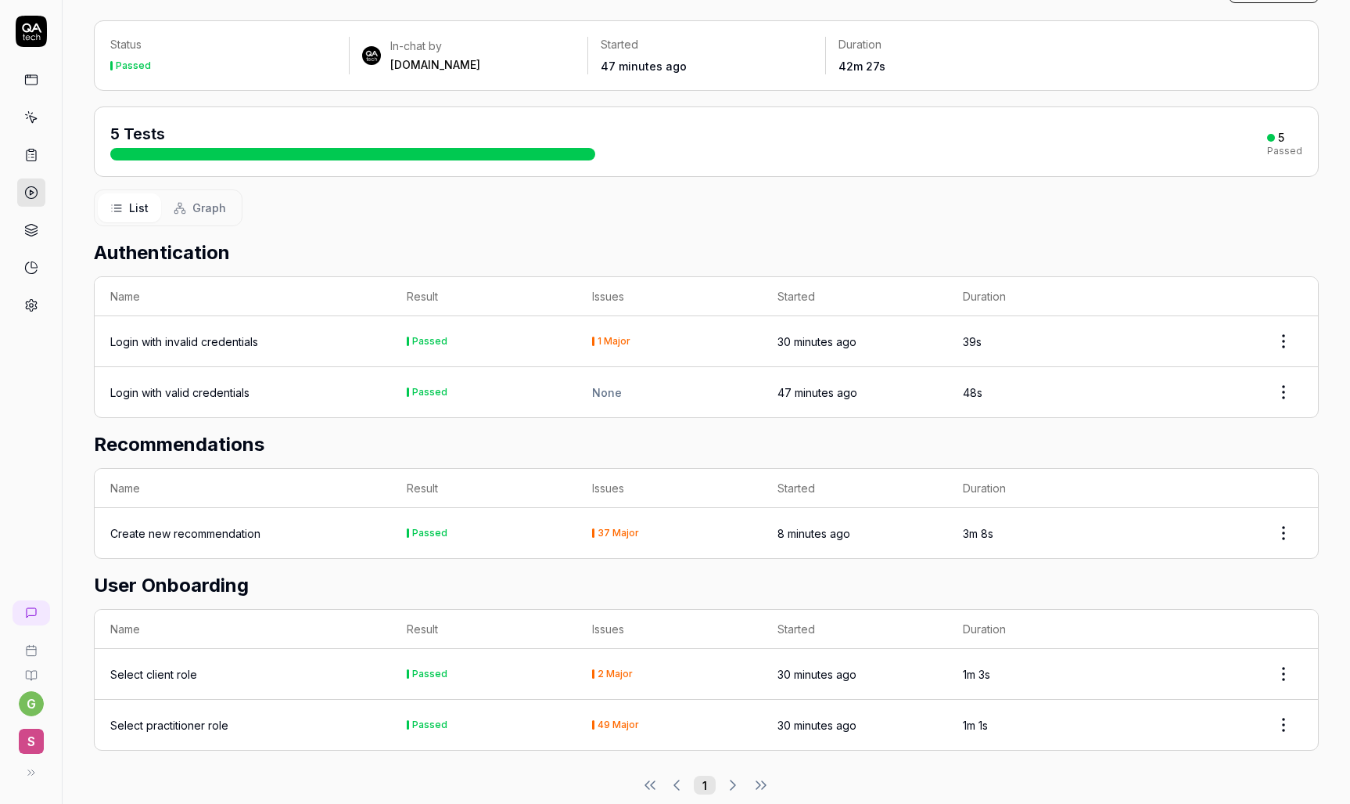
scroll to position [109, 0]
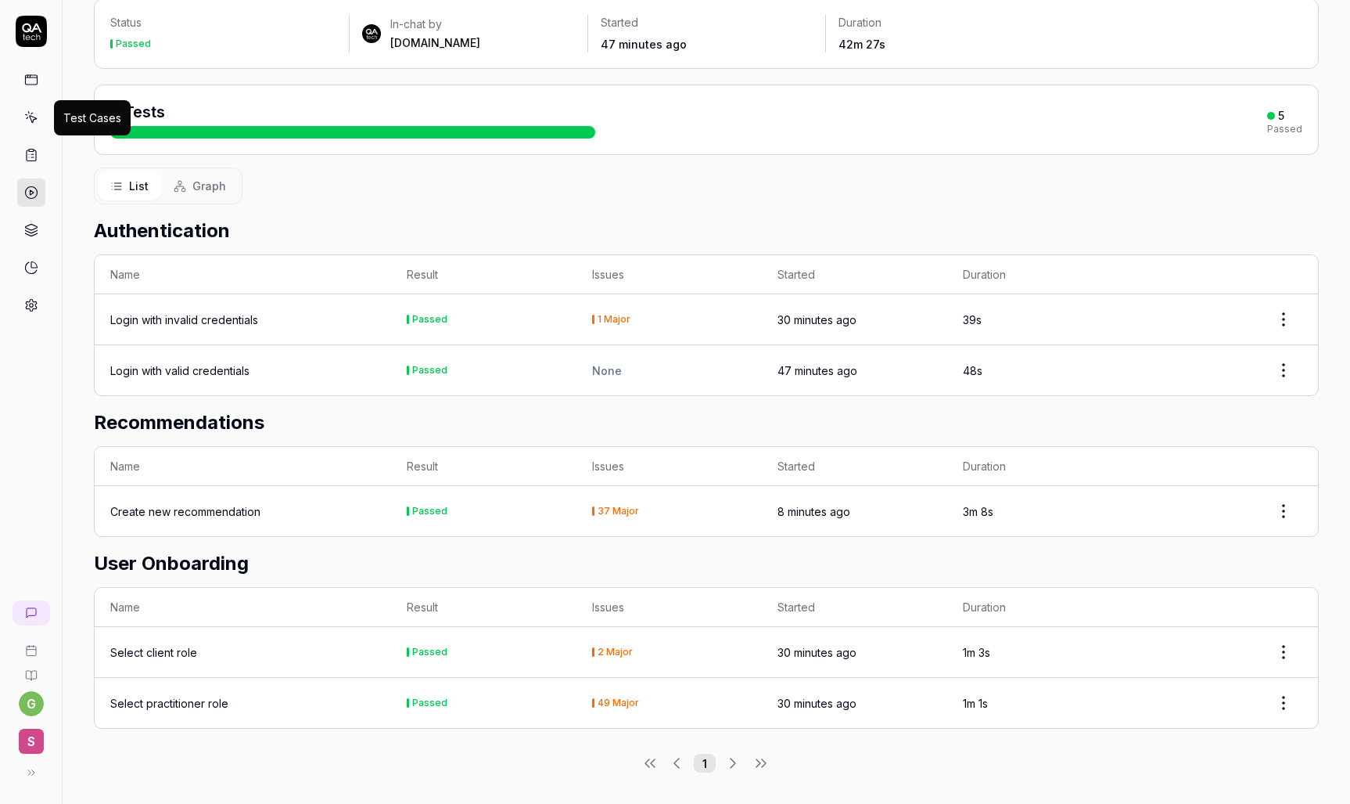
click at [34, 118] on icon at bounding box center [31, 117] width 14 height 14
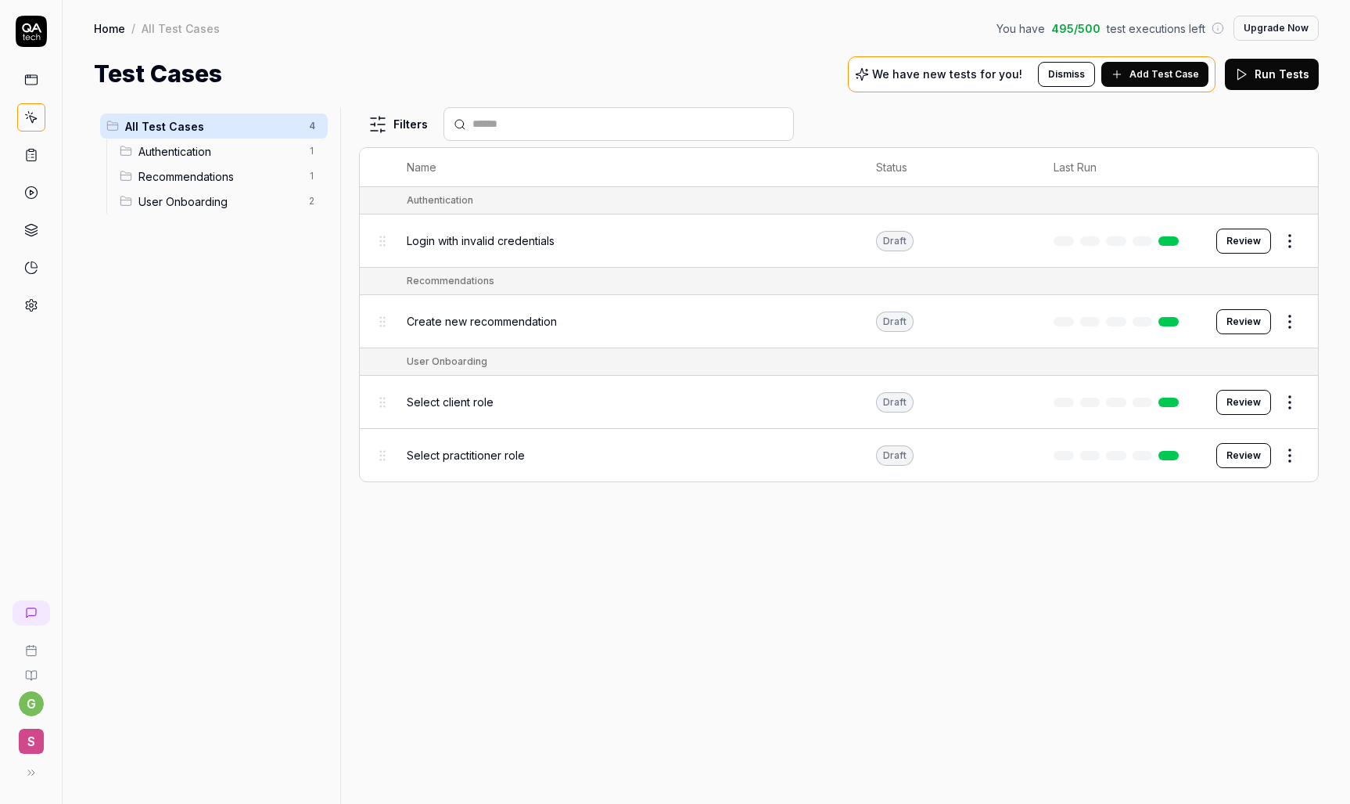
click at [135, 484] on div "All Test Cases 4 Authentication 1 Recommendations 1 User Onboarding 2" at bounding box center [214, 446] width 240 height 678
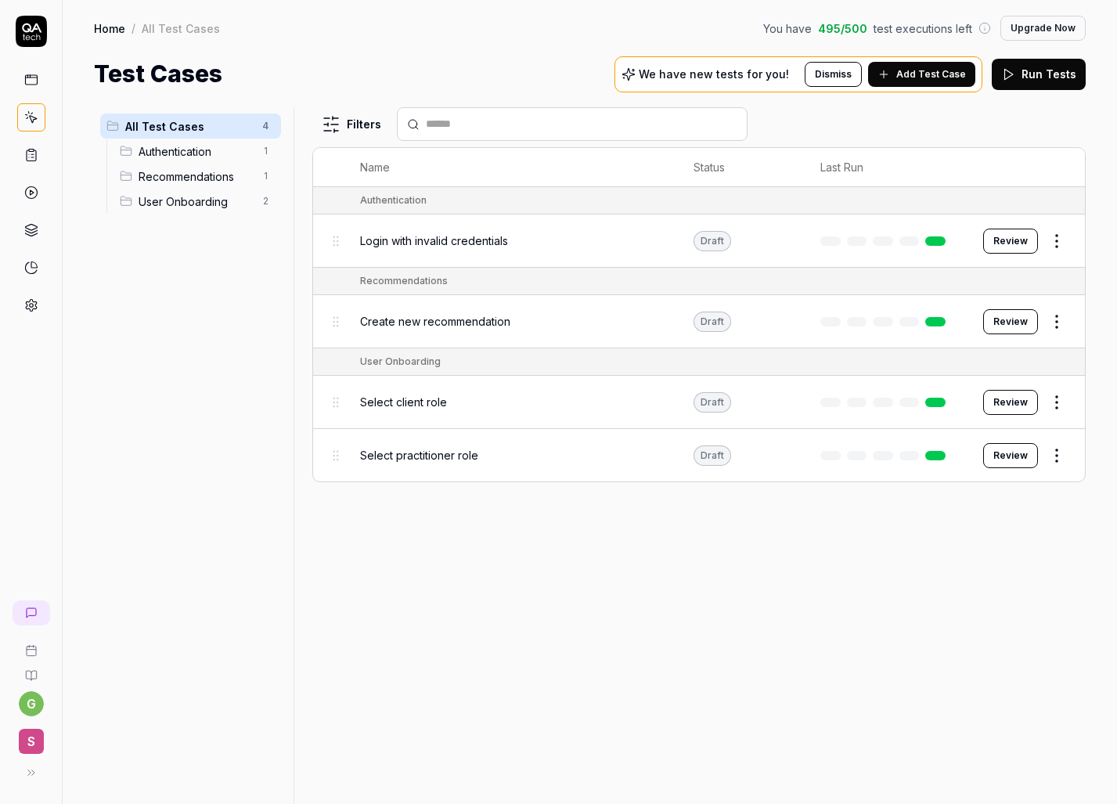
click at [135, 484] on div "All Test Cases 4 Authentication 1 Recommendations 1 User Onboarding 2" at bounding box center [190, 446] width 193 height 678
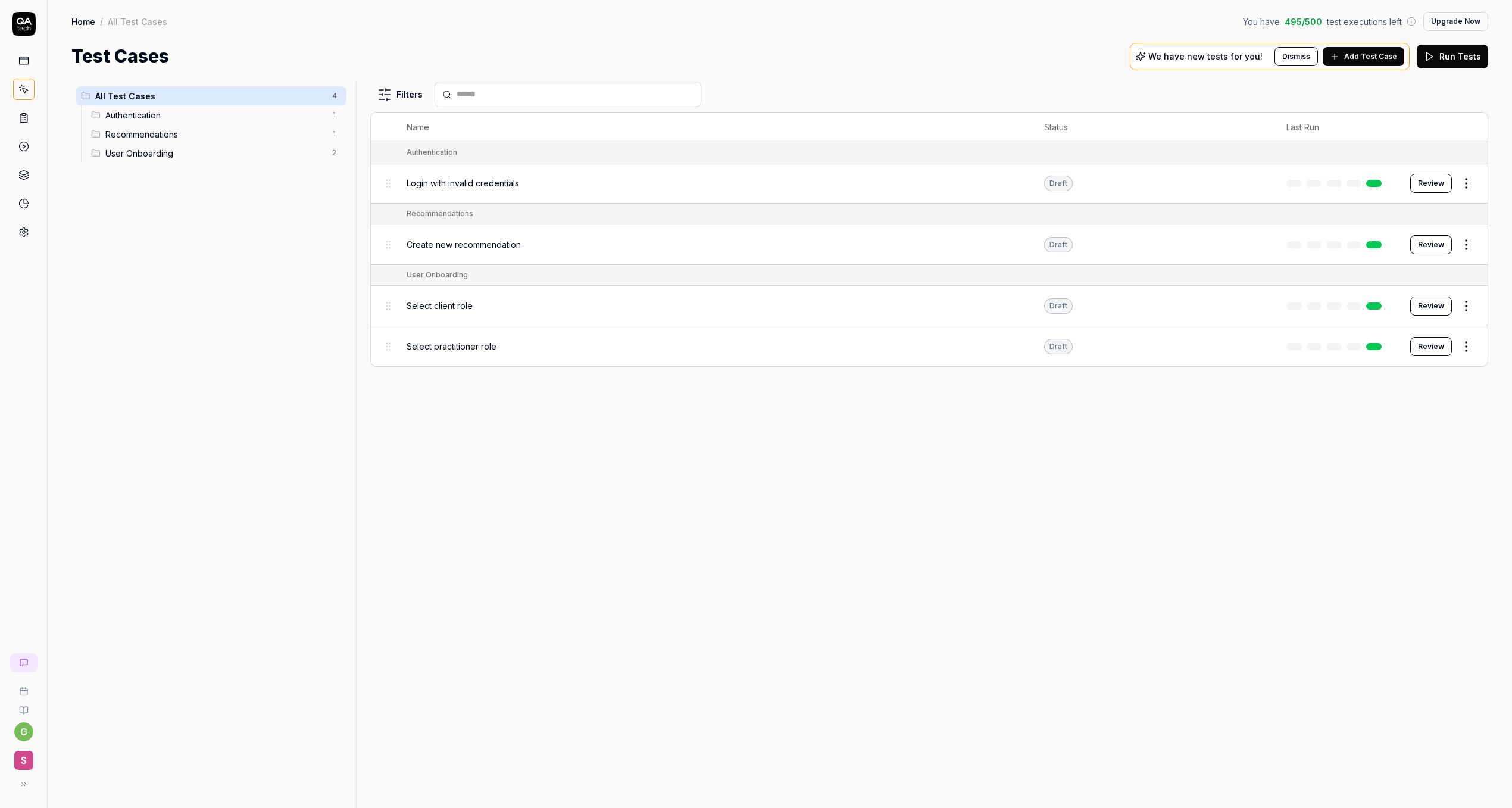
click at [41, 611] on div "g S" at bounding box center [24, 722] width 47 height 148
click at [39, 558] on div "g S" at bounding box center [24, 404] width 48 height 808
click at [18, 17] on icon at bounding box center [24, 21] width 15 height 7
click at [24, 62] on icon at bounding box center [24, 61] width 11 height 11
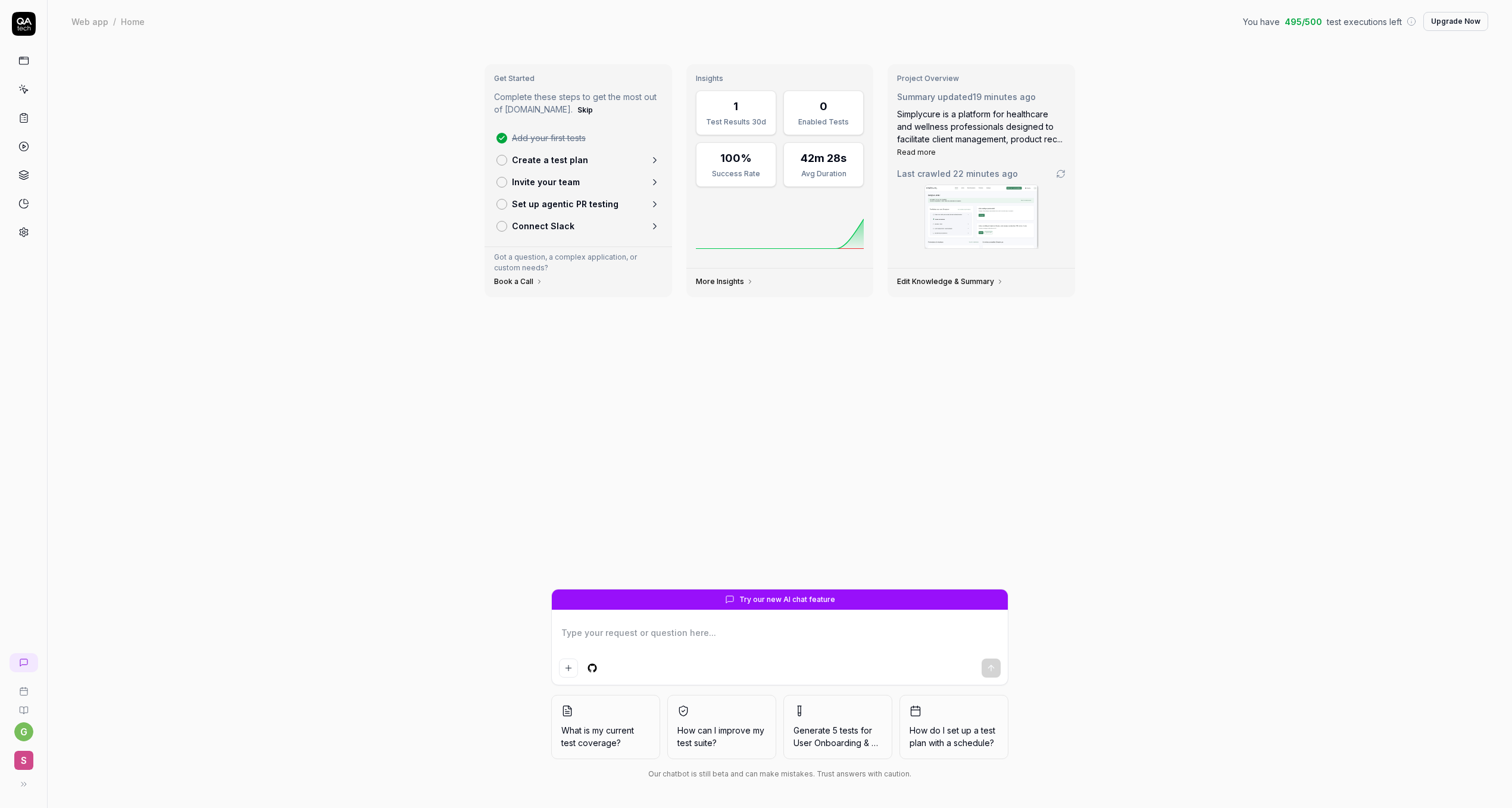
type textarea "*"
click at [27, 611] on icon at bounding box center [24, 663] width 10 height 10
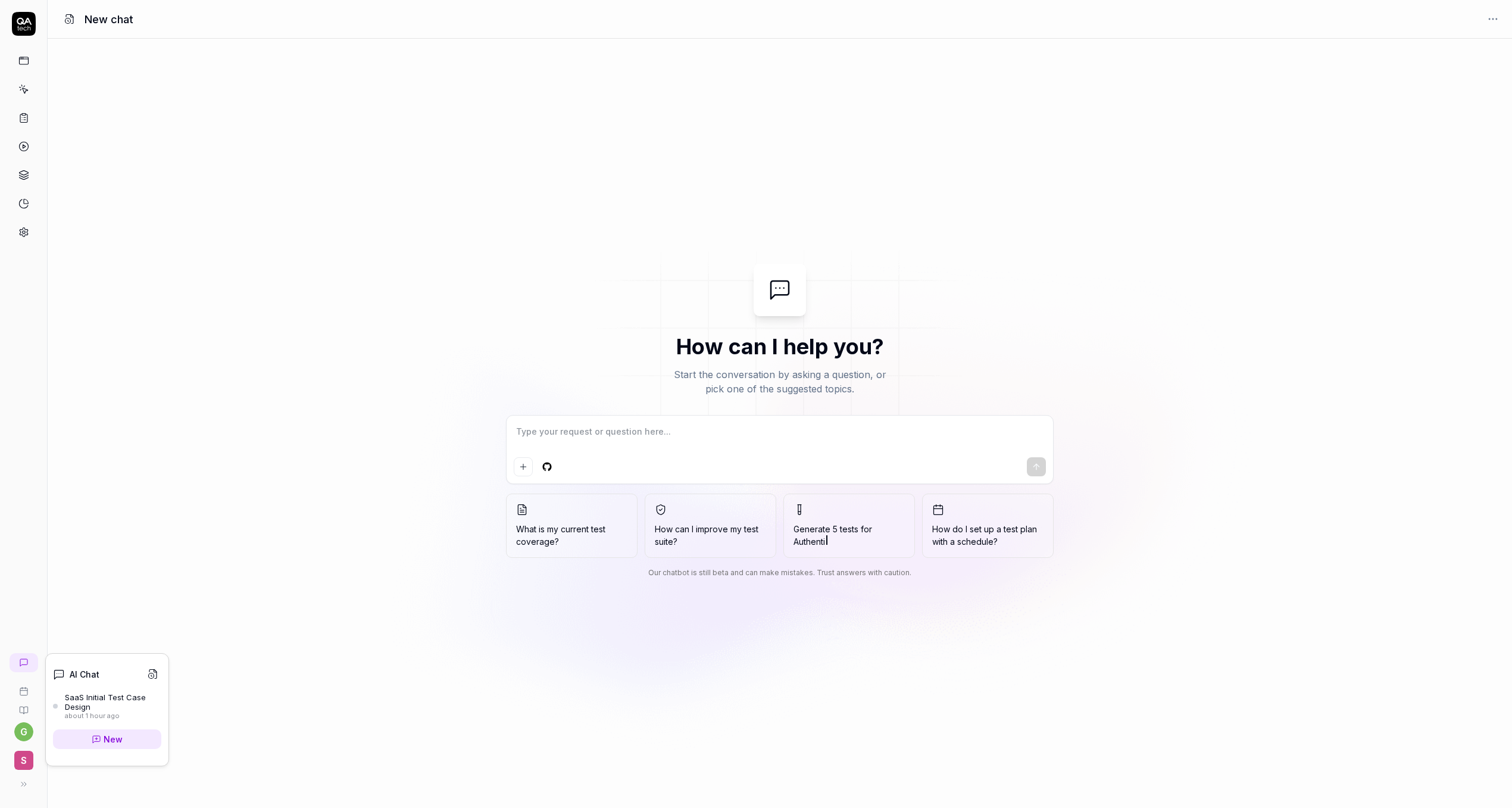
click at [89, 715] on div "about 1 hour ago" at bounding box center [113, 716] width 97 height 8
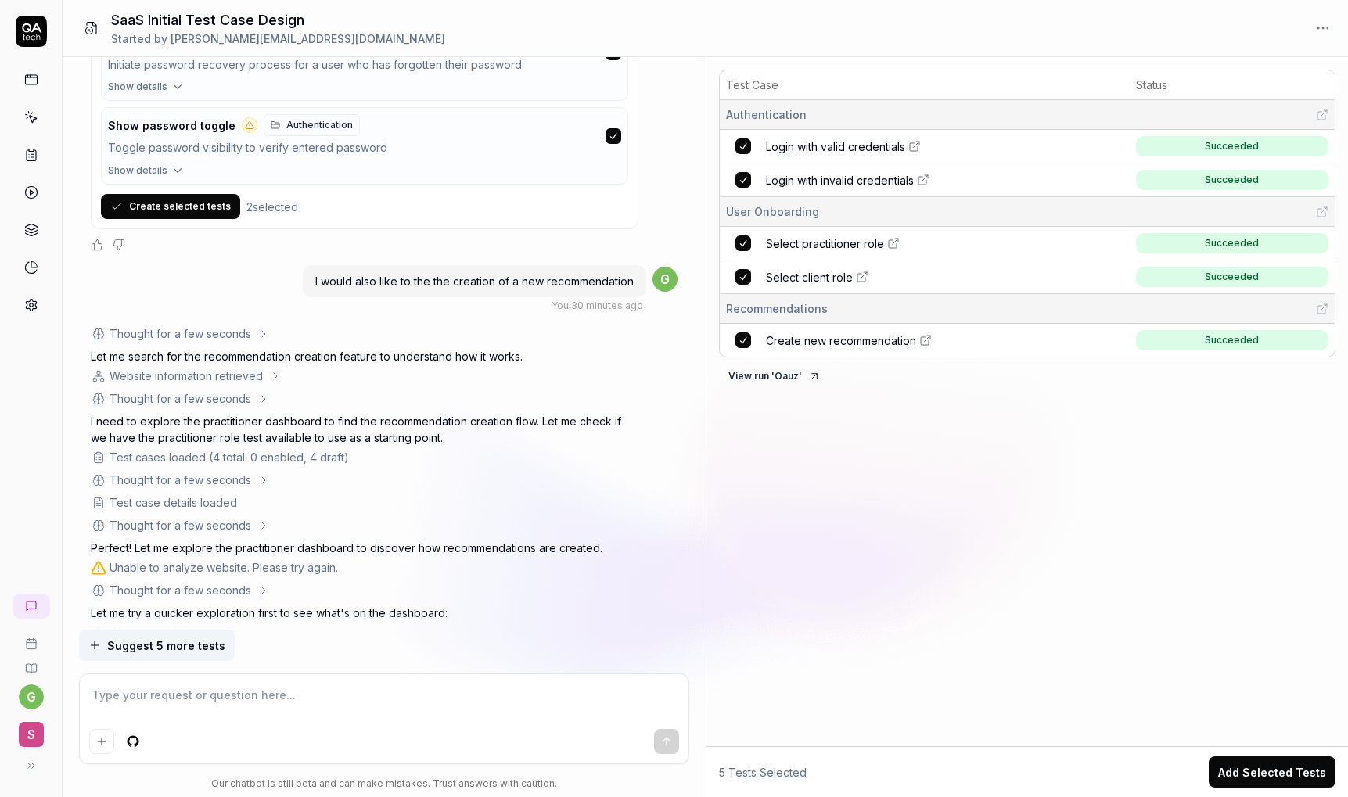
scroll to position [1465, 0]
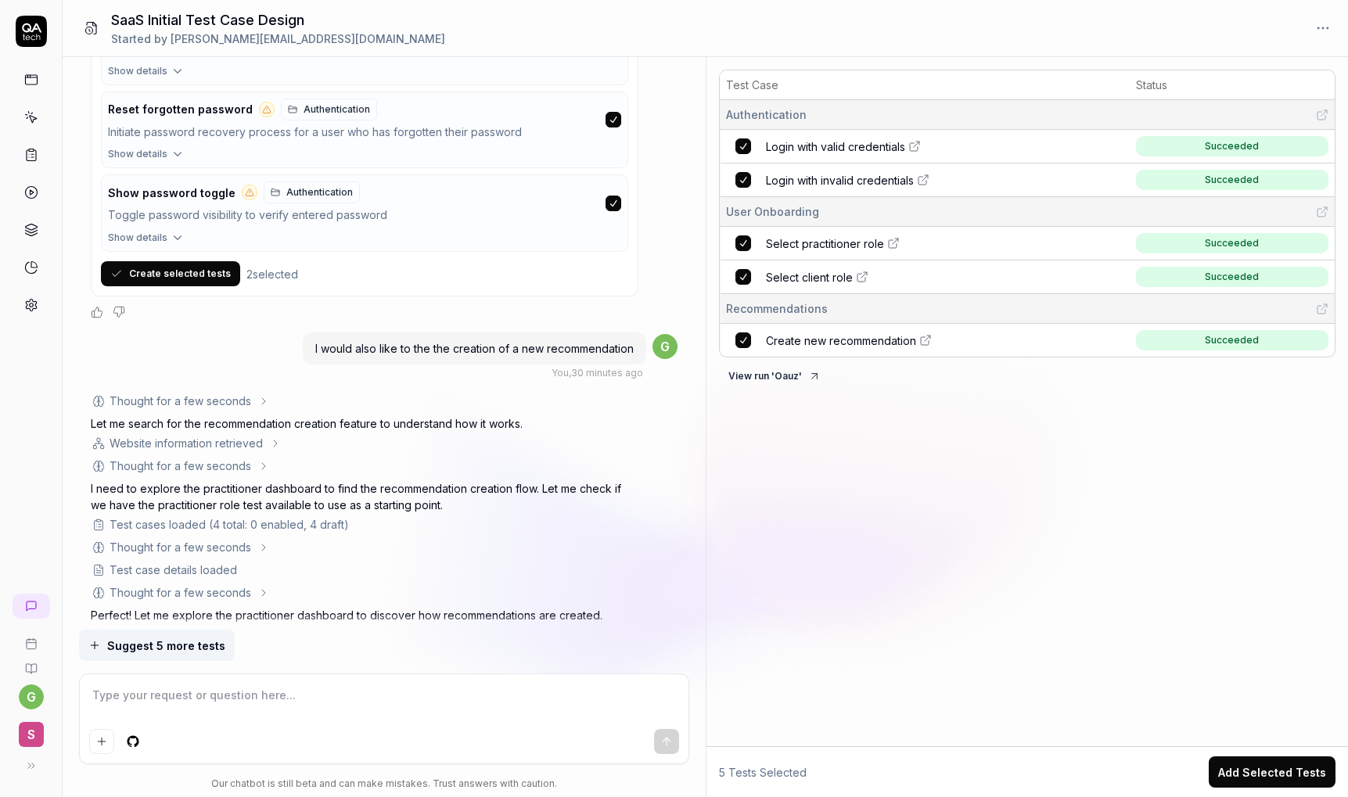
click at [538, 350] on span "I would also like to the the creation of a new recommendation" at bounding box center [474, 348] width 318 height 13
click at [512, 398] on div "Thought for a few seconds" at bounding box center [365, 401] width 548 height 16
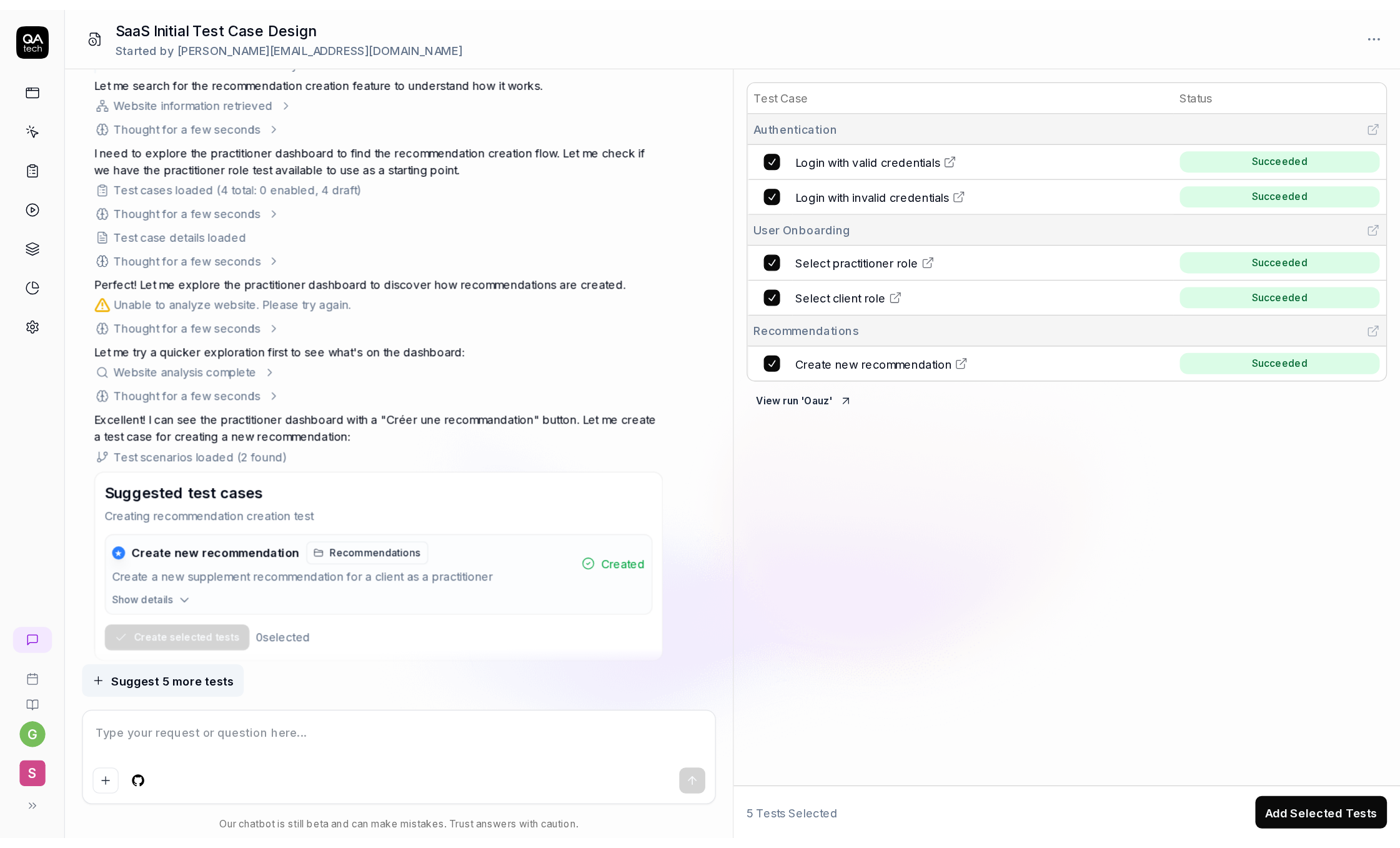
scroll to position [1630, 0]
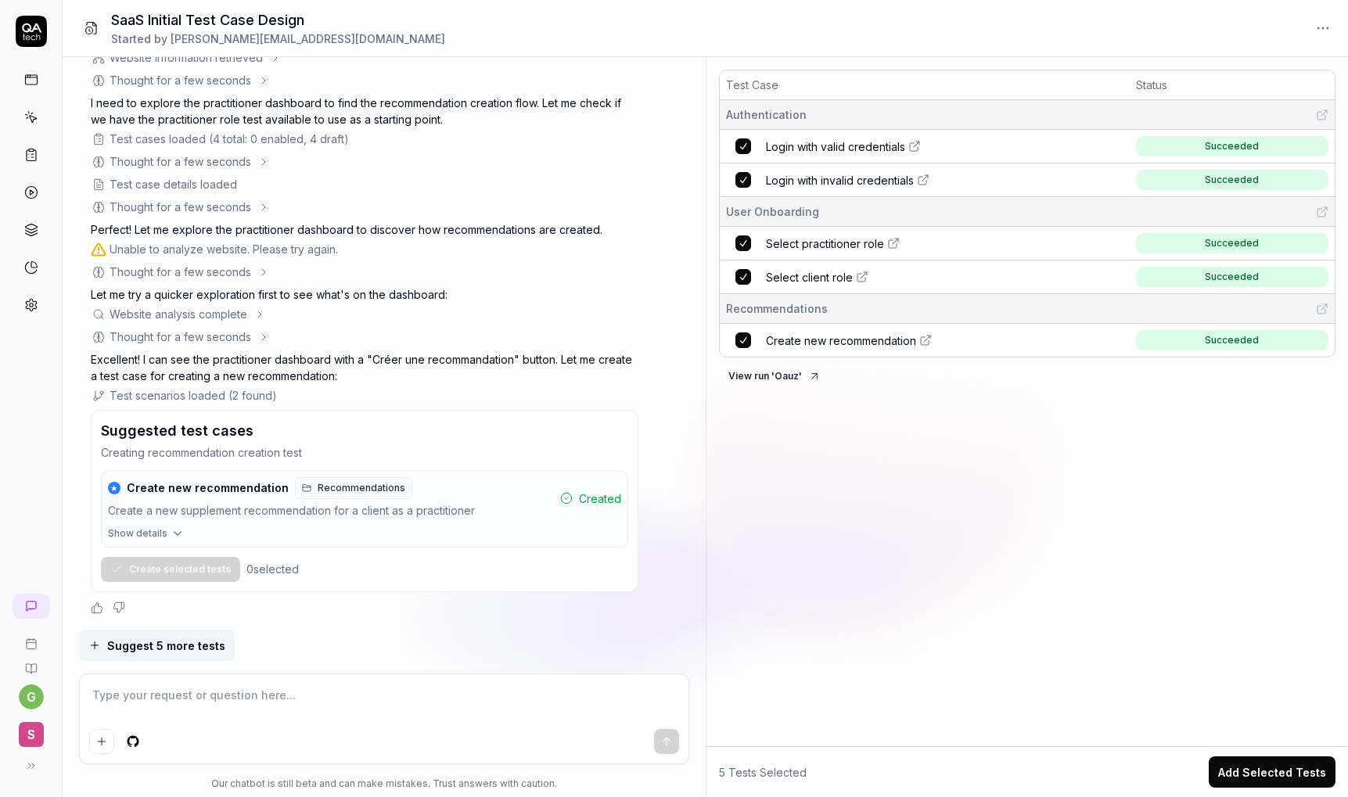
click at [1102, 340] on link "Create new recommendation" at bounding box center [946, 341] width 361 height 16
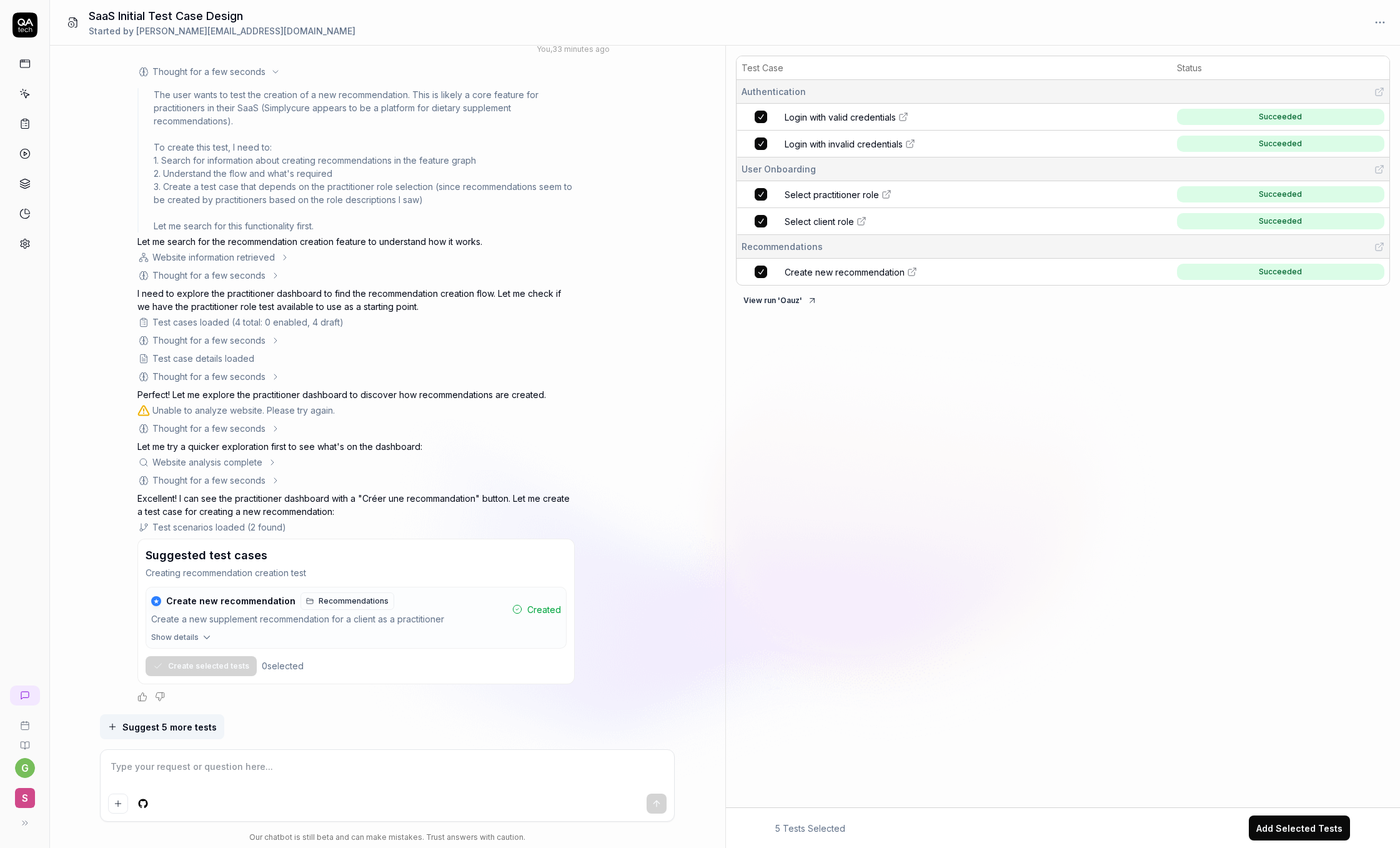
type textarea "*"
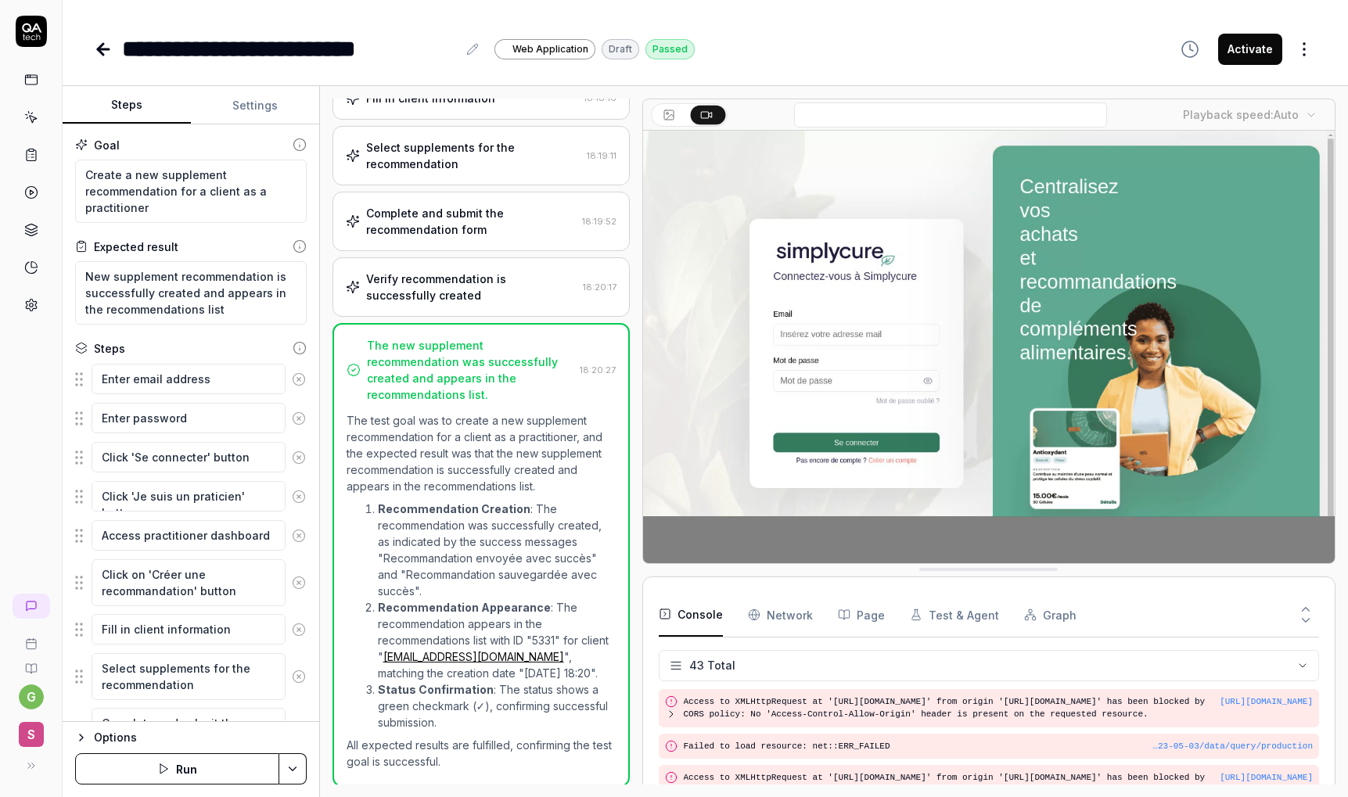
scroll to position [1520, 0]
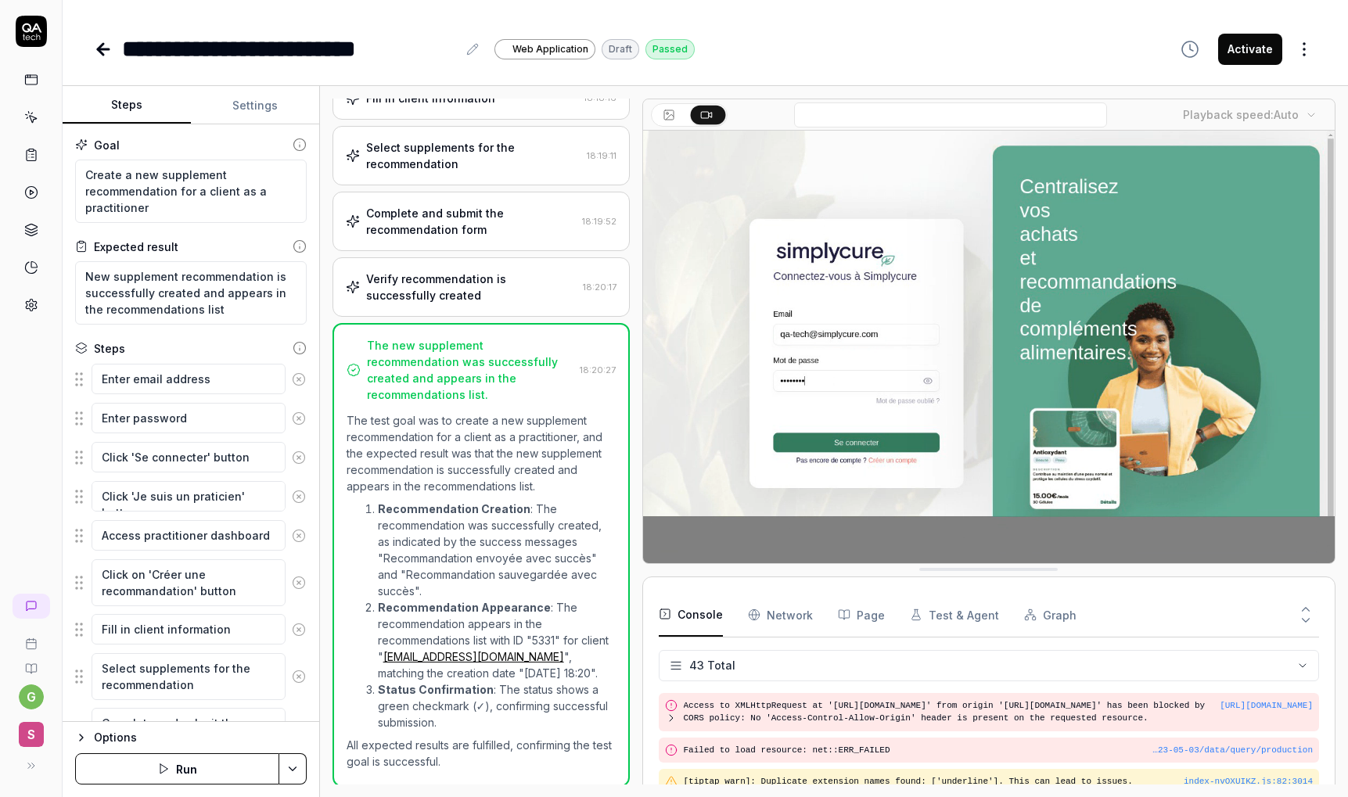
click at [1097, 342] on video at bounding box center [989, 347] width 692 height 433
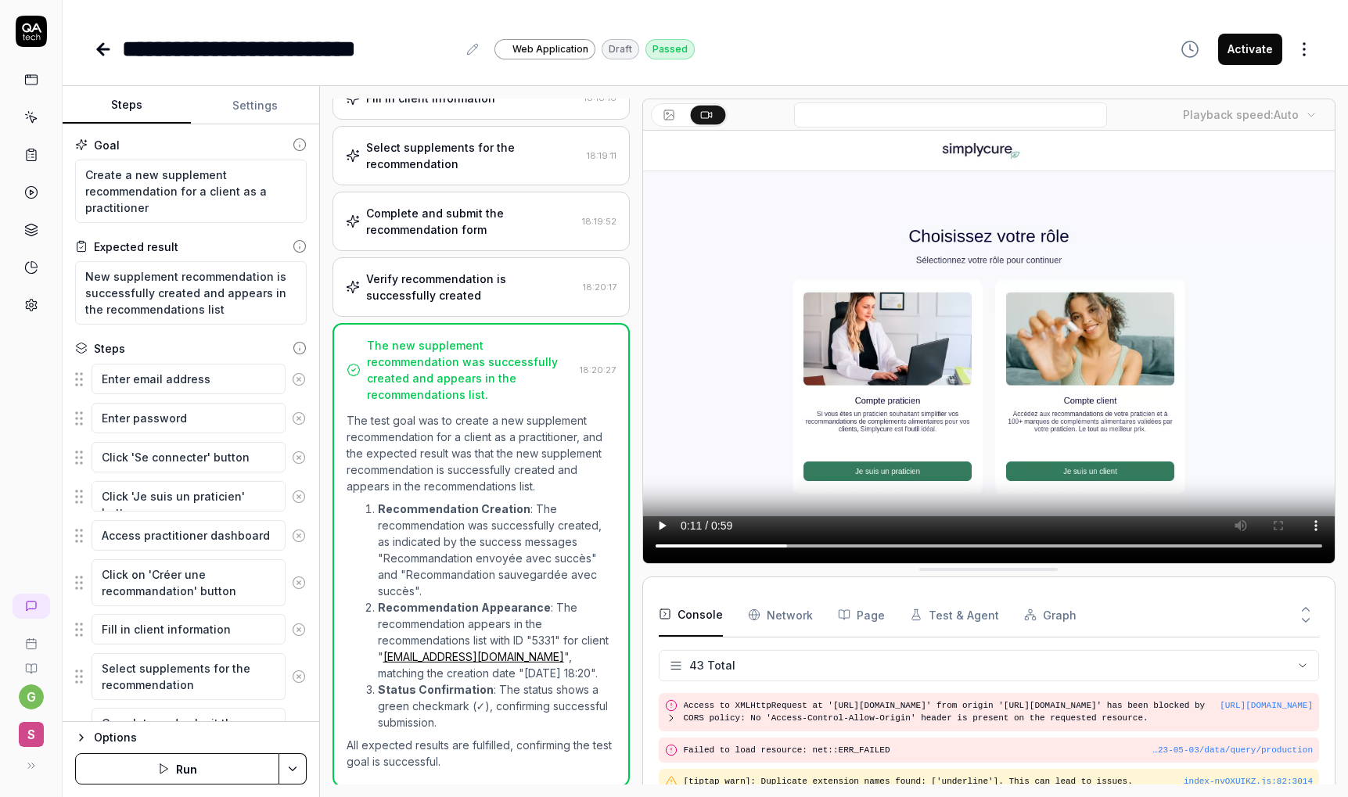
click at [31, 158] on icon at bounding box center [31, 155] width 14 height 14
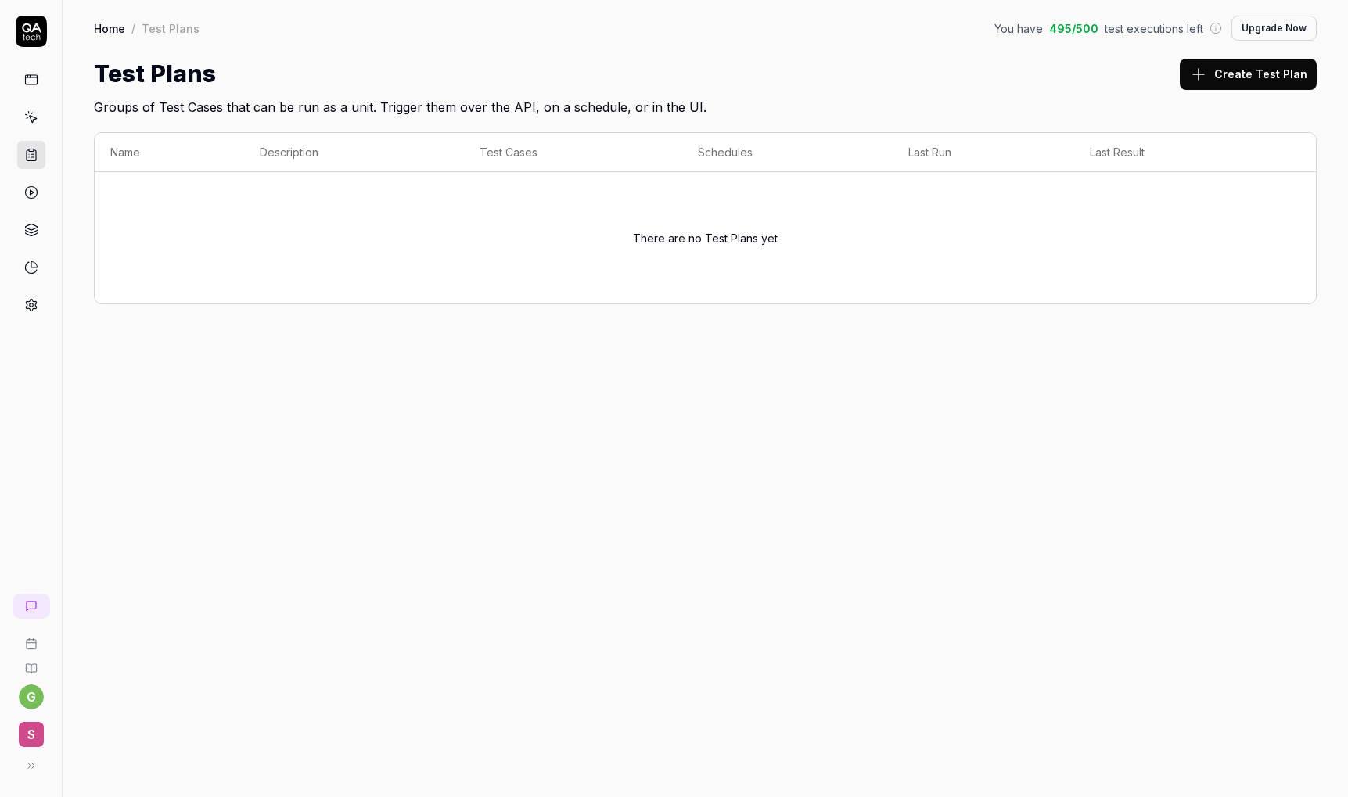
click at [34, 128] on link at bounding box center [31, 117] width 28 height 28
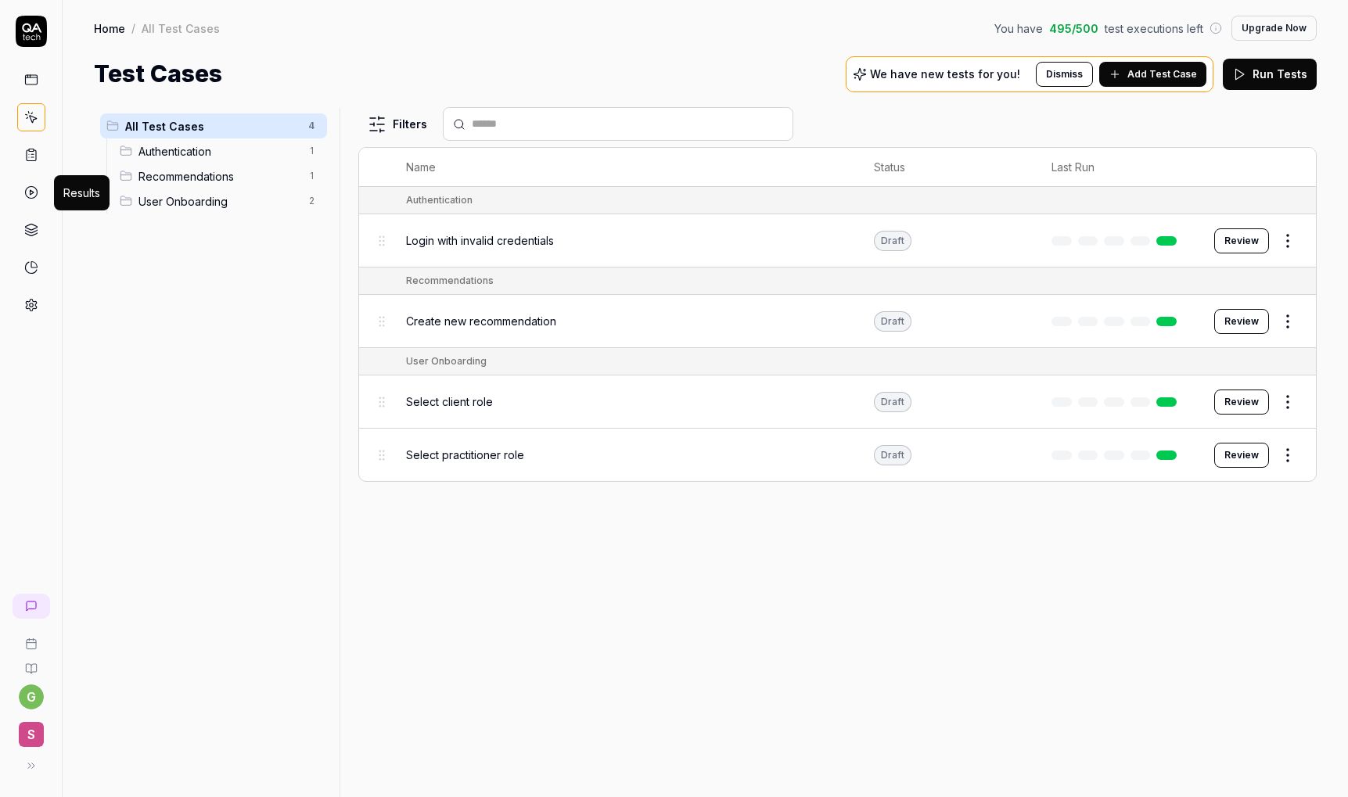
click at [36, 192] on icon at bounding box center [31, 192] width 14 height 14
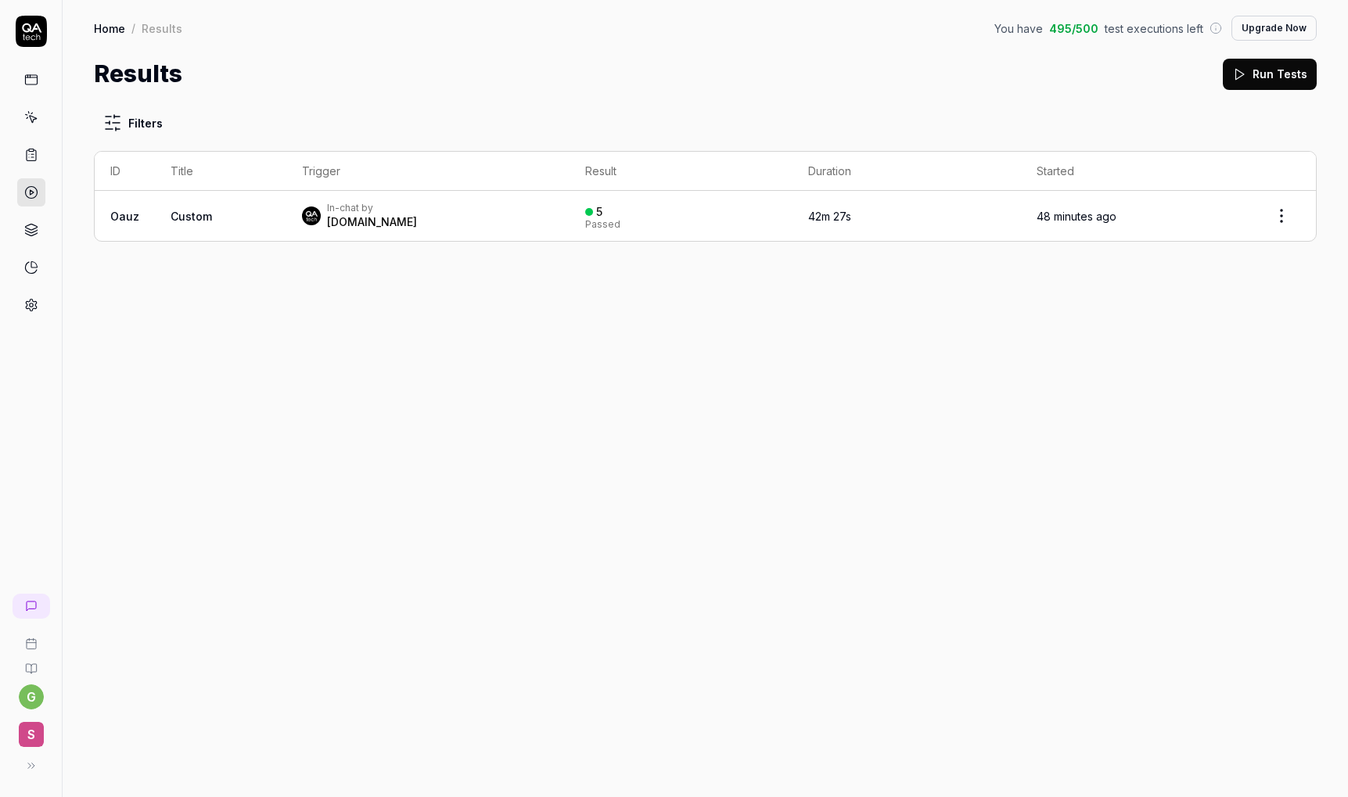
click at [365, 207] on div "In-chat by" at bounding box center [372, 208] width 90 height 13
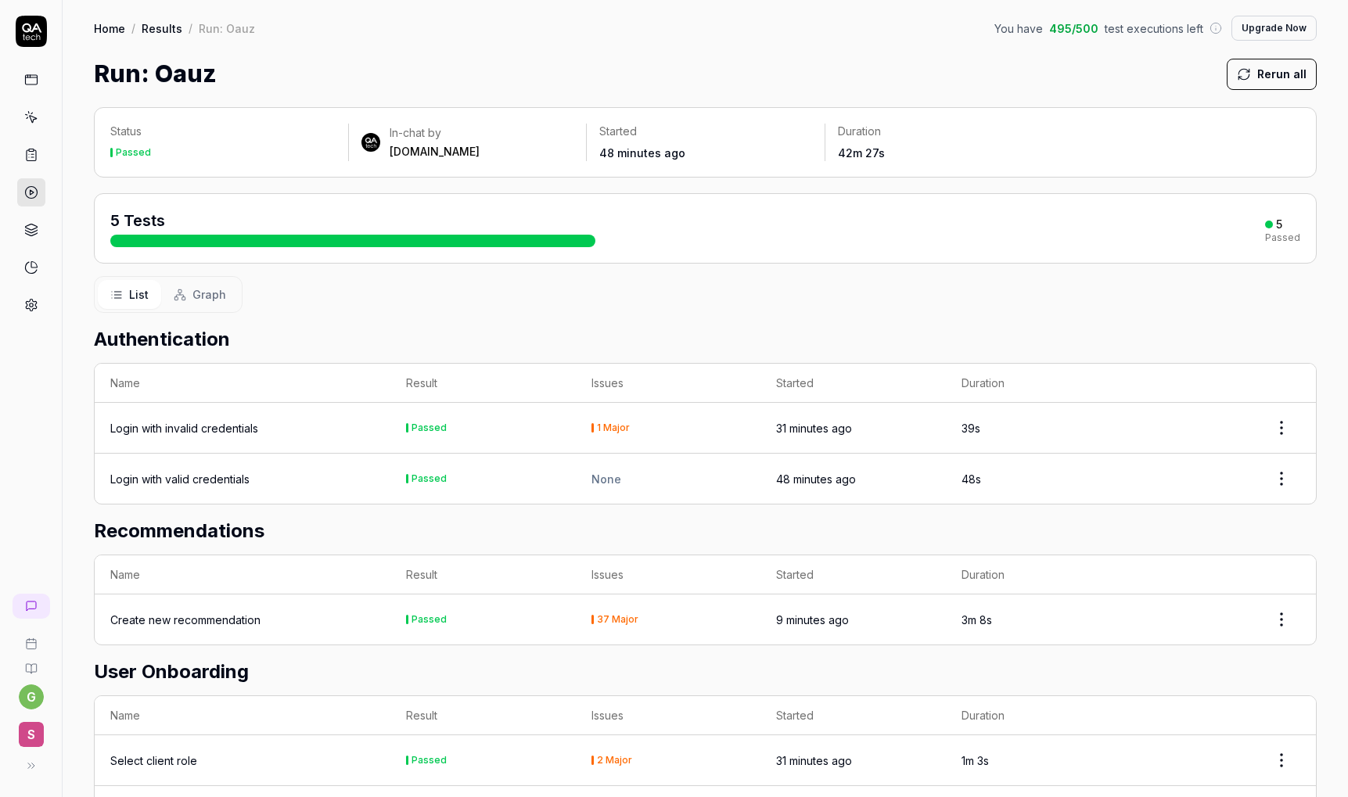
scroll to position [115, 0]
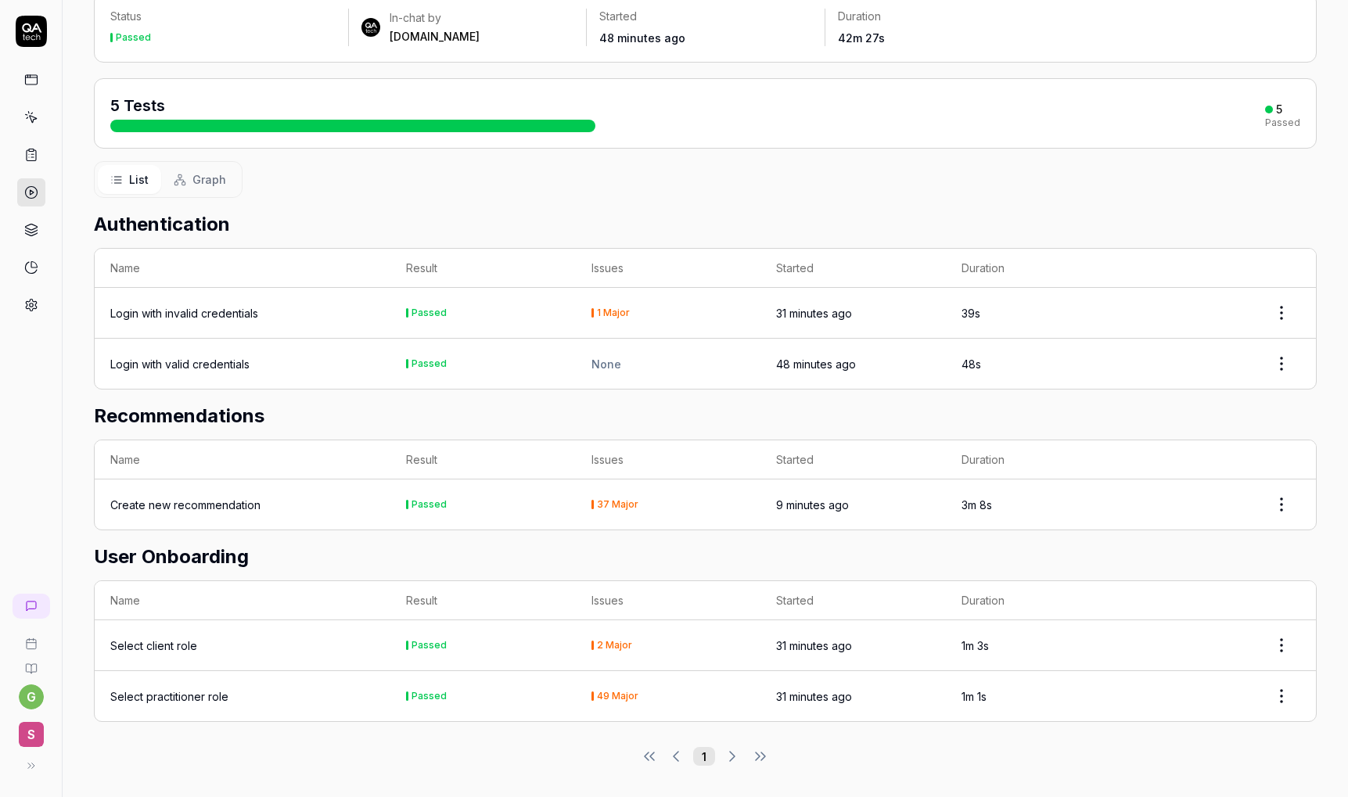
click at [540, 501] on td "Passed" at bounding box center [482, 505] width 185 height 50
click at [620, 505] on div "37 Major" at bounding box center [617, 504] width 41 height 9
click at [700, 502] on div "37 Major" at bounding box center [669, 504] width 154 height 9
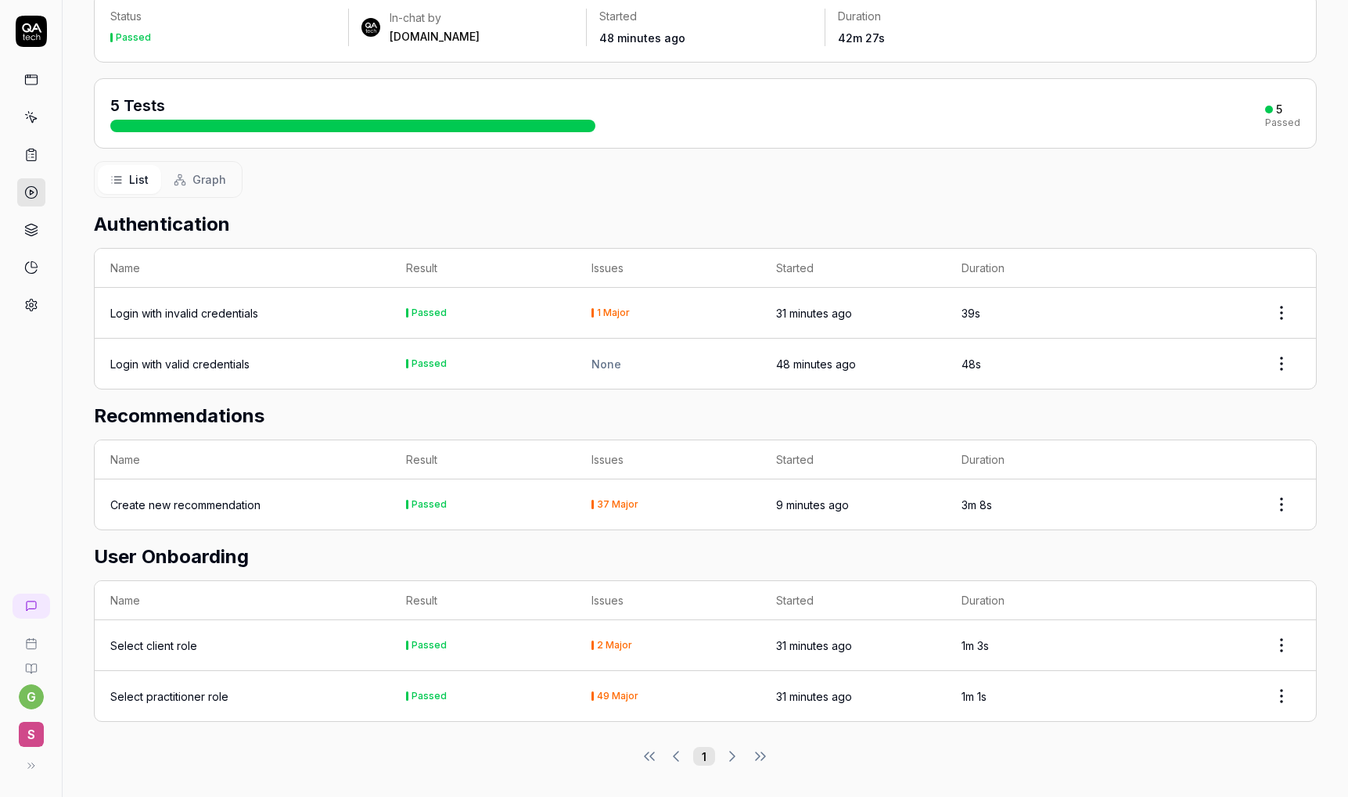
click at [1288, 505] on html "g S Home / Results / Run: Oauz You have 495 / 500 test executions left Upgrade …" at bounding box center [674, 398] width 1348 height 797
click at [281, 506] on html "g S Home / Results / Run: Oauz You have 495 / 500 test executions left Upgrade …" at bounding box center [674, 398] width 1348 height 797
click at [233, 495] on td "Create new recommendation" at bounding box center [243, 505] width 296 height 50
click at [38, 226] on icon at bounding box center [31, 230] width 14 height 14
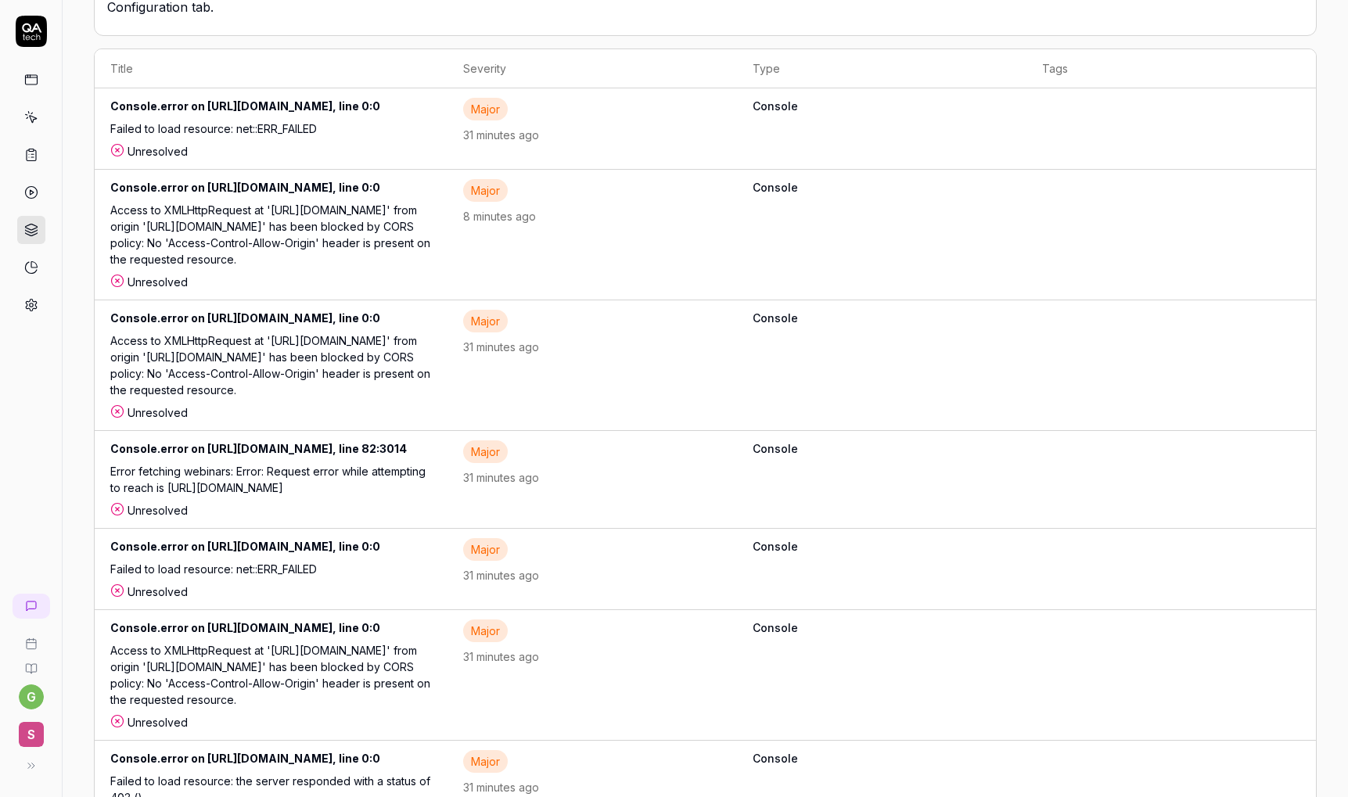
scroll to position [681, 0]
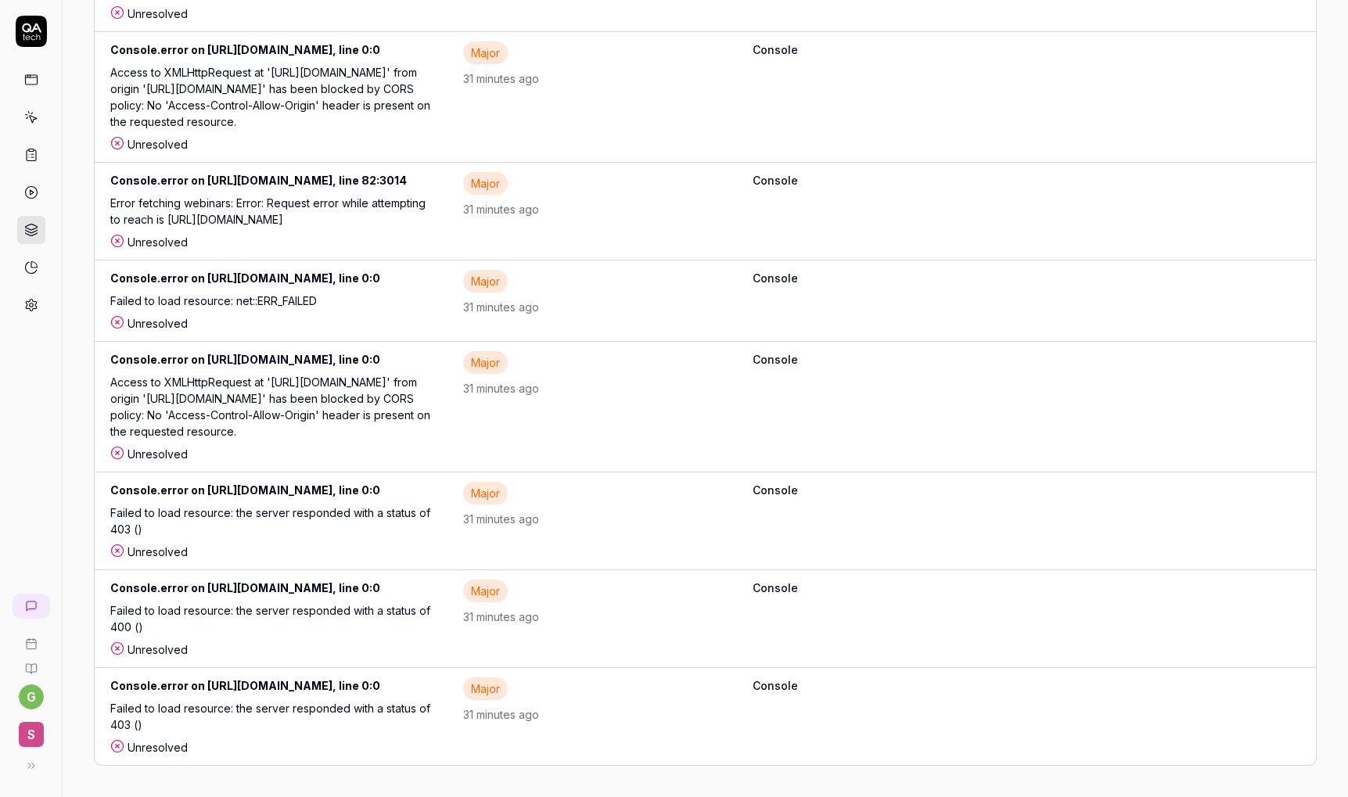
click at [333, 505] on div "Console.error on [URL][DOMAIN_NAME], line 0:0" at bounding box center [271, 493] width 322 height 23
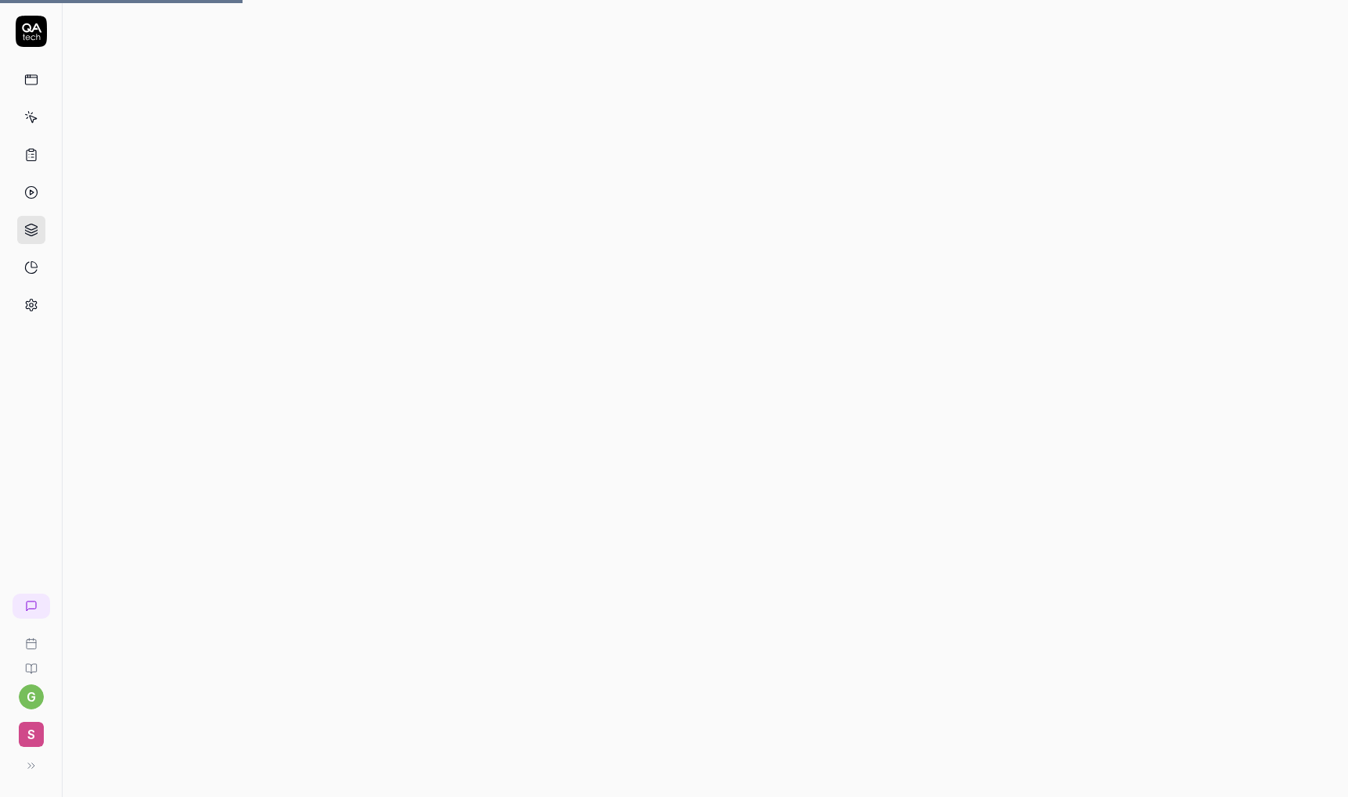
click at [333, 551] on div at bounding box center [706, 398] width 1286 height 797
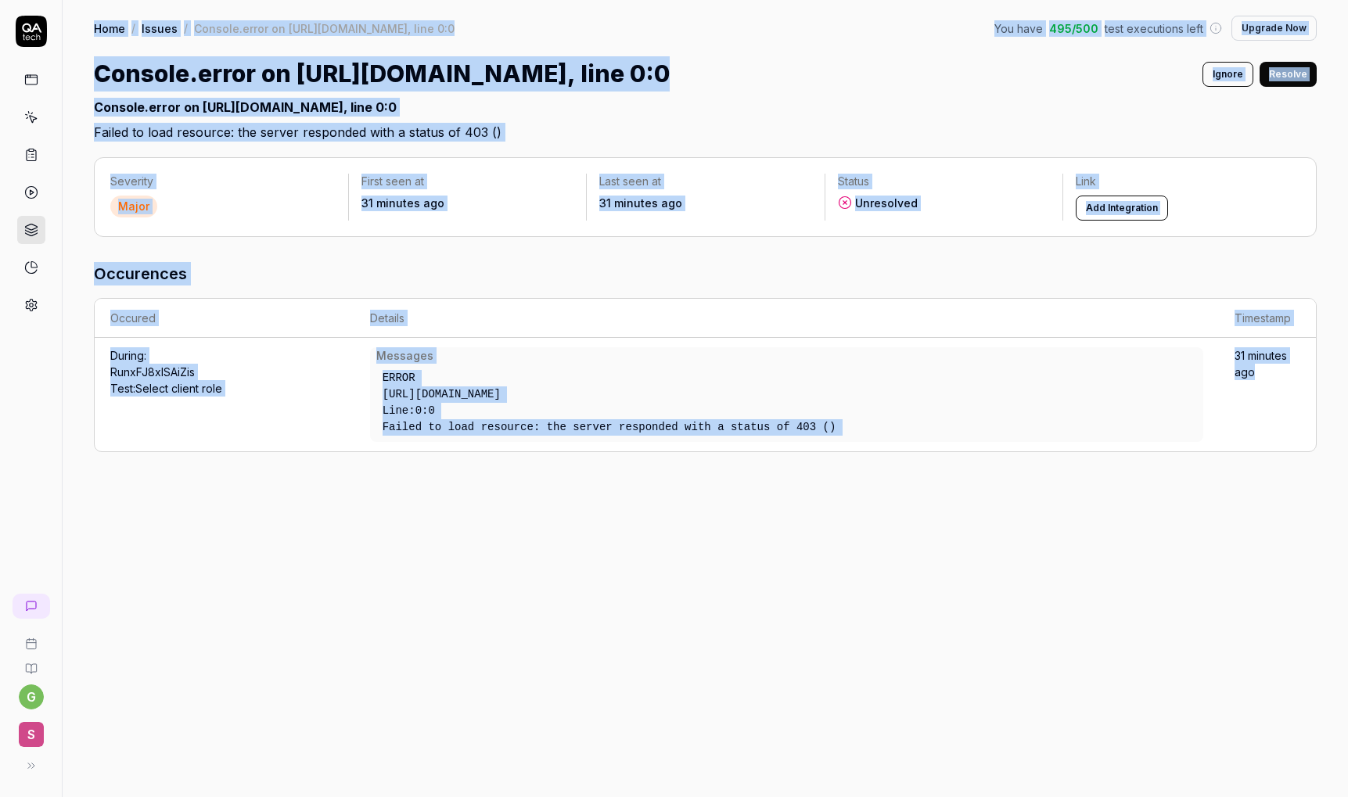
click at [333, 551] on div "Severity Major First seen at 31 minutes ago Last seen at 31 minutes ago Status …" at bounding box center [706, 470] width 1286 height 656
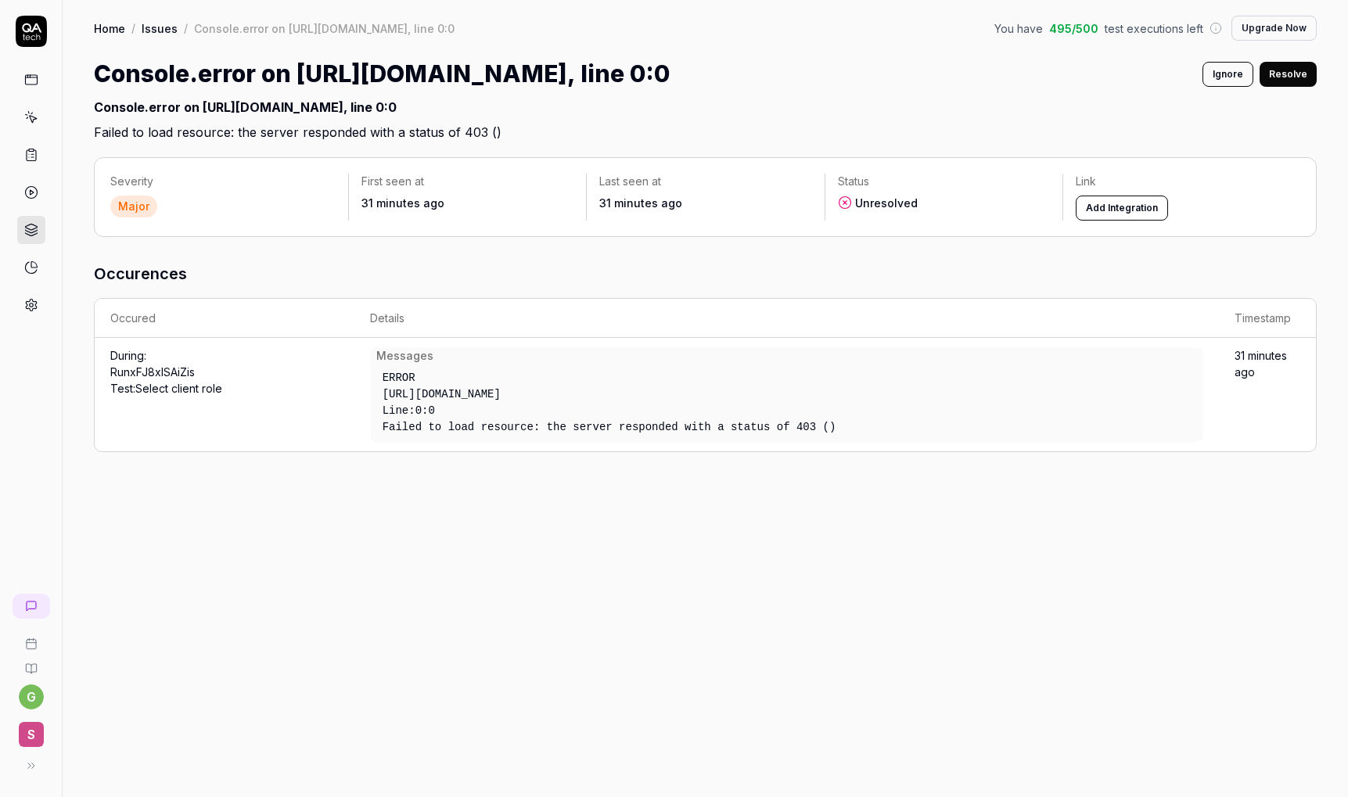
click at [22, 85] on link at bounding box center [31, 80] width 28 height 28
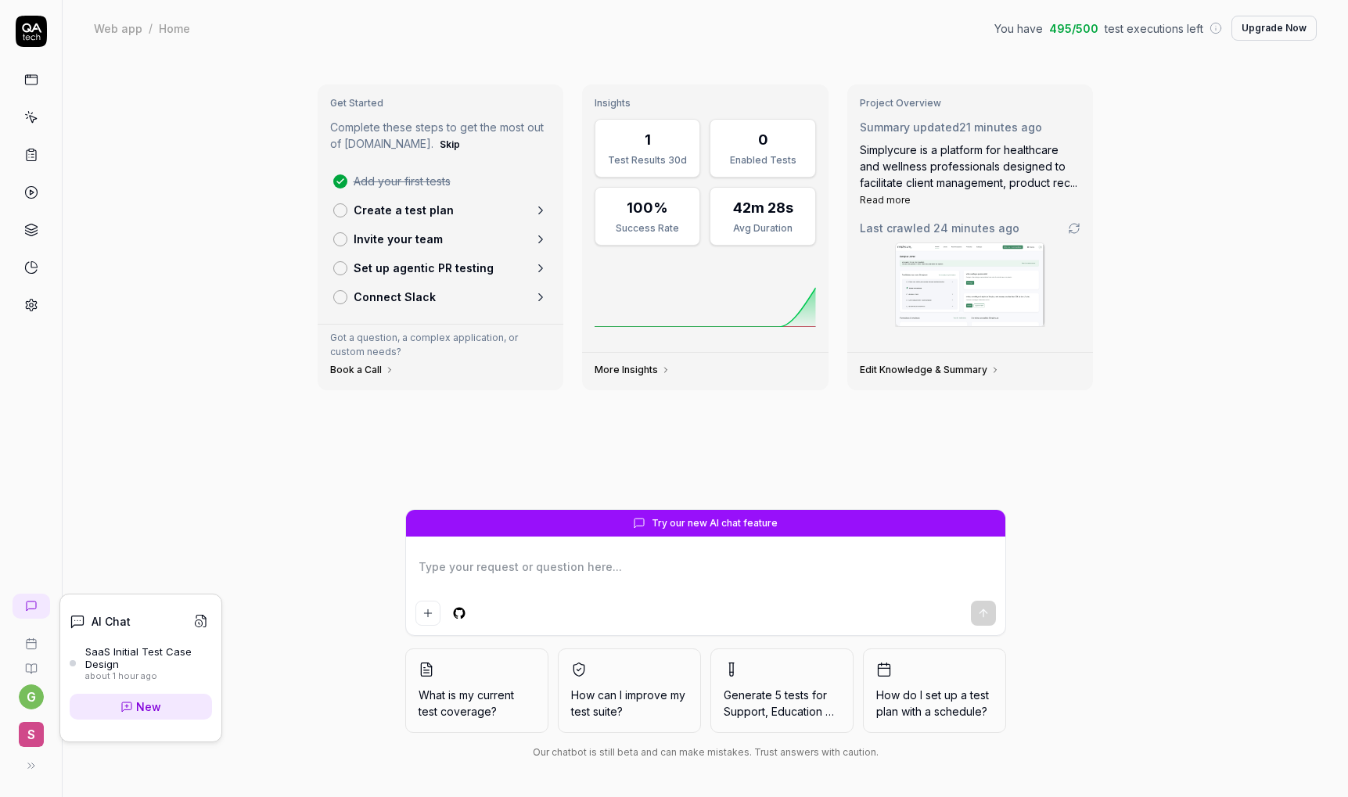
click at [100, 660] on div "SaaS Initial Test Case Design" at bounding box center [148, 659] width 127 height 26
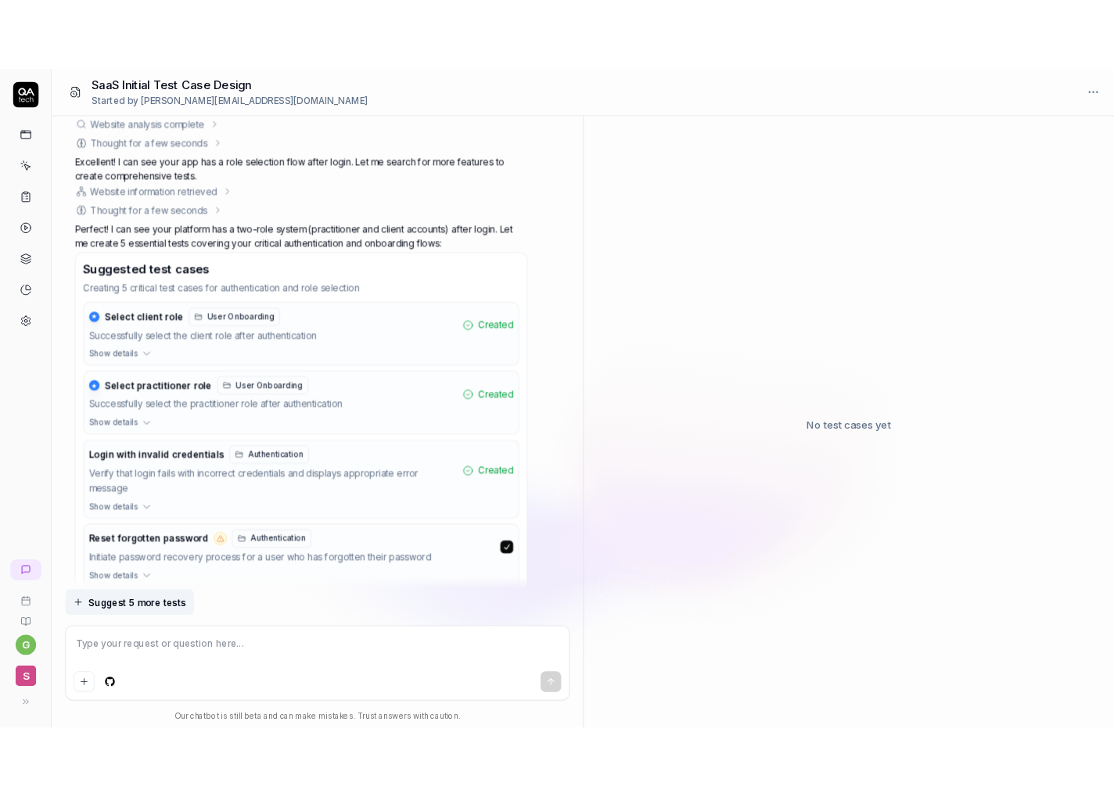
scroll to position [1152, 0]
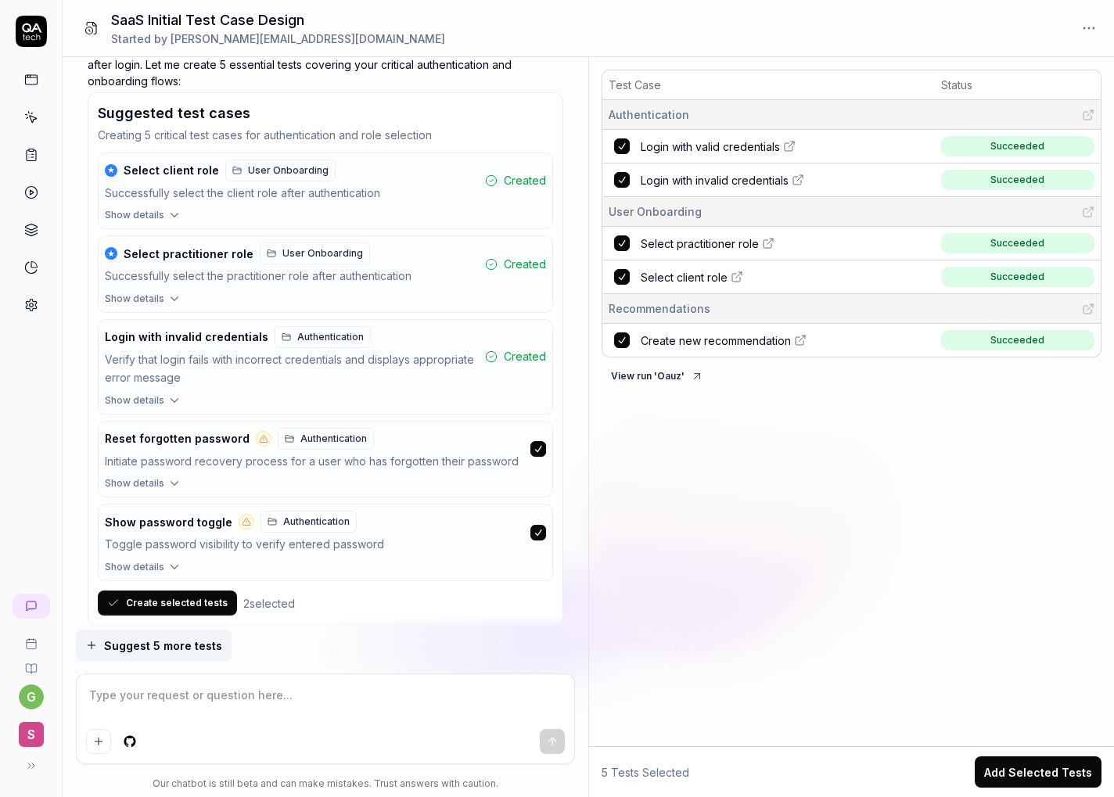
type textarea "*"
